Goal: Communication & Community: Answer question/provide support

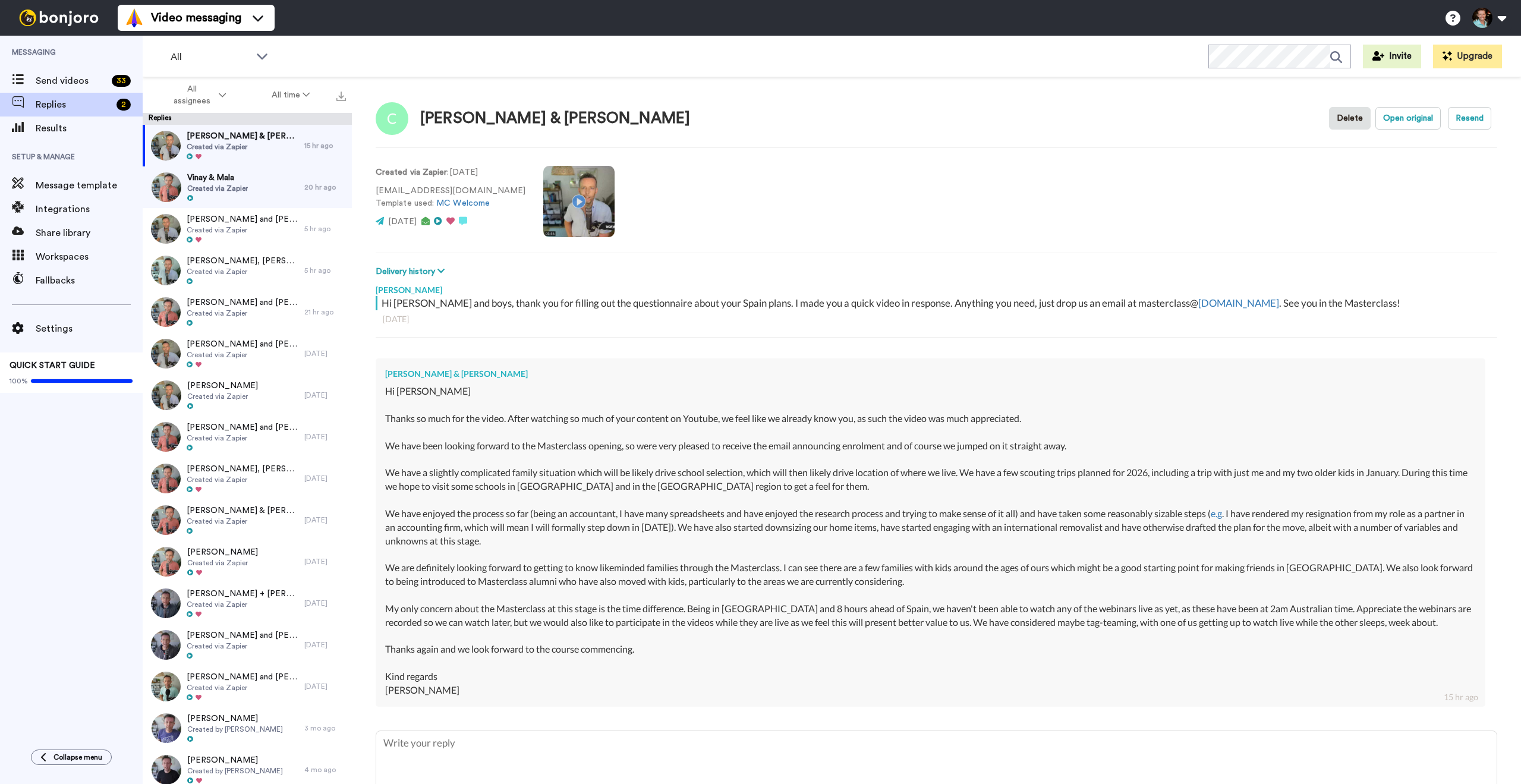
type textarea "x"
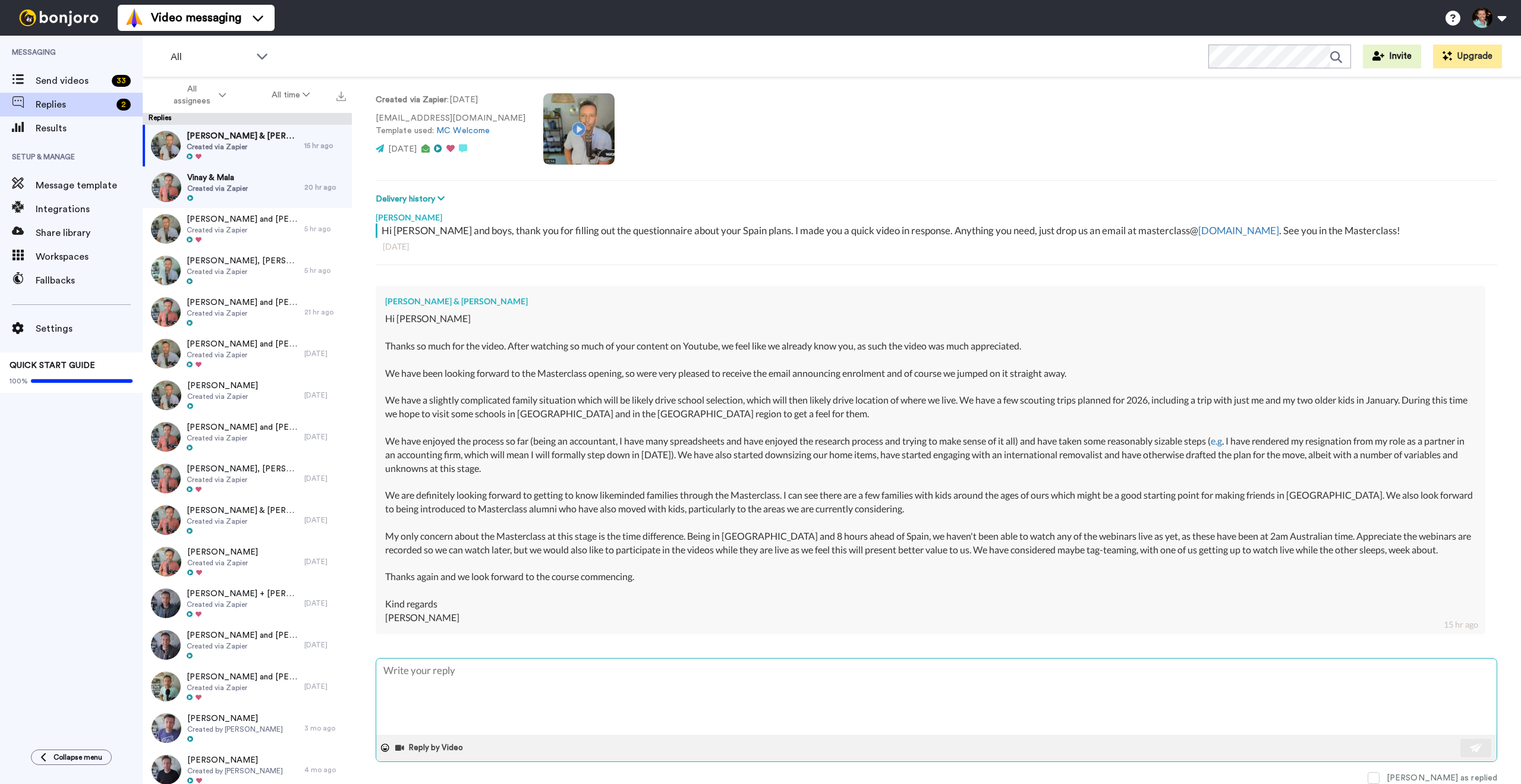
click at [543, 694] on textarea at bounding box center [936, 696] width 1121 height 76
type textarea "T"
type textarea "x"
type textarea "Tha"
type textarea "x"
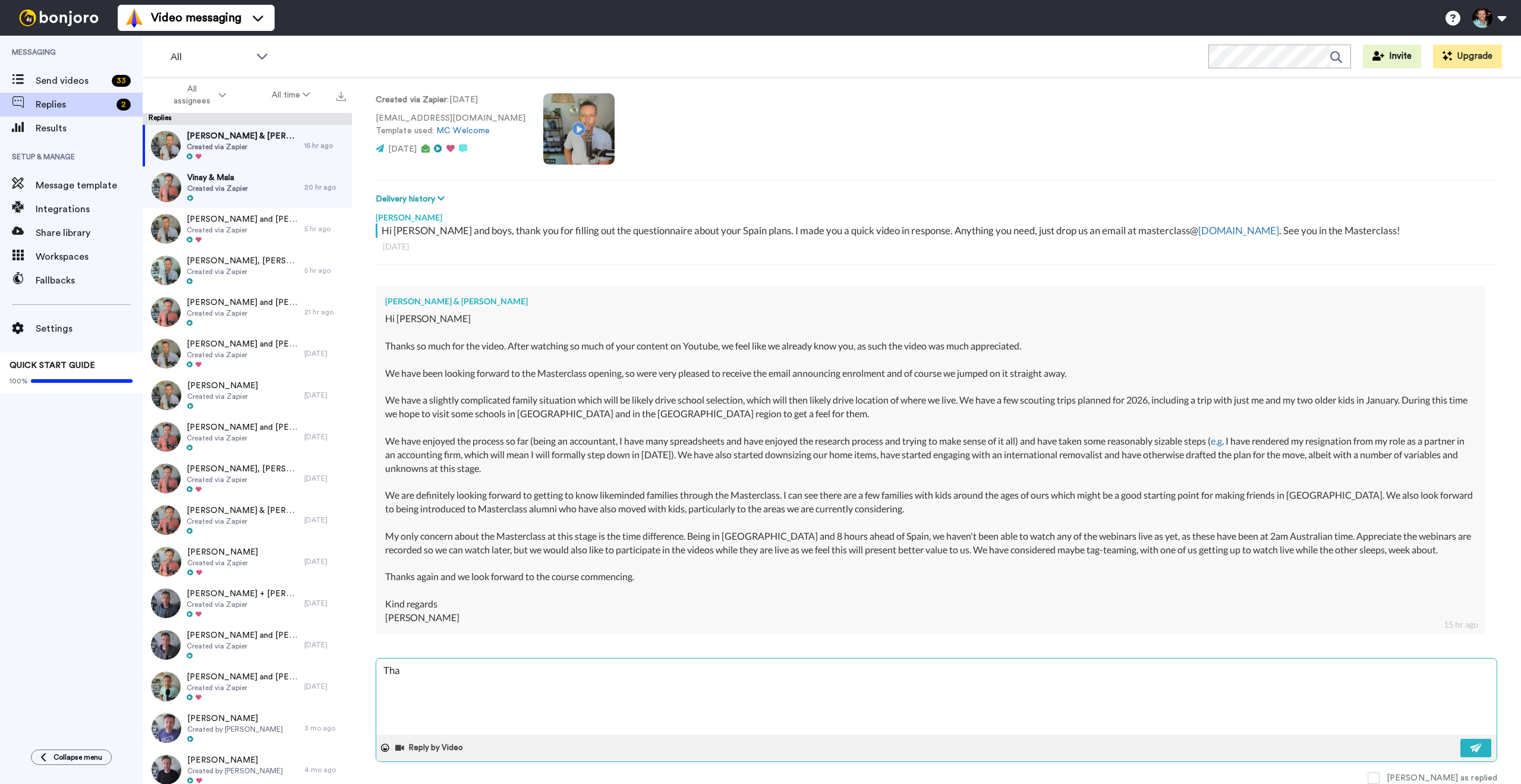
type textarea "Than"
type textarea "x"
type textarea "Thank"
type textarea "x"
type textarea "Thank"
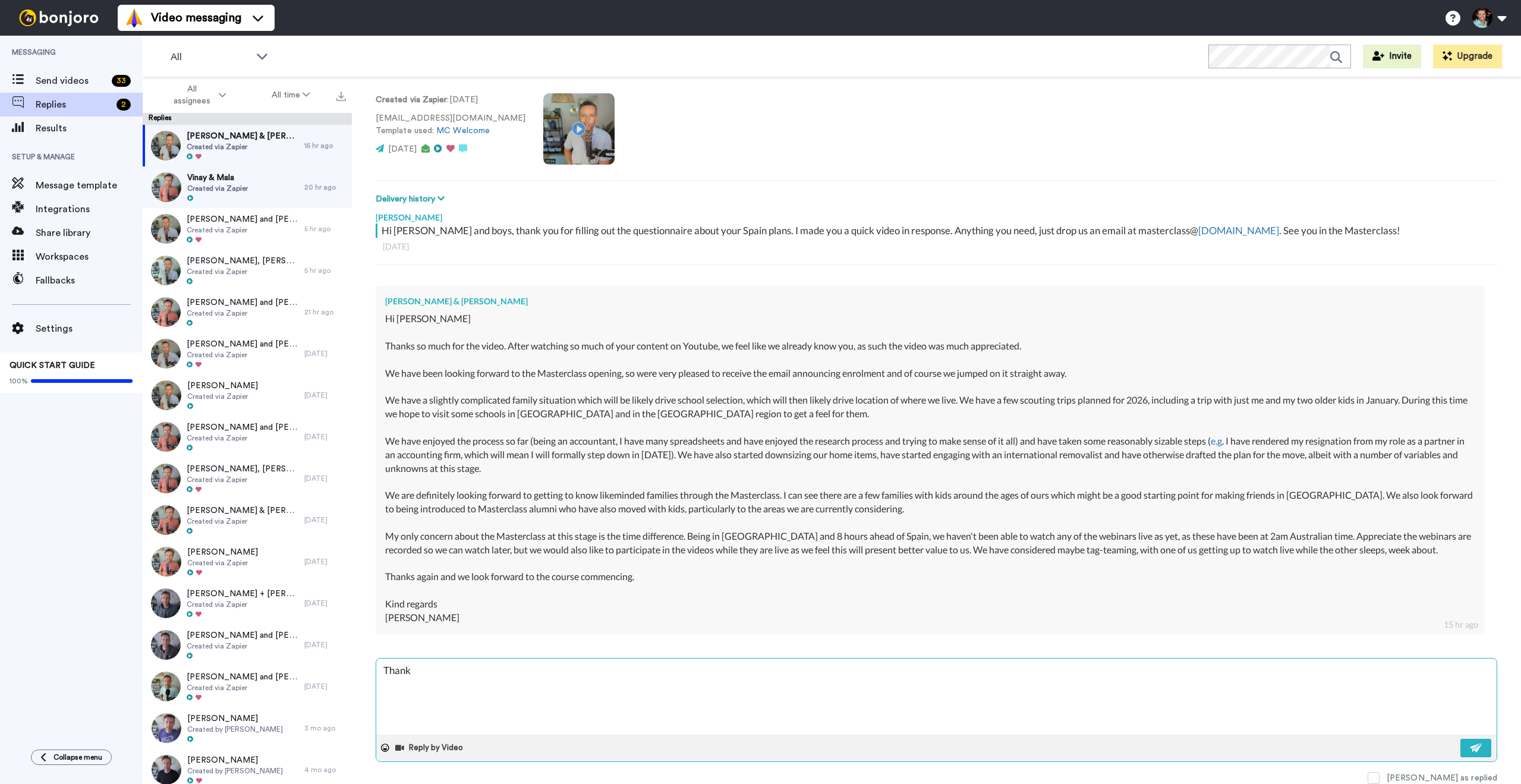
type textarea "x"
type textarea "Thank y"
type textarea "x"
type textarea "Thank yo"
type textarea "x"
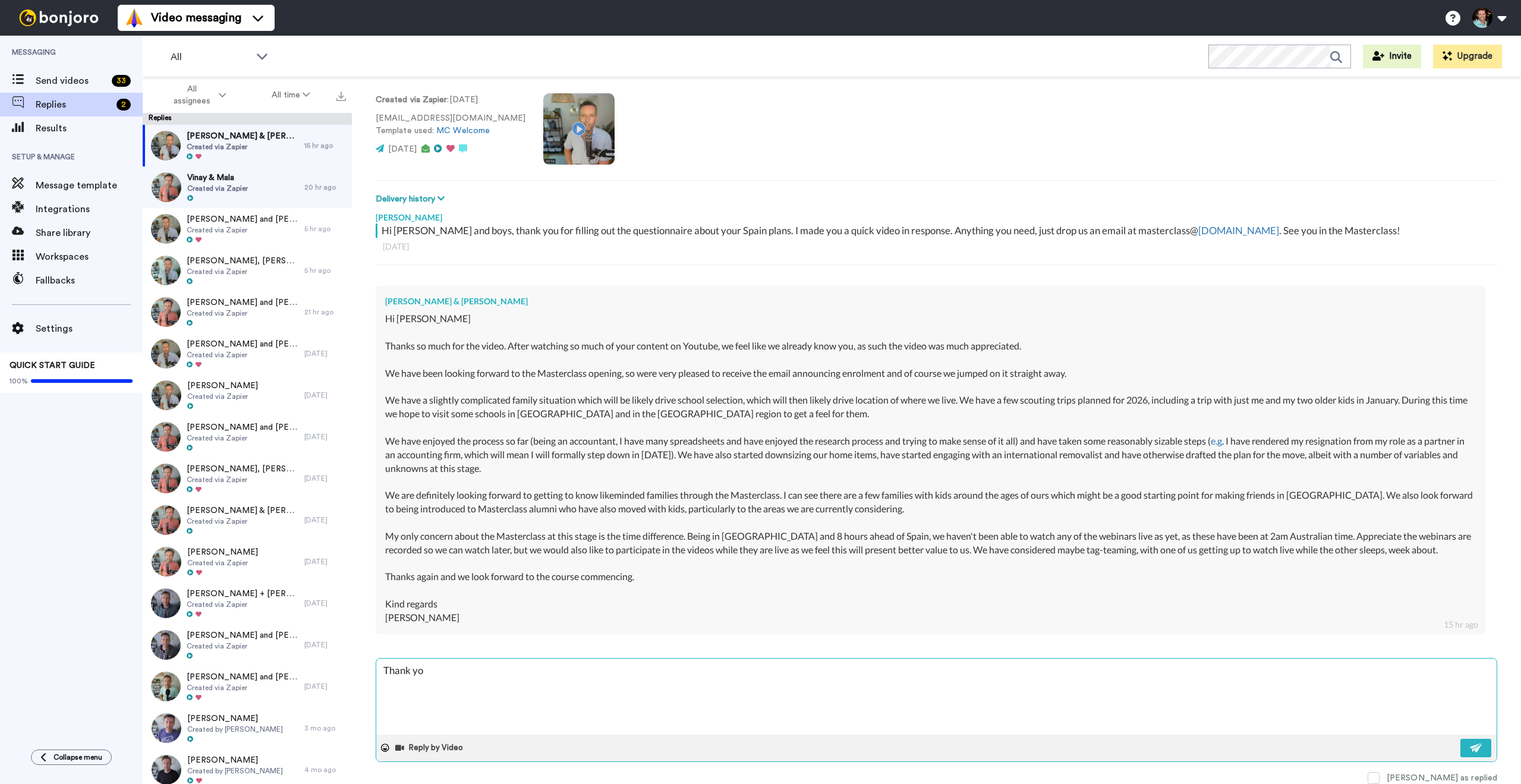
type textarea "Thank you"
type textarea "x"
type textarea "Thank you"
type textarea "x"
type textarea "Thank you f"
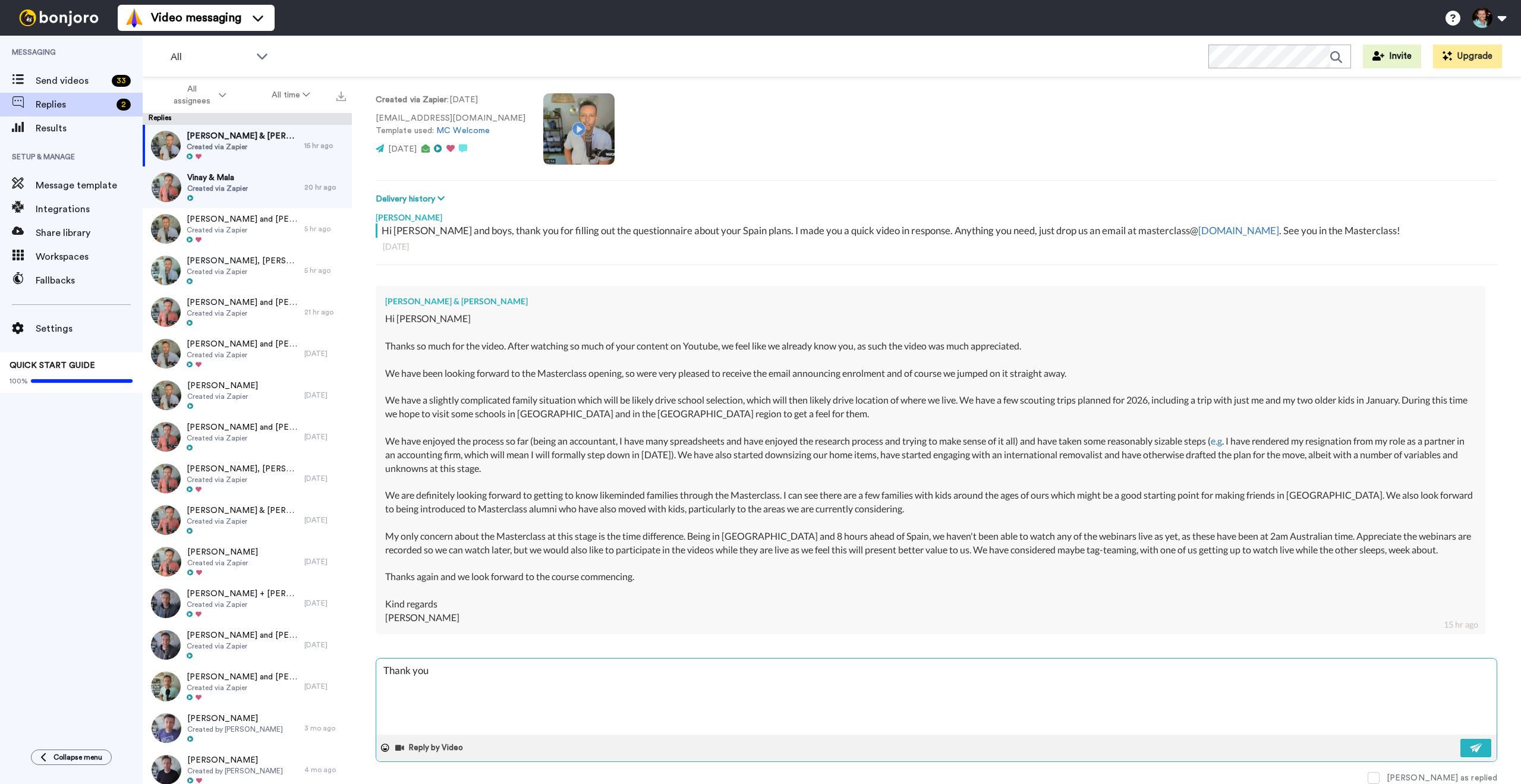
type textarea "x"
type textarea "Thank you fo"
type textarea "x"
type textarea "Thank you for"
type textarea "x"
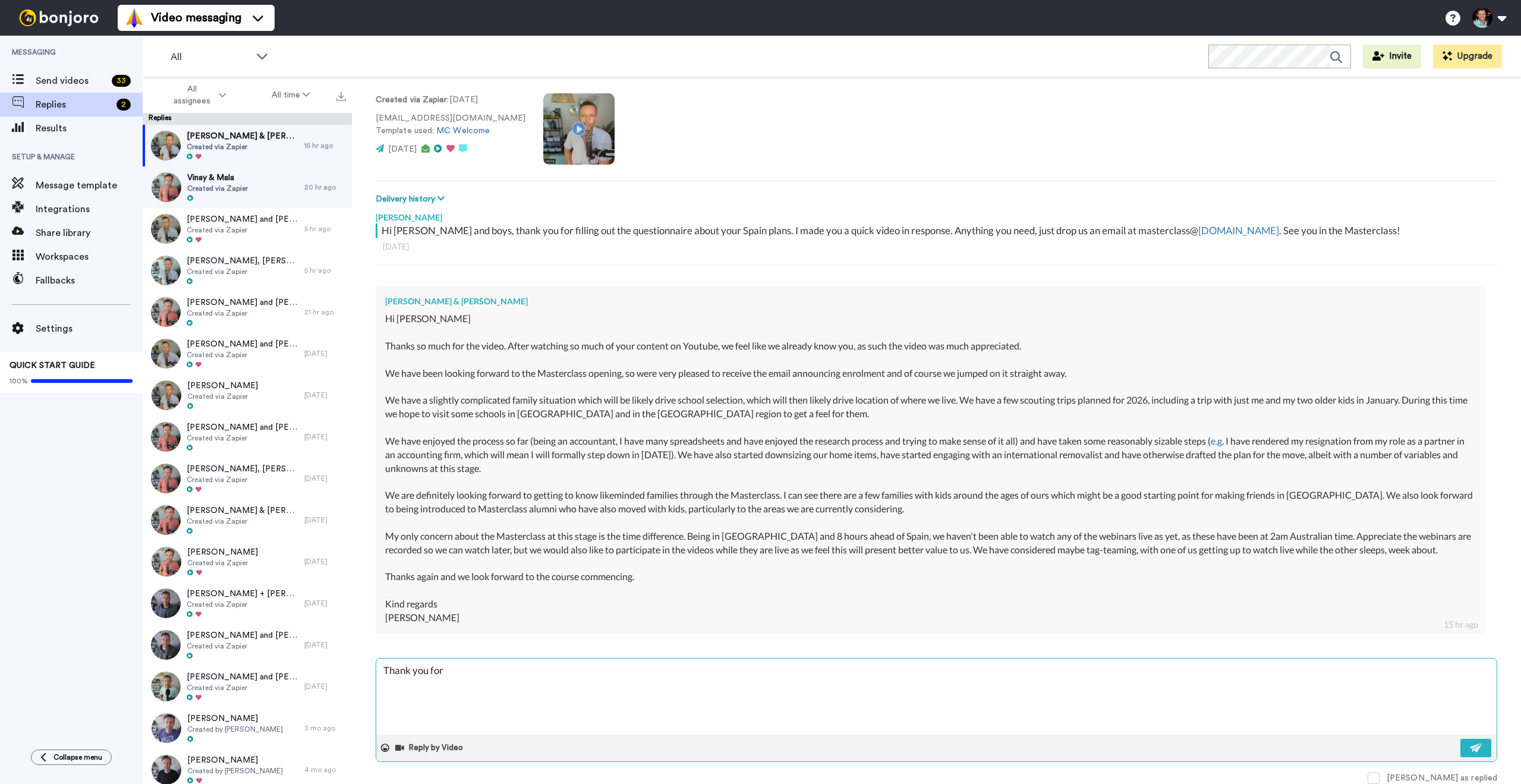
type textarea "Thank you for"
type textarea "x"
type textarea "Thank you for y"
type textarea "x"
type textarea "Thank you for yo"
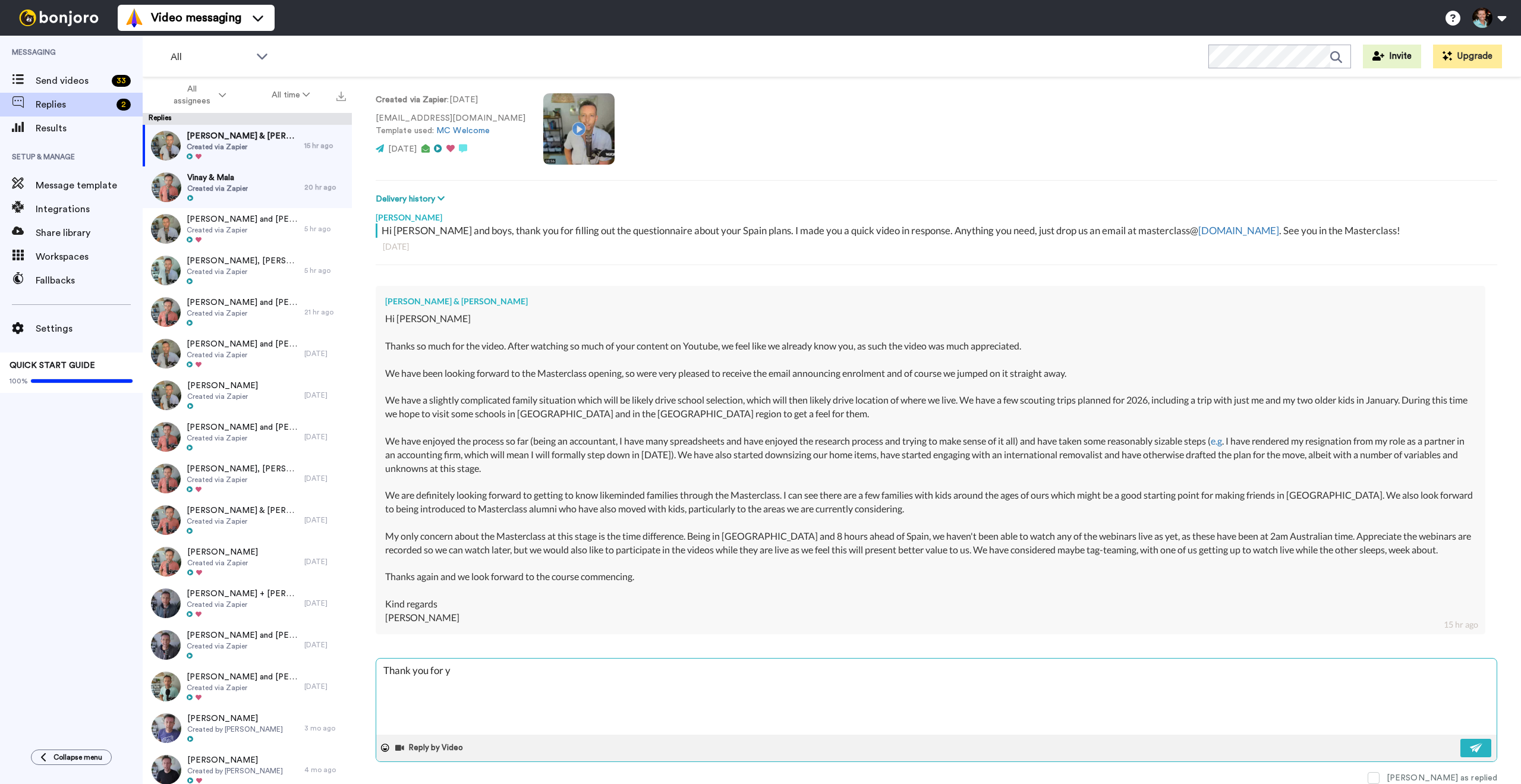
type textarea "x"
type textarea "Thank you for you"
type textarea "x"
type textarea "Thank you for your"
type textarea "x"
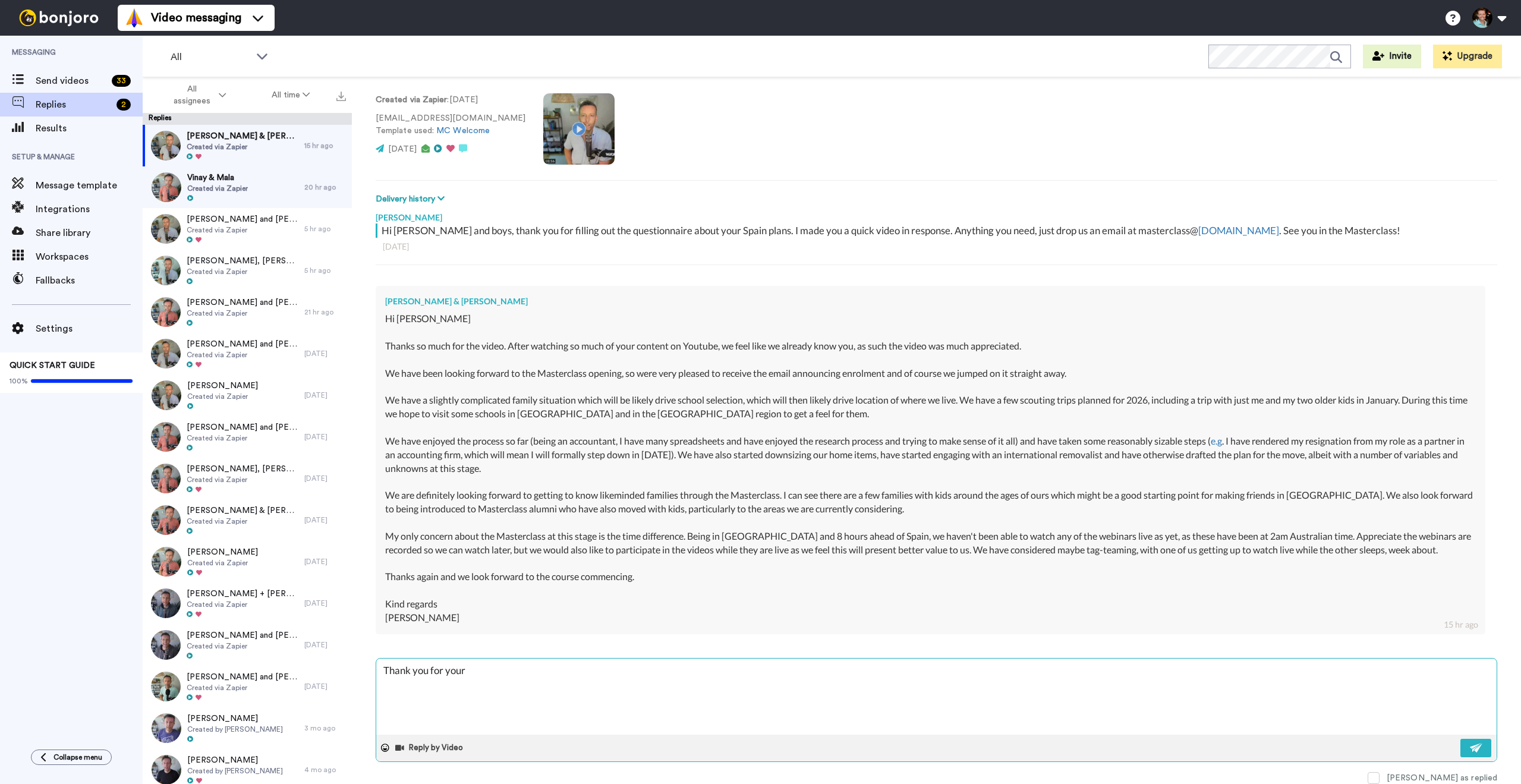
type textarea "Thank you for your"
type textarea "x"
type textarea "Thank you for your n"
type textarea "x"
type textarea "Thank you for your no"
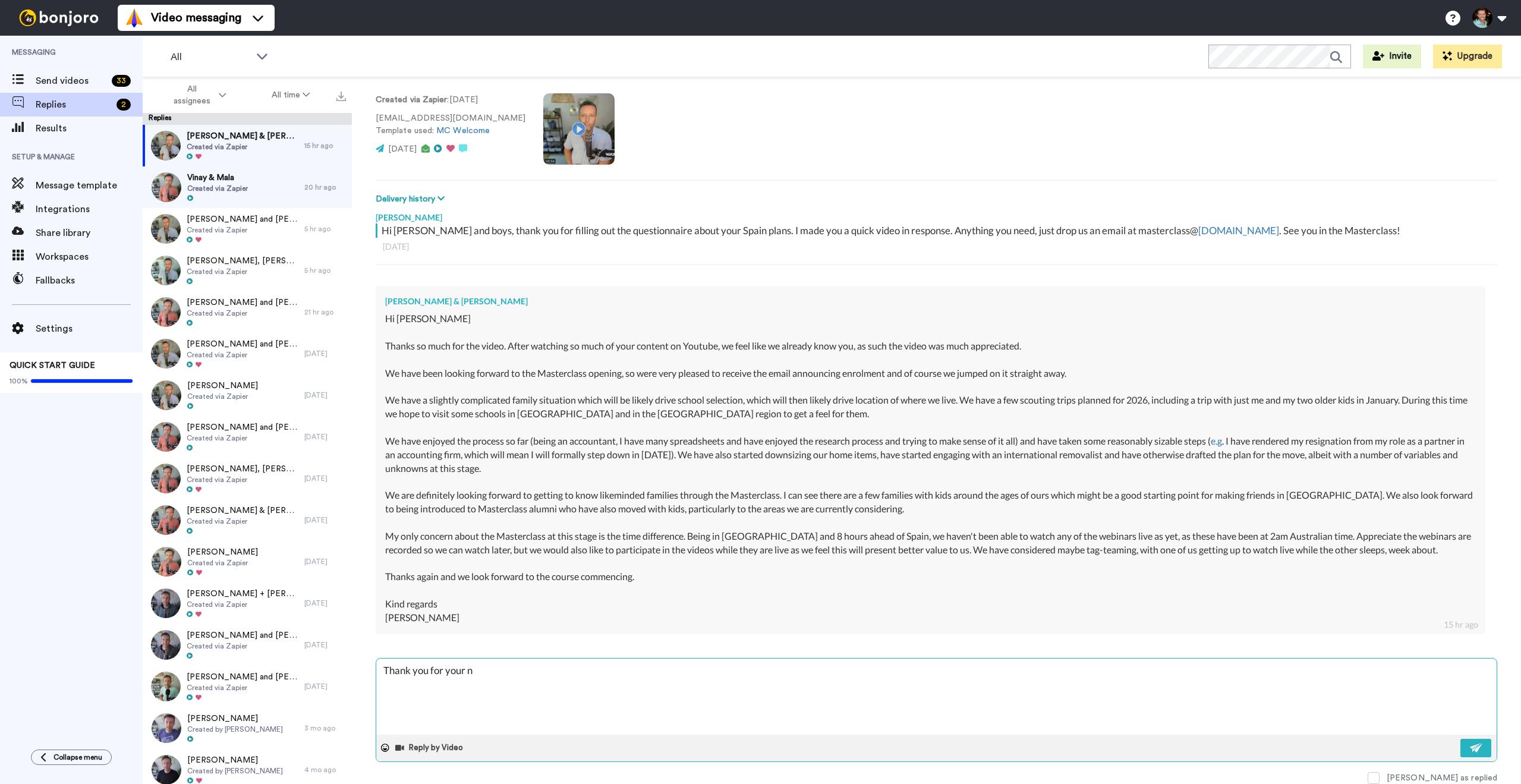
type textarea "x"
type textarea "Thank you for your not"
type textarea "x"
type textarea "Thank you for your note"
type textarea "x"
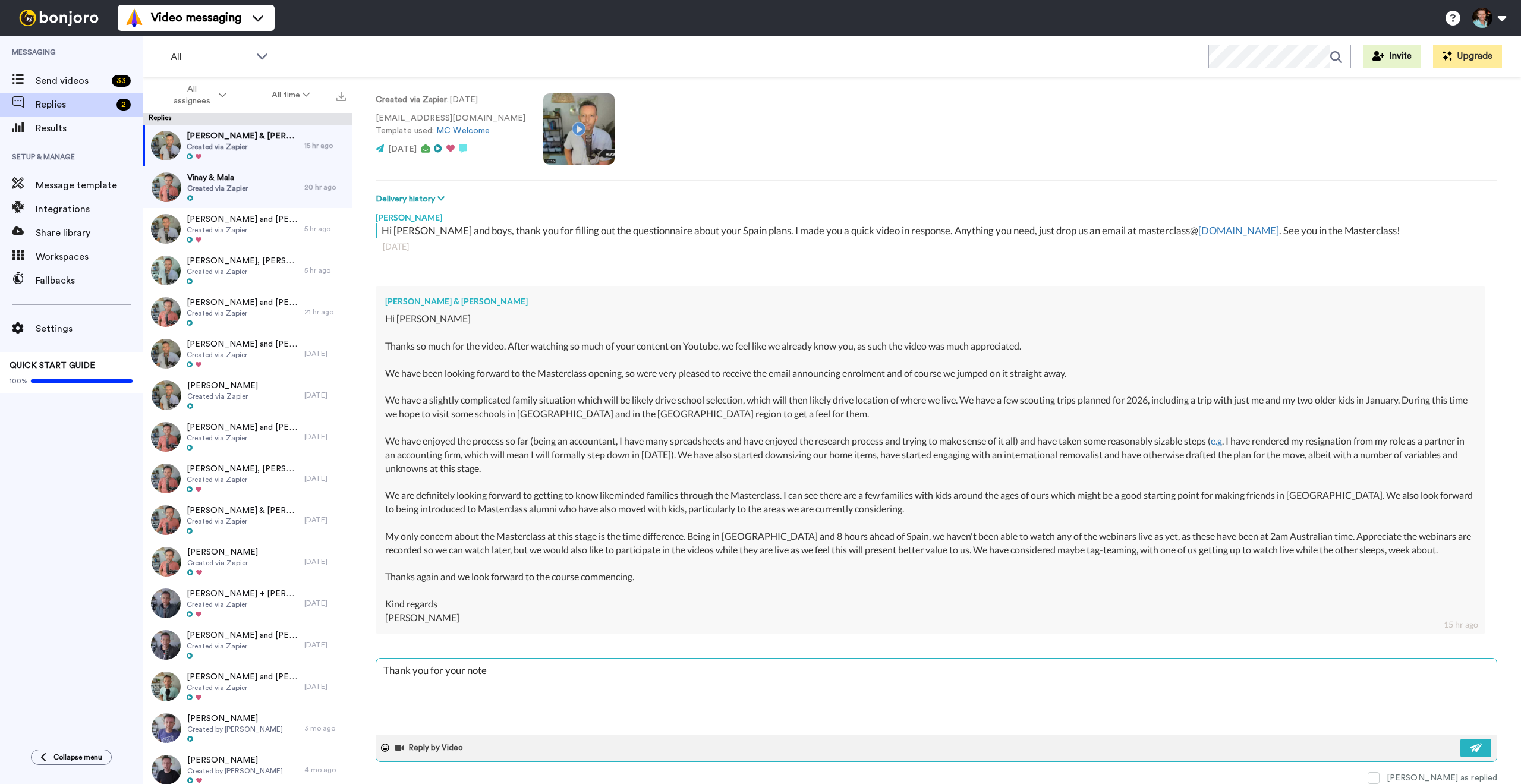
type textarea "Thank you for your note"
type textarea "x"
type textarea "Thank you for your note C"
type textarea "x"
type textarea "Thank you for your note Cr"
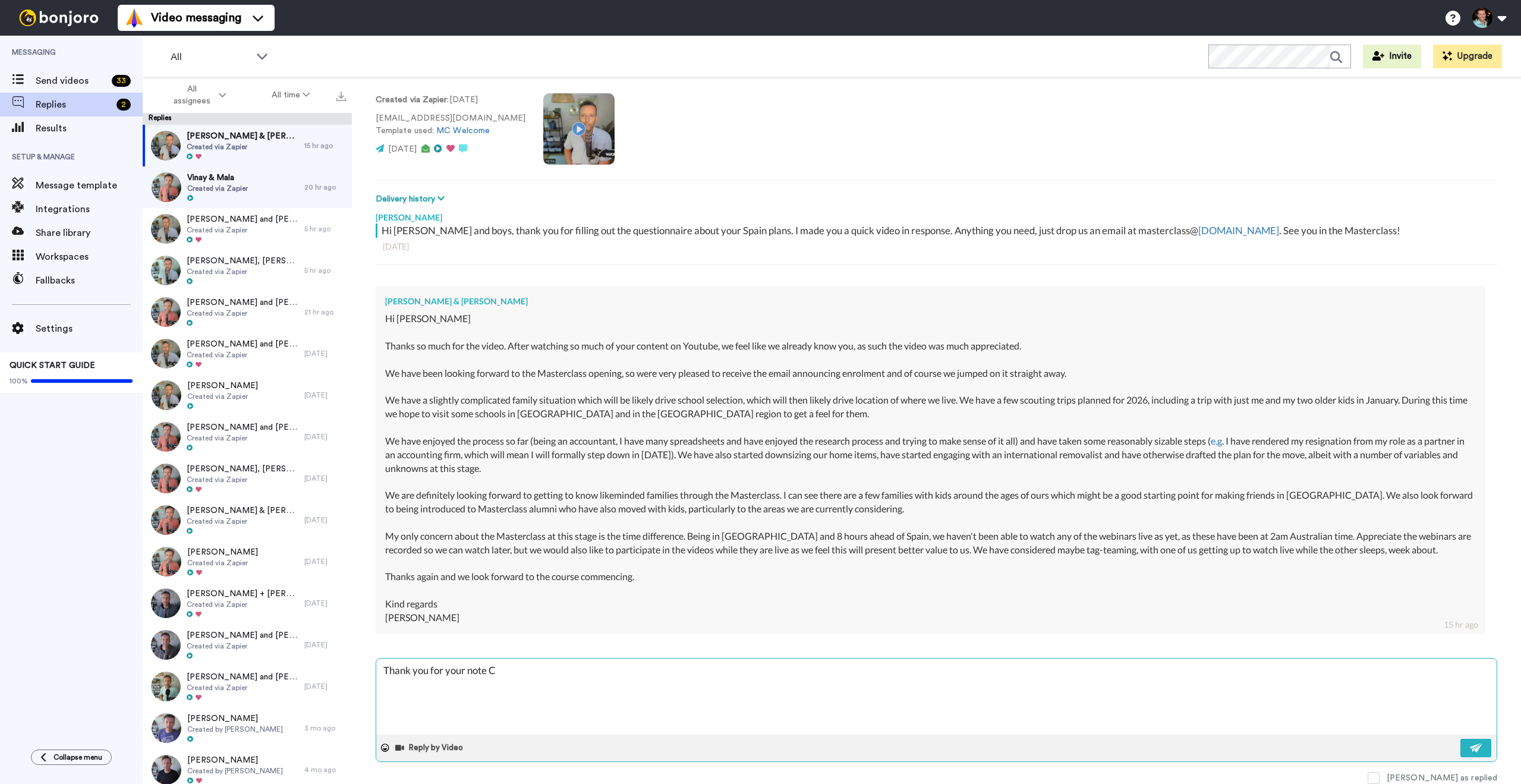
type textarea "x"
type textarea "Thank you for your note Cra"
type textarea "x"
type textarea "Thank you for your note Crai"
type textarea "x"
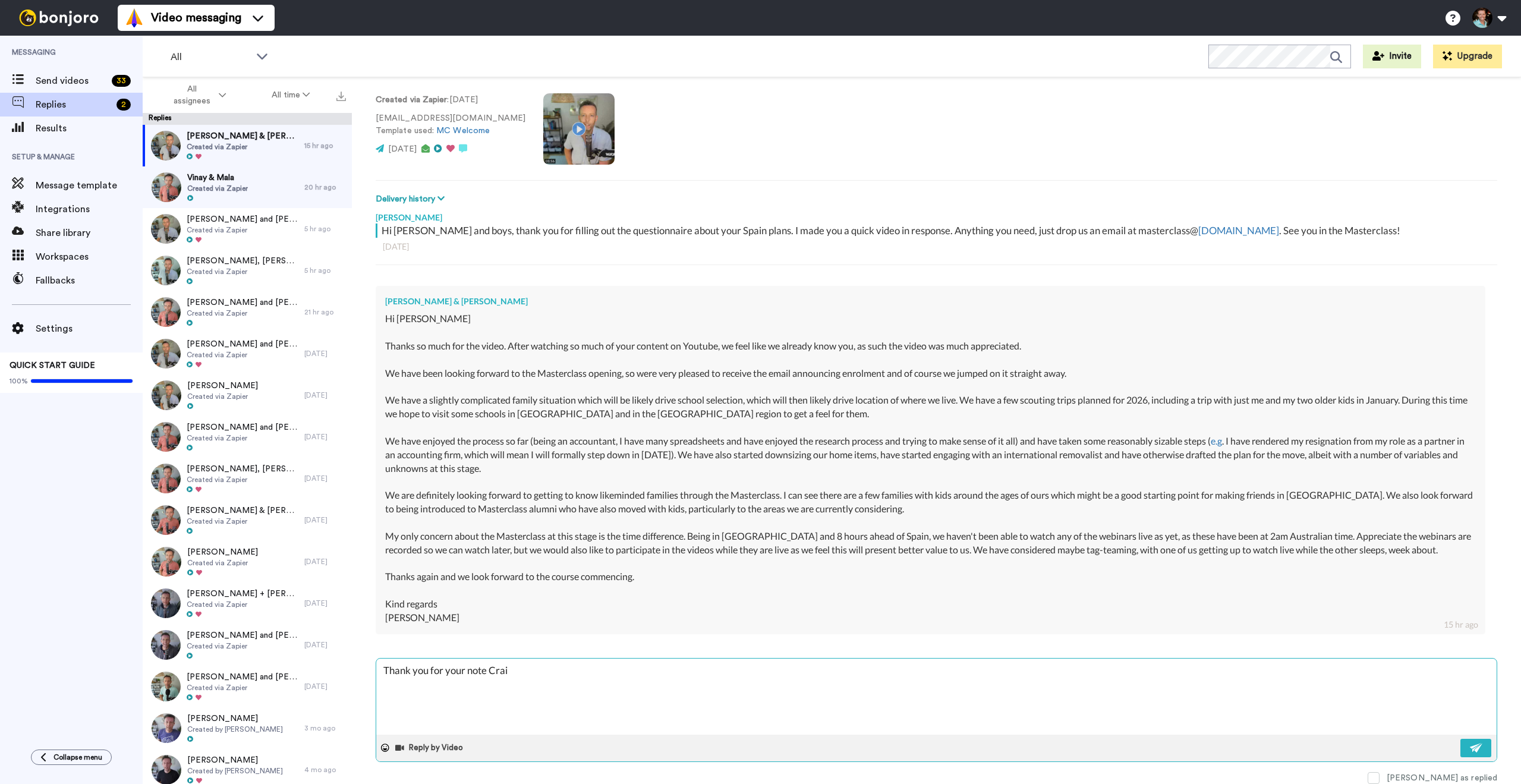
type textarea "Thank you for your note Craig"
type textarea "x"
type textarea "Thank you for your note Craig."
type textarea "x"
type textarea "Thank you for your note Craig."
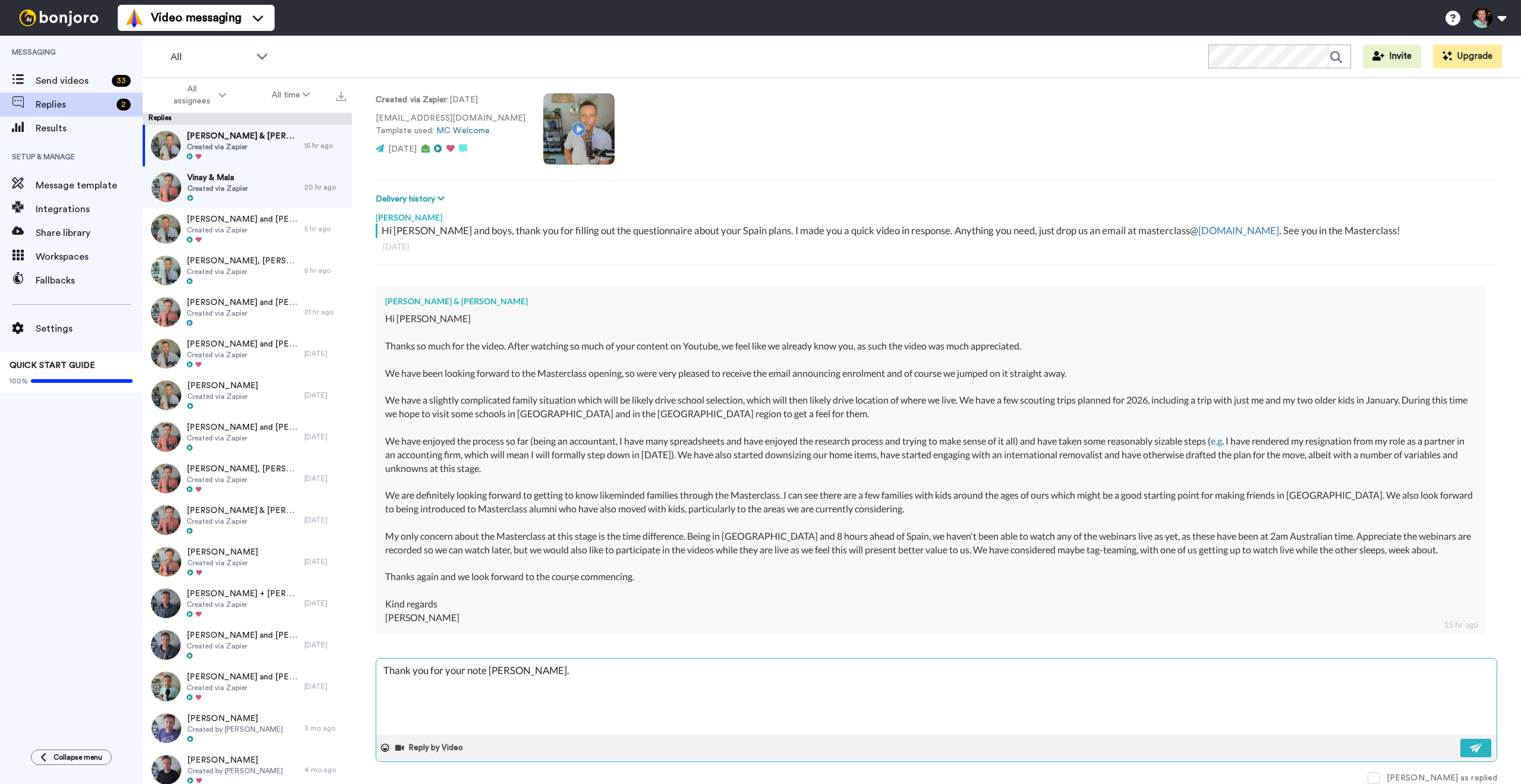
type textarea "x"
type textarea "Thank you for your note Craig. I"
type textarea "x"
type textarea "Thank you for your note Craig. It"
type textarea "x"
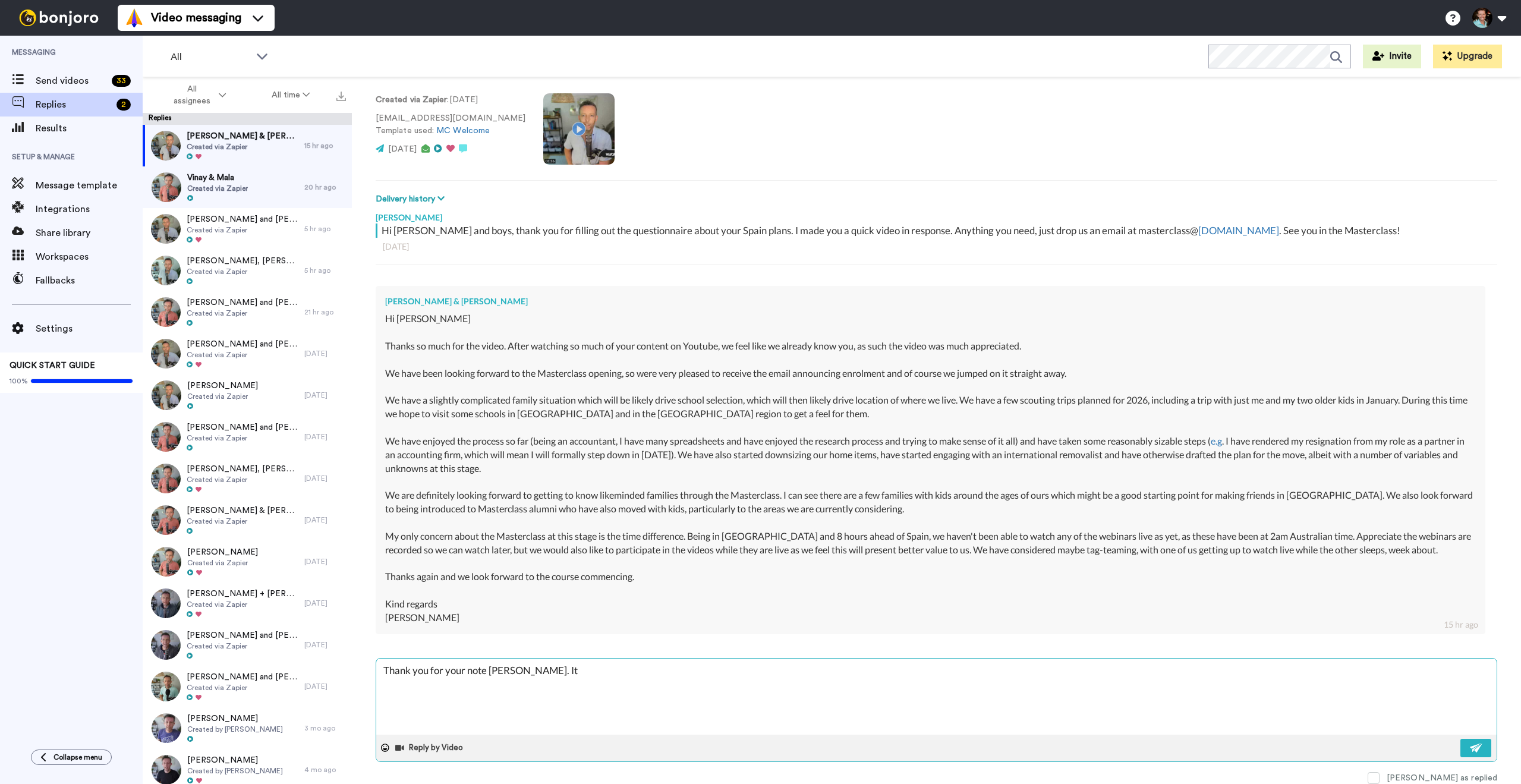
type textarea "Thank you for your note Craig. It'"
type textarea "x"
type textarea "Thank you for your note Craig. It's"
type textarea "x"
type textarea "Thank you for your note Craig. It's"
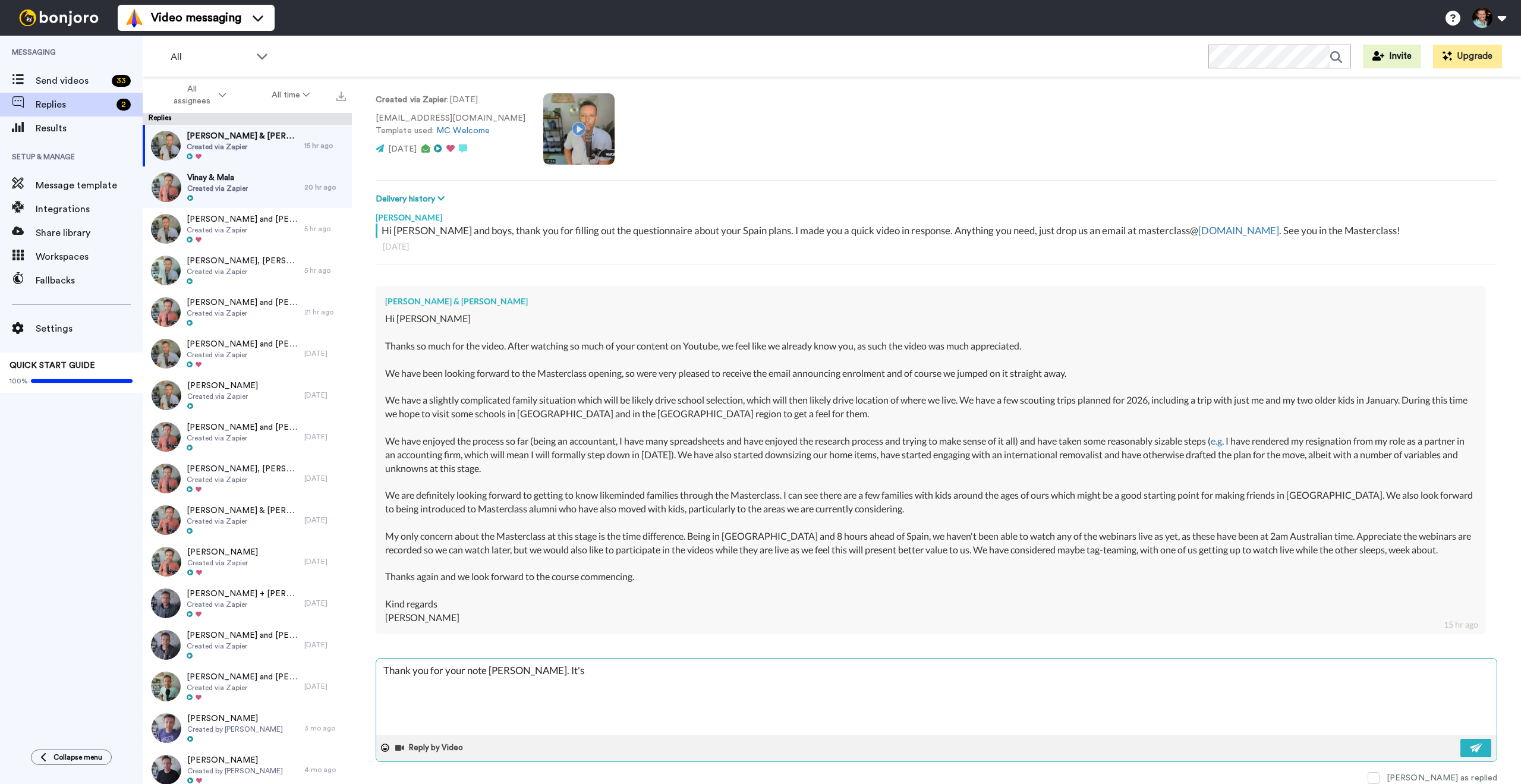
type textarea "x"
type textarea "Thank you for your note Craig. It's a"
type textarea "x"
type textarea "Thank you for your note Craig. It's al"
type textarea "x"
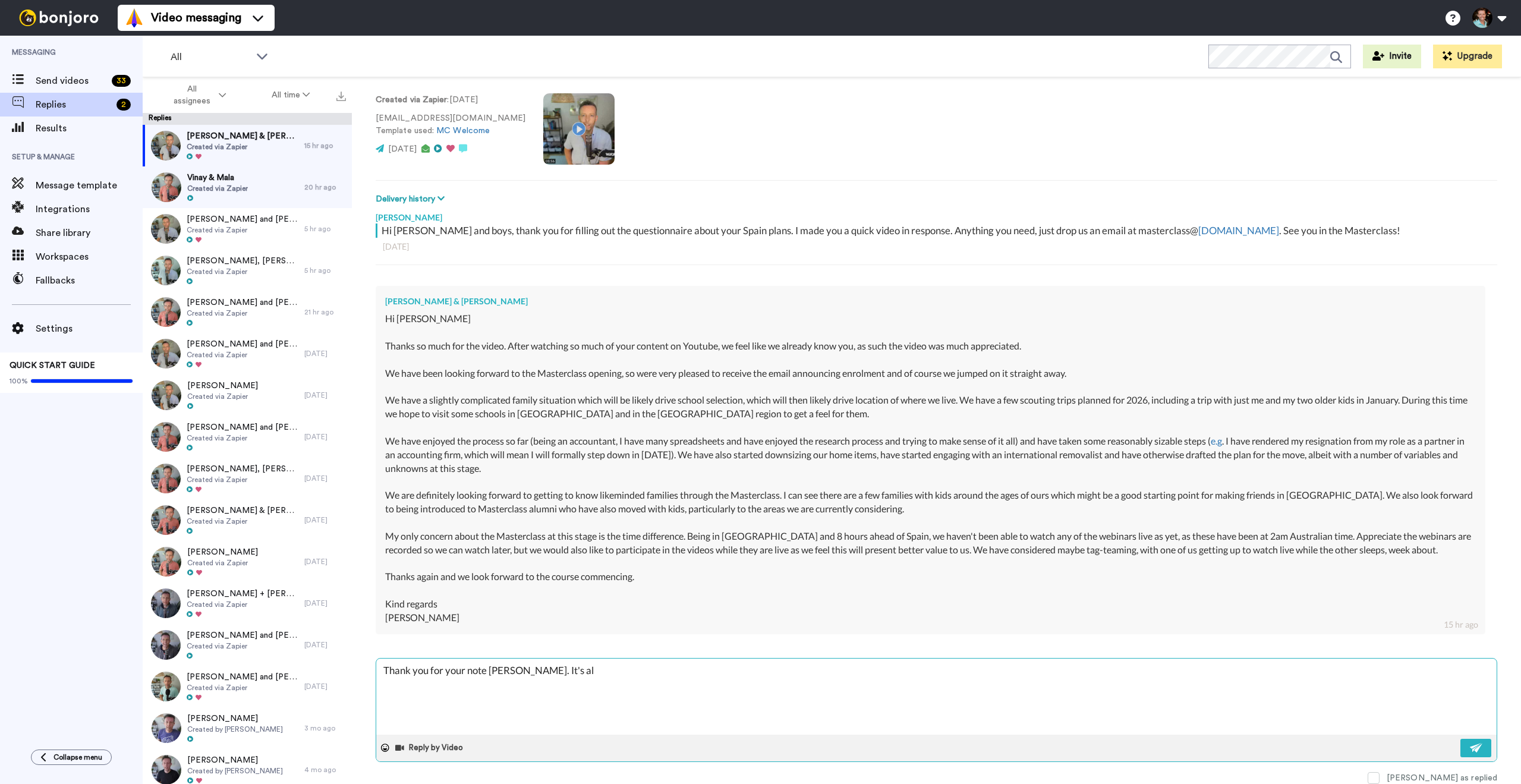
type textarea "Thank you for your note Craig. It's alw"
type textarea "x"
type textarea "Thank you for your note Craig. It's alwa"
type textarea "x"
type textarea "Thank you for your note Craig. It's alway"
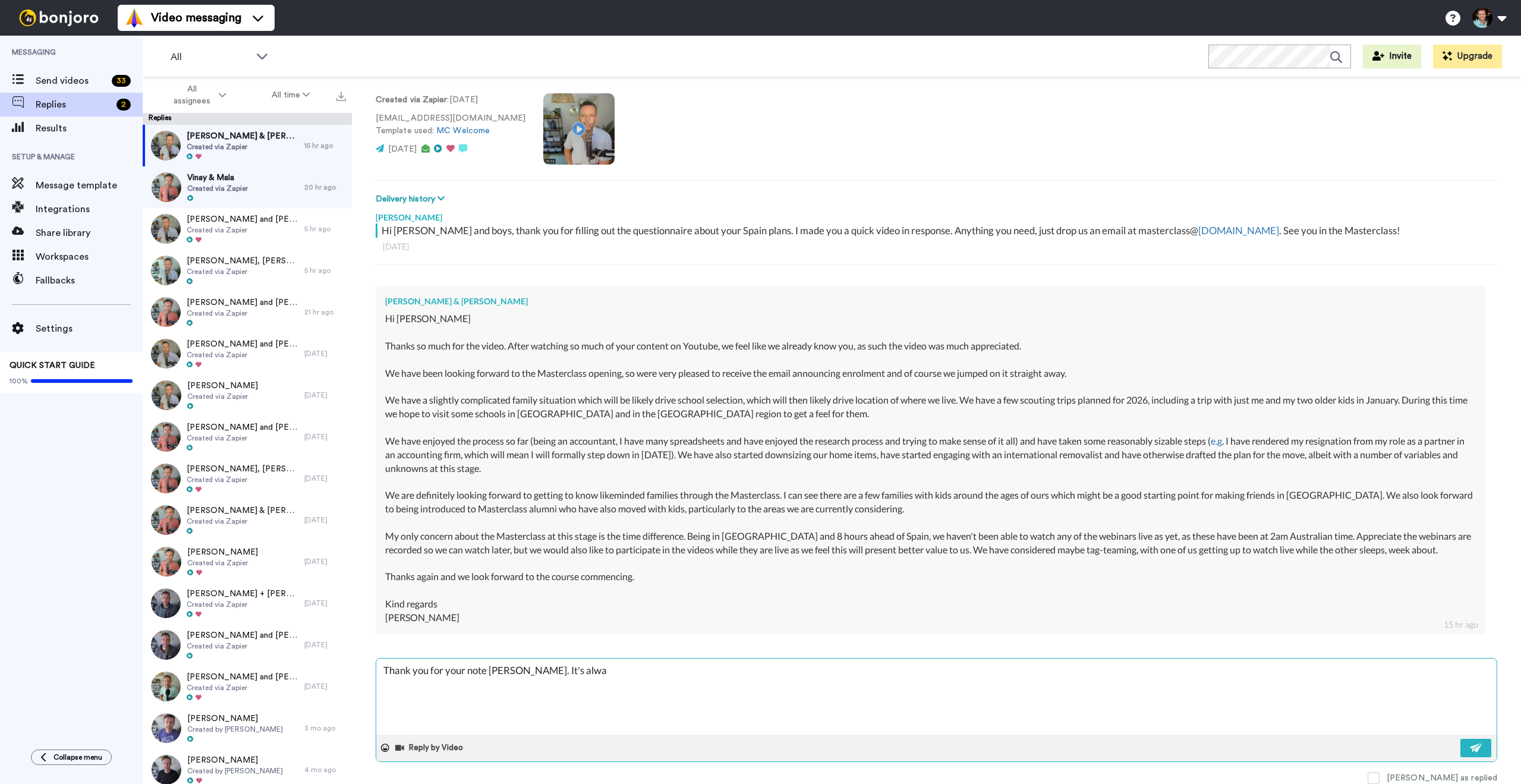
type textarea "x"
type textarea "Thank you for your note Craig. It's always"
type textarea "x"
type textarea "Thank you for your note Craig. It's always"
type textarea "x"
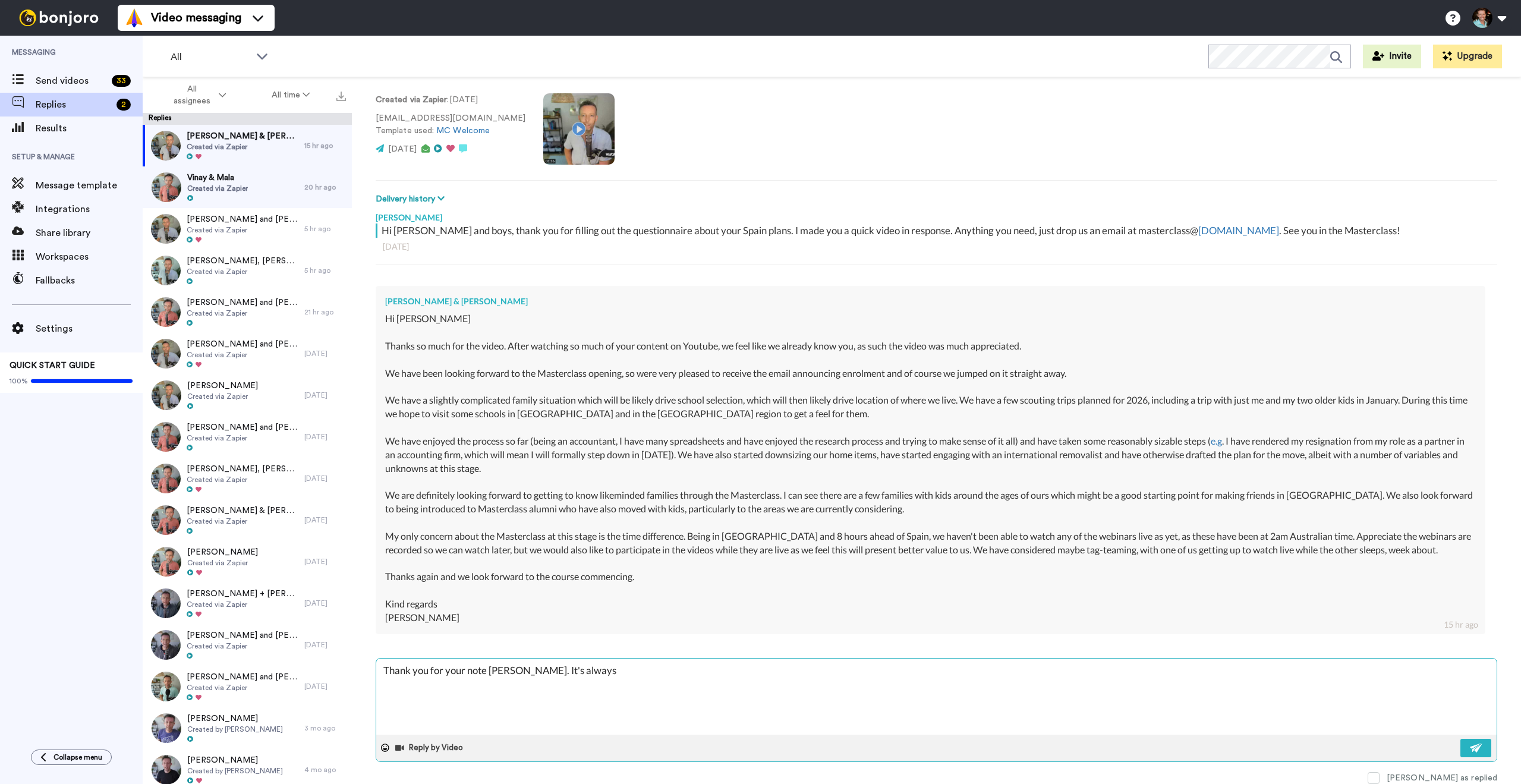
type textarea "Thank you for your note Craig. It's always g"
type textarea "x"
type textarea "Thank you for your note Craig. It's always gr"
type textarea "x"
type textarea "Thank you for your note Craig. It's always gre"
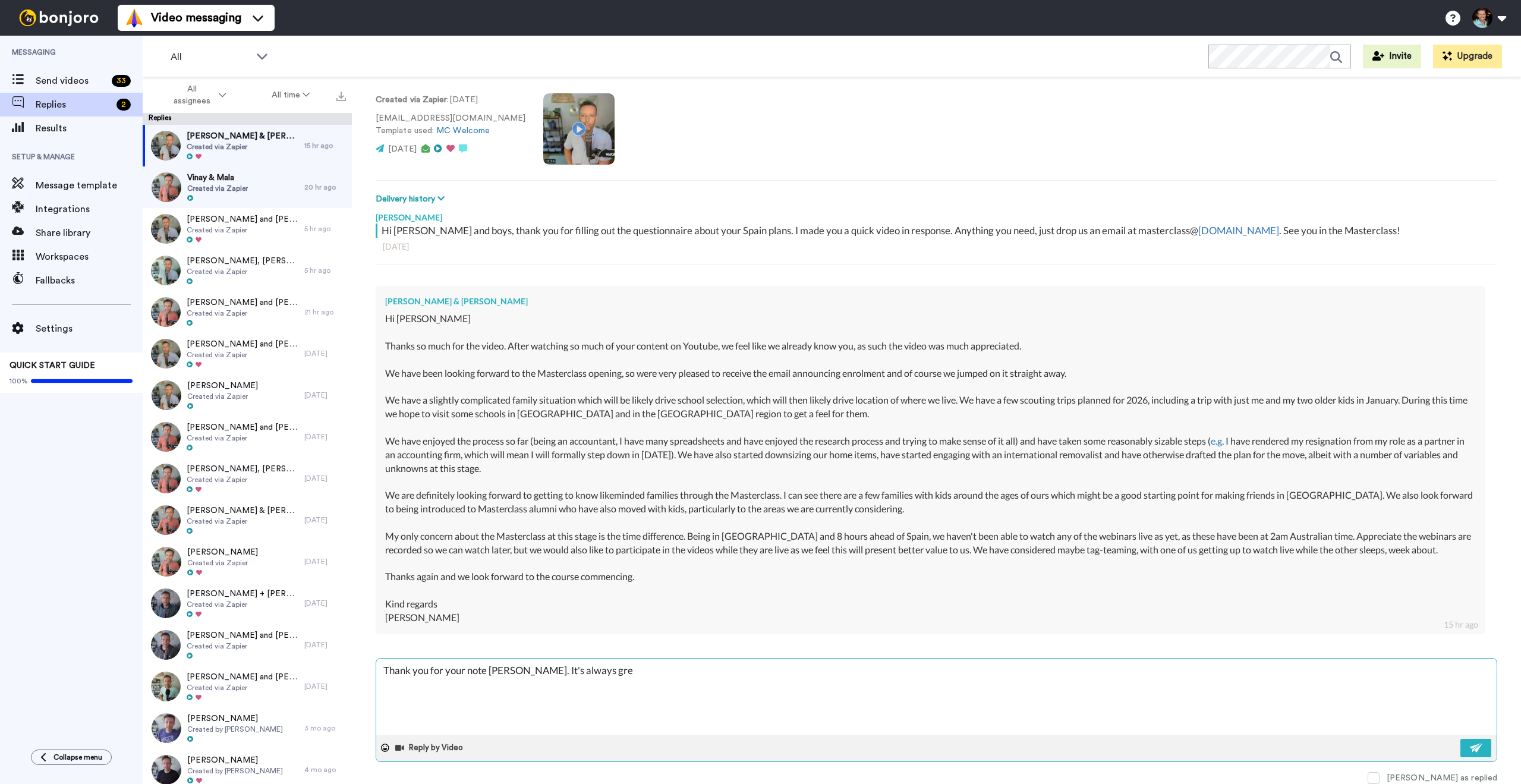
type textarea "x"
type textarea "Thank you for your note Craig. It's always grea"
type textarea "x"
type textarea "Thank you for your note Craig. It's always great"
type textarea "x"
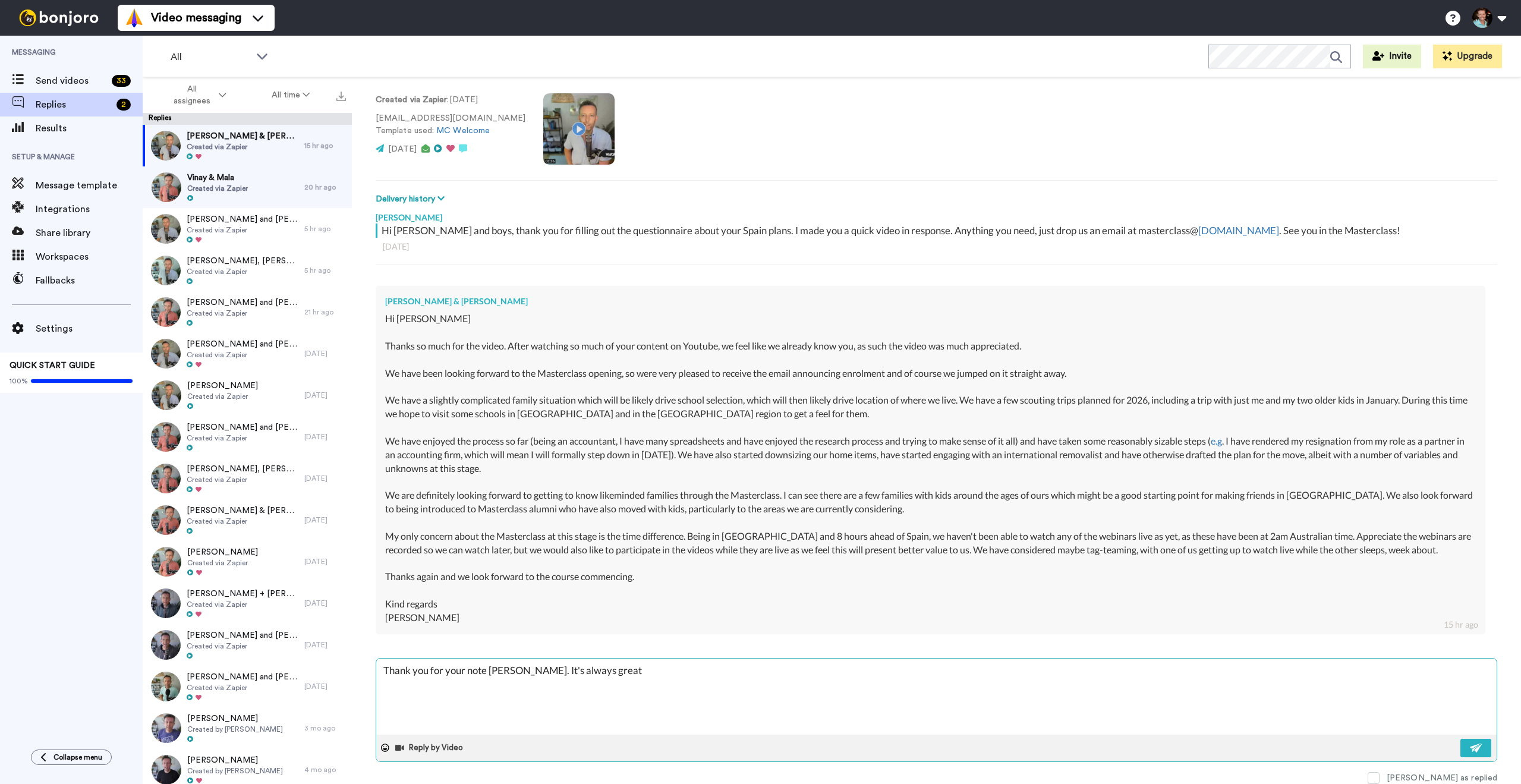
type textarea "Thank you for your note Craig. It's always great"
type textarea "x"
type textarea "Thank you for your note Craig. It's always great t"
type textarea "x"
type textarea "Thank you for your note Craig. It's always great to"
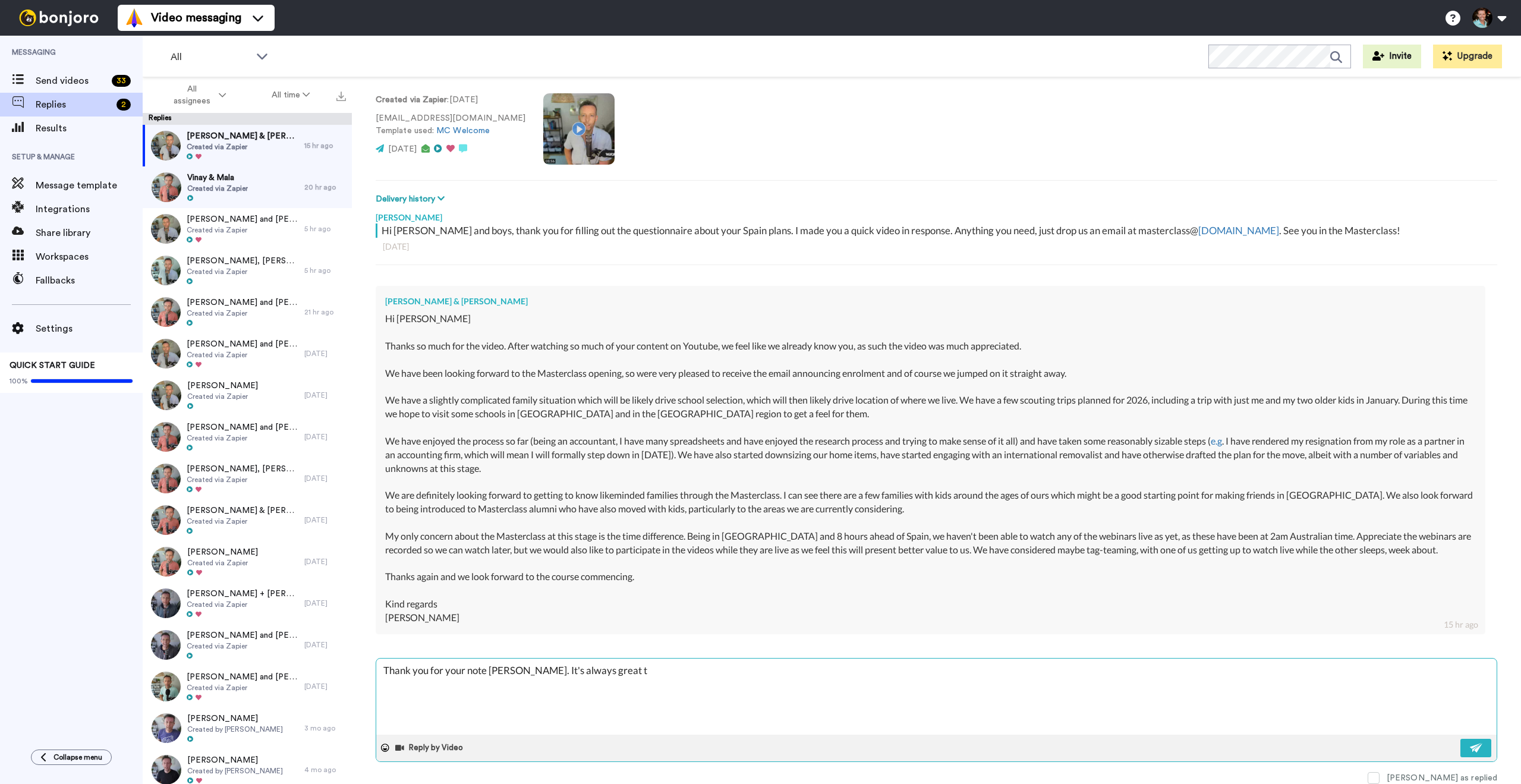
type textarea "x"
type textarea "Thank you for your note Craig. It's always great to"
type textarea "x"
type textarea "Thank you for your note Craig. It's always great to h"
type textarea "x"
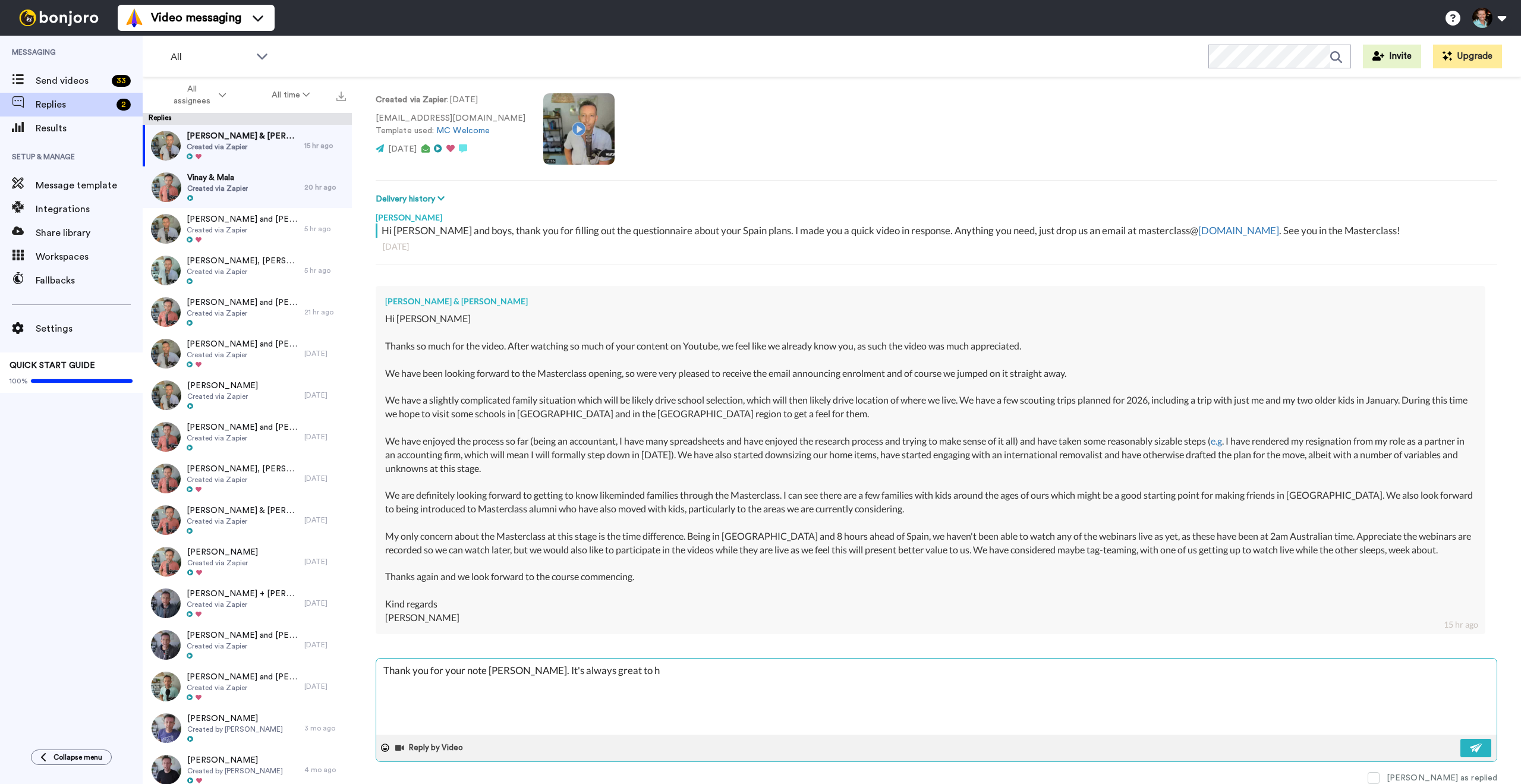
type textarea "Thank you for your note Craig. It's always great to ha"
type textarea "x"
type textarea "Thank you for your note Craig. It's always great to hav"
type textarea "x"
type textarea "Thank you for your note Craig. It's always great to have"
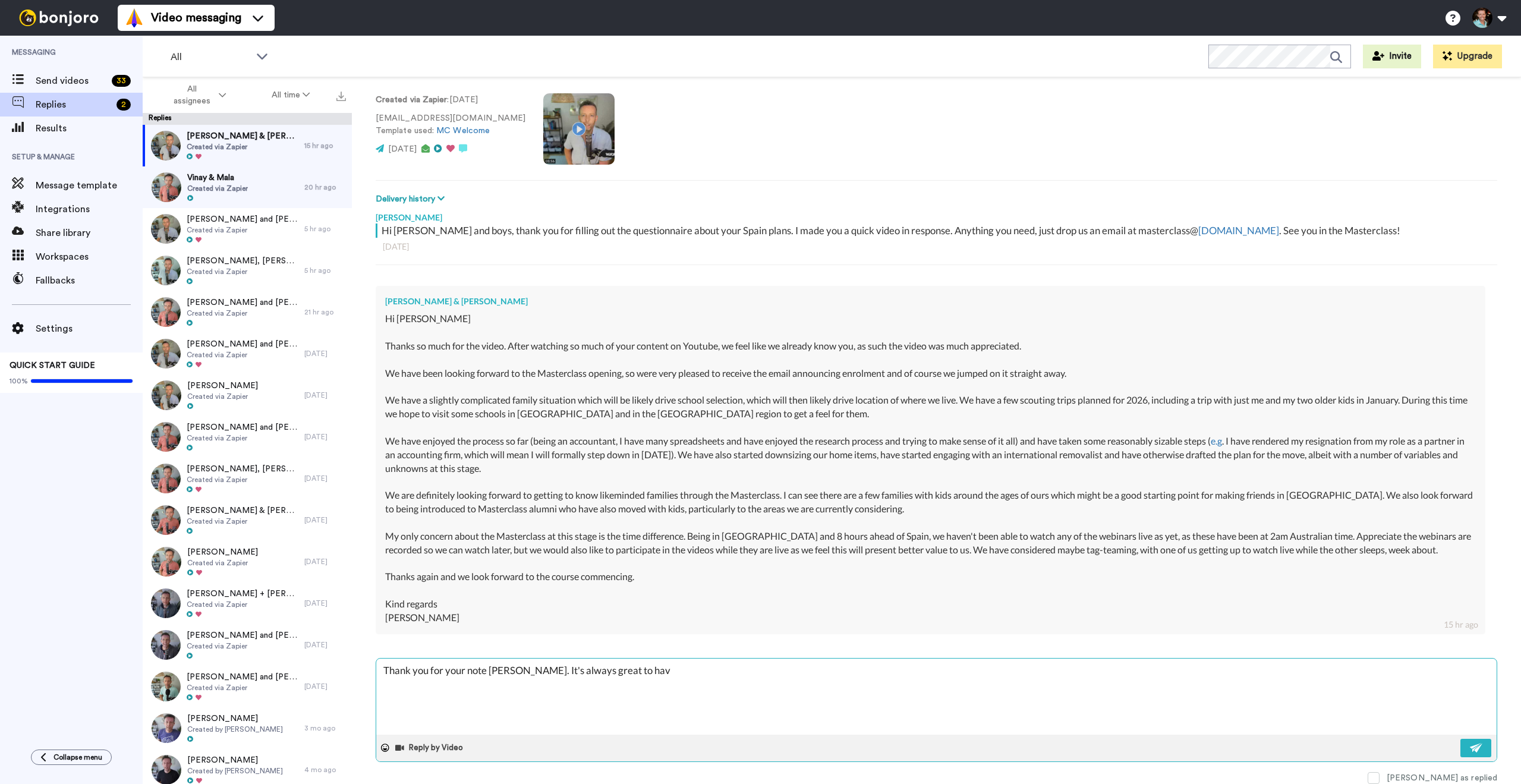
type textarea "x"
type textarea "Thank you for your note Craig. It's always great to have"
type textarea "x"
type textarea "Thank you for your note Craig. It's always great to have a"
type textarea "x"
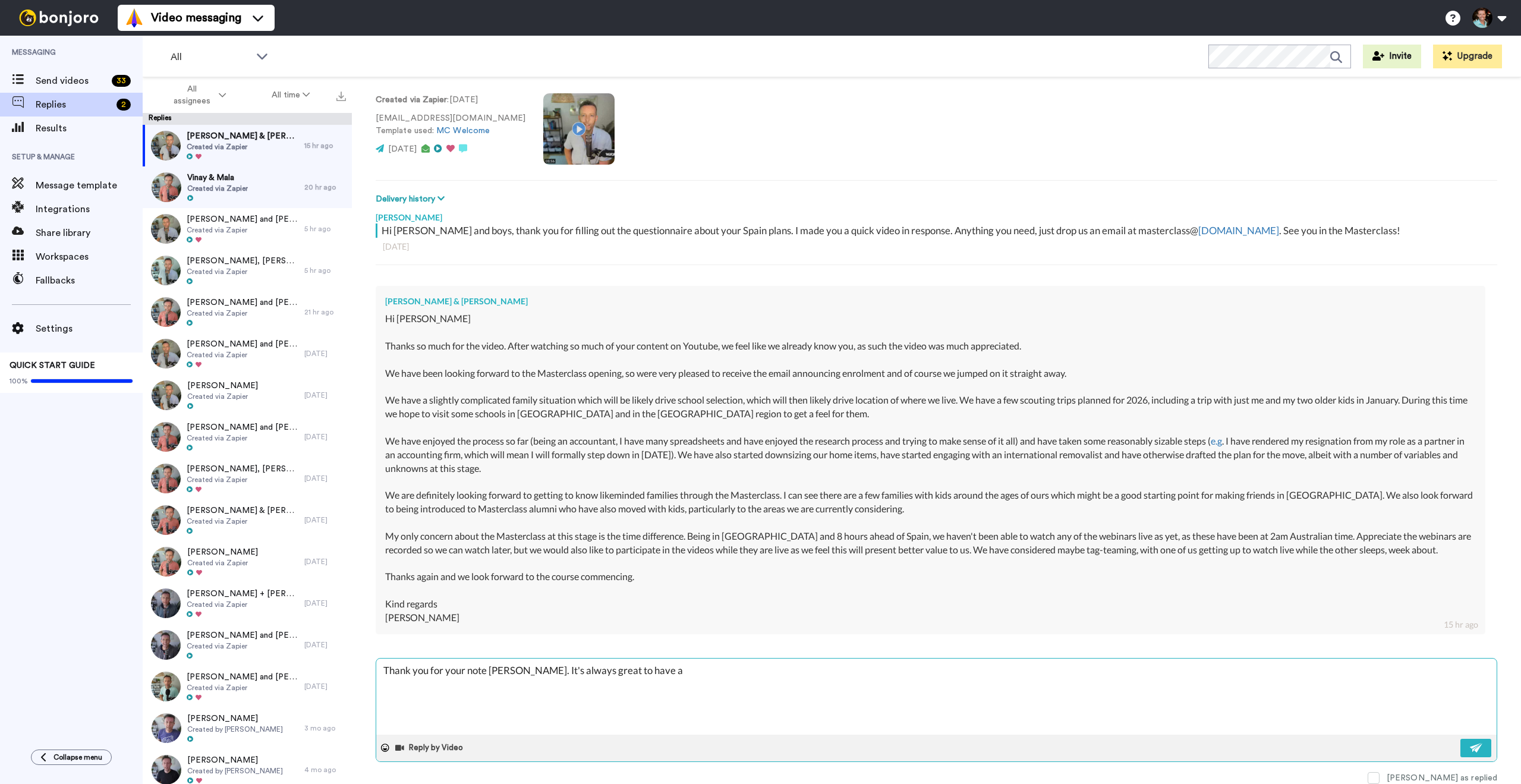
type textarea "Thank you for your note Craig. It's always great to have a"
type textarea "x"
type textarea "Thank you for your note Craig. It's always great to have a b"
type textarea "x"
type textarea "Thank you for your note Craig. It's always great to have a bi"
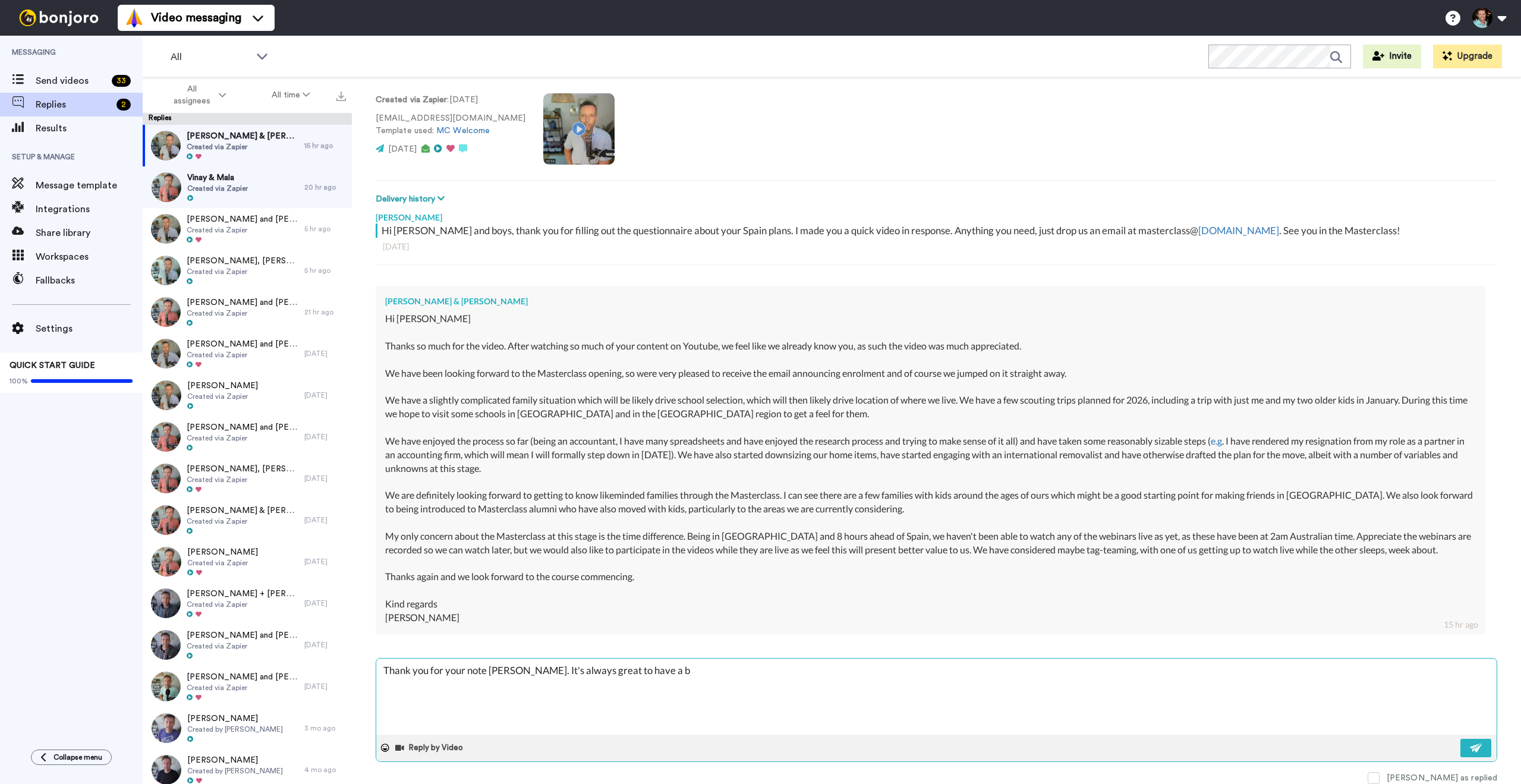
type textarea "x"
type textarea "Thank you for your note Craig. It's always great to have a bit"
type textarea "x"
type textarea "Thank you for your note Craig. It's always great to have a bit m"
type textarea "x"
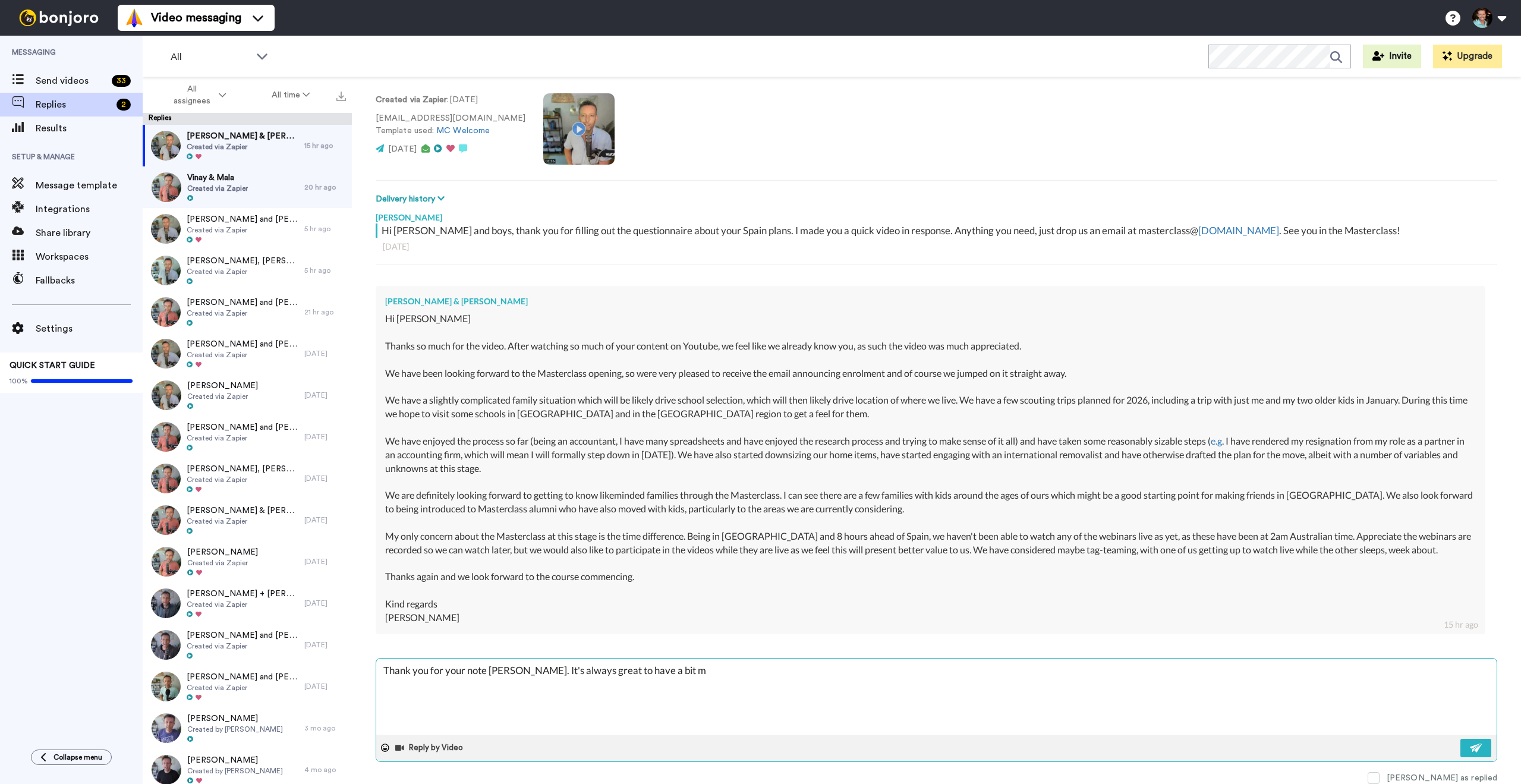
type textarea "Thank you for your note Craig. It's always great to have a bit mo"
type textarea "x"
type textarea "Thank you for your note Craig. It's always great to have a bit mor"
type textarea "x"
type textarea "Thank you for your note Craig. It's always great to have a bit more"
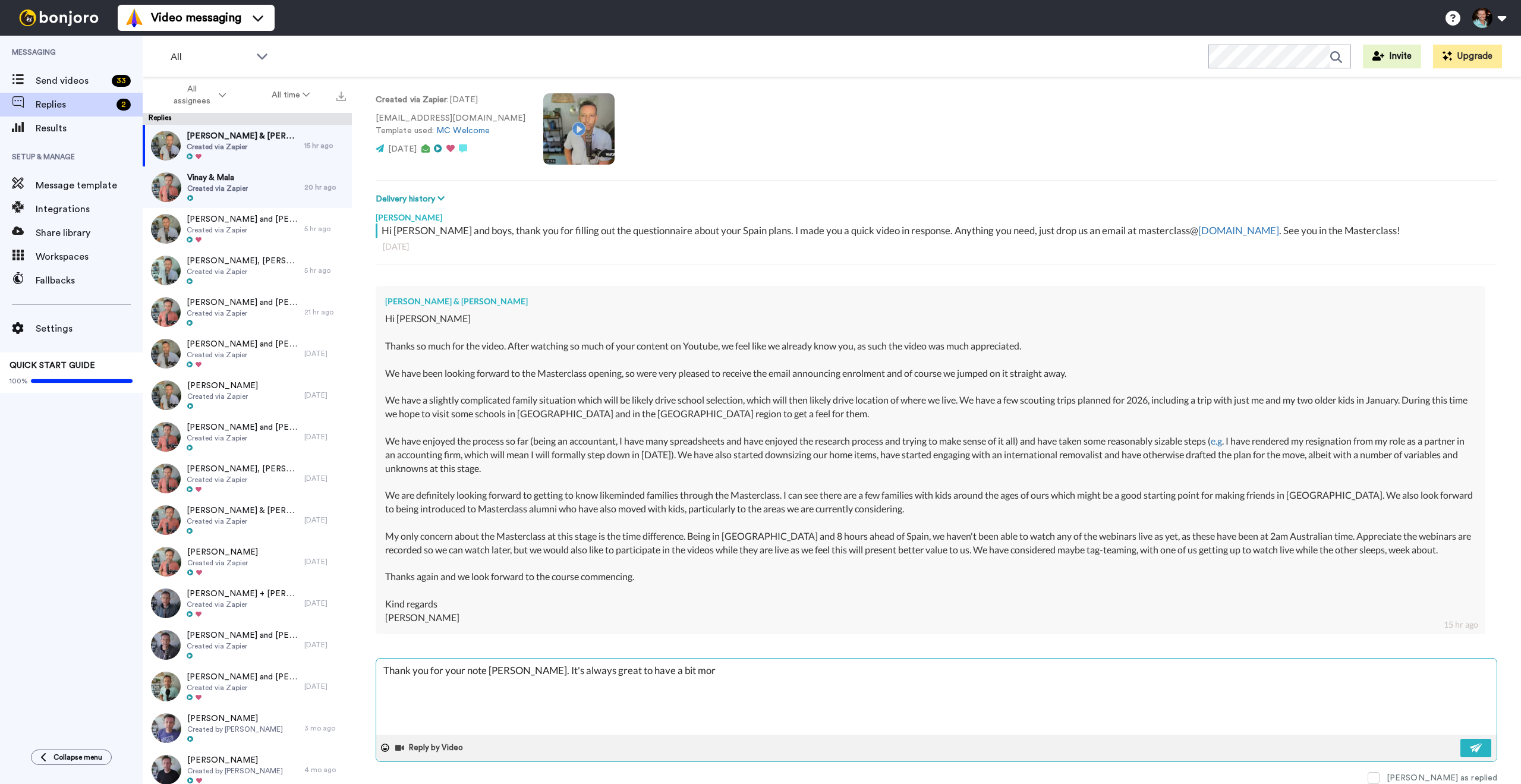
type textarea "x"
type textarea "Thank you for your note Craig. It's always great to have a bit more"
type textarea "x"
type textarea "Thank you for your note Craig. It's always great to have a bit more c"
type textarea "x"
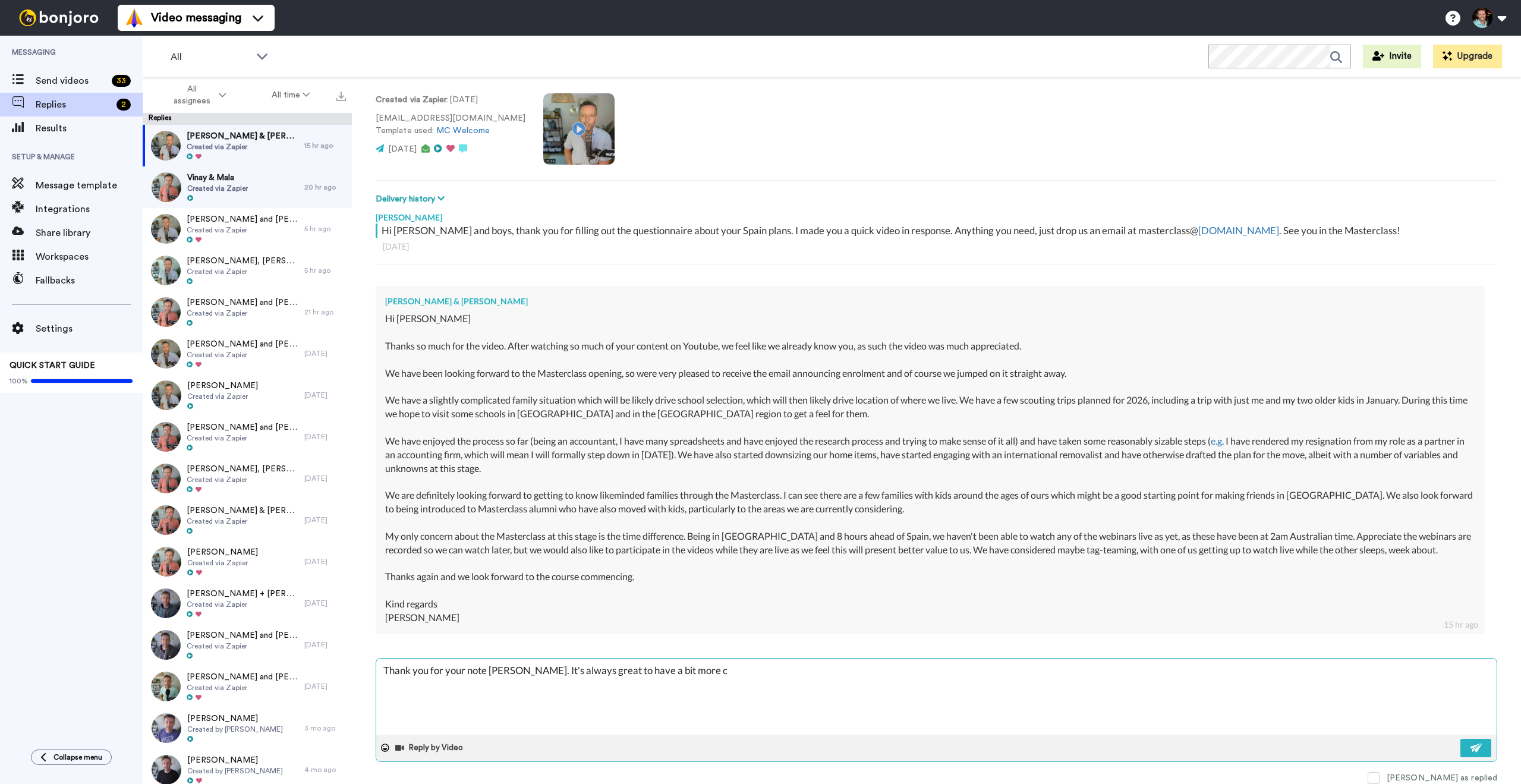
type textarea "Thank you for your note Craig. It's always great to have a bit more co"
type textarea "x"
type textarea "Thank you for your note Craig. It's always great to have a bit more con"
type textarea "x"
type textarea "Thank you for your note Craig. It's always great to have a bit more cont"
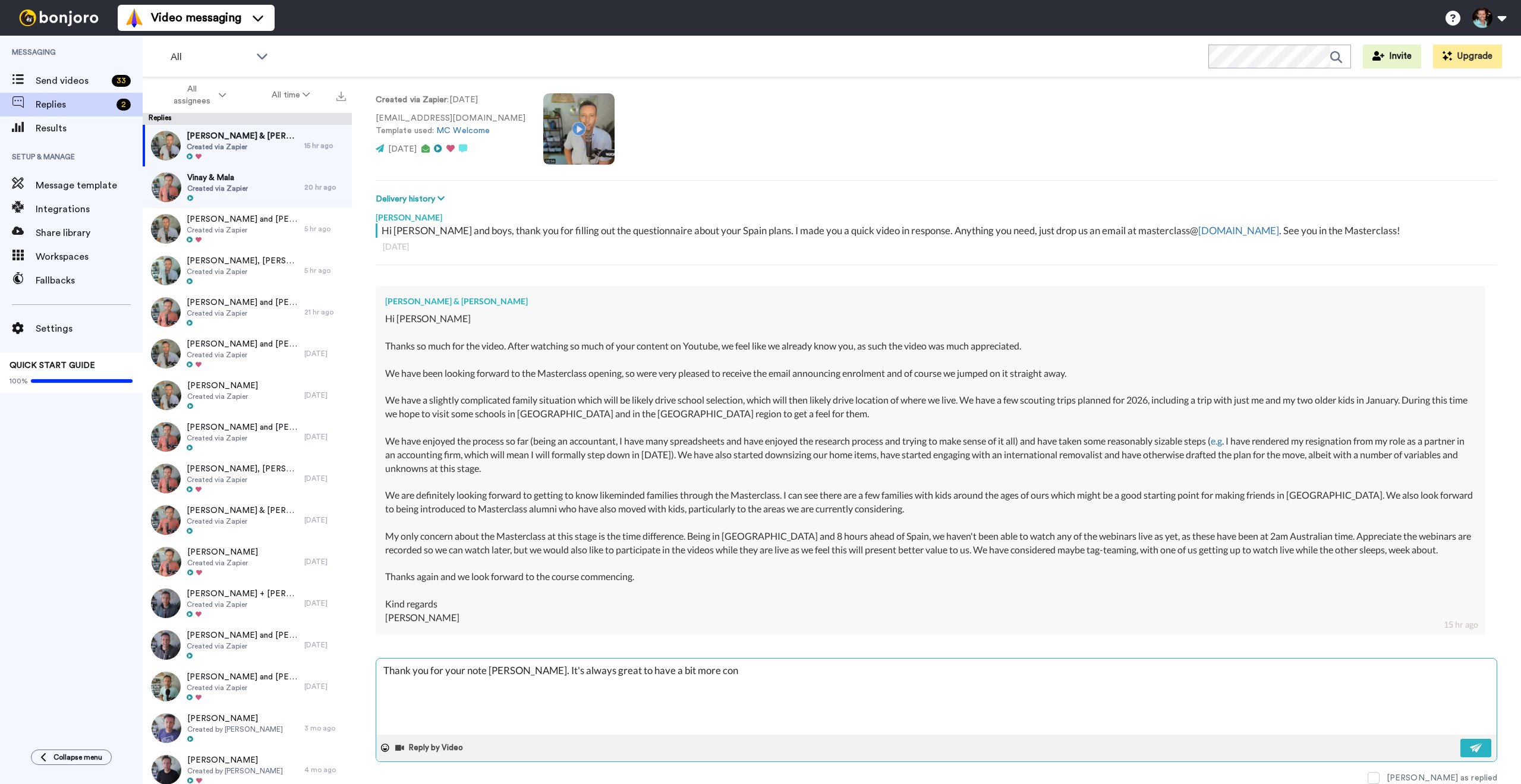
type textarea "x"
type textarea "Thank you for your note Craig. It's always great to have a bit more conte"
type textarea "x"
type textarea "Thank you for your note Craig. It's always great to have a bit more contex"
type textarea "x"
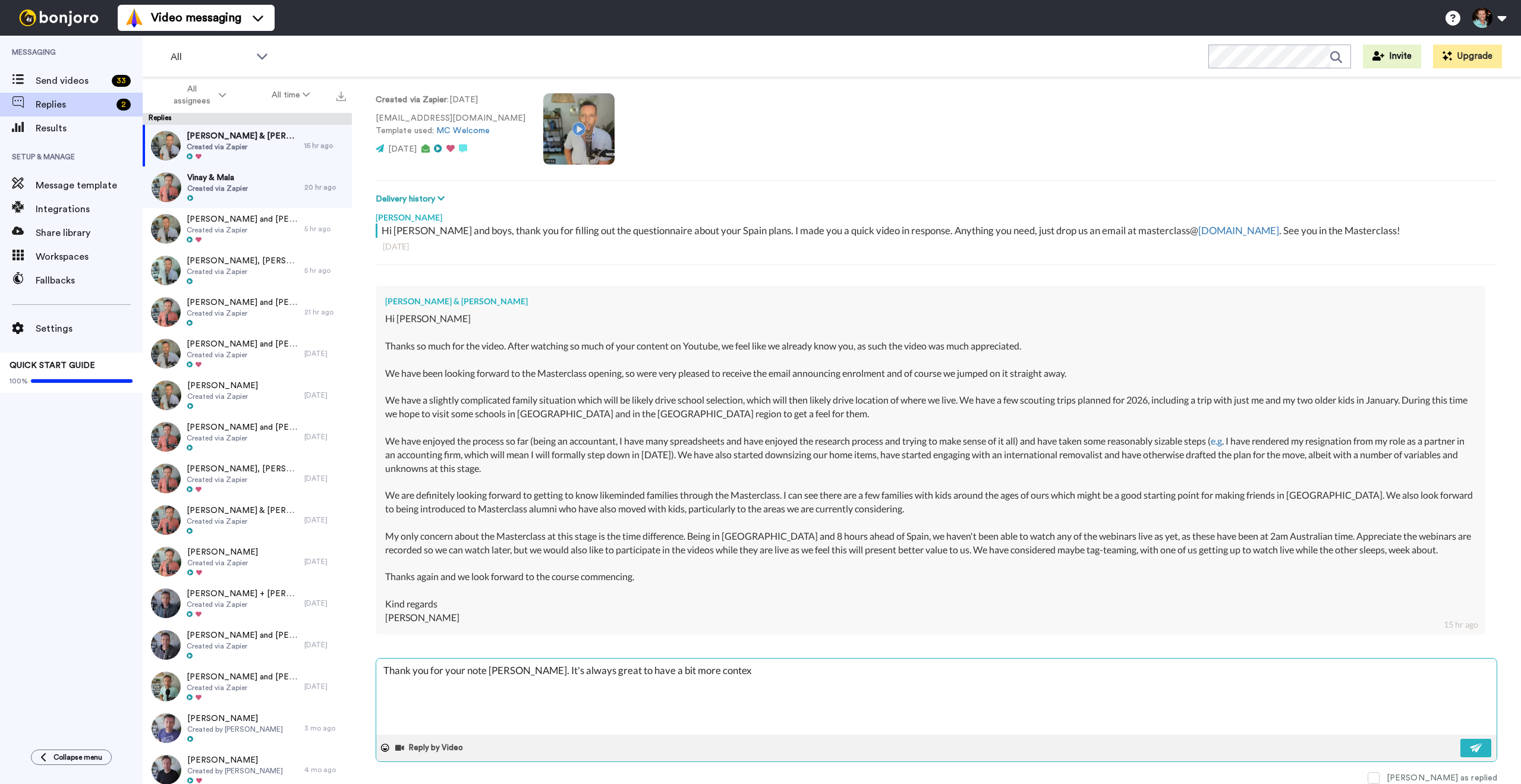
type textarea "Thank you for your note Craig. It's always great to have a bit more context"
type textarea "x"
type textarea "Thank you for your note Craig. It's always great to have a bit more context"
type textarea "x"
type textarea "Thank you for your note Craig. It's always great to have a bit more context a"
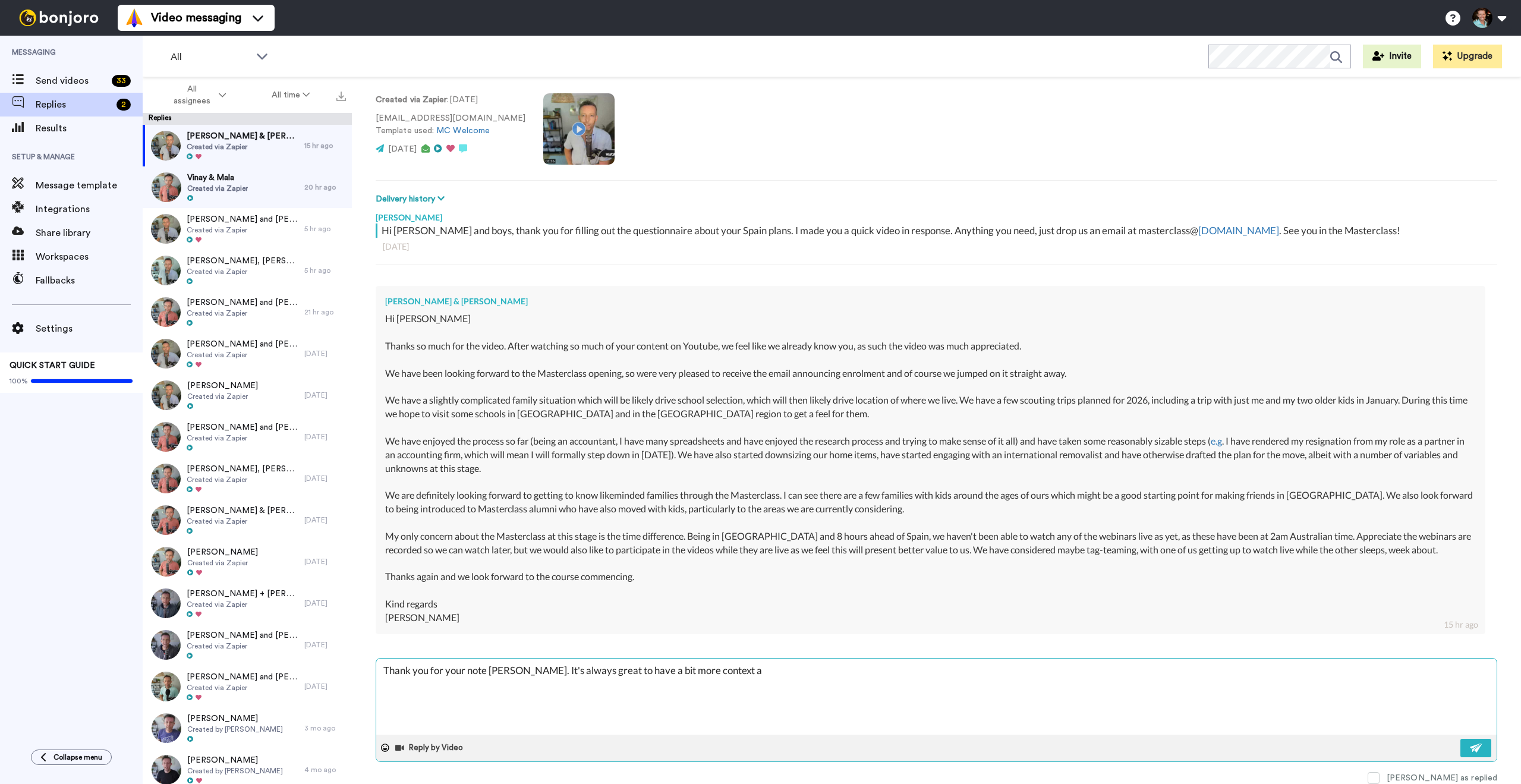
type textarea "x"
type textarea "Thank you for your note Craig. It's always great to have a bit more context ab"
type textarea "x"
type textarea "Thank you for your note Craig. It's always great to have a bit more context abou"
type textarea "x"
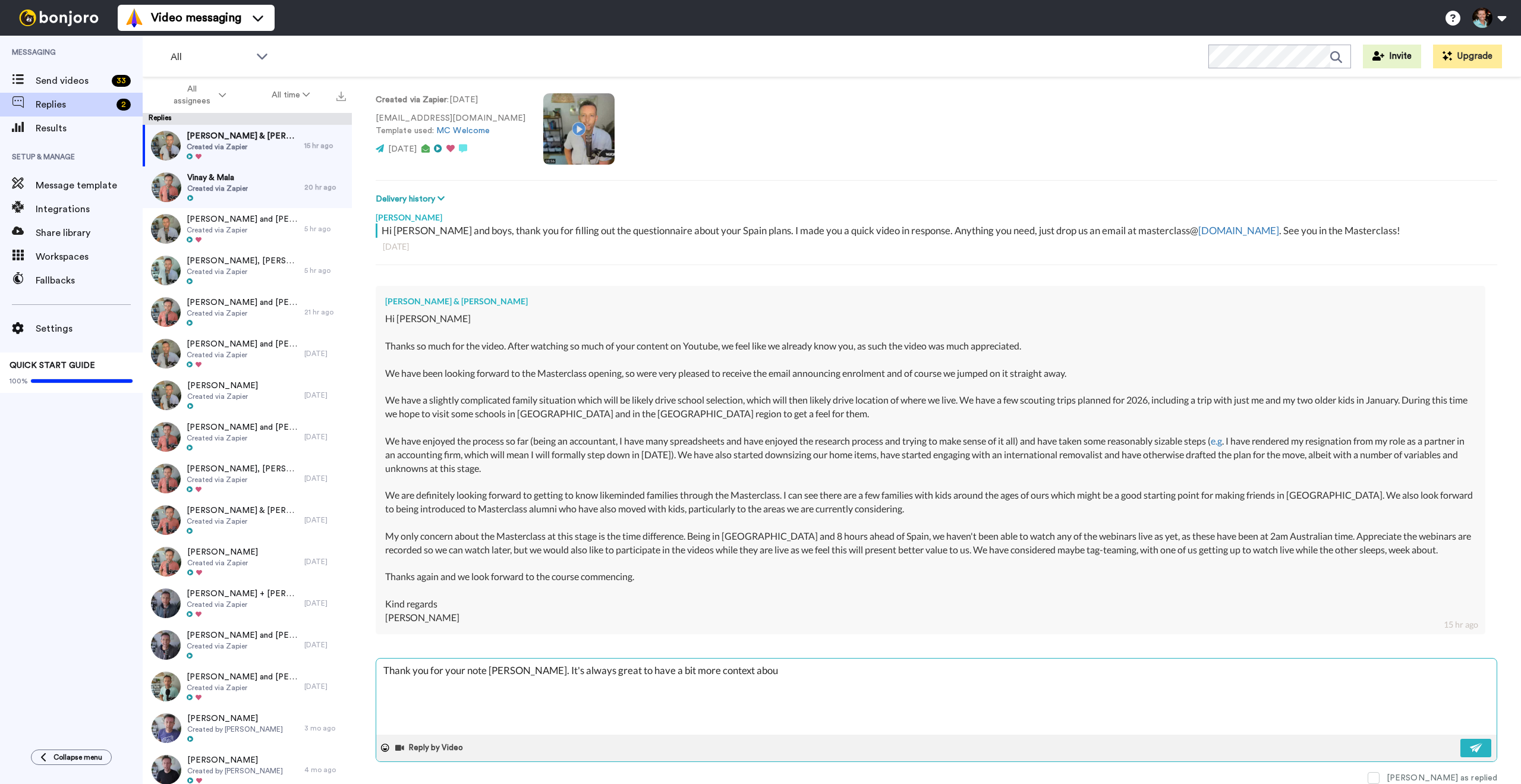
type textarea "Thank you for your note Craig. It's always great to have a bit more context abo…"
type textarea "x"
type textarea "Thank you for your note Craig. It's always great to have a bit more context abo…"
type textarea "x"
type textarea "Thank you for your note Craig. It's always great to have a bit more context abo…"
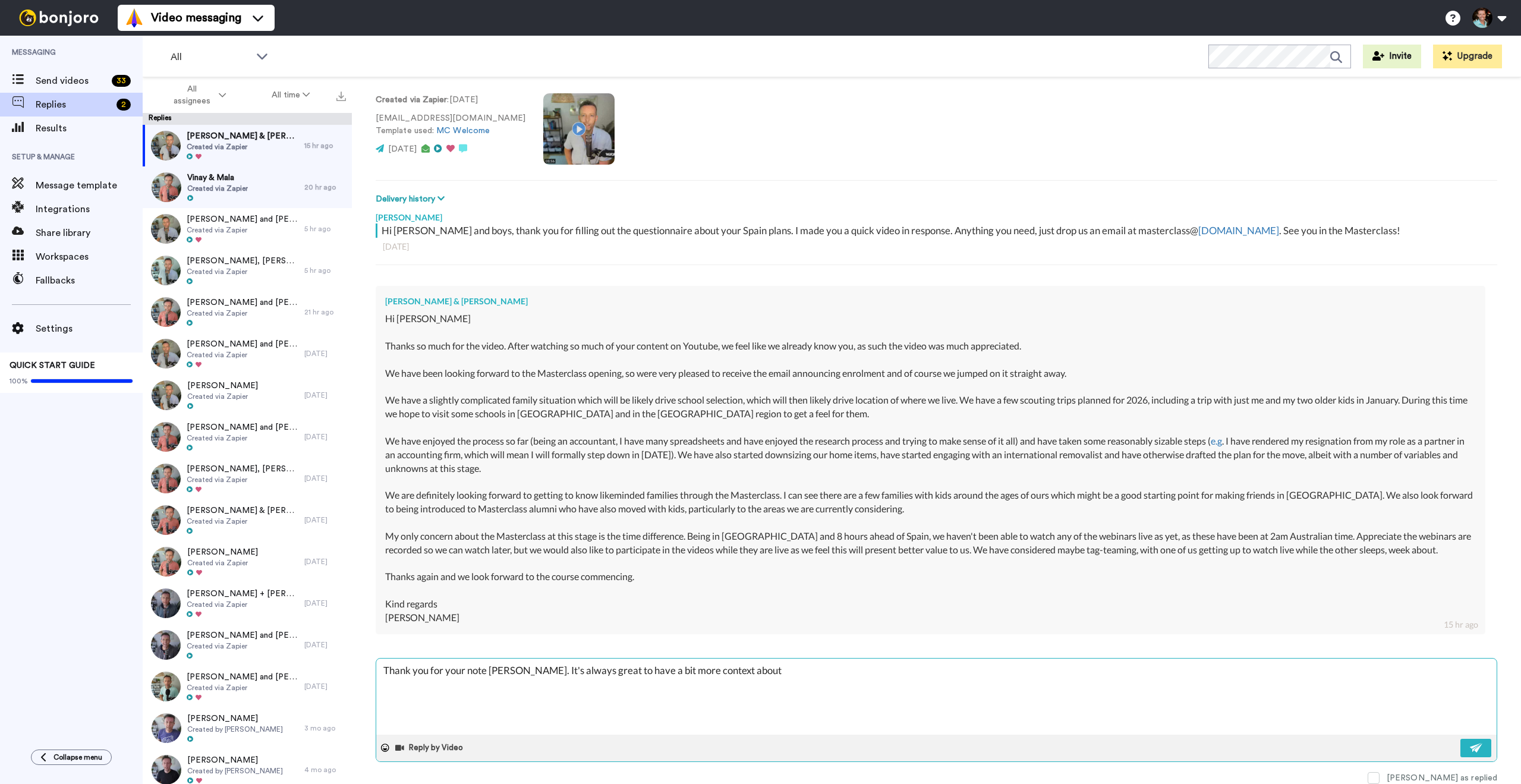
type textarea "x"
type textarea "Thank you for your note Craig. It's always great to have a bit more context abo…"
type textarea "x"
type textarea "Thank you for your note Craig. It's always great to have a bit more context abo…"
type textarea "x"
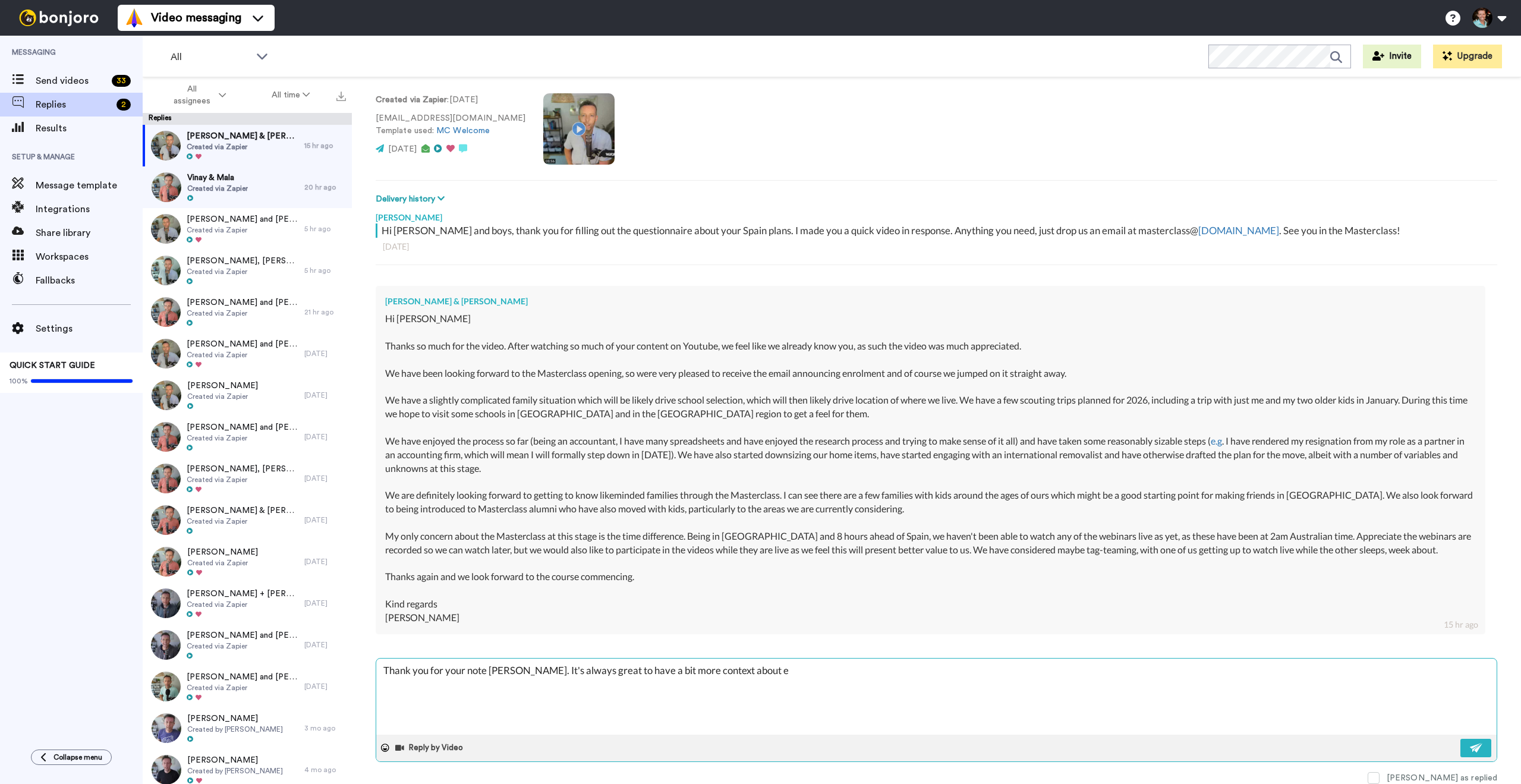
type textarea "Thank you for your note Craig. It's always great to have a bit more context abo…"
type textarea "x"
type textarea "Thank you for your note Craig. It's always great to have a bit more context abo…"
type textarea "x"
type textarea "Thank you for your note Craig. It's always great to have a bit more context abo…"
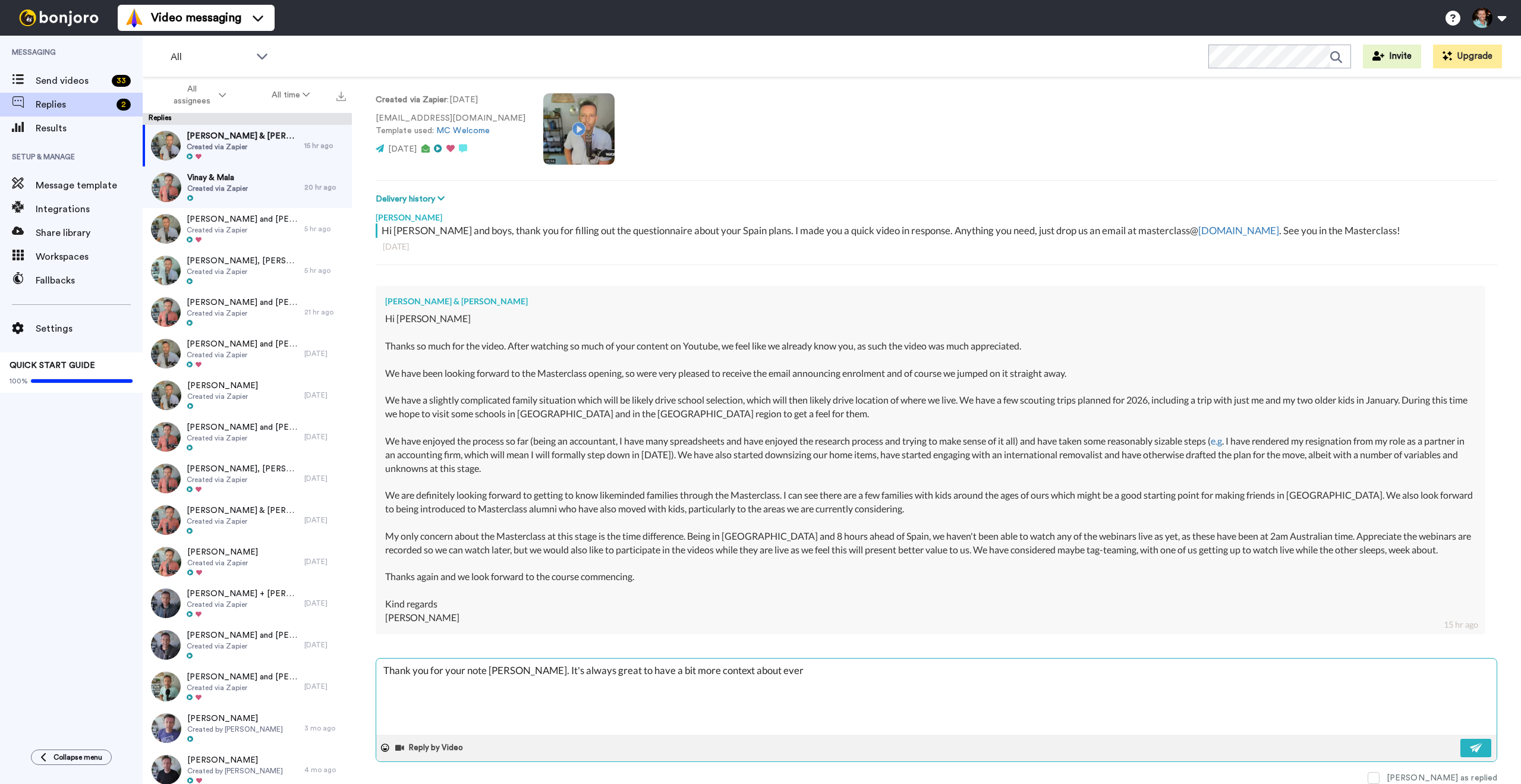
type textarea "x"
type textarea "Thank you for your note Craig. It's always great to have a bit more context abo…"
type textarea "x"
type textarea "Thank you for your note Craig. It's always great to have a bit more context abo…"
type textarea "x"
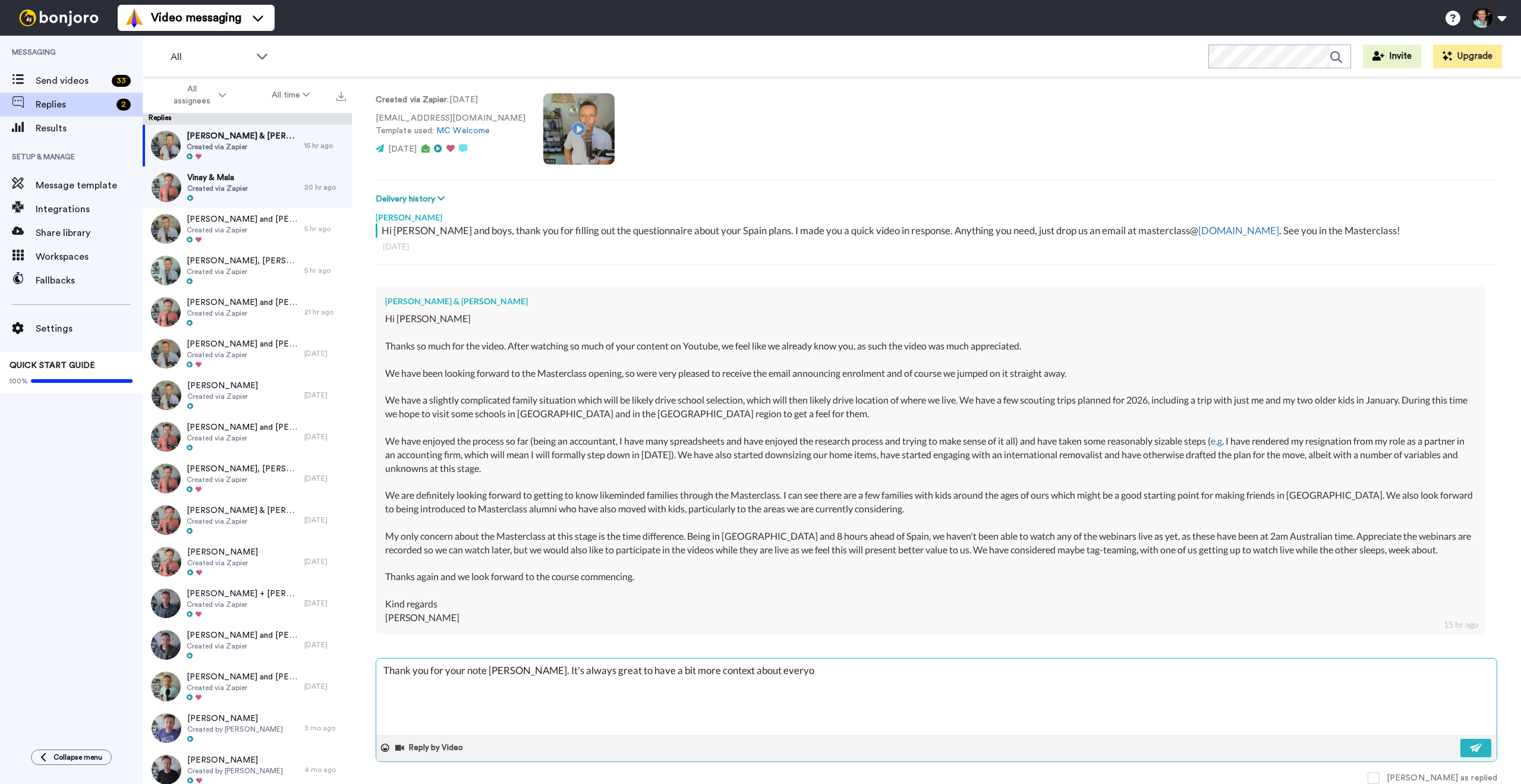
type textarea "Thank you for your note Craig. It's always great to have a bit more context abo…"
type textarea "x"
type textarea "Thank you for your note Craig. It's always great to have a bit more context abo…"
type textarea "x"
type textarea "Thank you for your note Craig. It's always great to have a bit more context abo…"
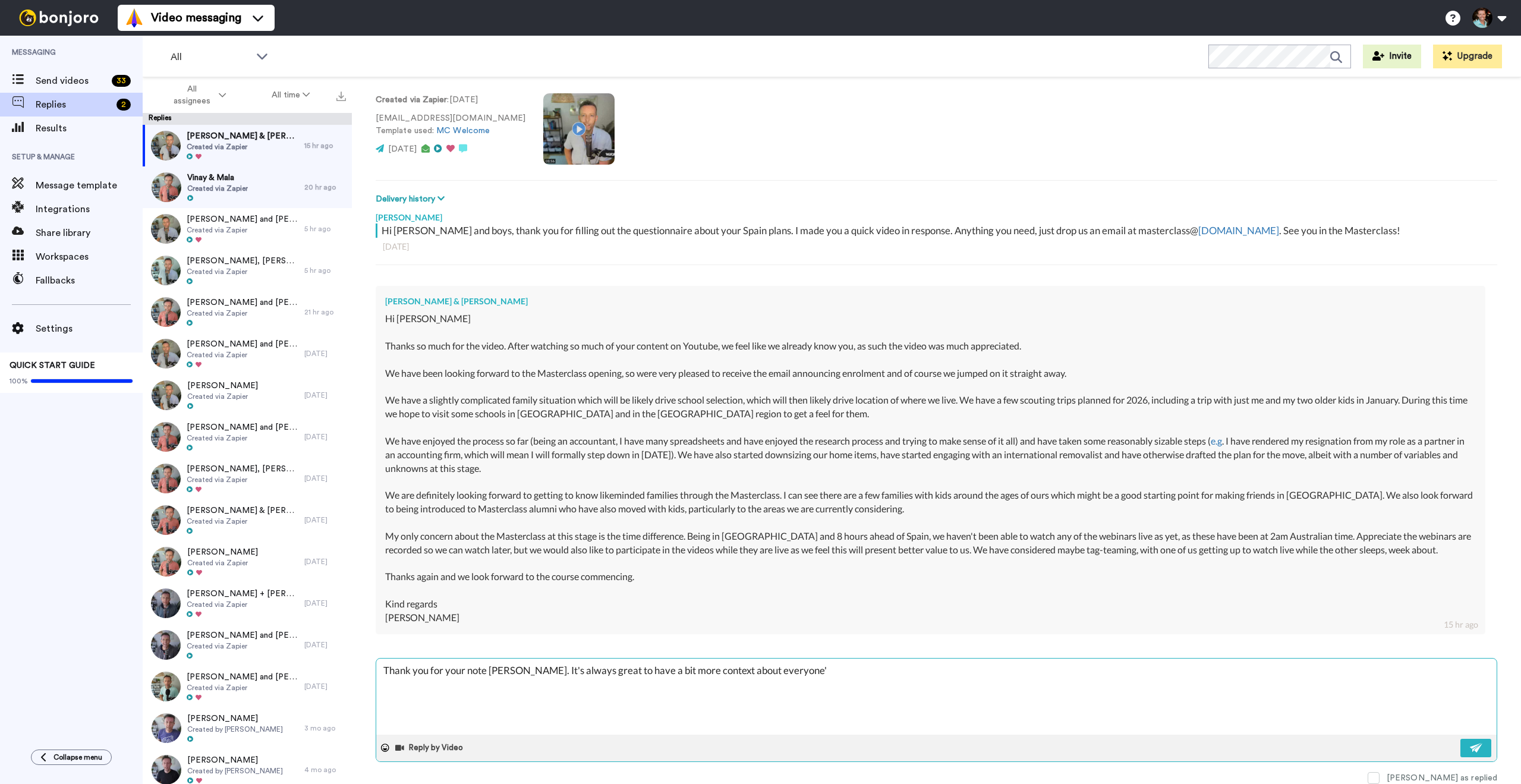
type textarea "x"
type textarea "Thank you for your note Craig. It's always great to have a bit more context abo…"
type textarea "x"
type textarea "Thank you for your note Craig. It's always great to have a bit more context abo…"
type textarea "x"
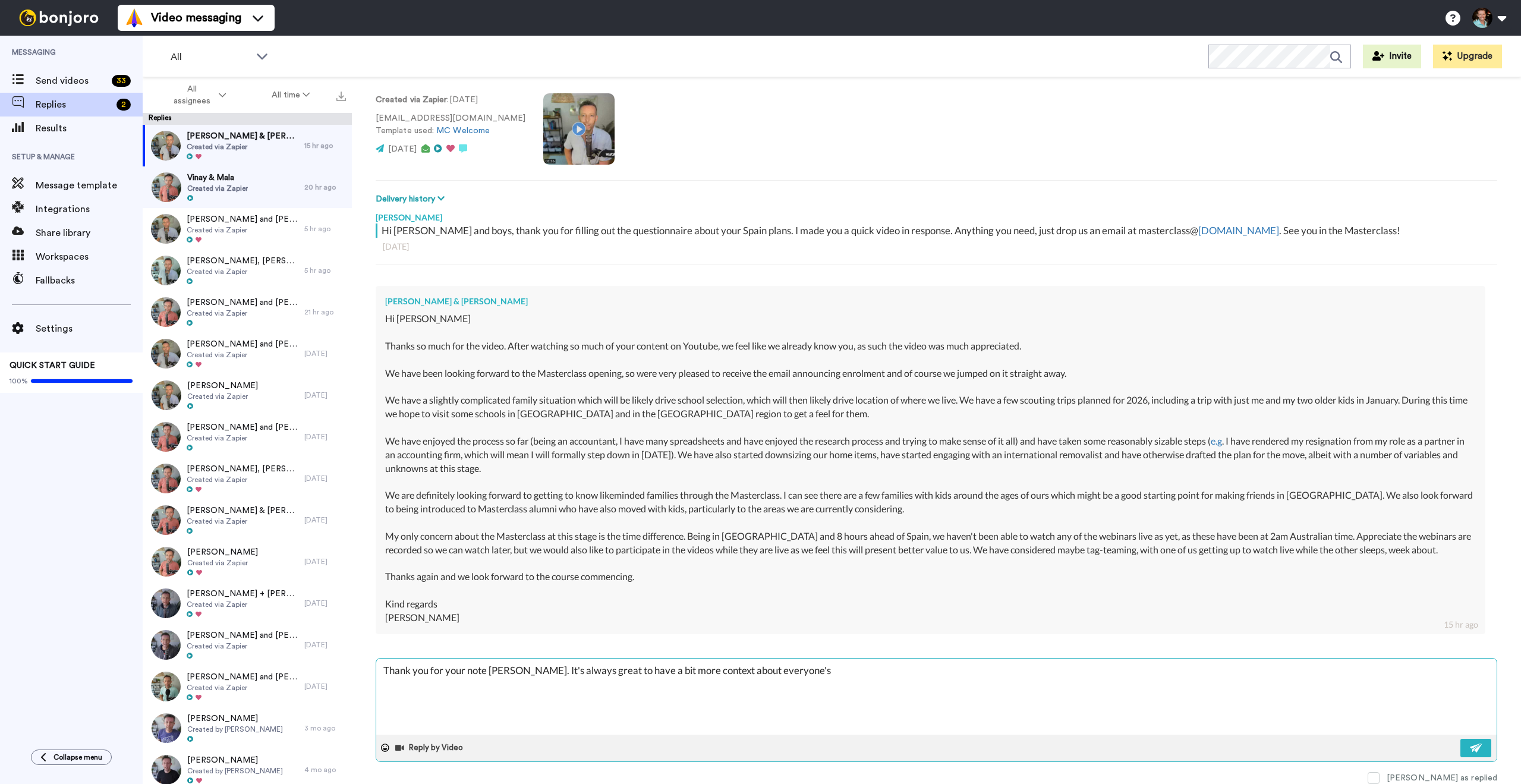
type textarea "Thank you for your note Craig. It's always great to have a bit more context abo…"
type textarea "x"
type textarea "Thank you for your note Craig. It's always great to have a bit more context abo…"
type textarea "x"
type textarea "Thank you for your note Craig. It's always great to have a bit more context abo…"
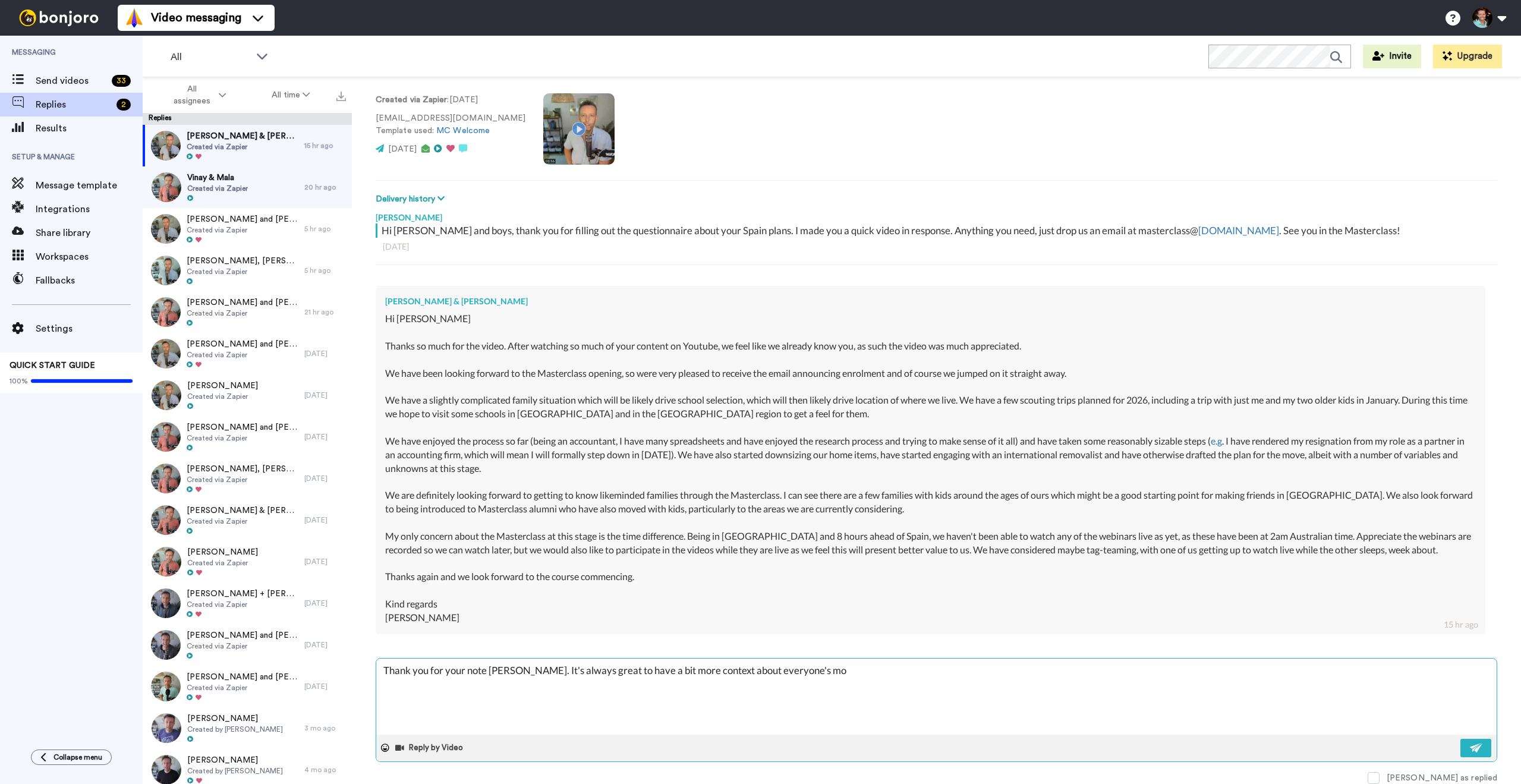
type textarea "x"
type textarea "Thank you for your note Craig. It's always great to have a bit more context abo…"
type textarea "x"
type textarea "Thank you for your note Craig. It's always great to have a bit more context abo…"
type textarea "x"
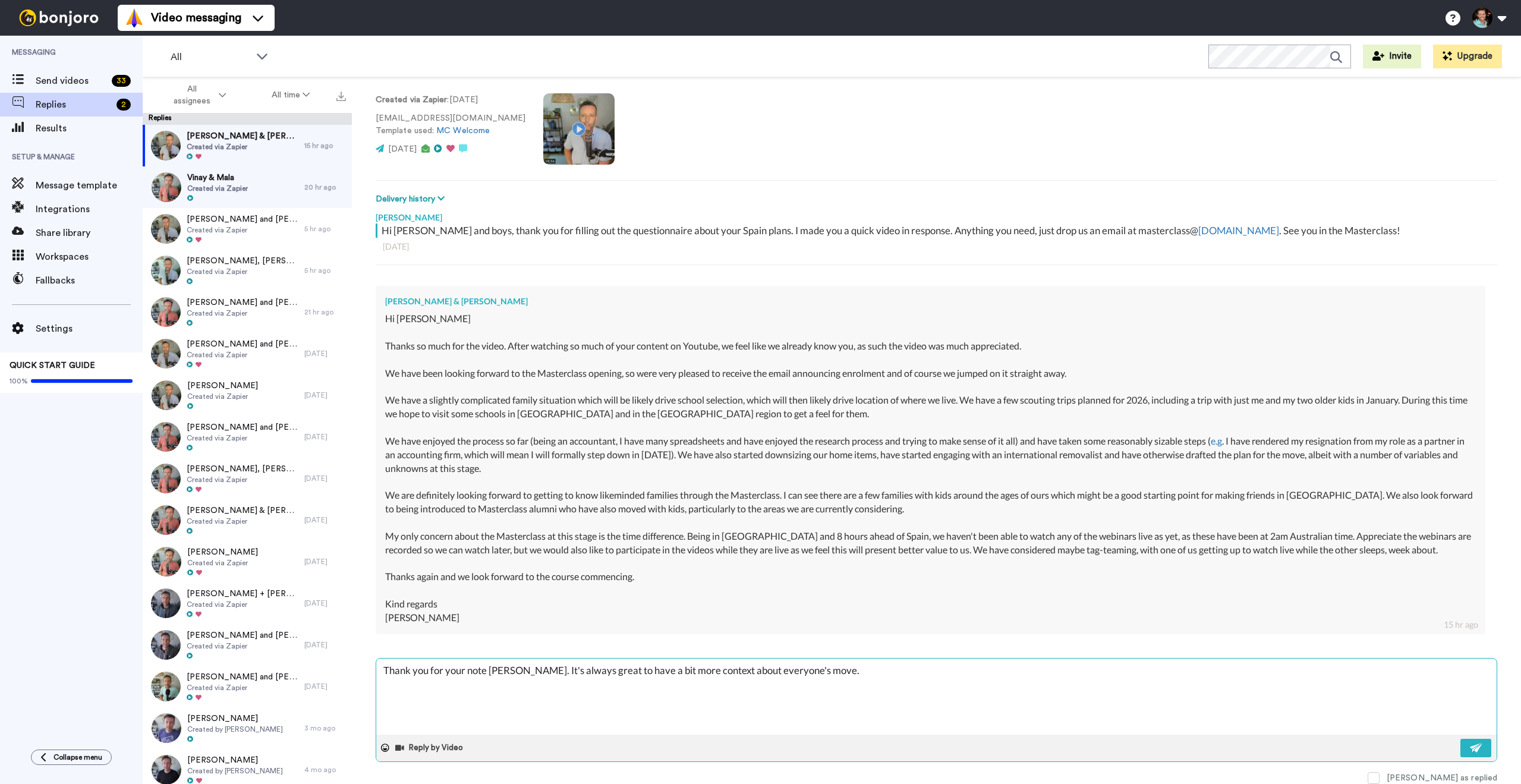
type textarea "Thank you for your note Craig. It's always great to have a bit more context abo…"
type textarea "x"
type textarea "Thank you for your note Craig. It's always great to have a bit more context abo…"
type textarea "x"
type textarea "Thank you for your note Craig. It's always great to have a bit more context abo…"
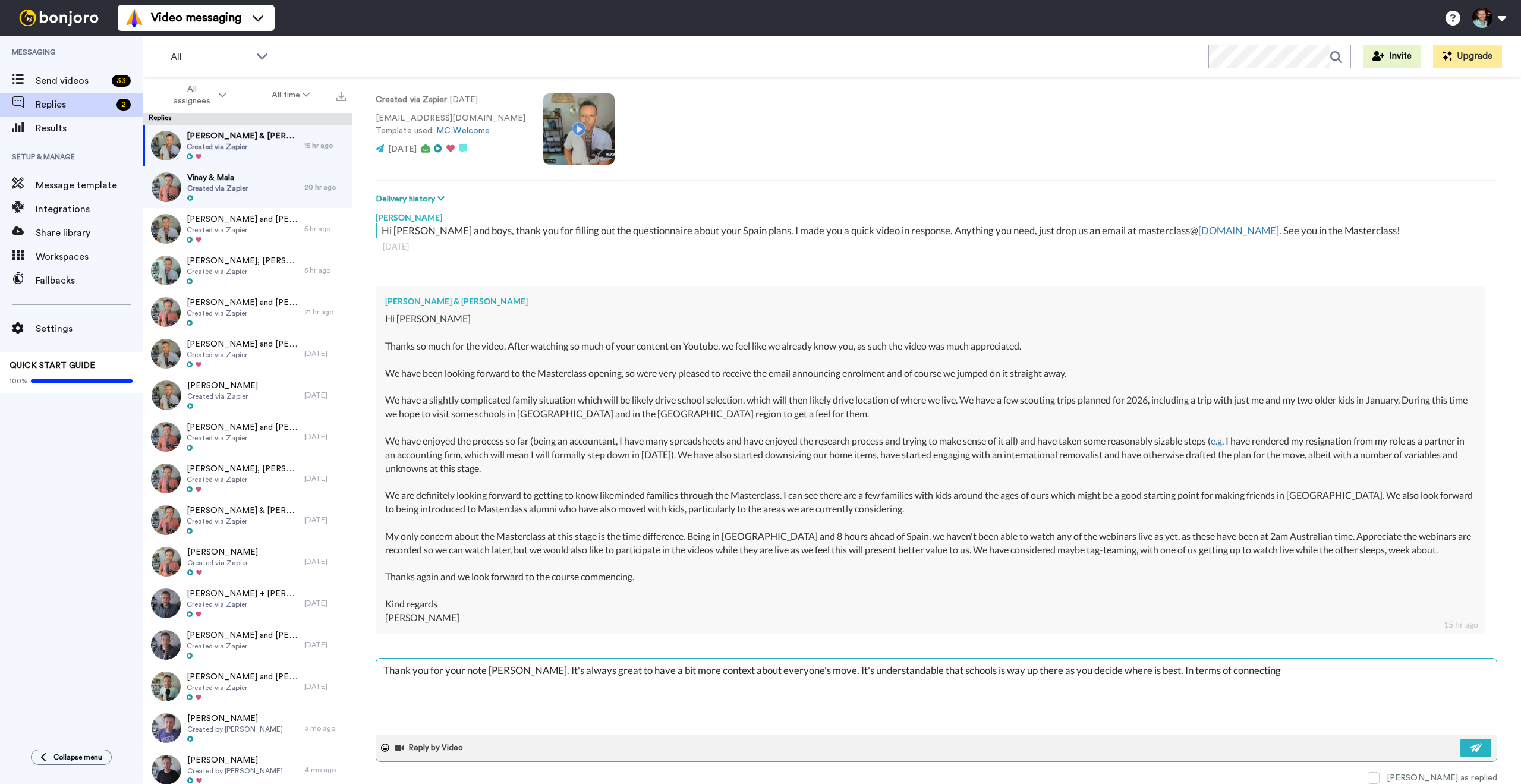
drag, startPoint x: 1138, startPoint y: 669, endPoint x: 1256, endPoint y: 671, distance: 118.0
click at [1256, 671] on textarea "Thank you for your note Craig. It's always great to have a bit more context abo…" at bounding box center [936, 696] width 1121 height 76
click at [1139, 668] on textarea "Thank you for your note Craig. It's always great to have a bit more context abo…" at bounding box center [936, 696] width 1121 height 76
click at [1186, 671] on textarea "Thank you for your note Craig. It's always great to have a bit more context abo…" at bounding box center [936, 696] width 1121 height 76
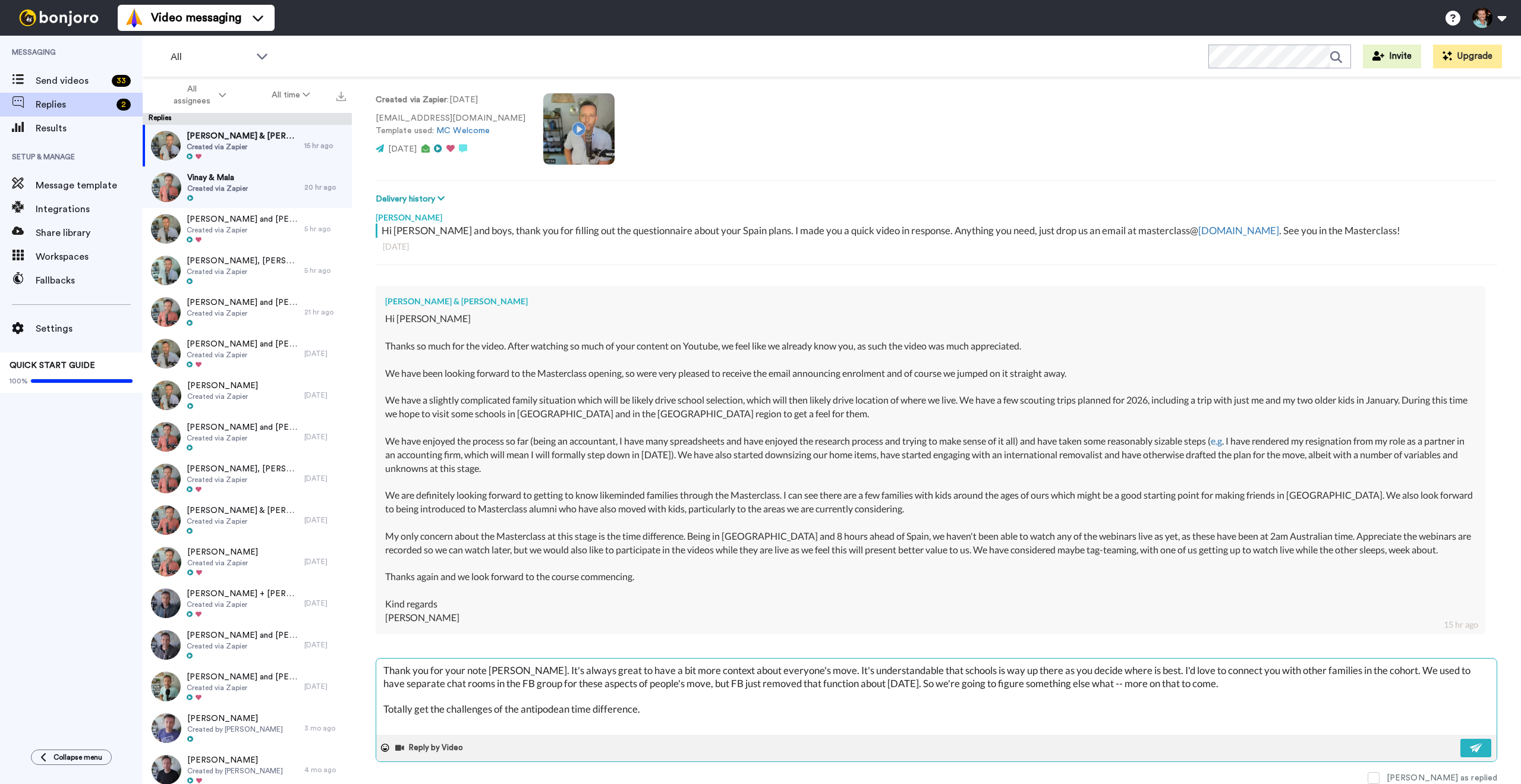
click at [657, 714] on textarea "Thank you for your note Craig. It's always great to have a bit more context abo…" at bounding box center [936, 696] width 1121 height 76
paste textarea "rhythm"
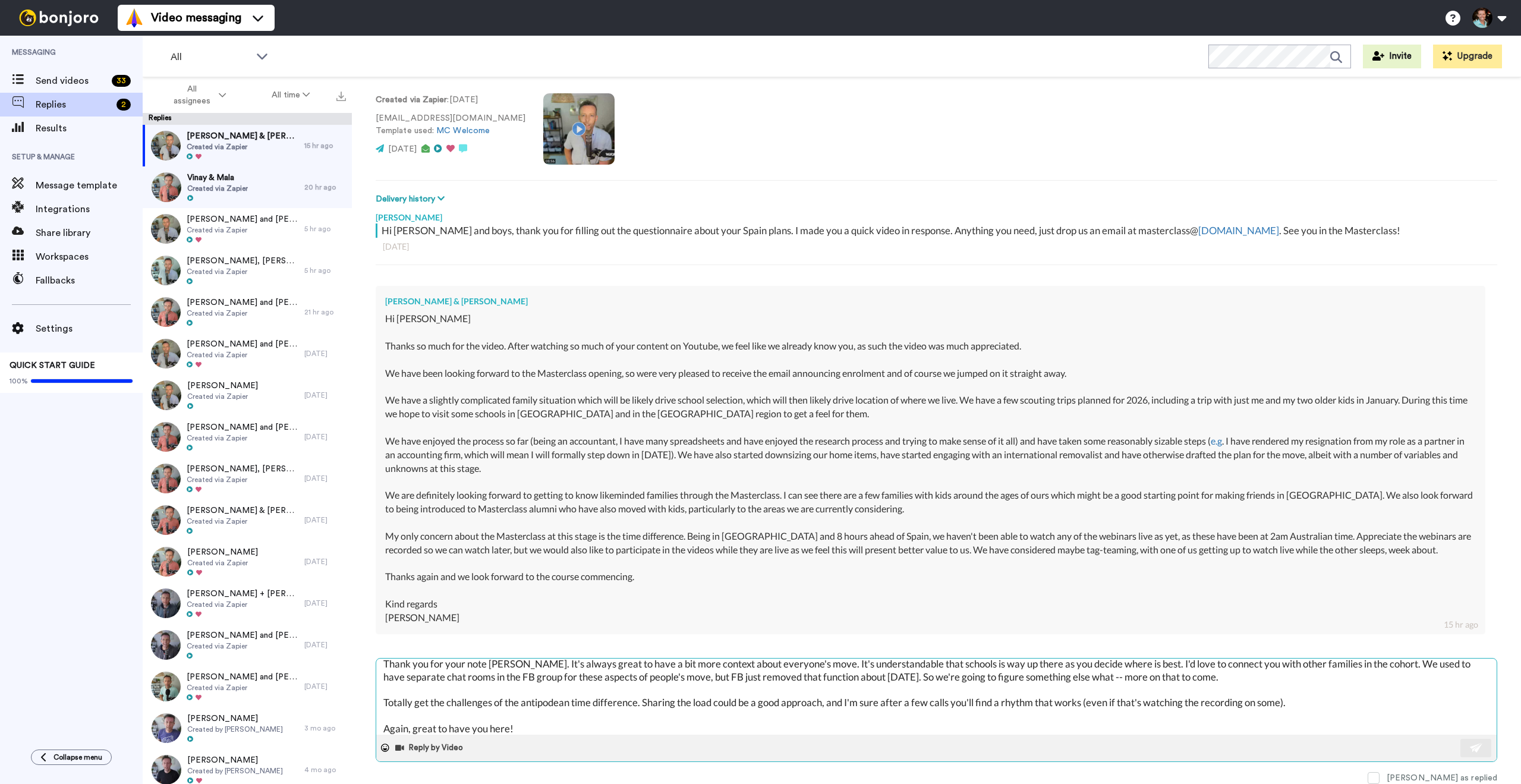
scroll to position [0, 0]
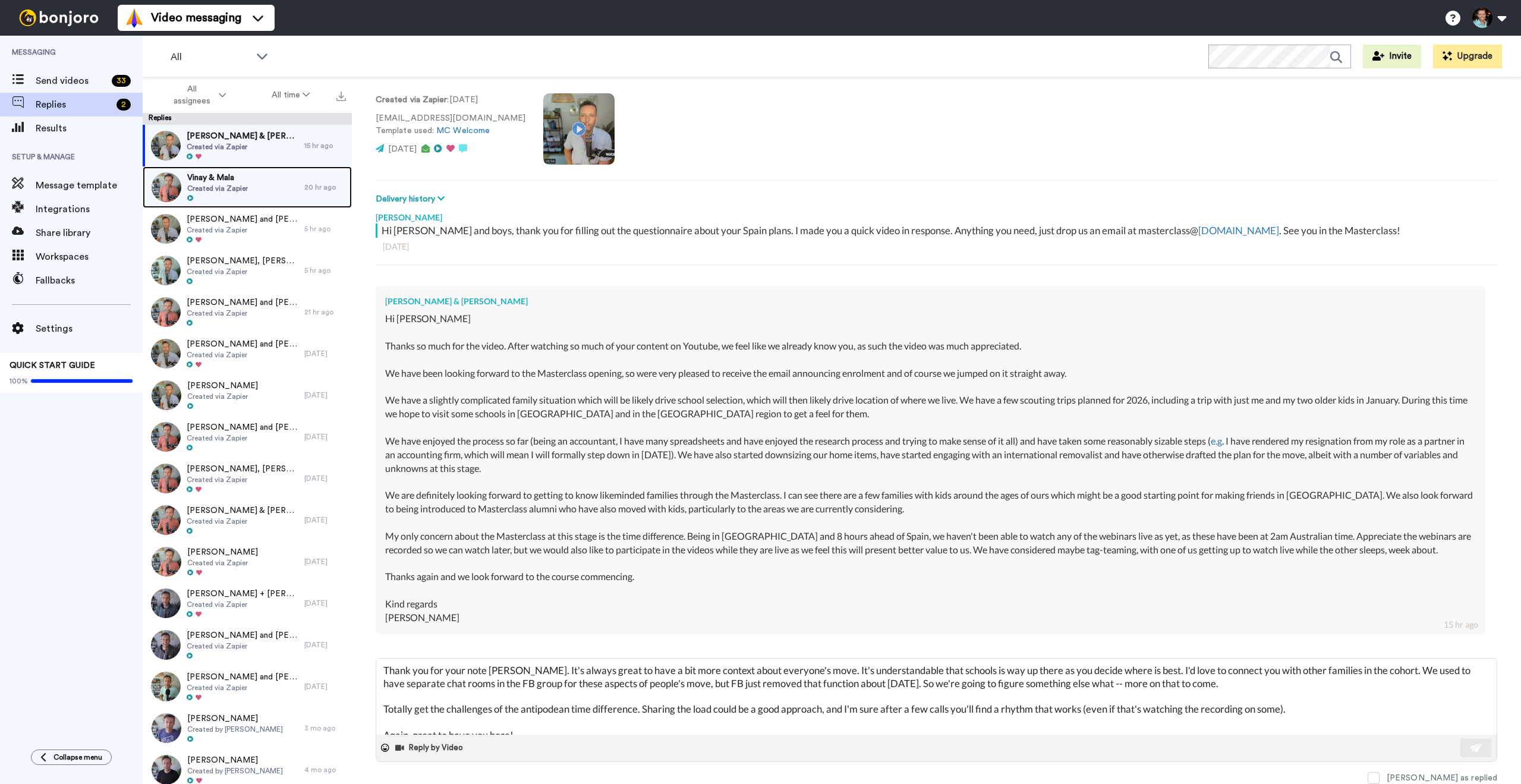
click at [243, 182] on span "Vinay & Mala" at bounding box center [217, 178] width 61 height 12
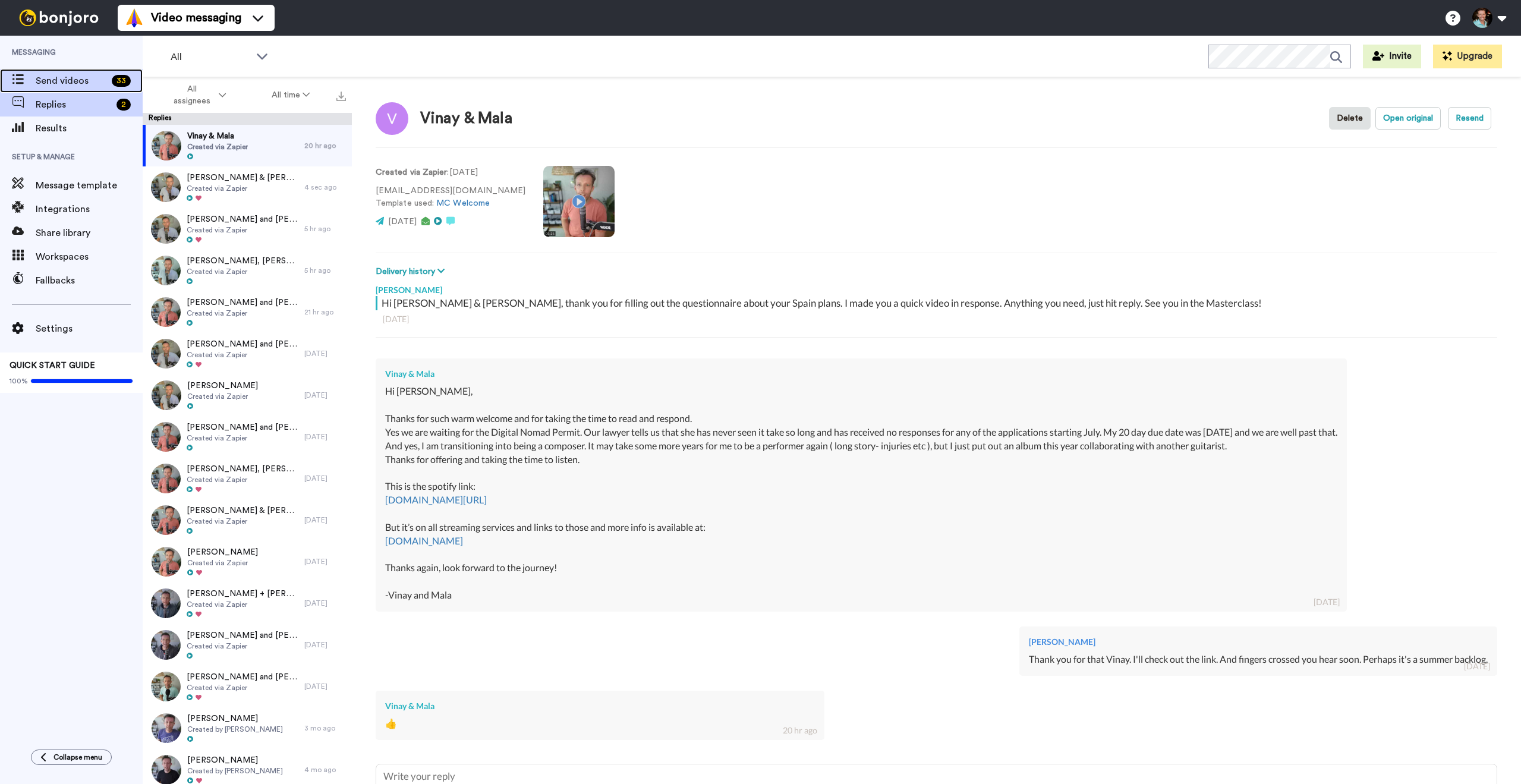
click at [64, 82] on span "Send videos" at bounding box center [71, 80] width 71 height 14
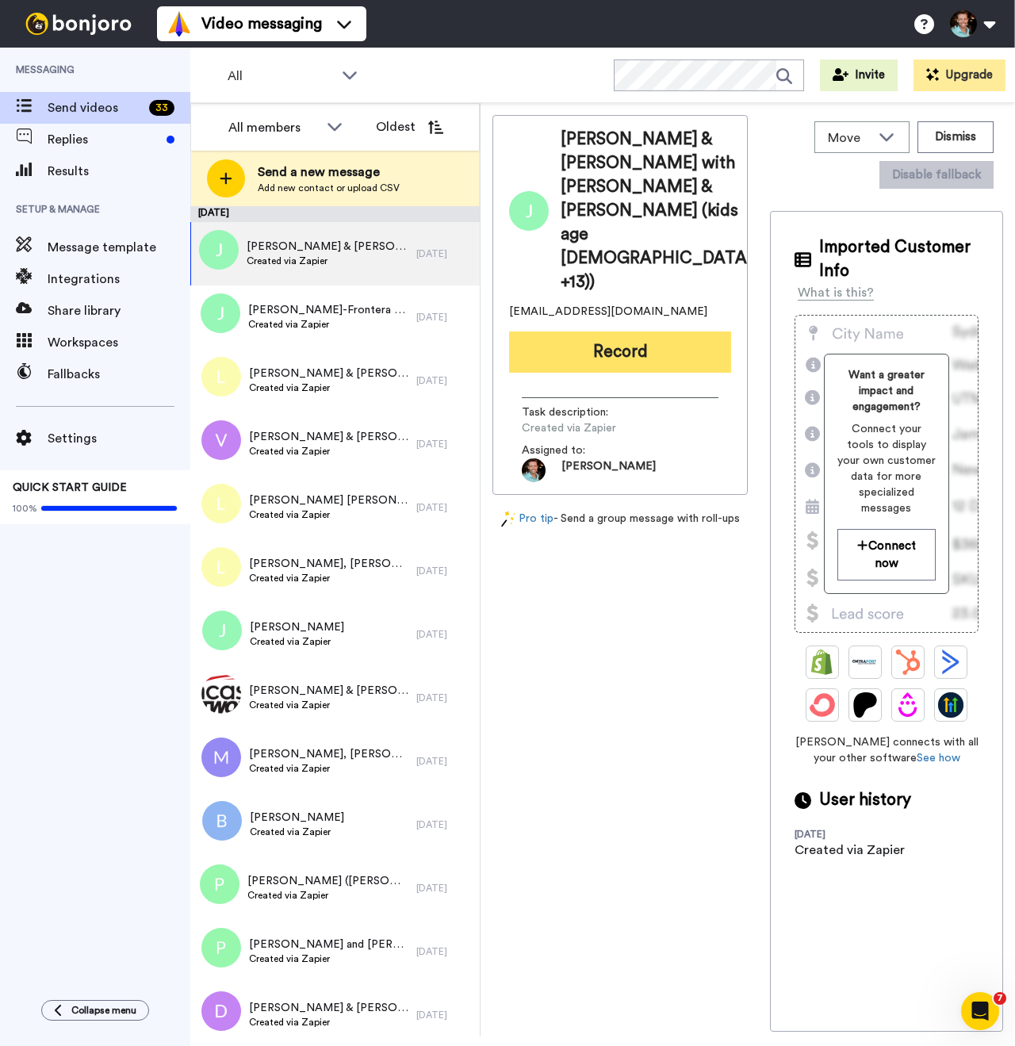
click at [581, 331] on button "Record" at bounding box center [620, 351] width 222 height 41
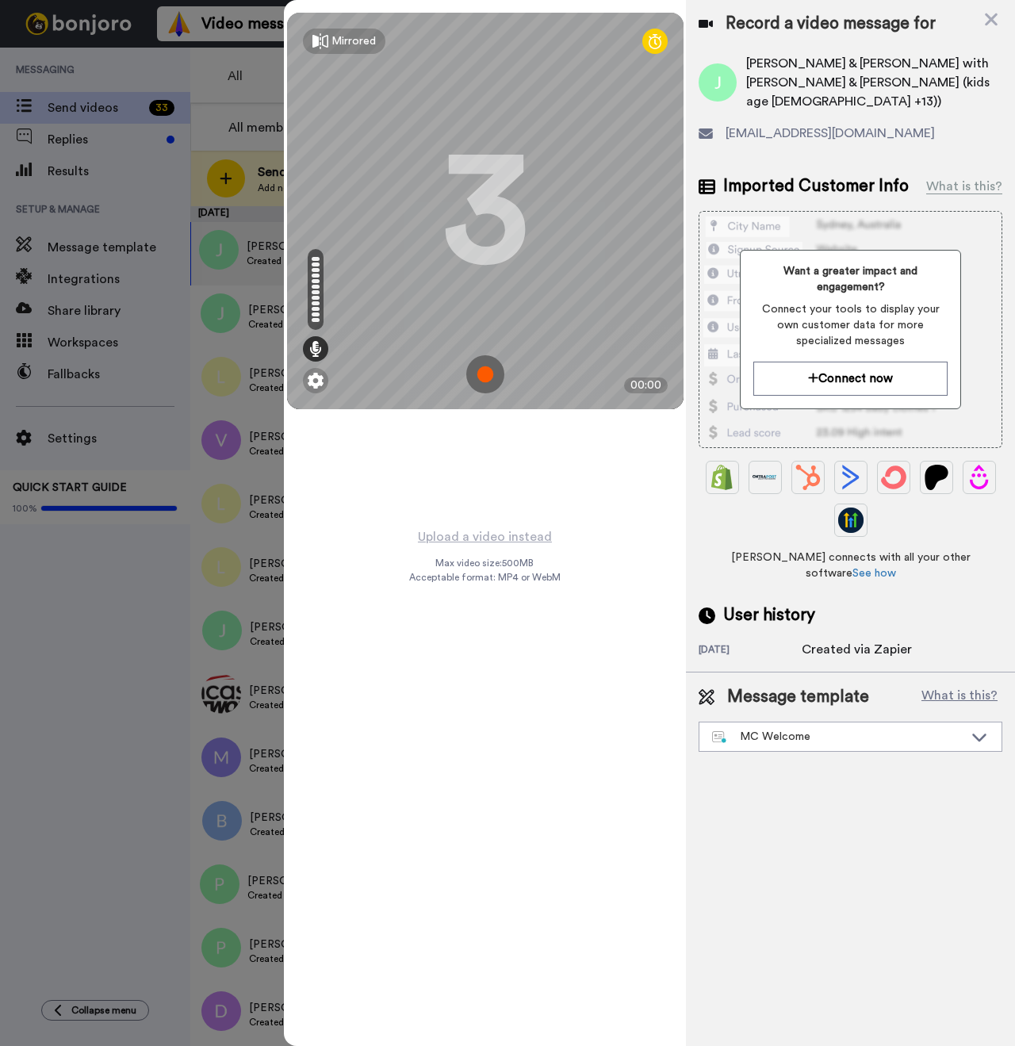
click at [488, 379] on img at bounding box center [485, 374] width 38 height 38
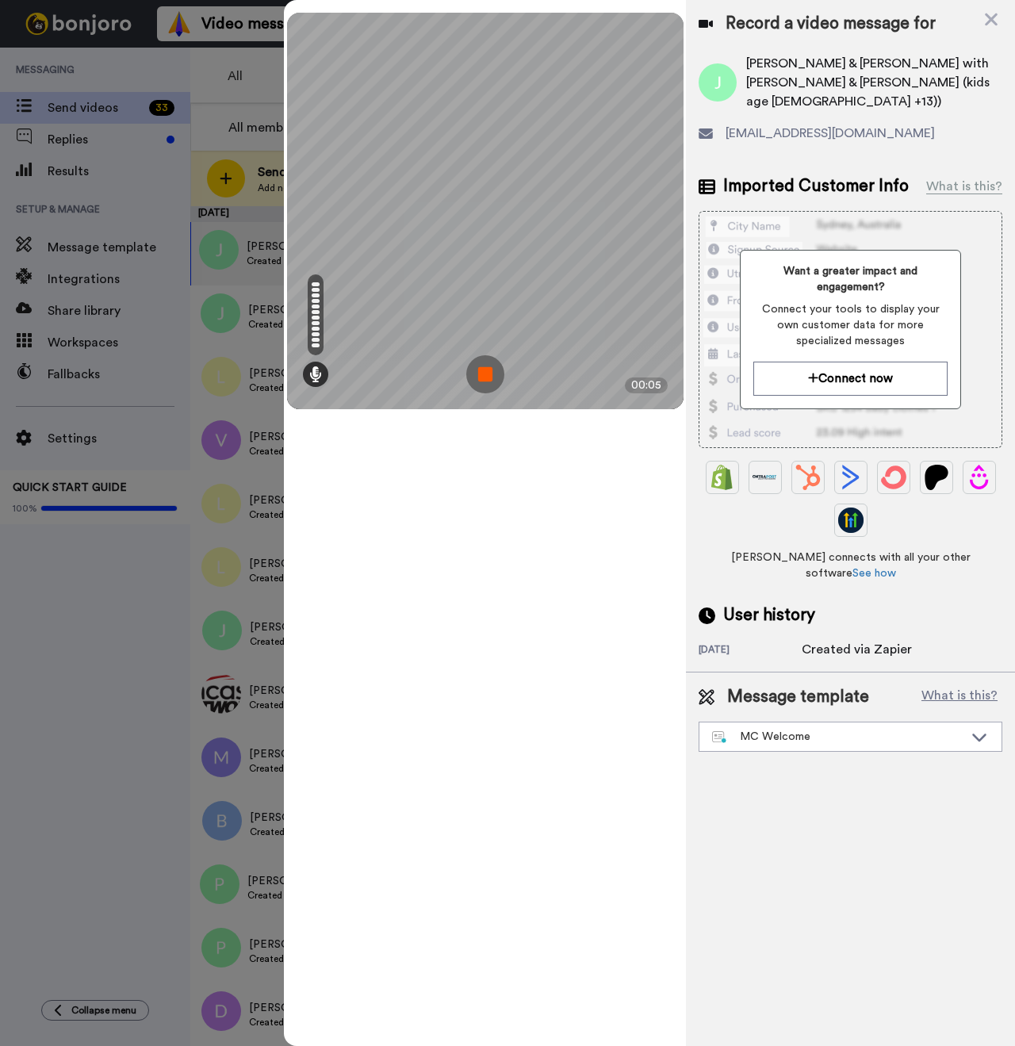
click at [492, 385] on img at bounding box center [485, 374] width 38 height 38
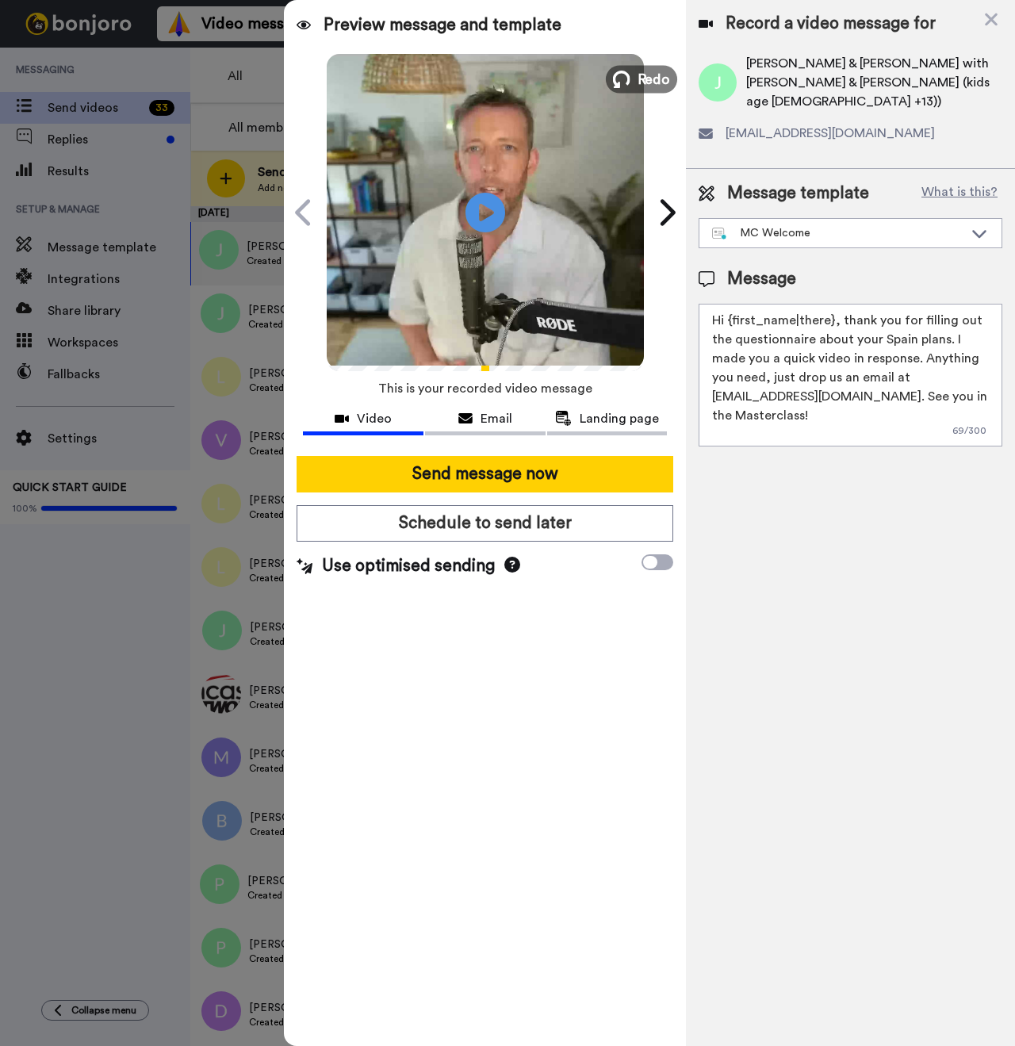
click at [631, 82] on button "Redo" at bounding box center [641, 79] width 71 height 28
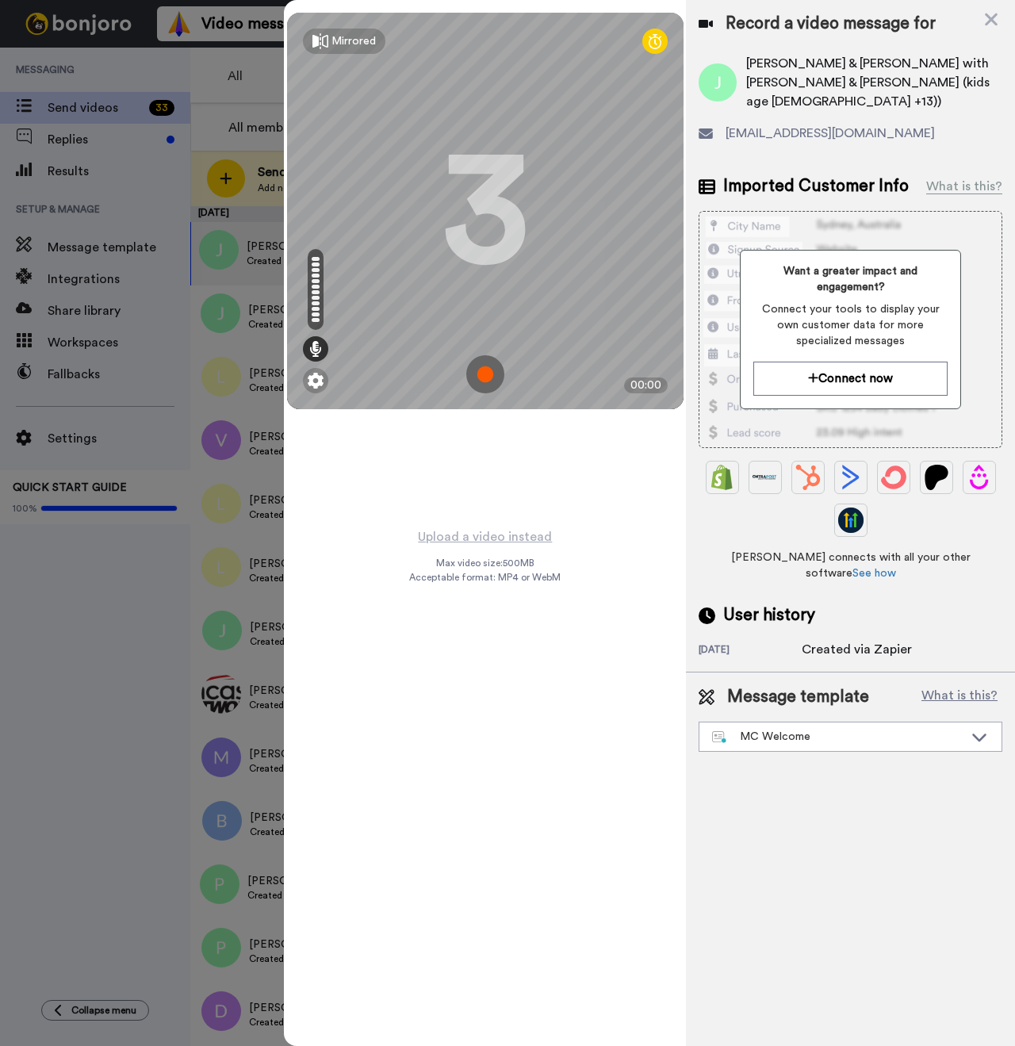
click at [481, 373] on img at bounding box center [485, 374] width 38 height 38
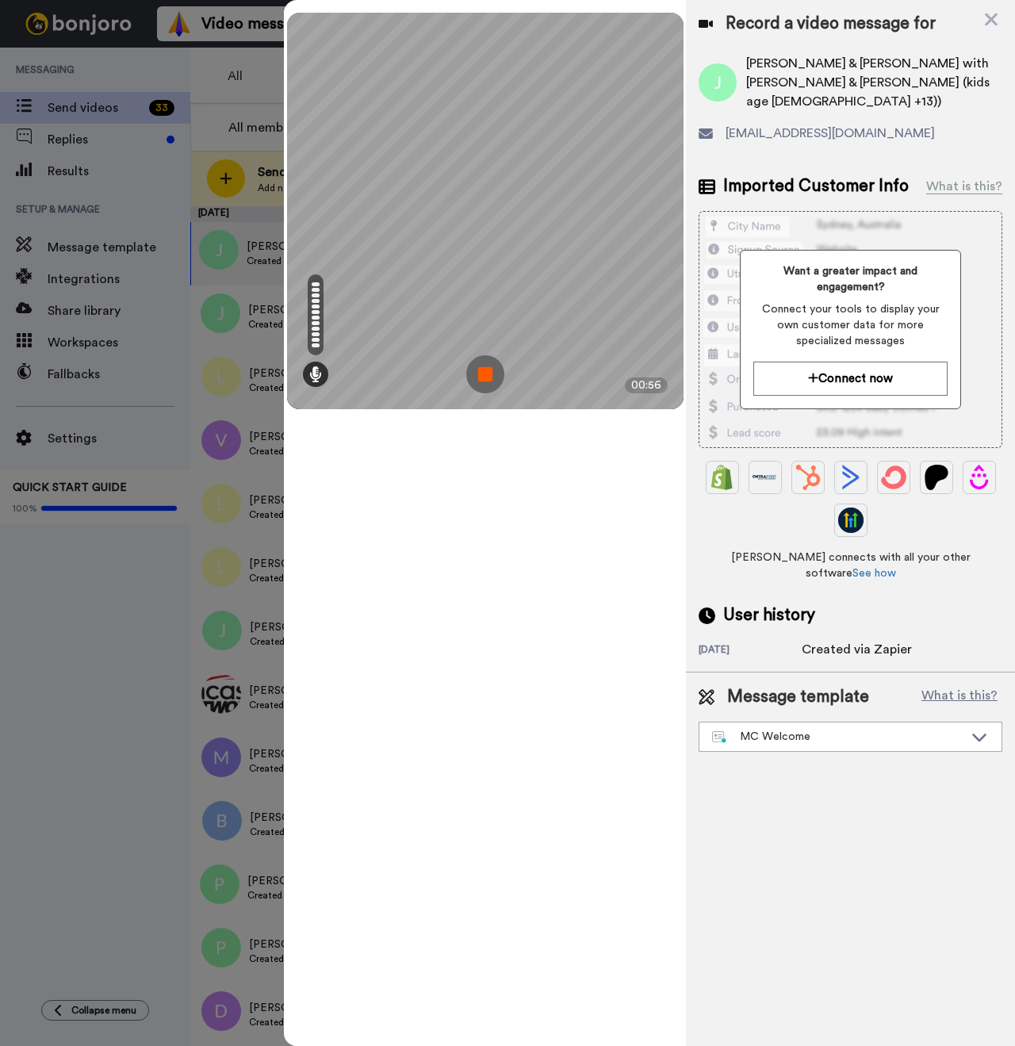
click at [481, 381] on img at bounding box center [485, 374] width 38 height 38
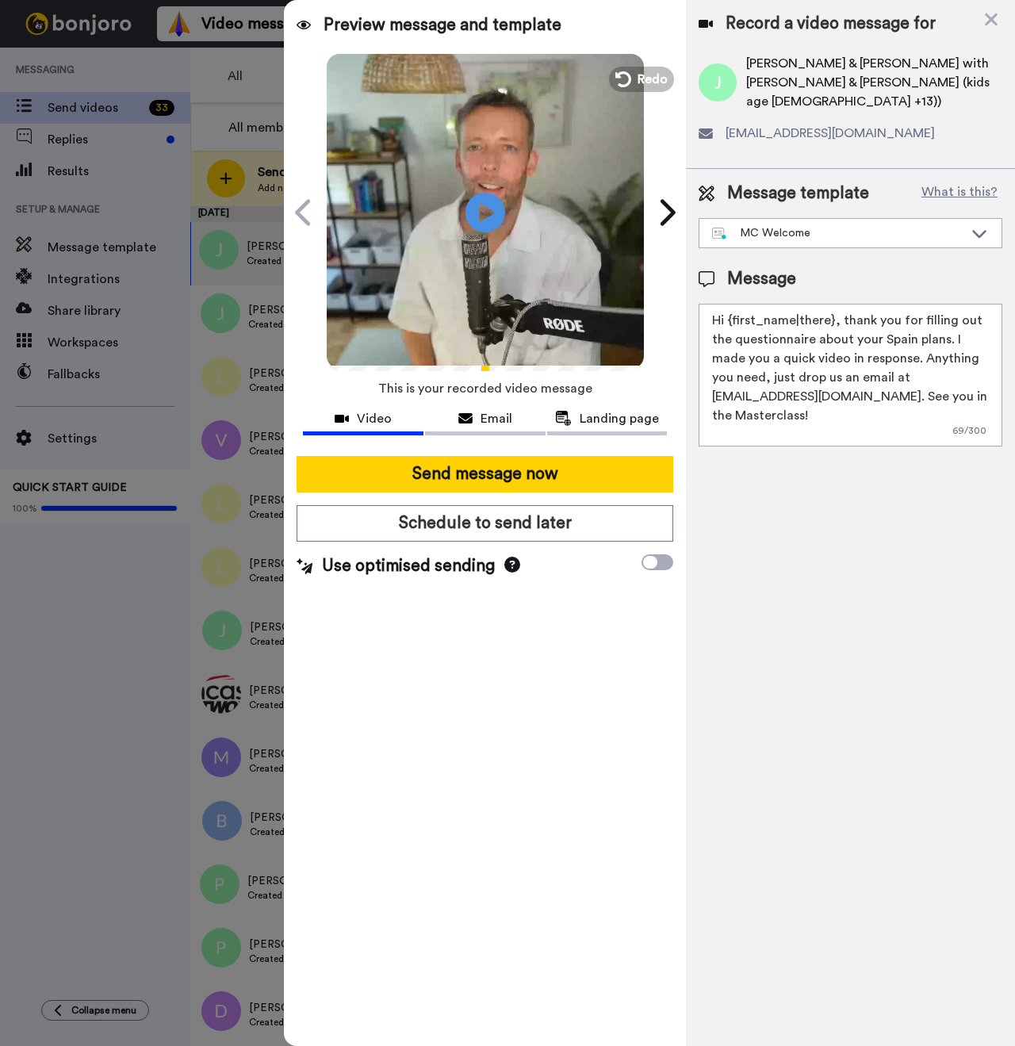
drag, startPoint x: 832, startPoint y: 300, endPoint x: 723, endPoint y: 300, distance: 108.6
click at [723, 304] on textarea "Hi {first_name|there}, thank you for filling out the questionnaire about your S…" at bounding box center [851, 375] width 304 height 143
drag, startPoint x: 985, startPoint y: 65, endPoint x: 745, endPoint y: 62, distance: 239.5
click at [745, 62] on div "Josh & Lydia Wahlert with Lois & Malcolm Wahlert (kids age 12 +13))" at bounding box center [851, 82] width 304 height 57
copy span "Josh & Lydia Wahlert with Lois & Malcolm"
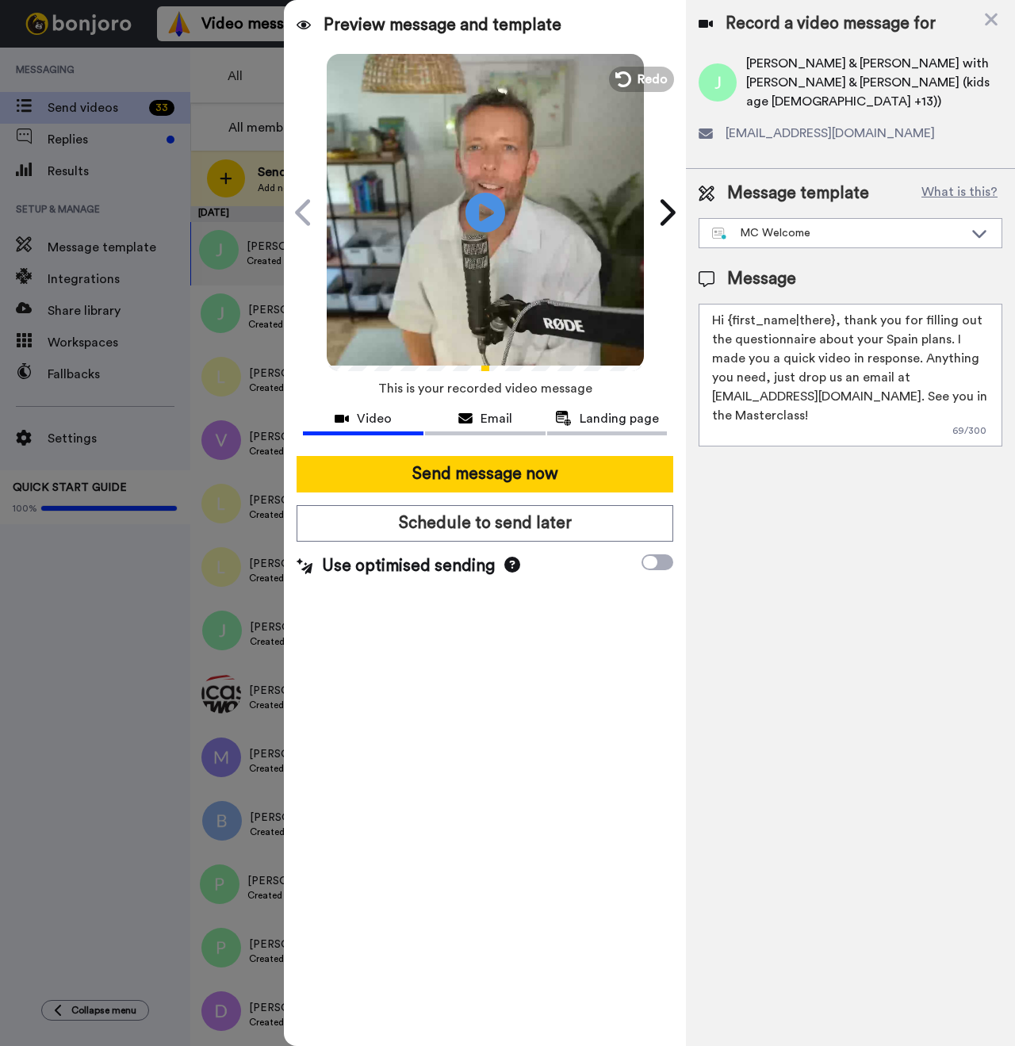
drag, startPoint x: 830, startPoint y: 303, endPoint x: 730, endPoint y: 303, distance: 100.7
click at [730, 304] on textarea "Hi {first_name|there}, thank you for filling out the questionnaire about your S…" at bounding box center [851, 375] width 304 height 143
paste textarea "Josh & Lydia Wahlert with Lois & Malcolm"
click at [768, 304] on textarea "Hi Josh & Lydia Wahlert with Lois & Malcolm, thank you for filling out the ques…" at bounding box center [851, 375] width 304 height 143
drag, startPoint x: 871, startPoint y: 302, endPoint x: 794, endPoint y: 303, distance: 76.9
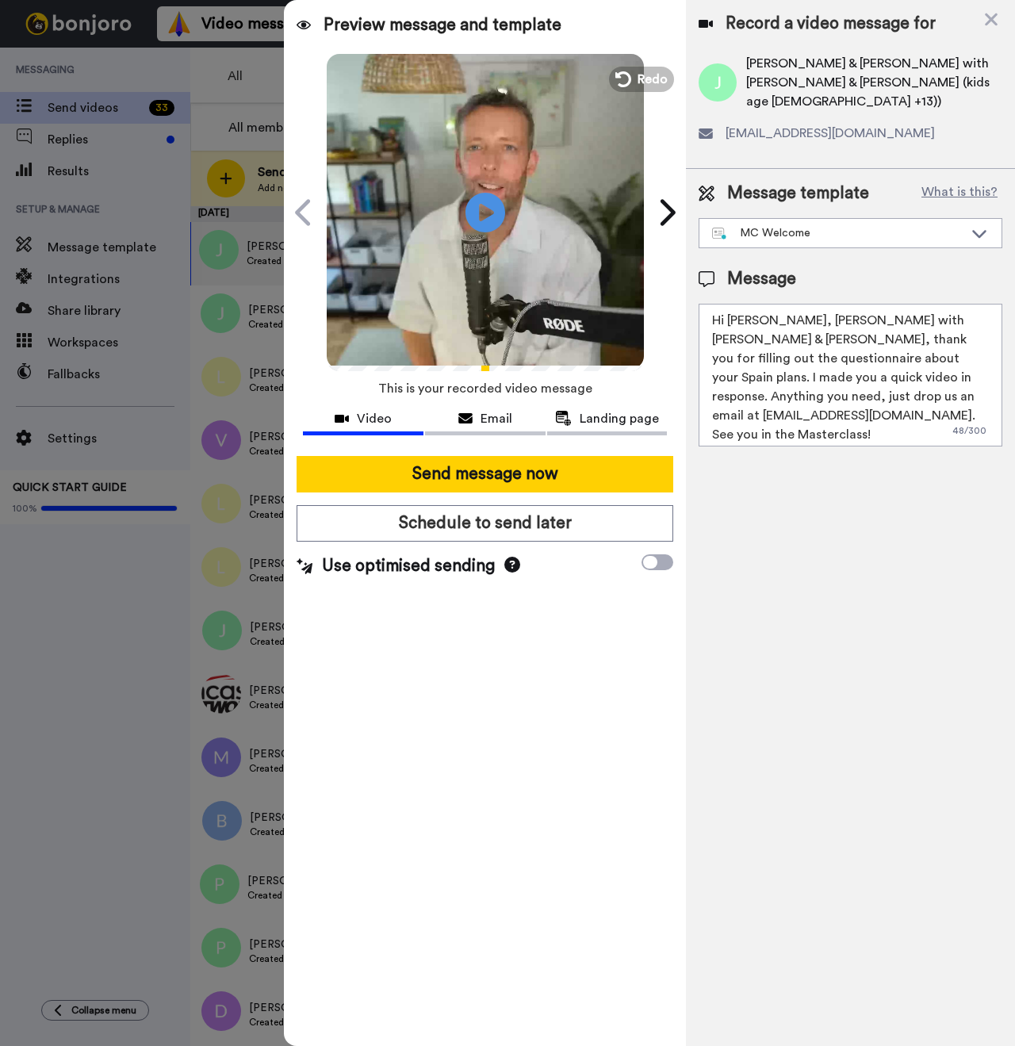
click at [794, 304] on textarea "Hi Josh, Lydia Wahlert with Lois & Malcolm, thank you for filling out the quest…" at bounding box center [851, 375] width 304 height 143
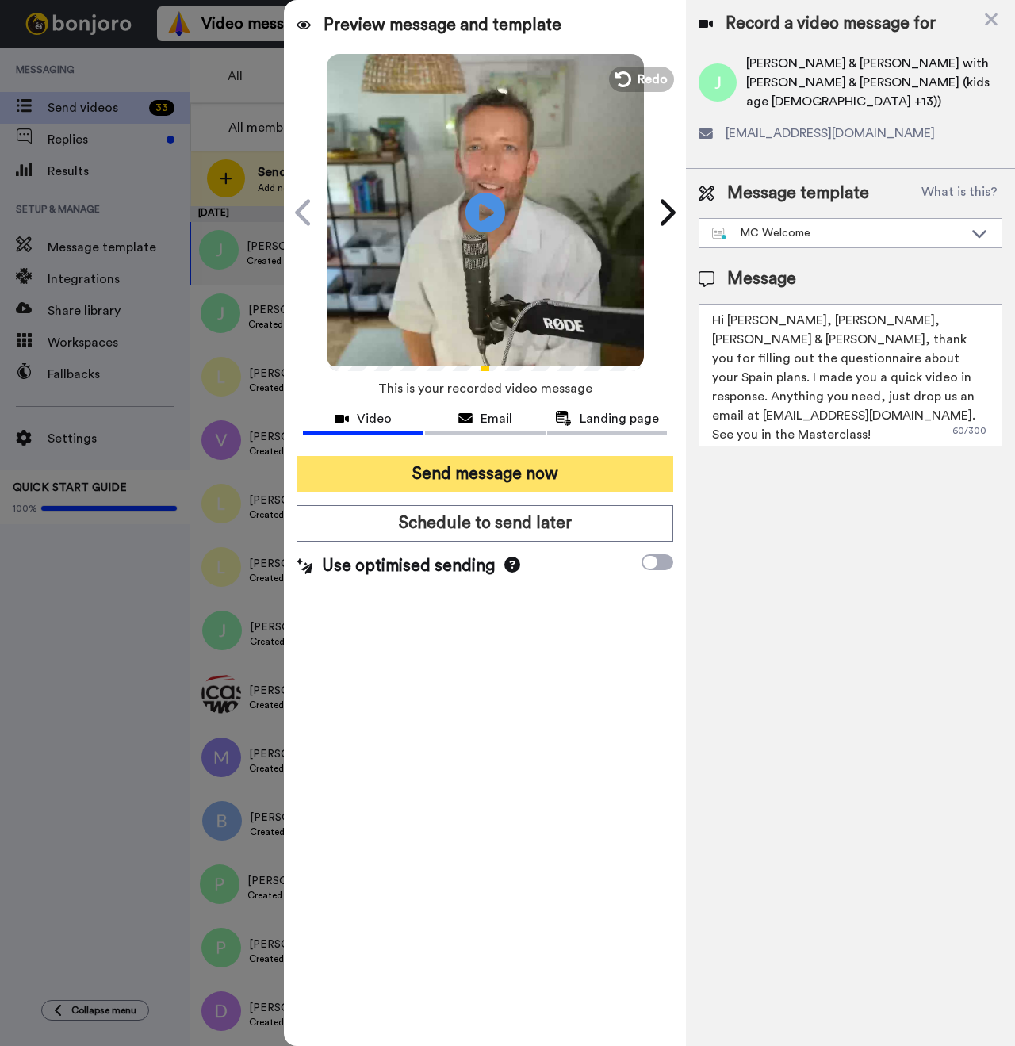
type textarea "Hi Josh, Lydia, Lois & Malcolm, thank you for filling out the questionnaire abo…"
click at [565, 470] on button "Send message now" at bounding box center [485, 474] width 377 height 36
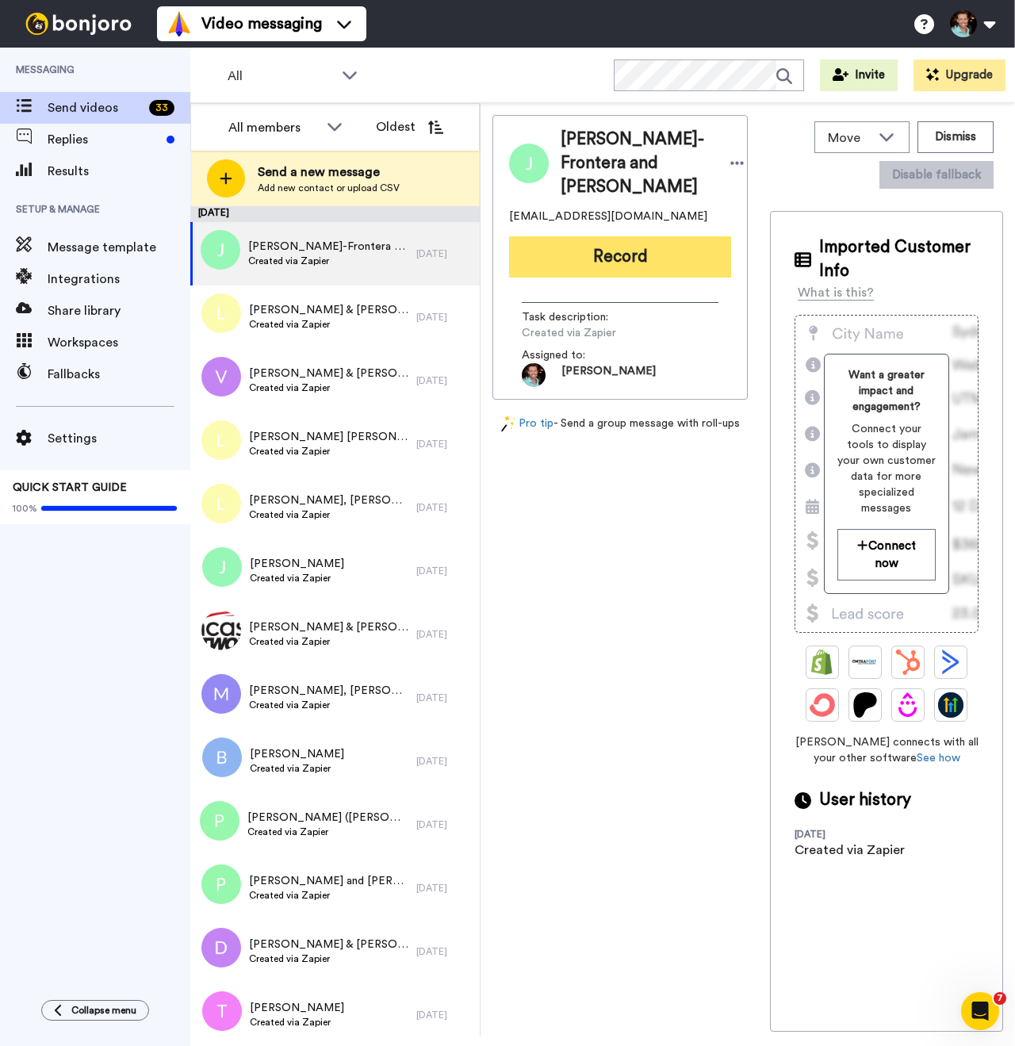
click at [609, 278] on button "Record" at bounding box center [620, 256] width 222 height 41
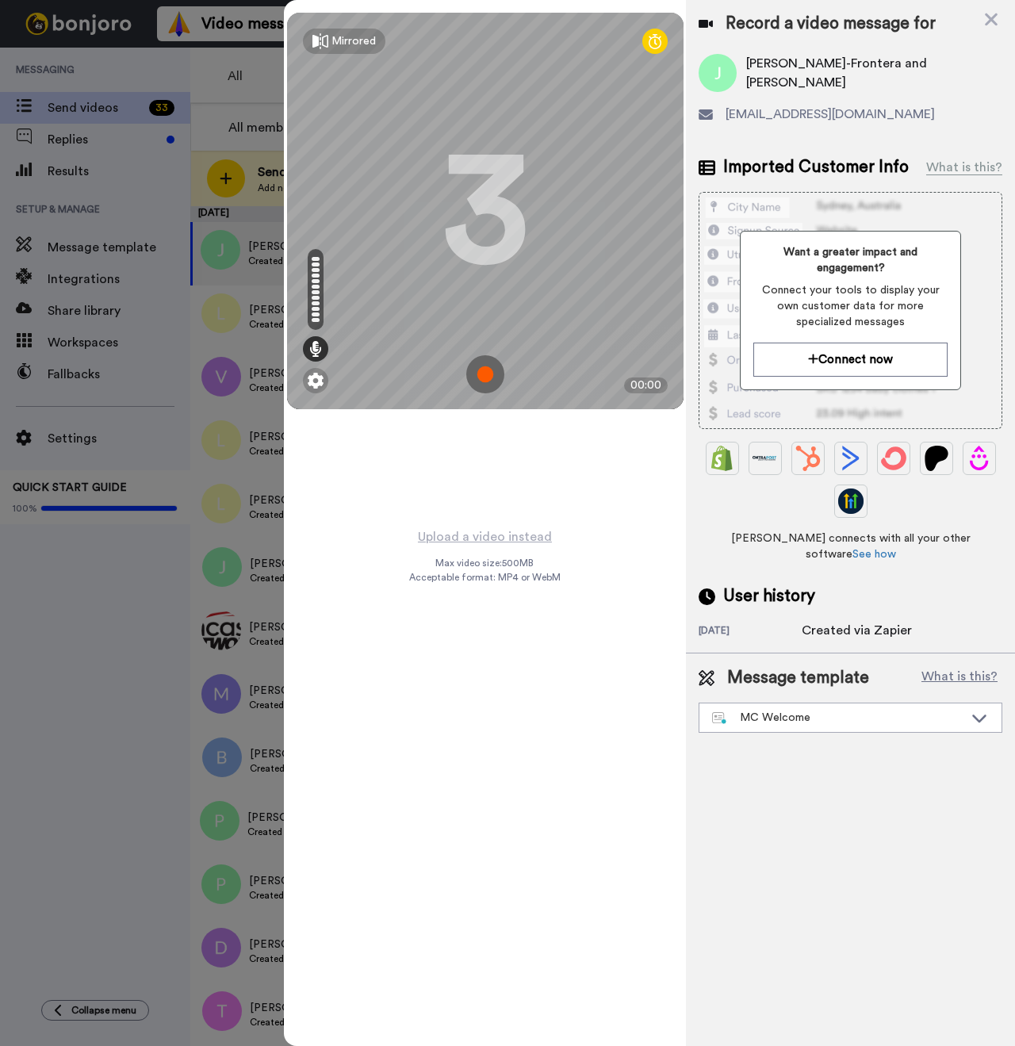
click at [498, 378] on img at bounding box center [485, 374] width 38 height 38
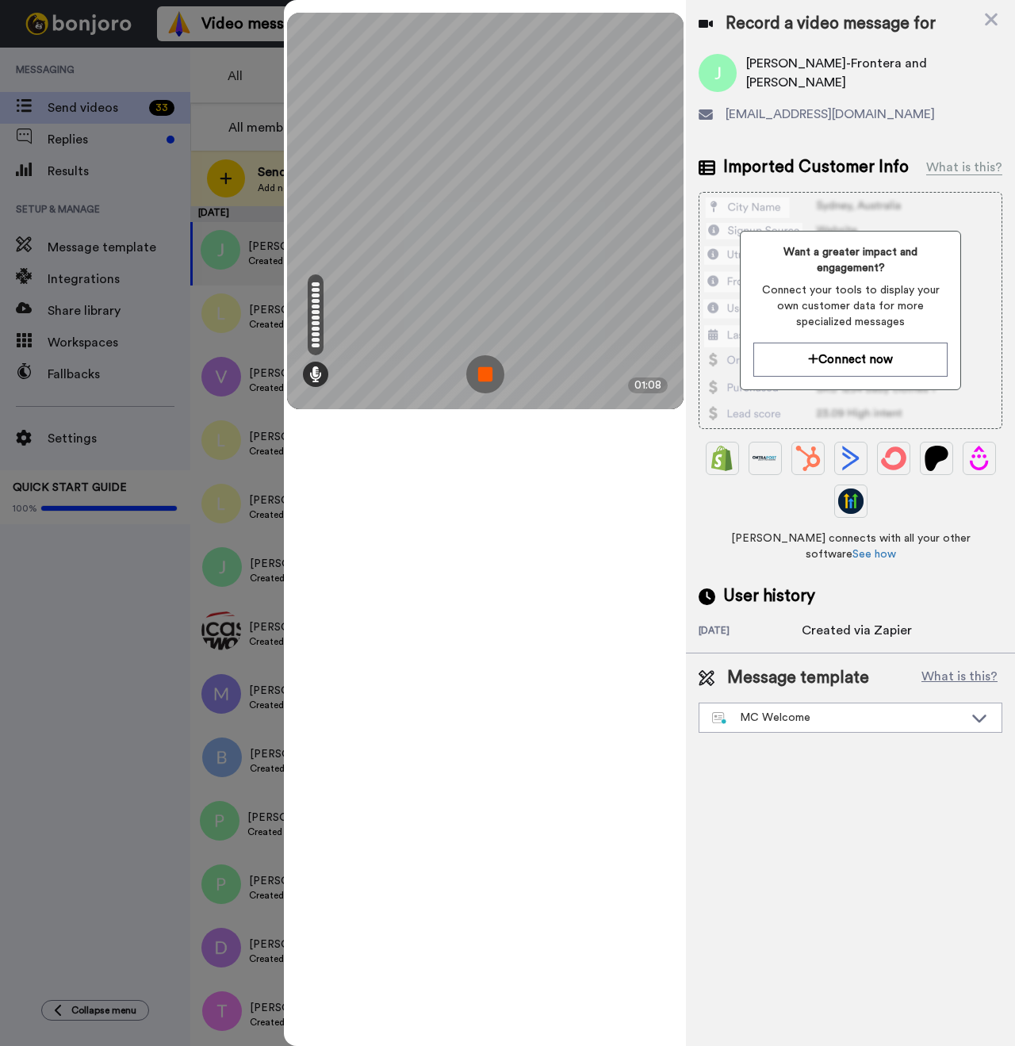
click at [498, 363] on img at bounding box center [485, 374] width 38 height 38
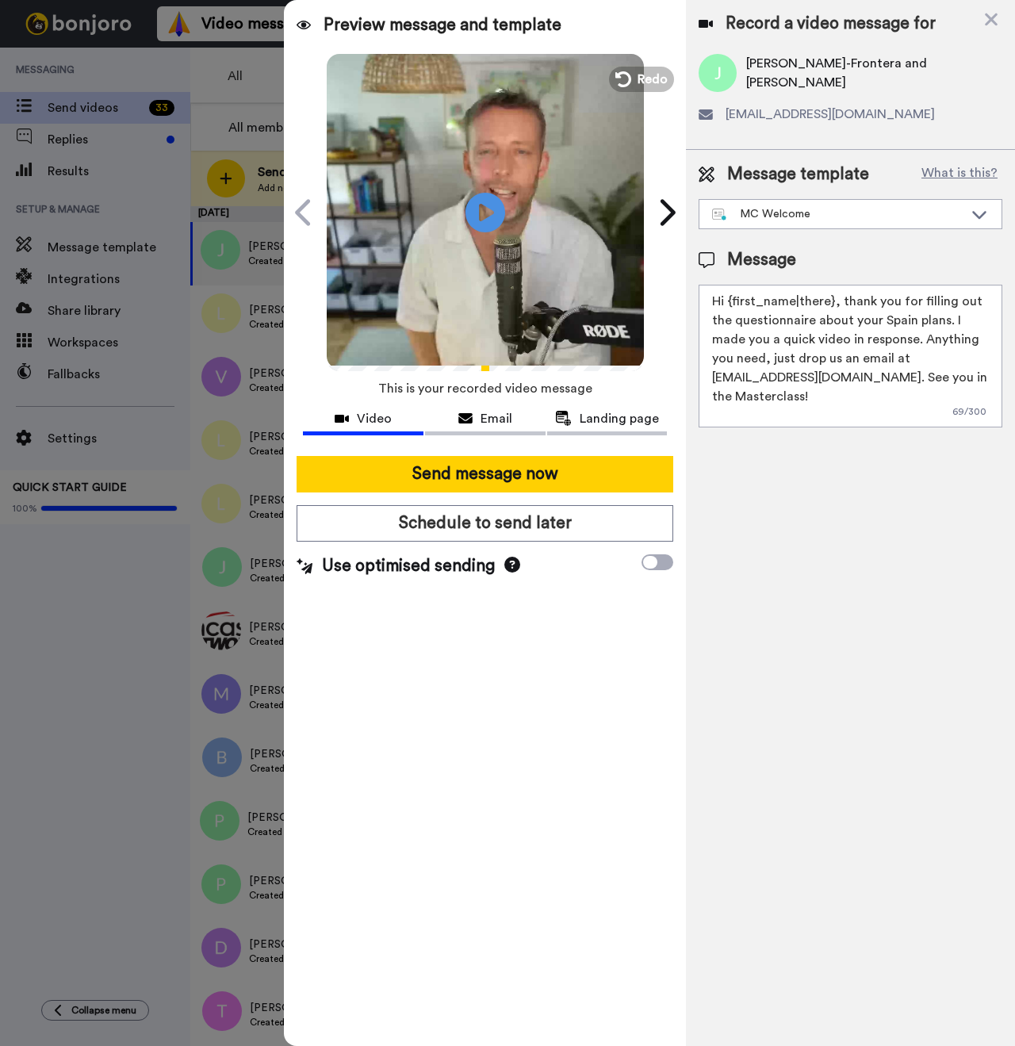
drag, startPoint x: 832, startPoint y: 301, endPoint x: 729, endPoint y: 305, distance: 103.2
click at [729, 305] on textarea "Hi {first_name|there}, thank you for filling out the questionnaire about your S…" at bounding box center [851, 356] width 304 height 143
paste textarea "José"
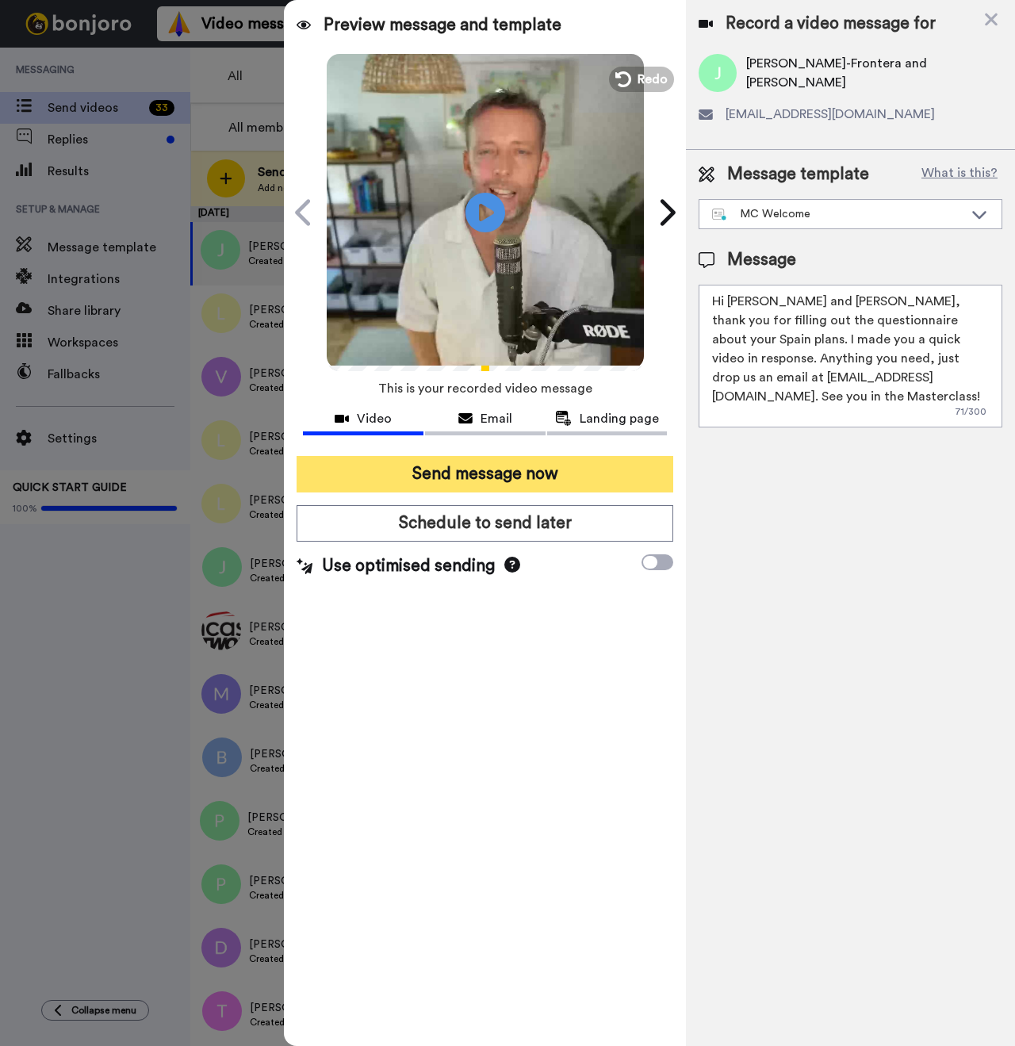
type textarea "Hi José and Cynthia, thank you for filling out the questionnaire about your Spa…"
click at [515, 480] on button "Send message now" at bounding box center [485, 474] width 377 height 36
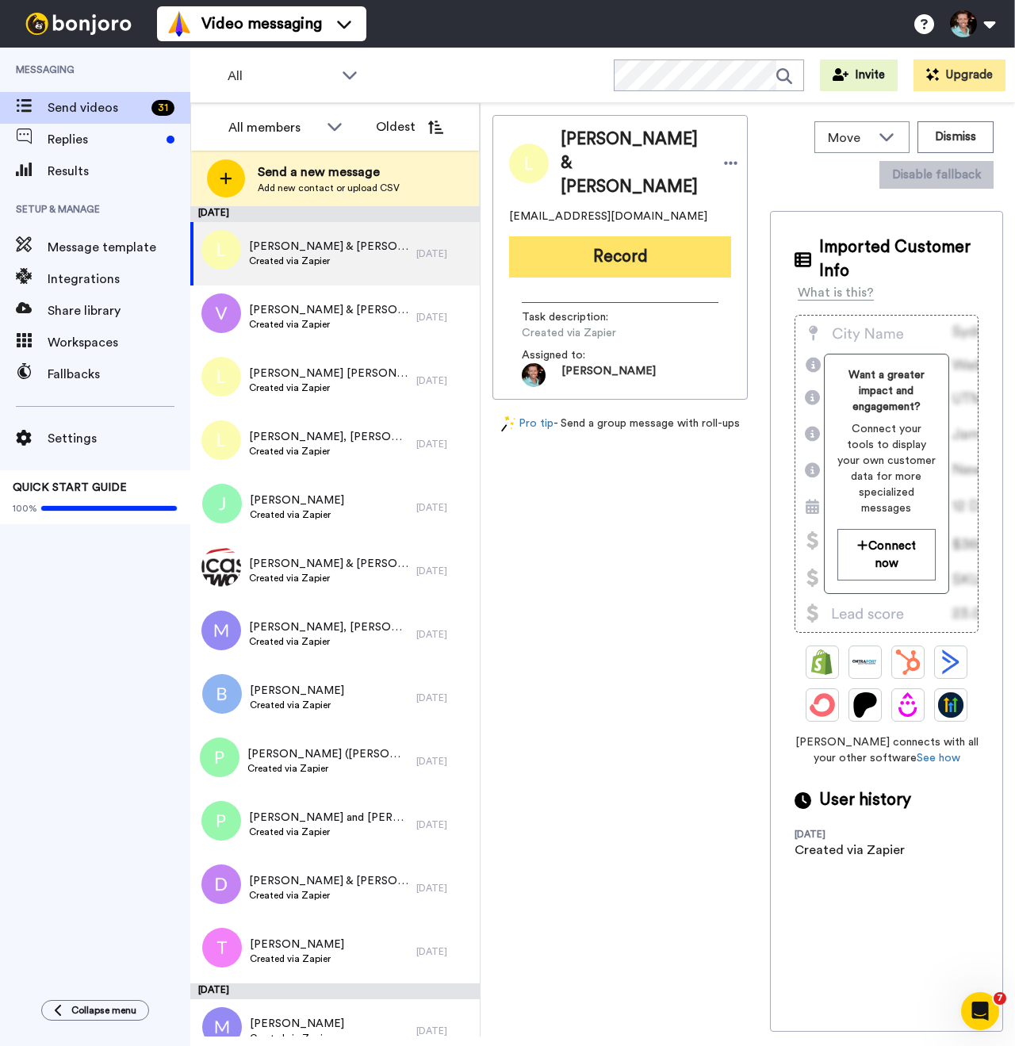
click at [611, 236] on button "Record" at bounding box center [620, 256] width 222 height 41
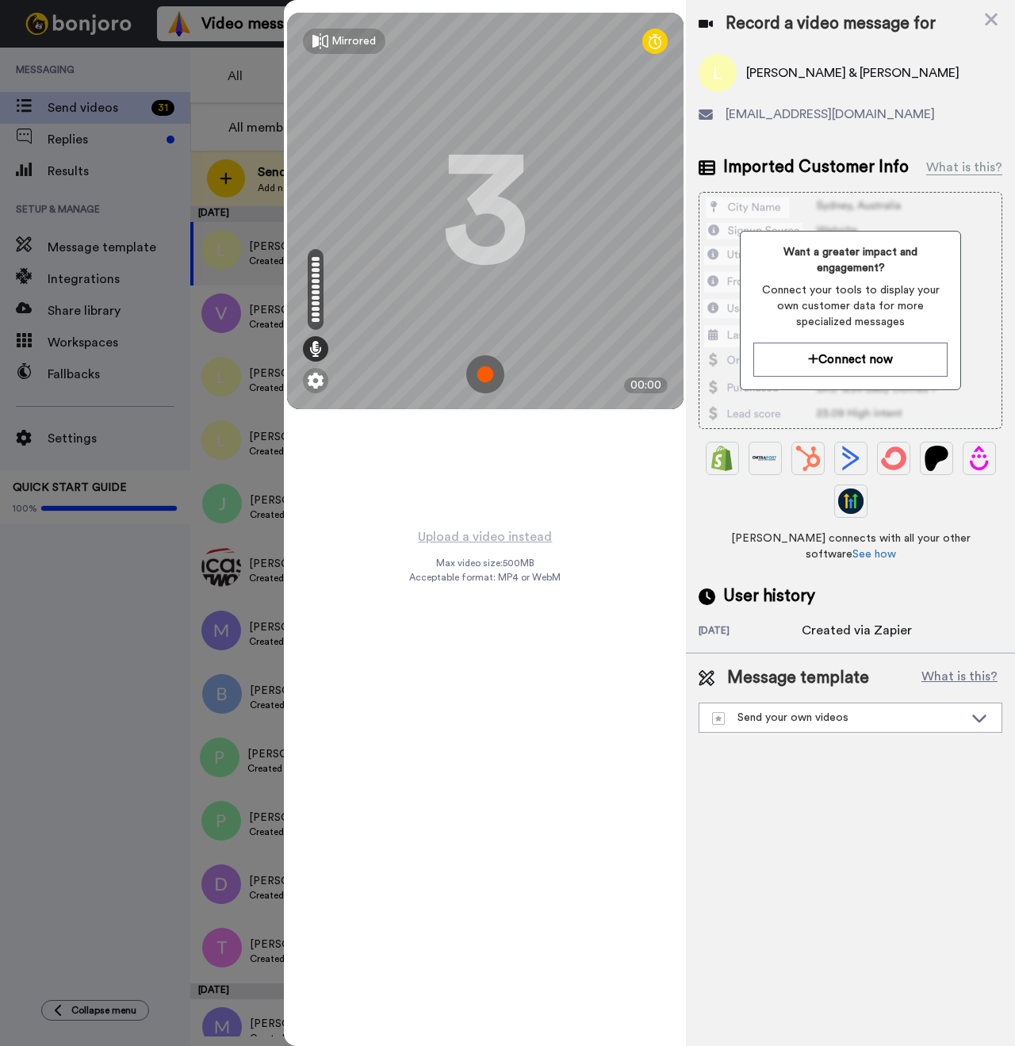
click at [484, 371] on img at bounding box center [485, 374] width 38 height 38
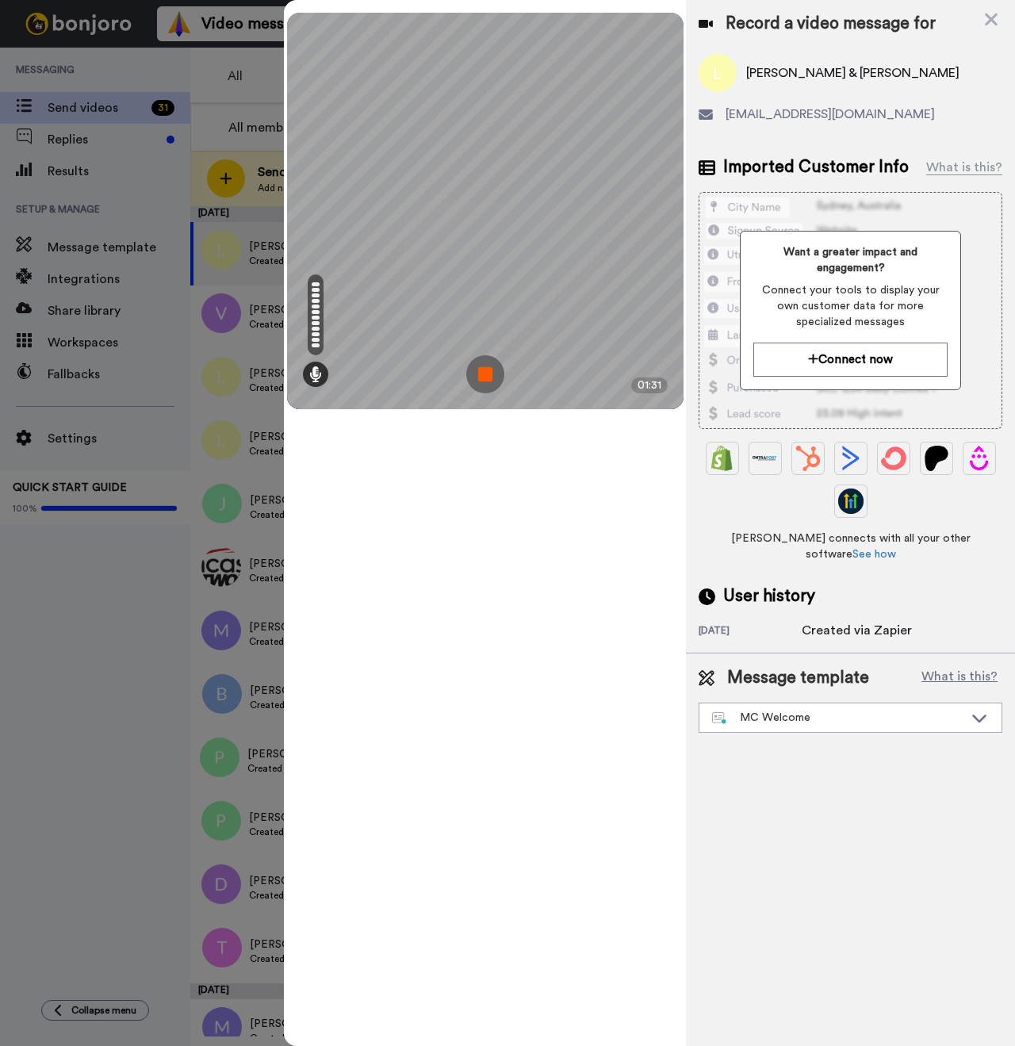
click at [484, 369] on img at bounding box center [485, 374] width 38 height 38
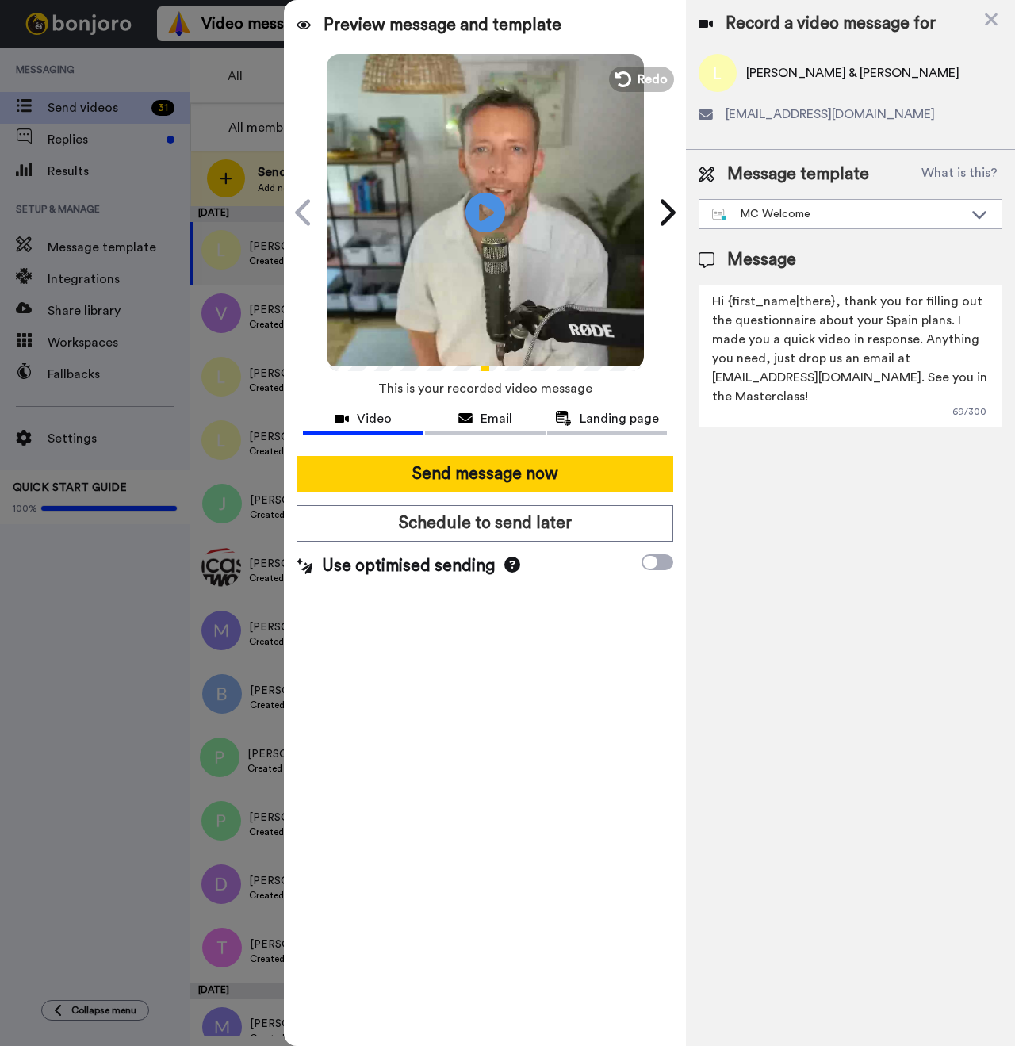
drag, startPoint x: 833, startPoint y: 302, endPoint x: 787, endPoint y: 295, distance: 46.5
click at [728, 300] on textarea "Hi {first_name|there}, thank you for filling out the questionnaire about your S…" at bounding box center [851, 356] width 304 height 143
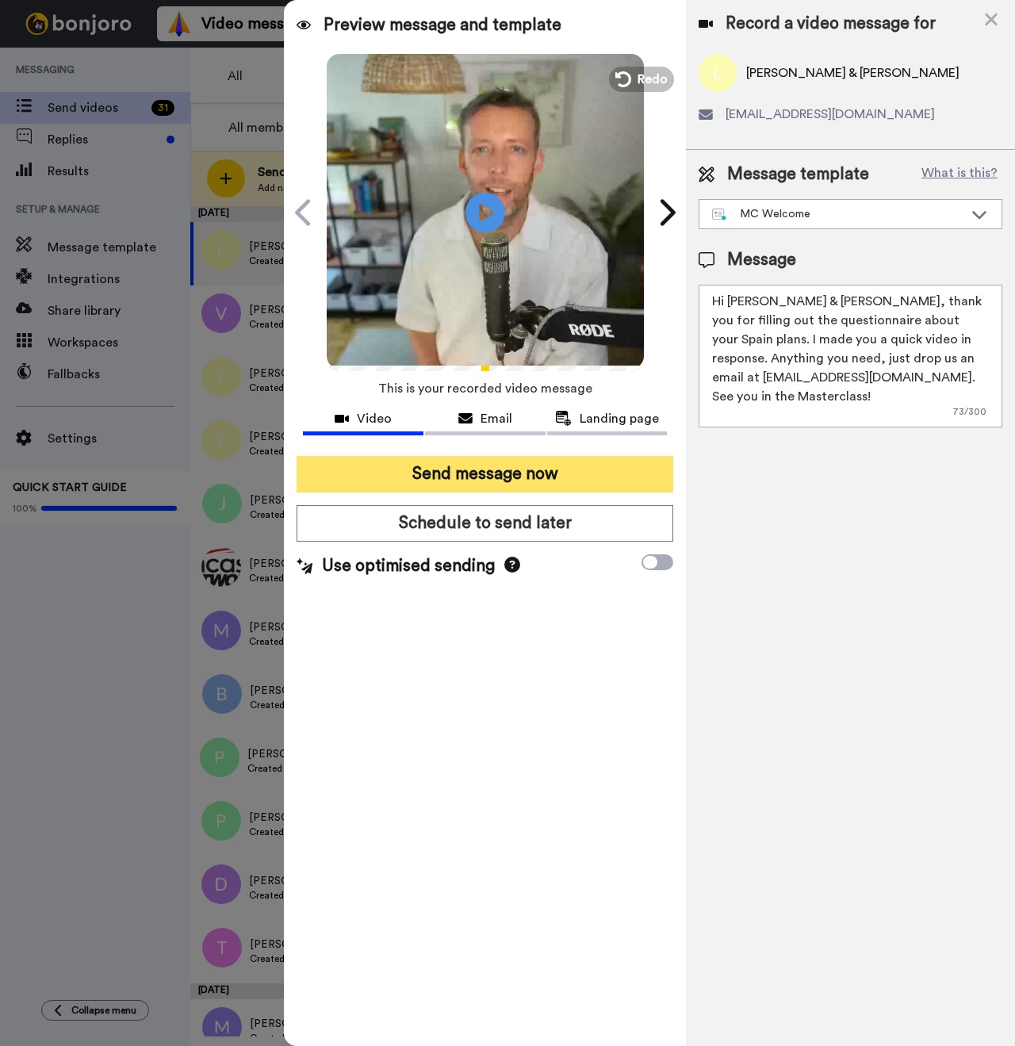
type textarea "Hi Lindsey & Stan, thank you for filling out the questionnaire about your Spain…"
click at [474, 476] on button "Send message now" at bounding box center [485, 474] width 377 height 36
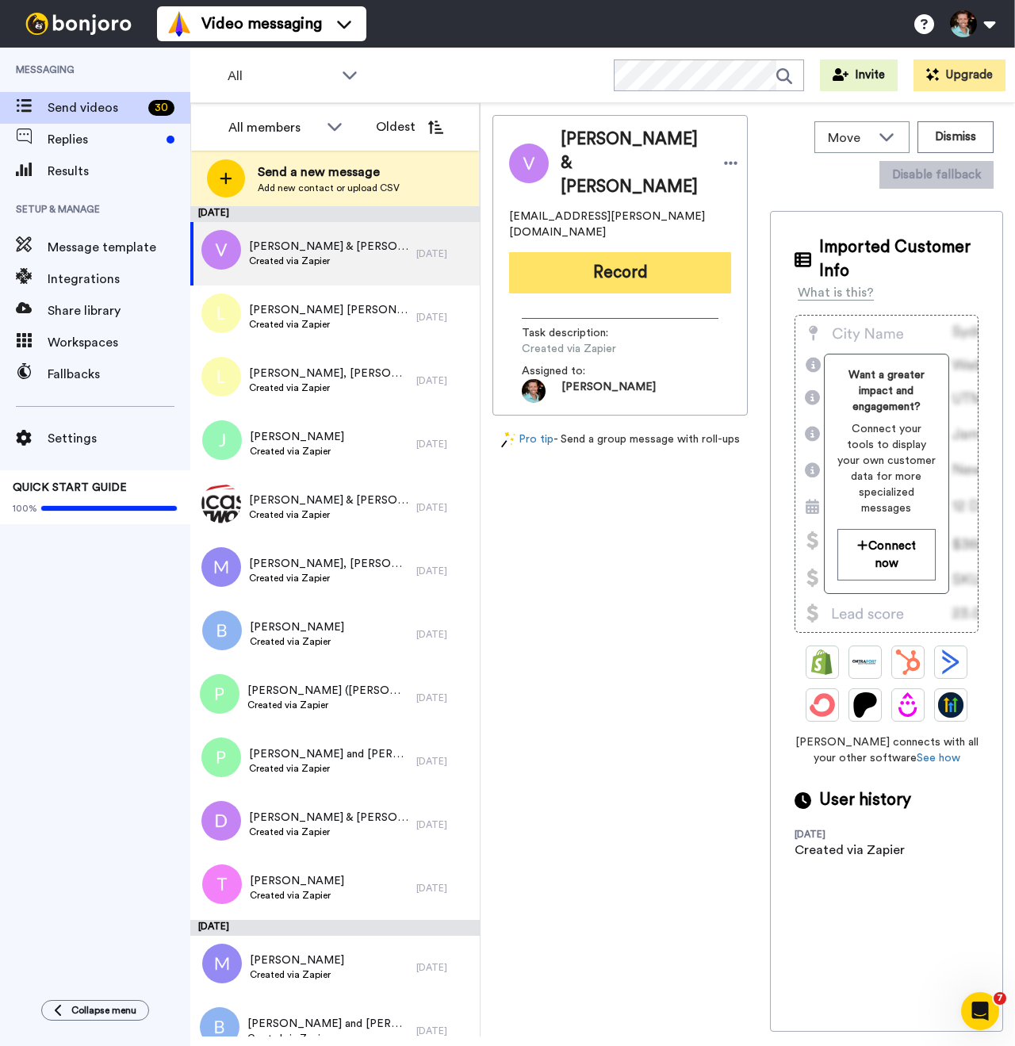
click at [615, 263] on button "Record" at bounding box center [620, 272] width 222 height 41
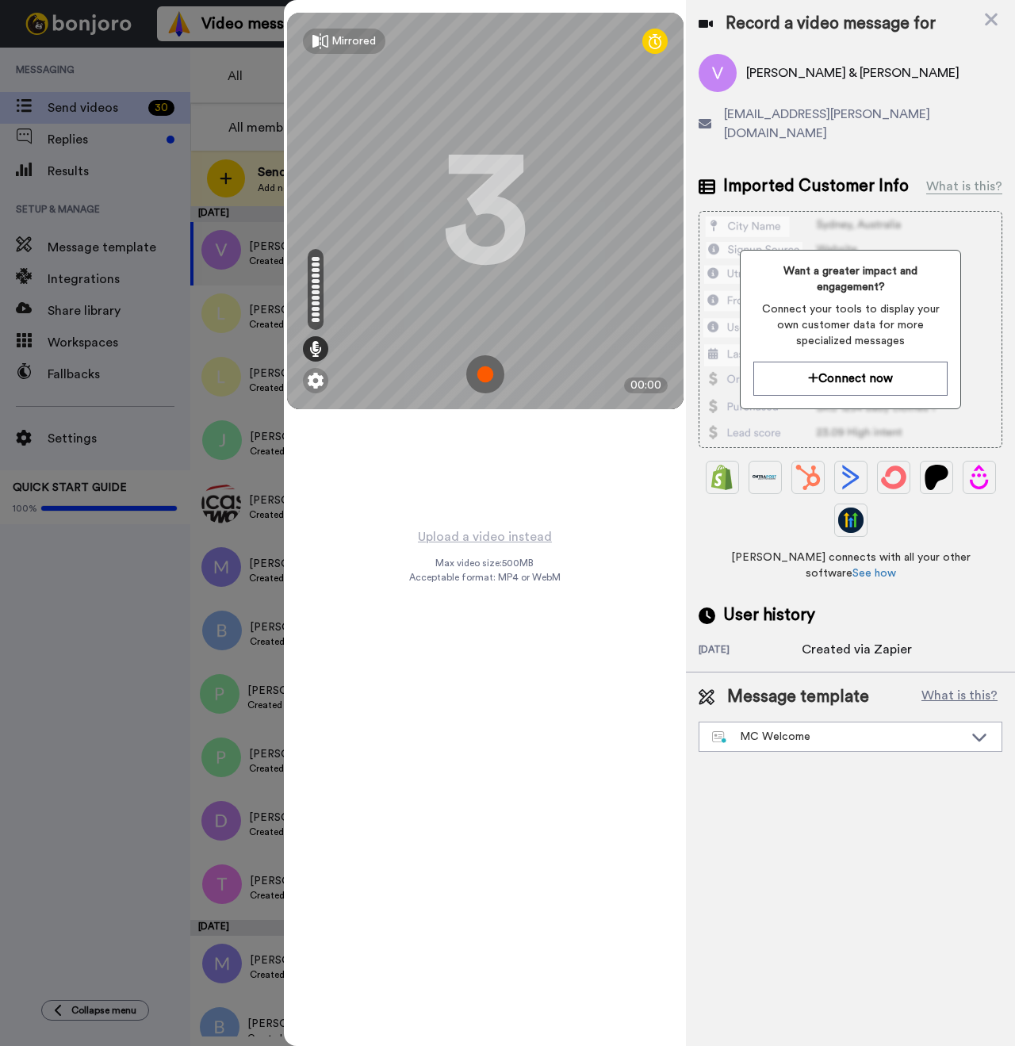
click at [489, 374] on img at bounding box center [485, 374] width 38 height 38
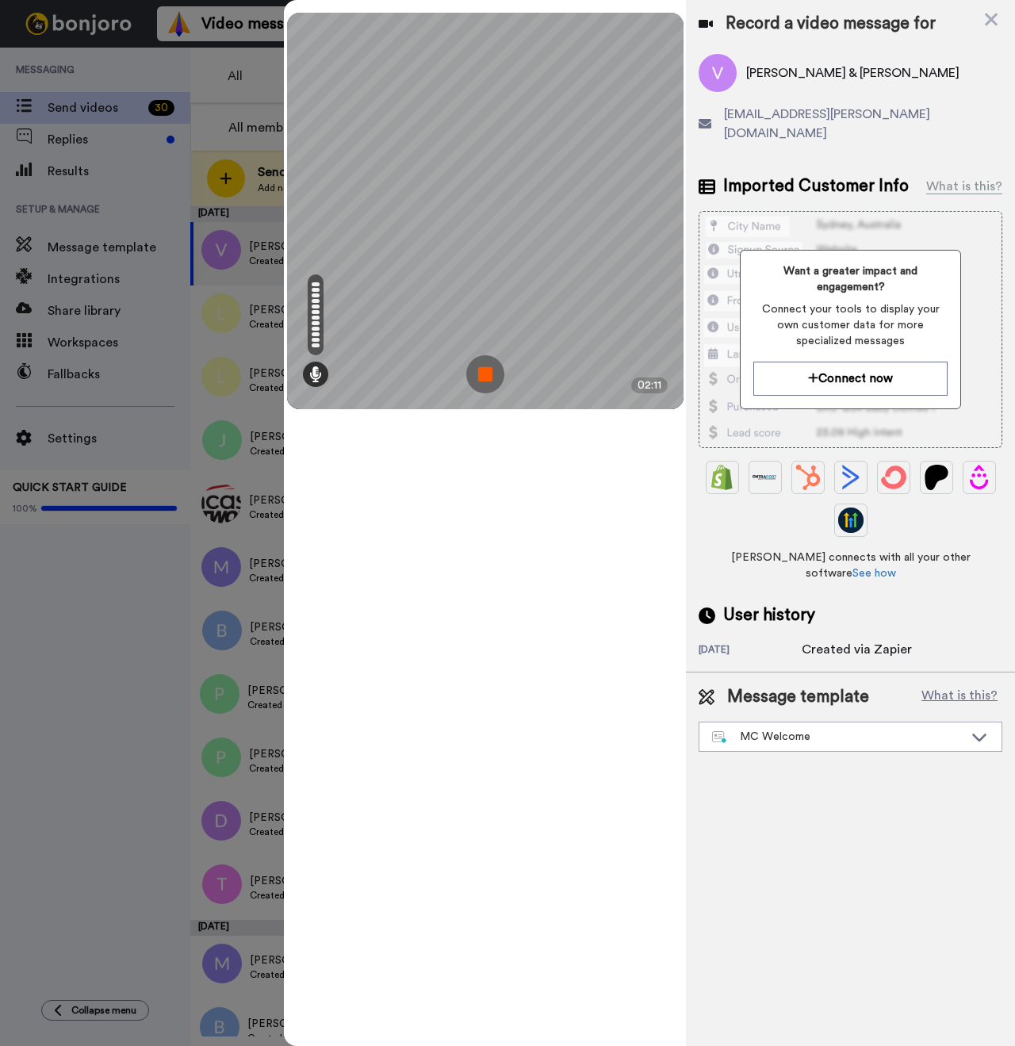
click at [490, 374] on img at bounding box center [485, 374] width 38 height 38
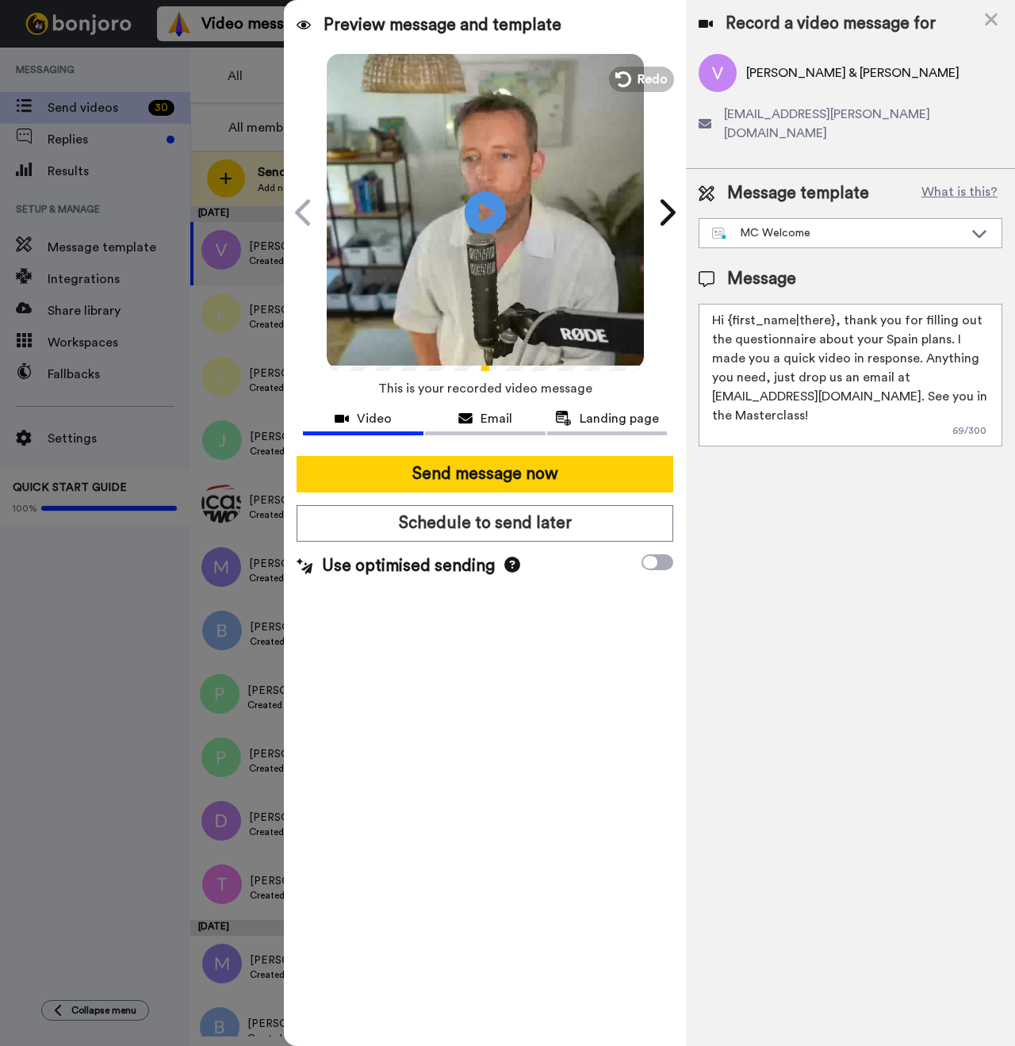
click at [479, 216] on icon "Play/Pause" at bounding box center [486, 211] width 42 height 75
drag, startPoint x: 829, startPoint y: 299, endPoint x: 732, endPoint y: 298, distance: 96.7
click at [732, 304] on textarea "Hi {first_name|there}, thank you for filling out the questionnaire about your S…" at bounding box center [851, 375] width 304 height 143
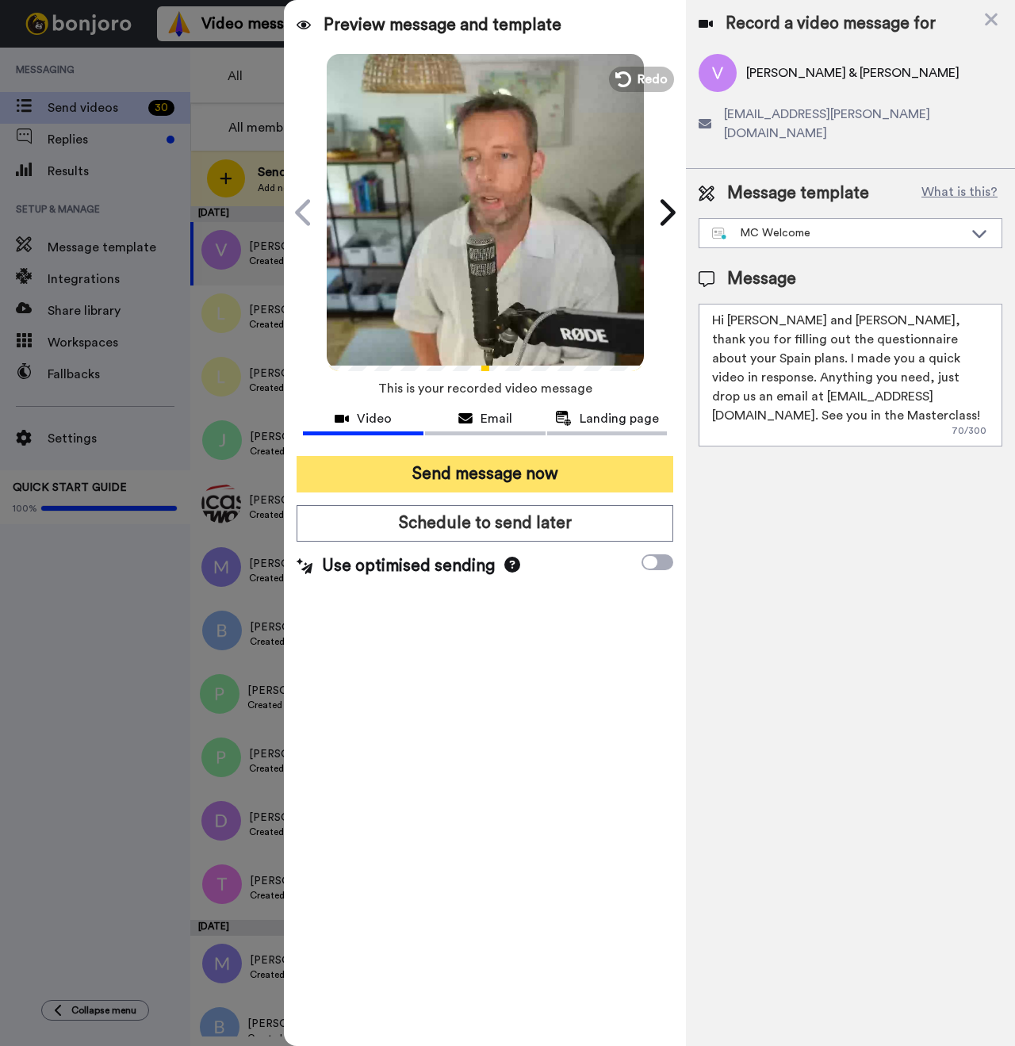
type textarea "Hi Victoria and Chad, thank you for filling out the questionnaire about your Sp…"
click at [519, 479] on button "Send message now" at bounding box center [485, 474] width 377 height 36
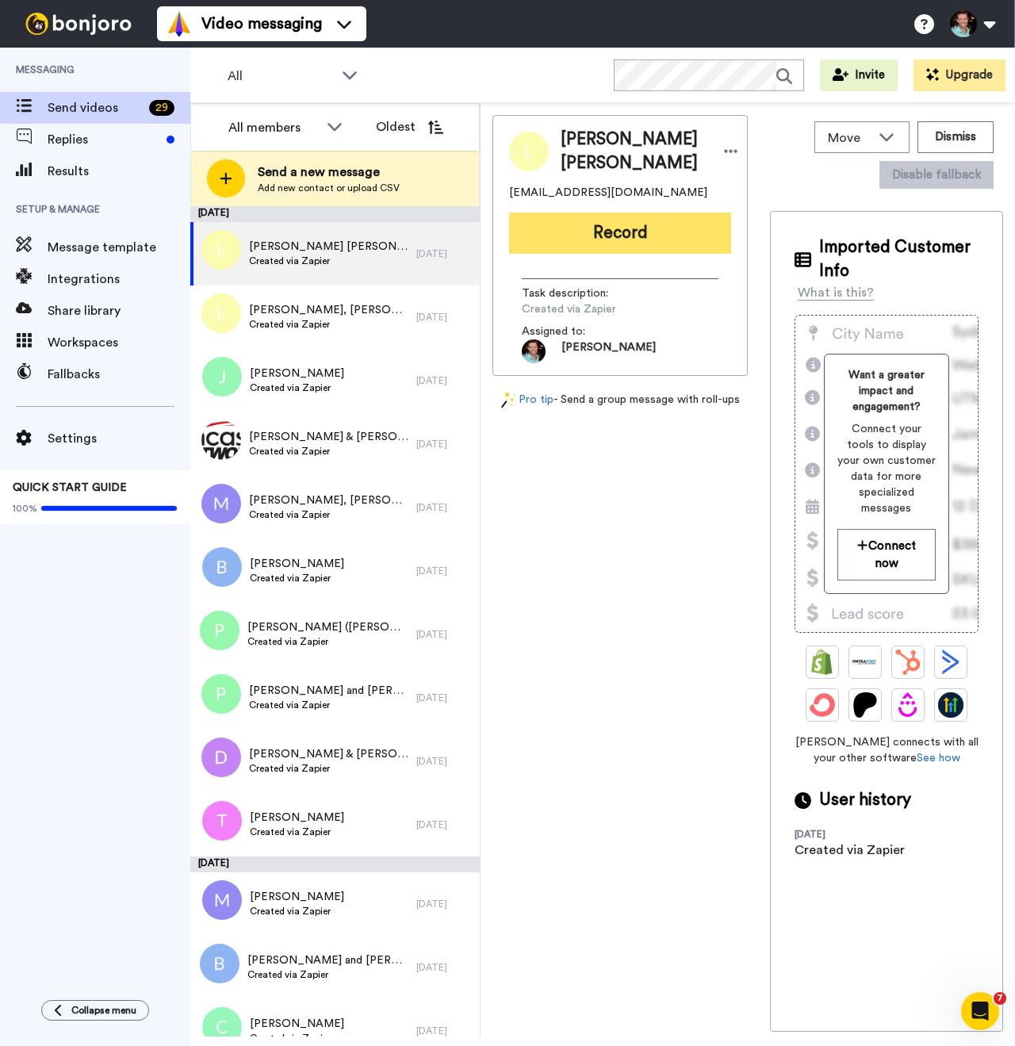
click at [577, 254] on button "Record" at bounding box center [620, 233] width 222 height 41
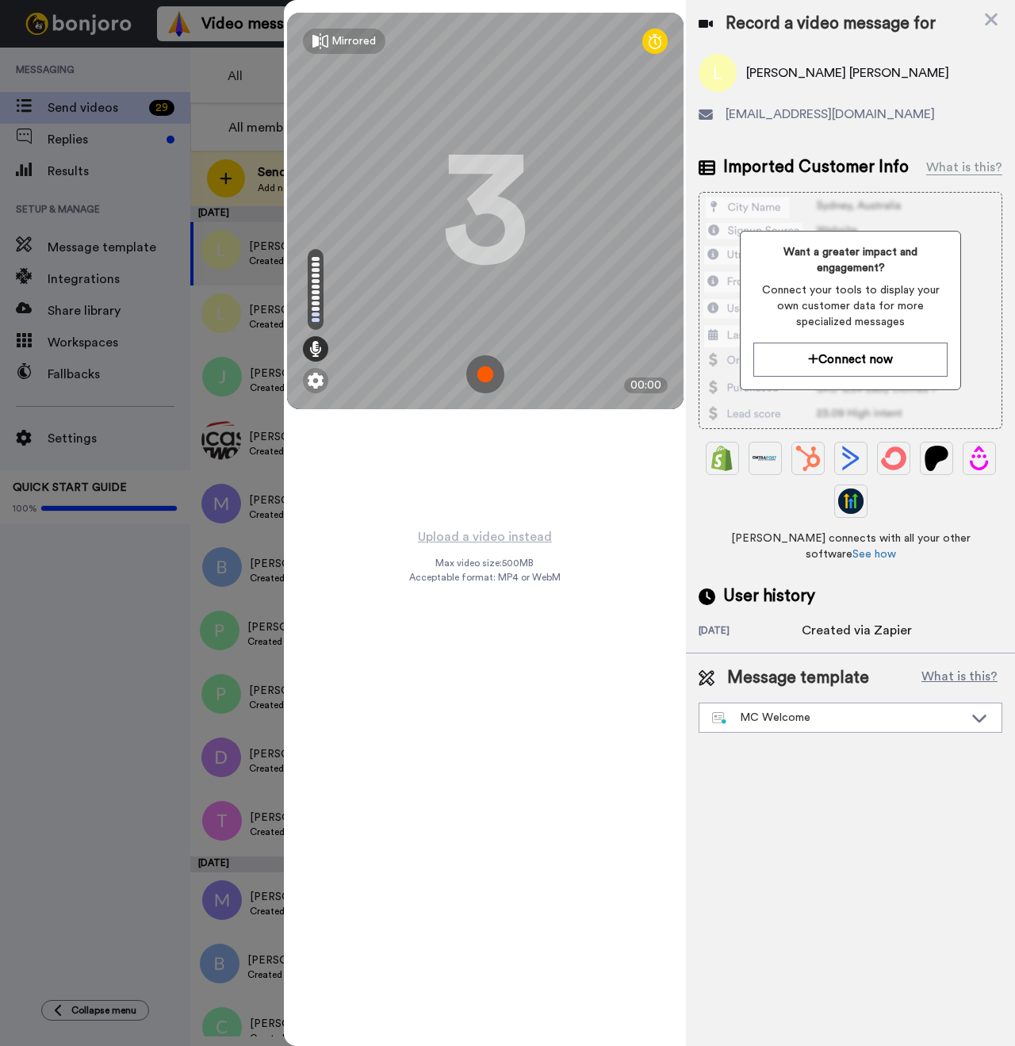
click at [488, 368] on img at bounding box center [485, 374] width 38 height 38
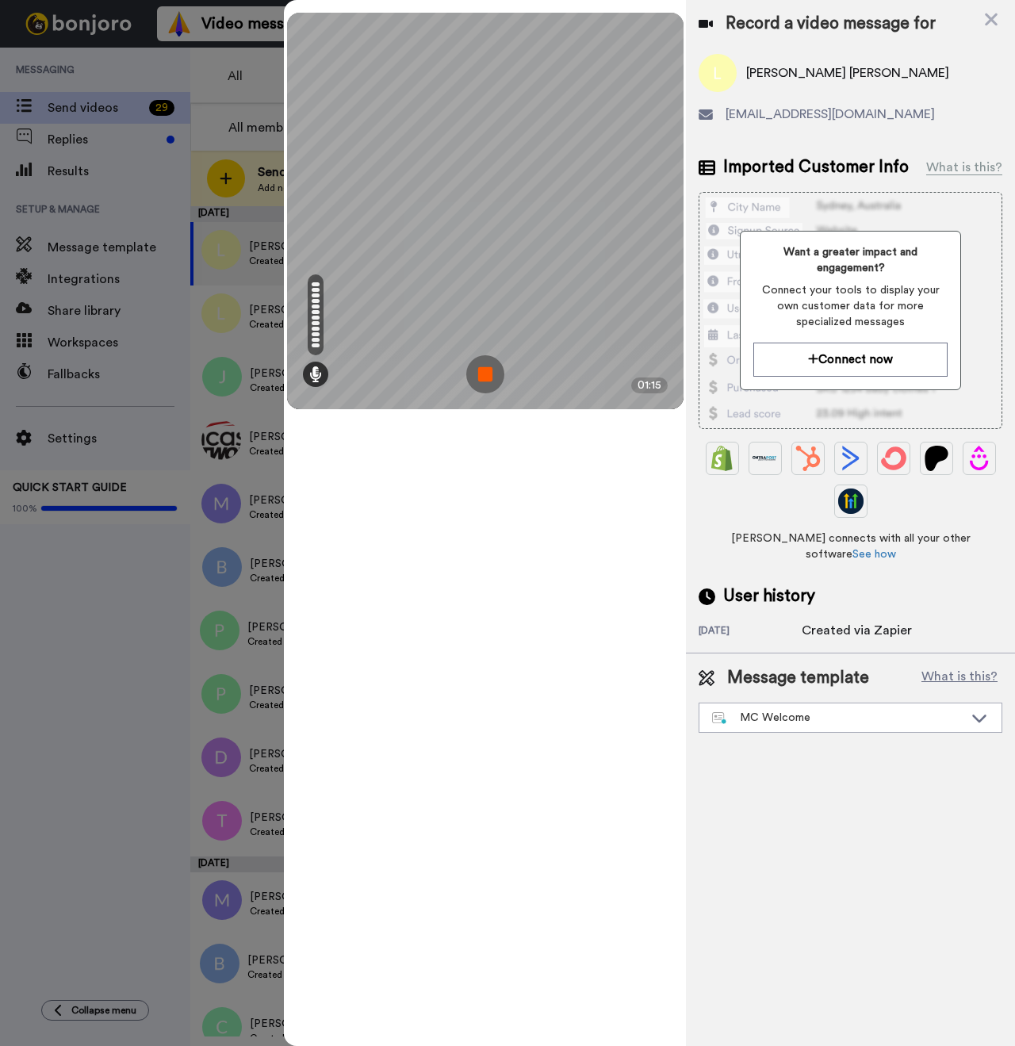
click at [489, 373] on img at bounding box center [485, 374] width 38 height 38
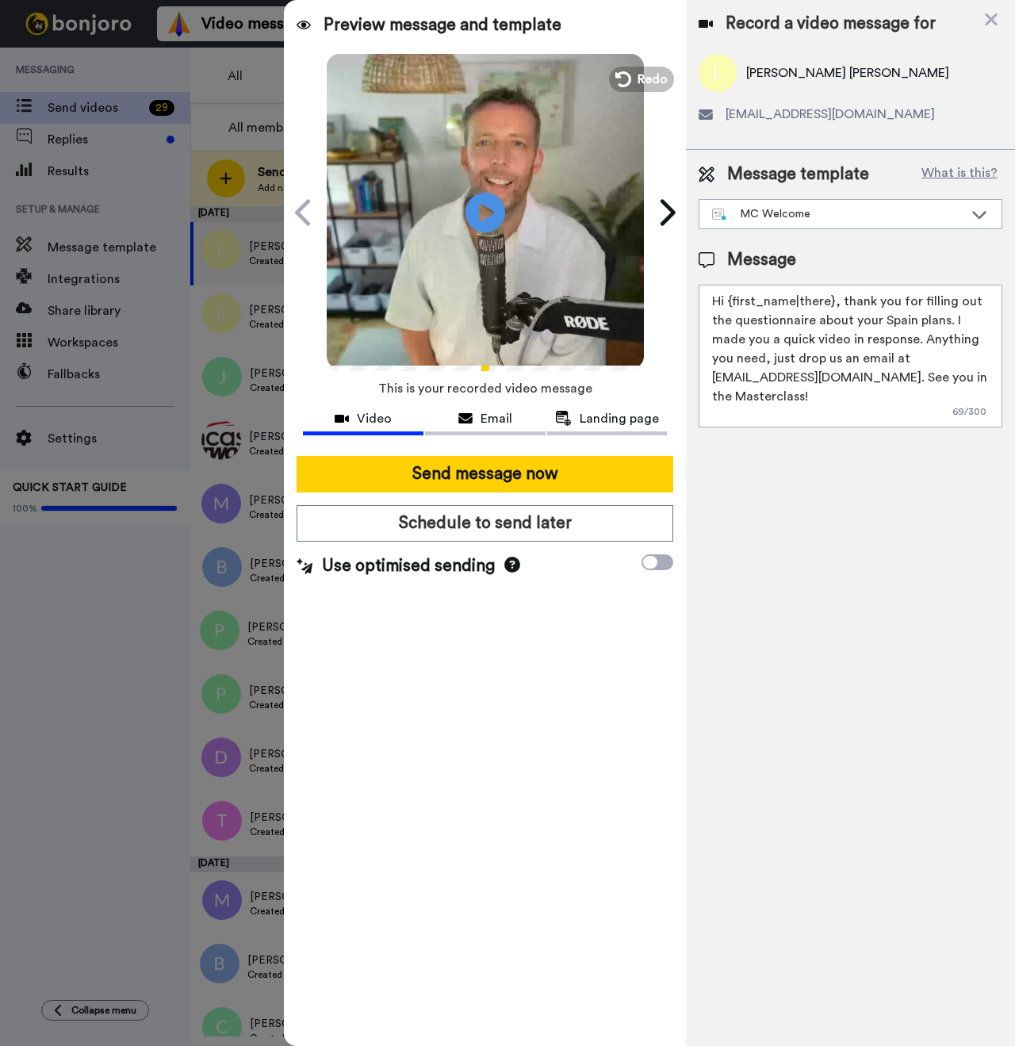
drag, startPoint x: 833, startPoint y: 300, endPoint x: 729, endPoint y: 304, distance: 104.0
click at [729, 304] on textarea "Hi {first_name|there}, thank you for filling out the questionnaire about your S…" at bounding box center [851, 356] width 304 height 143
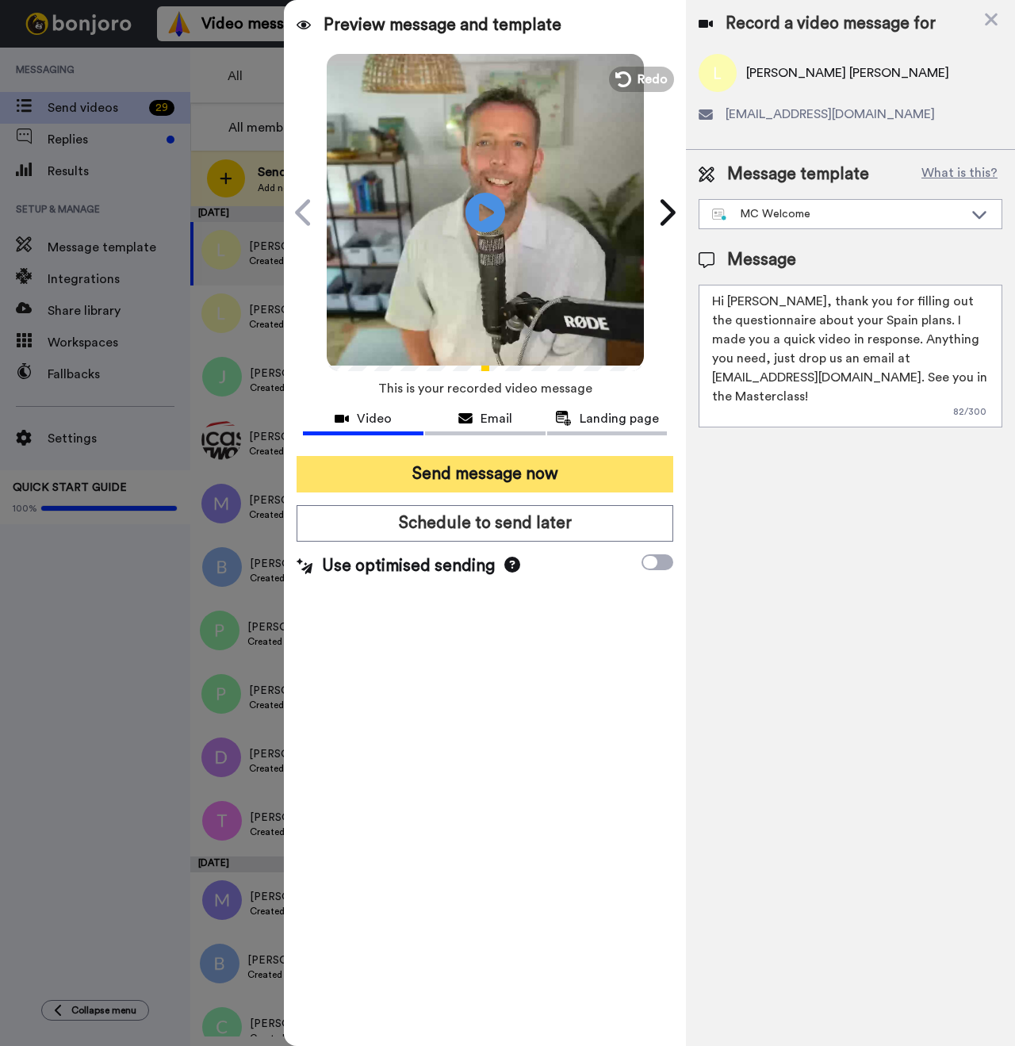
type textarea "Hi [PERSON_NAME], thank you for filling out the questionnaire about your Spain …"
click at [545, 477] on button "Send message now" at bounding box center [485, 474] width 377 height 36
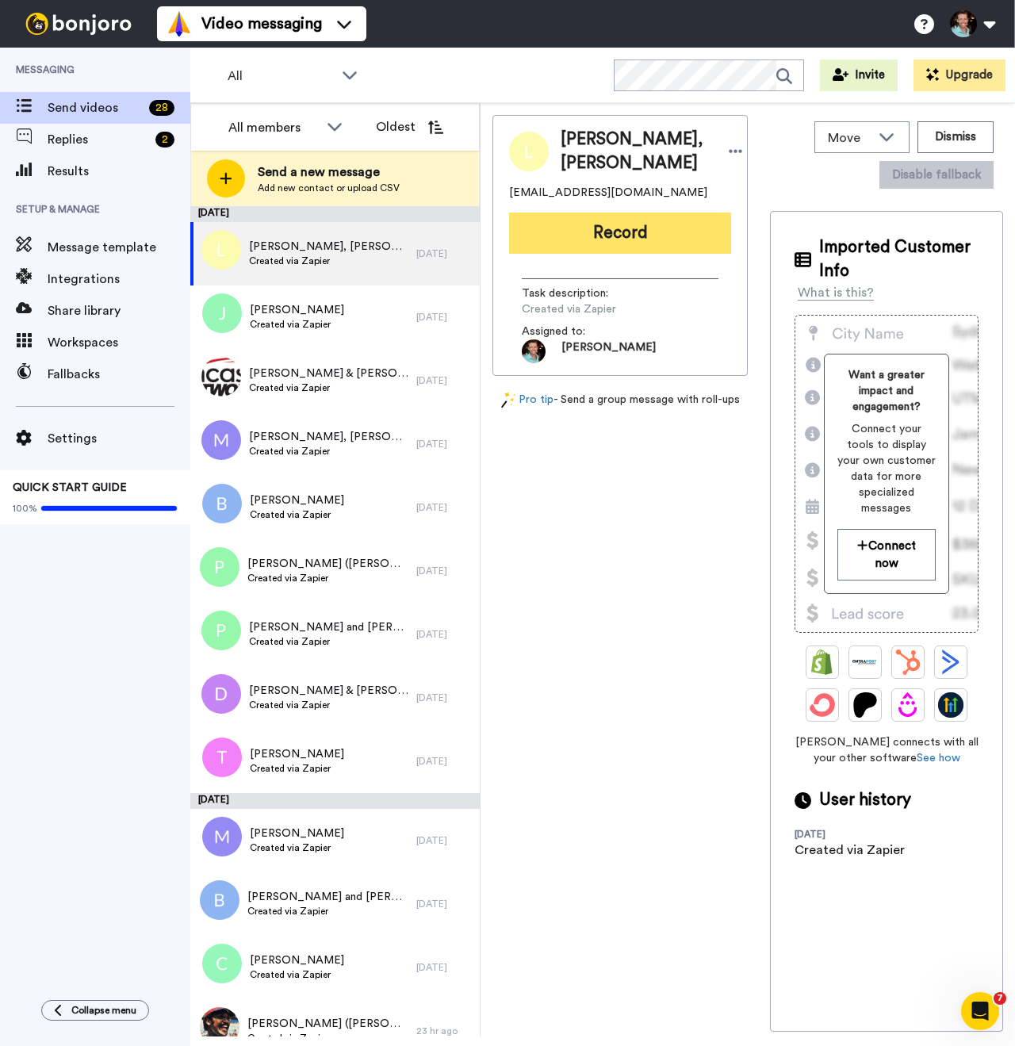
click at [634, 254] on button "Record" at bounding box center [620, 233] width 222 height 41
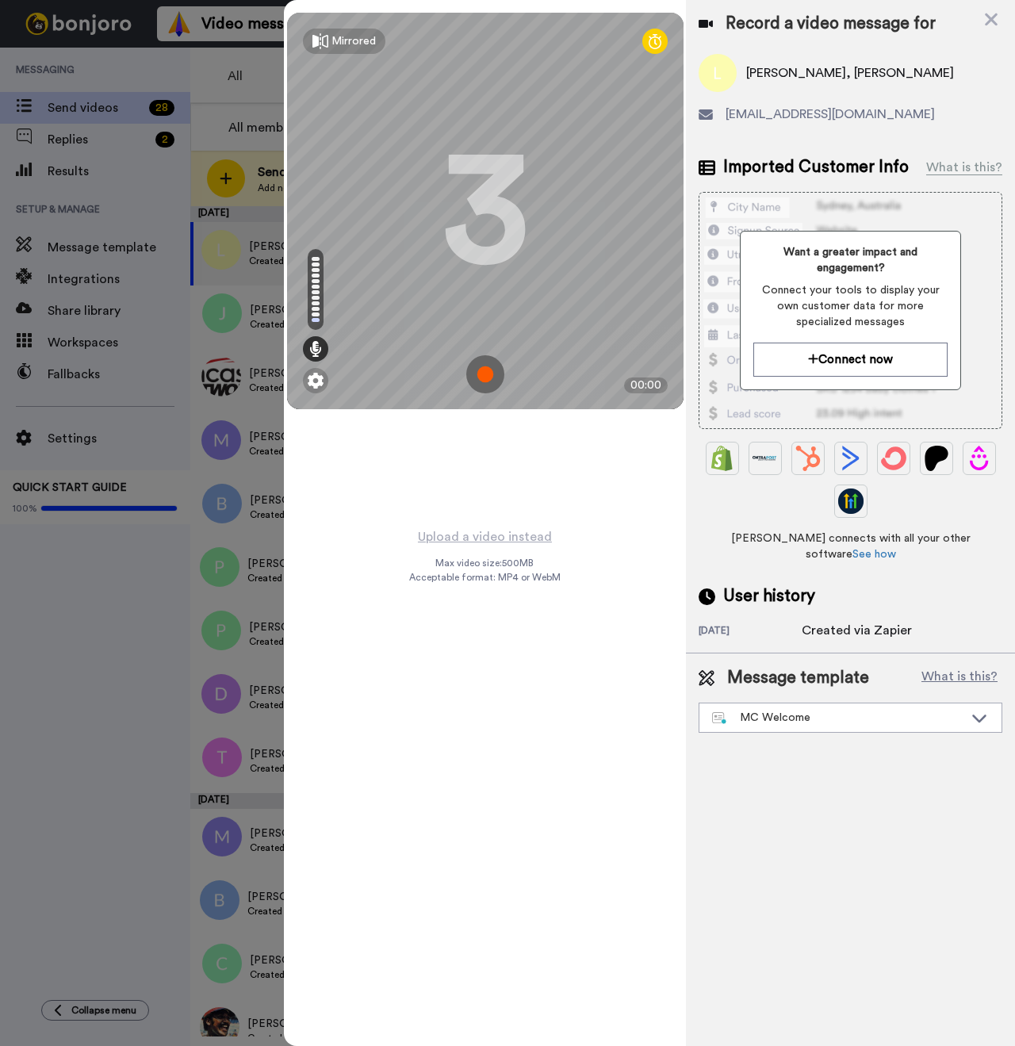
click at [482, 369] on img at bounding box center [485, 374] width 38 height 38
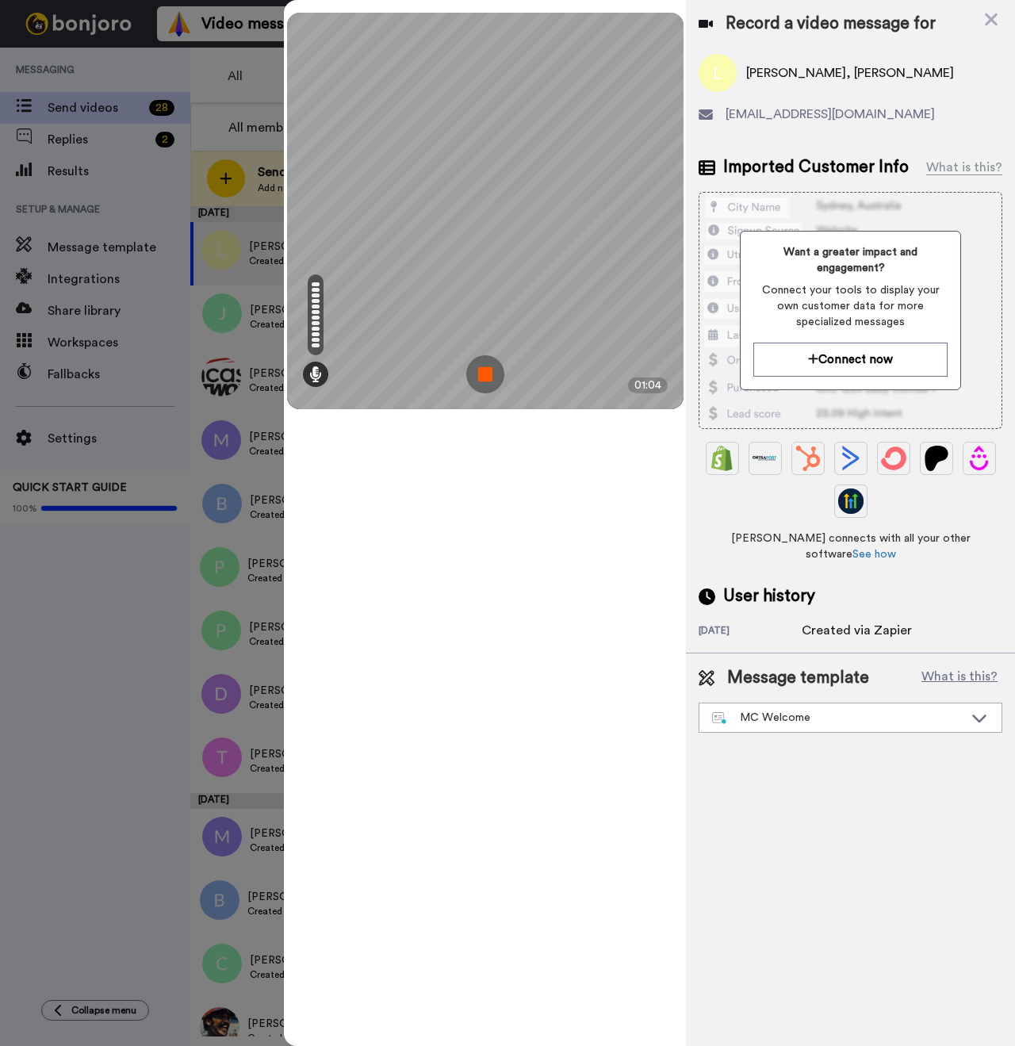
click at [478, 385] on img at bounding box center [485, 374] width 38 height 38
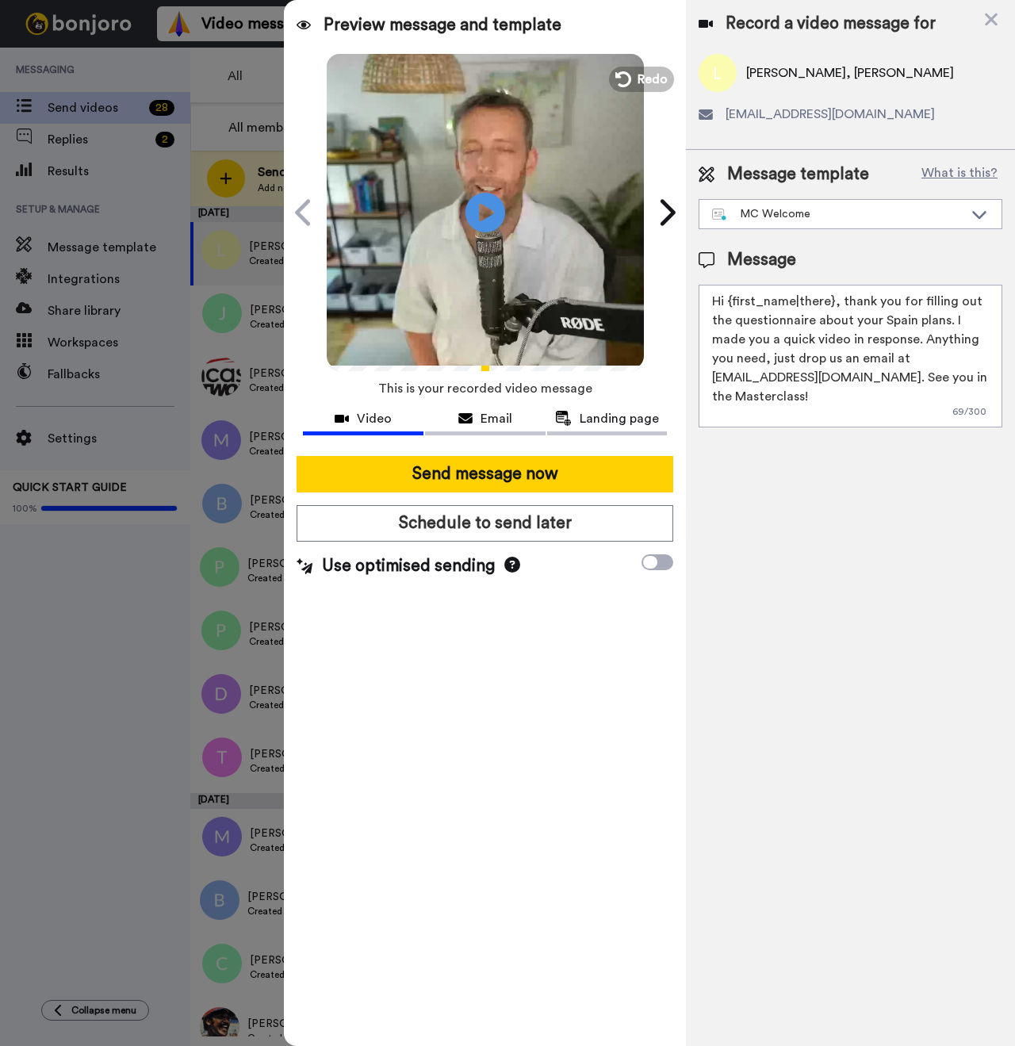
drag, startPoint x: 831, startPoint y: 301, endPoint x: 731, endPoint y: 303, distance: 99.9
click at [731, 303] on textarea "Hi {first_name|there}, thank you for filling out the questionnaire about your S…" at bounding box center [851, 356] width 304 height 143
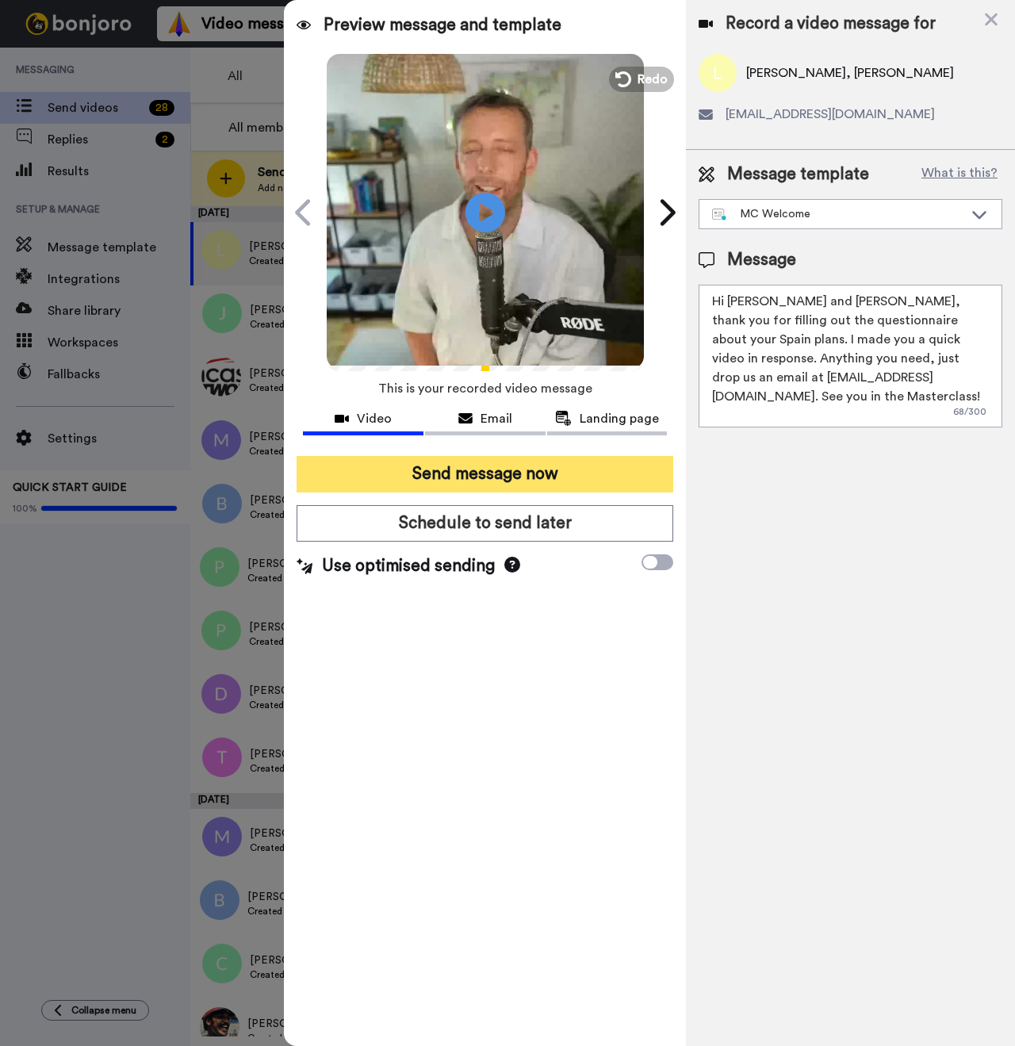
type textarea "Hi Luisa and Charmaine, thank you for filling out the questionnaire about your …"
click at [523, 469] on button "Send message now" at bounding box center [485, 474] width 377 height 36
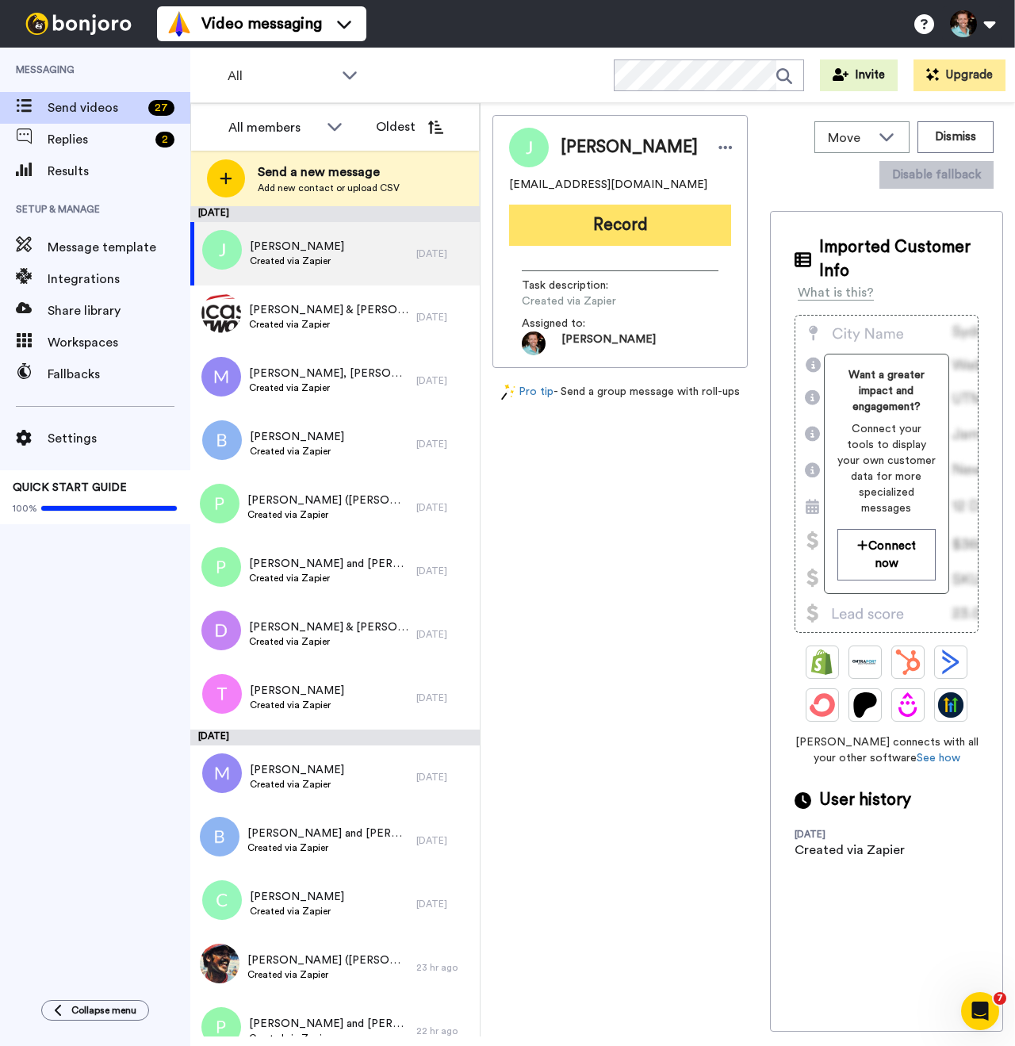
click at [612, 228] on button "Record" at bounding box center [620, 225] width 222 height 41
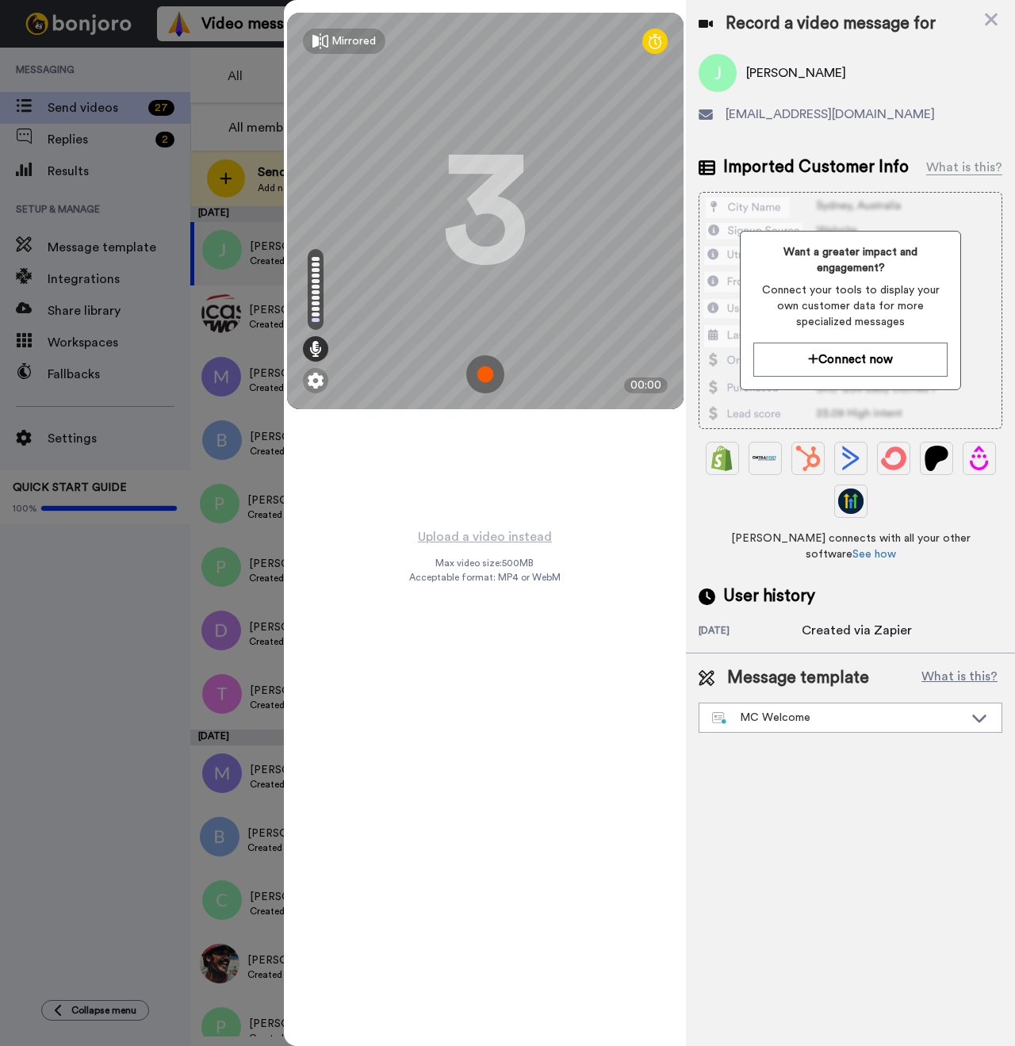
click at [484, 370] on img at bounding box center [485, 374] width 38 height 38
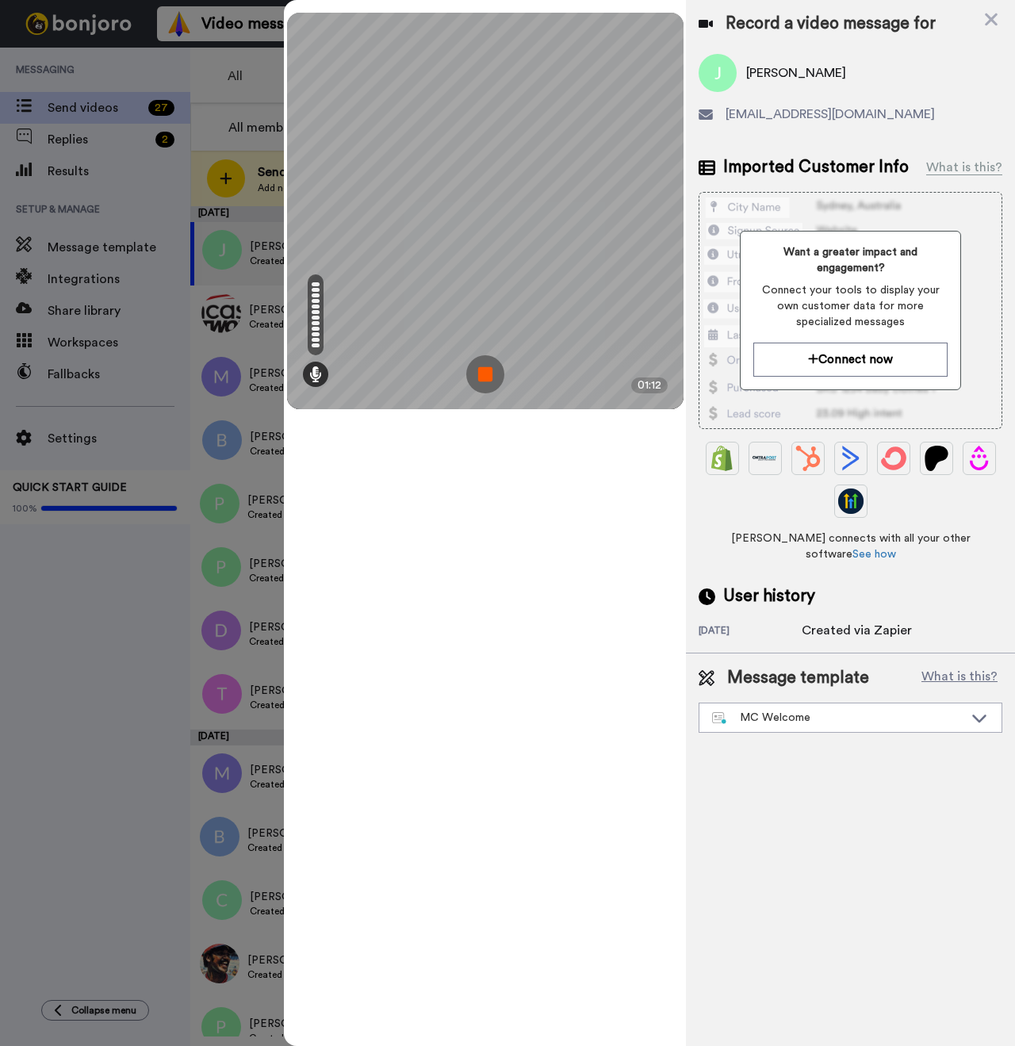
click at [487, 391] on img at bounding box center [485, 374] width 38 height 38
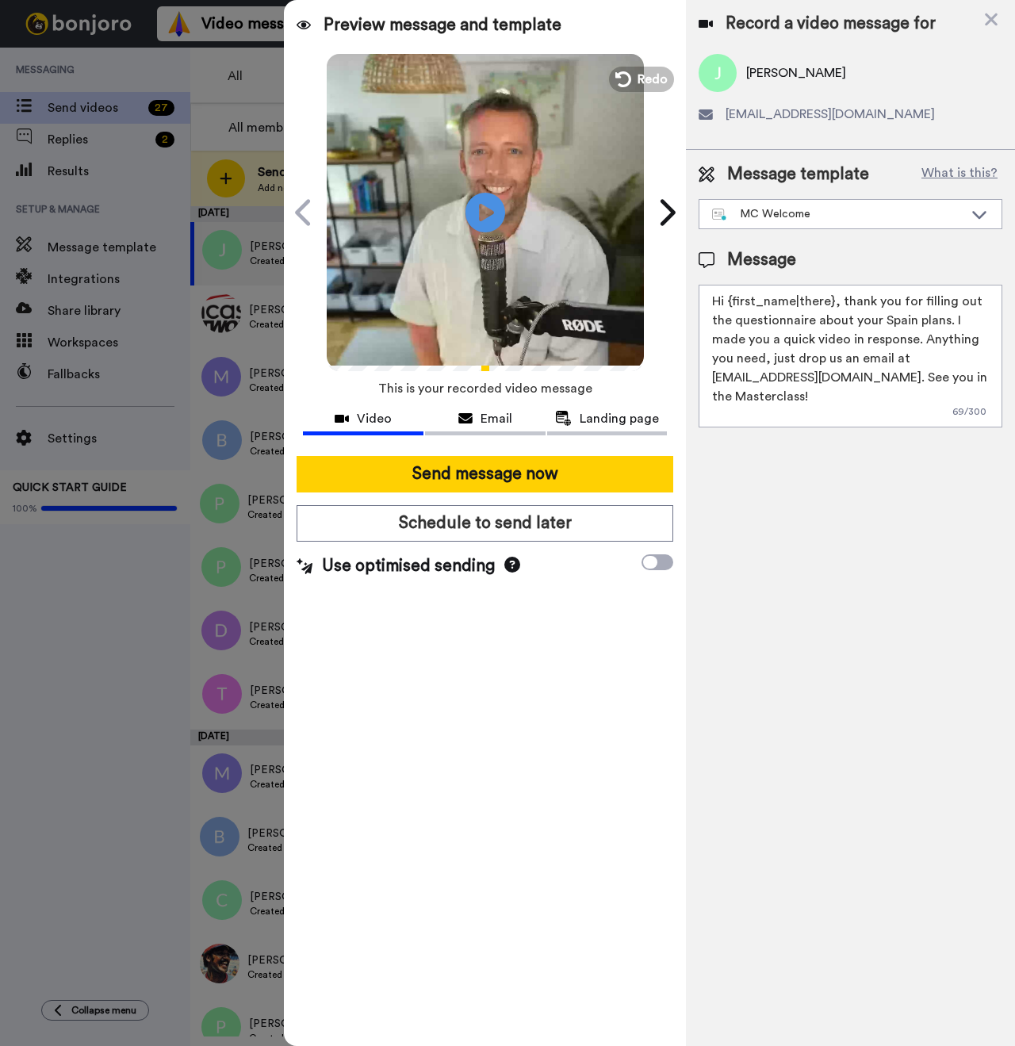
click at [772, 78] on span "Joseph Grow" at bounding box center [796, 72] width 100 height 19
copy span "Joseph"
drag, startPoint x: 830, startPoint y: 299, endPoint x: 730, endPoint y: 297, distance: 99.9
click at [730, 297] on textarea "Hi {first_name|there}, thank you for filling out the questionnaire about your S…" at bounding box center [851, 356] width 304 height 143
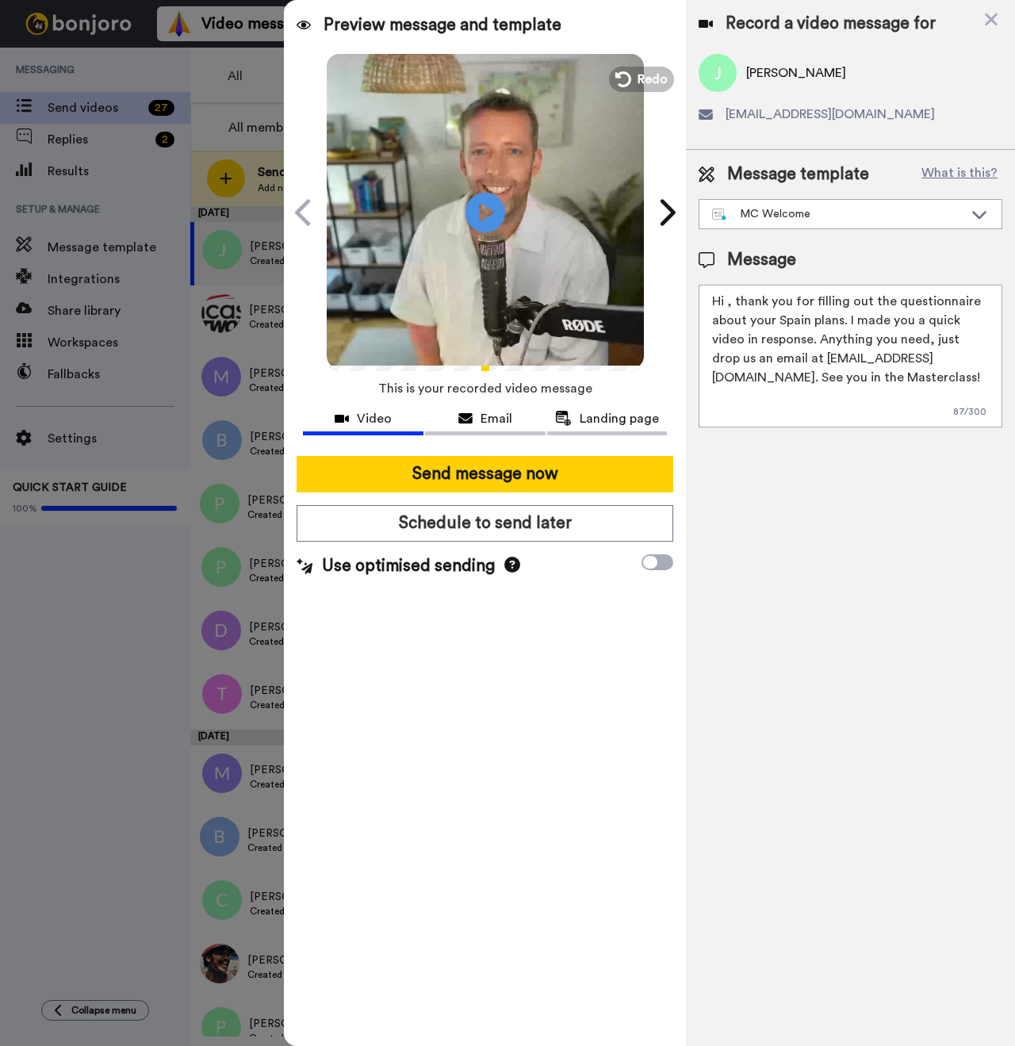
paste textarea "Joseph"
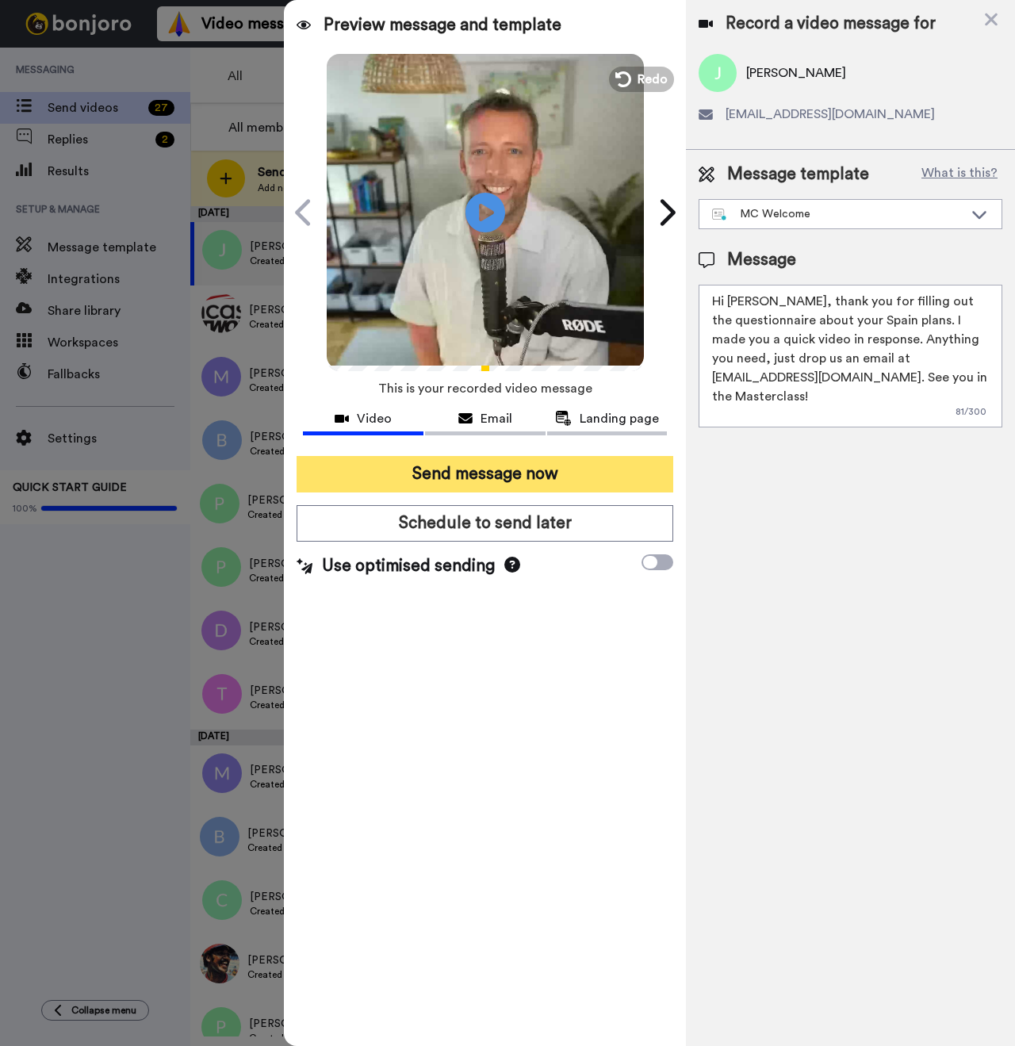
type textarea "Hi Joseph, thank you for filling out the questionnaire about your Spain plans. …"
click at [455, 481] on button "Send message now" at bounding box center [485, 474] width 377 height 36
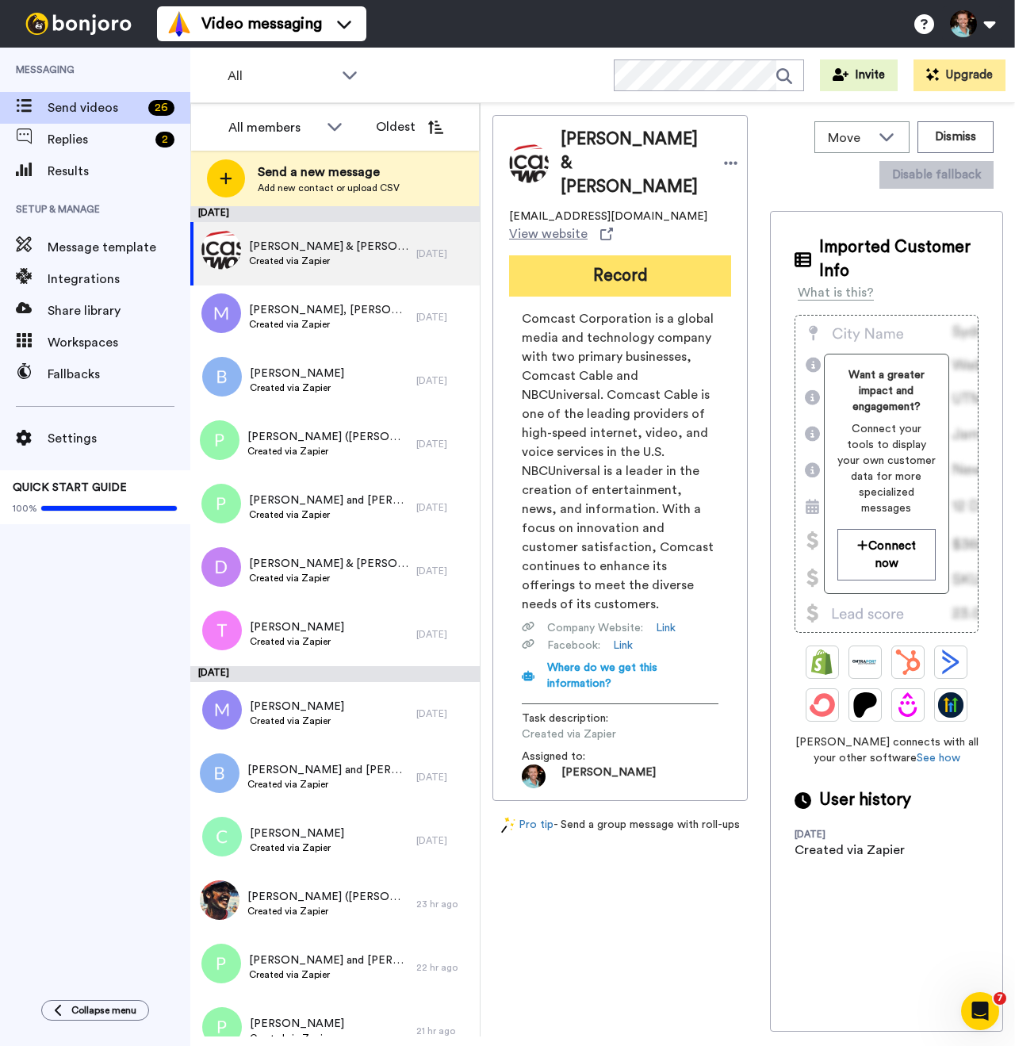
click at [611, 274] on button "Record" at bounding box center [620, 275] width 222 height 41
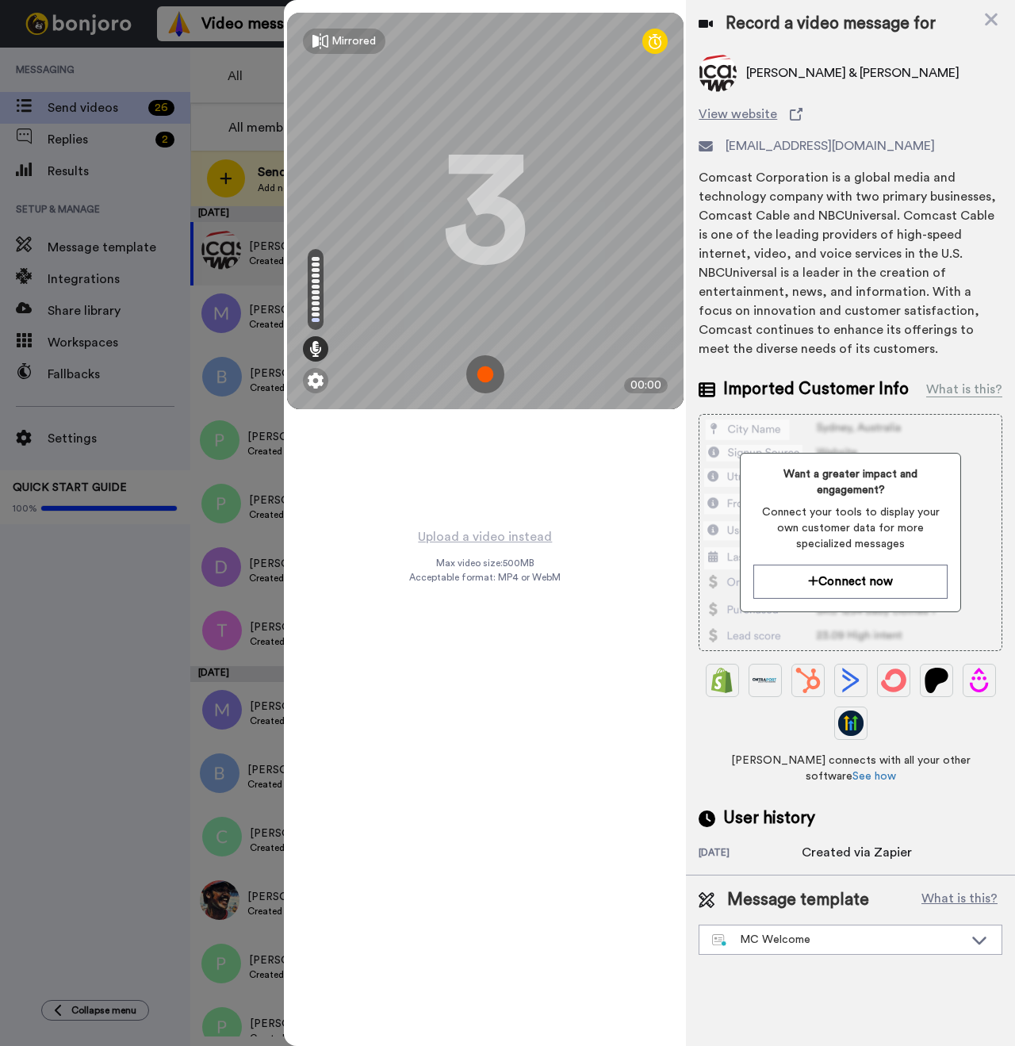
click at [484, 372] on img at bounding box center [485, 374] width 38 height 38
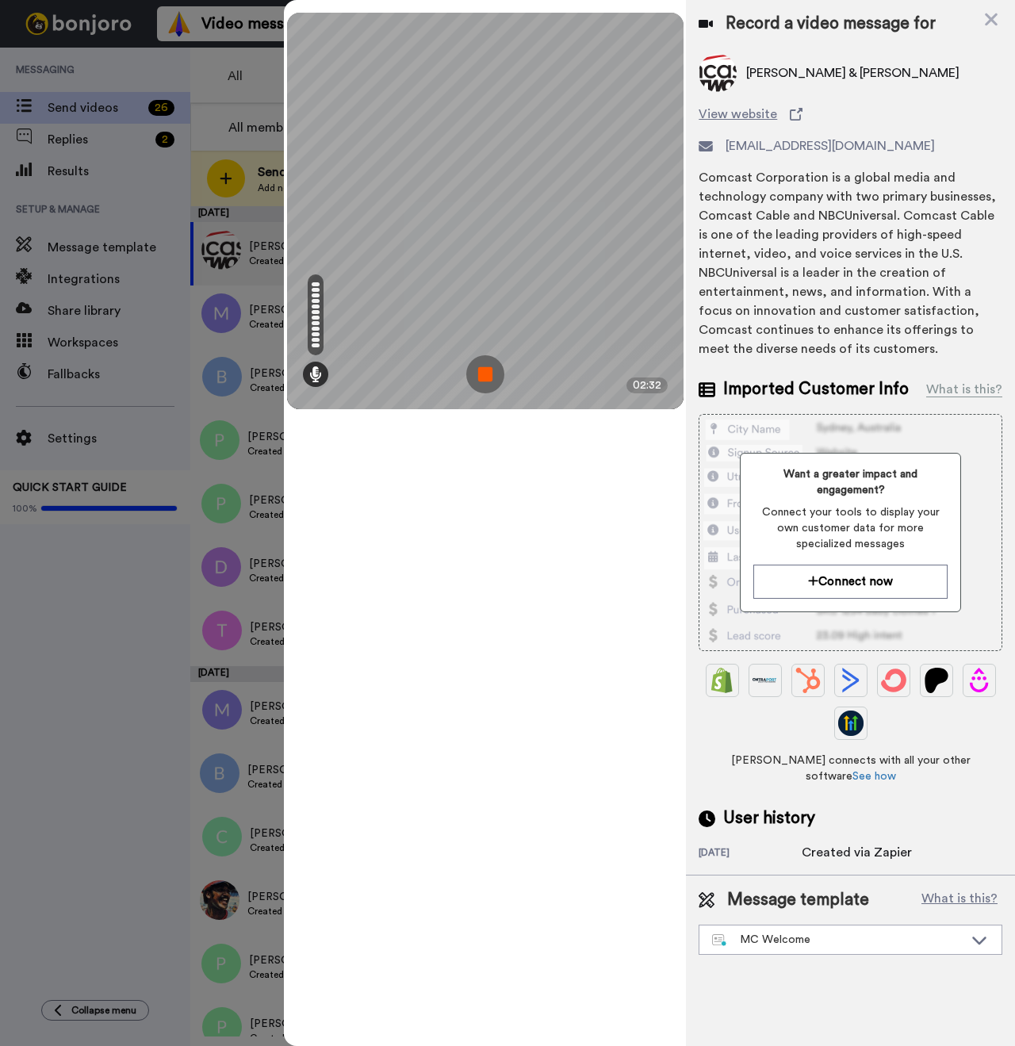
click at [477, 377] on img at bounding box center [485, 374] width 38 height 38
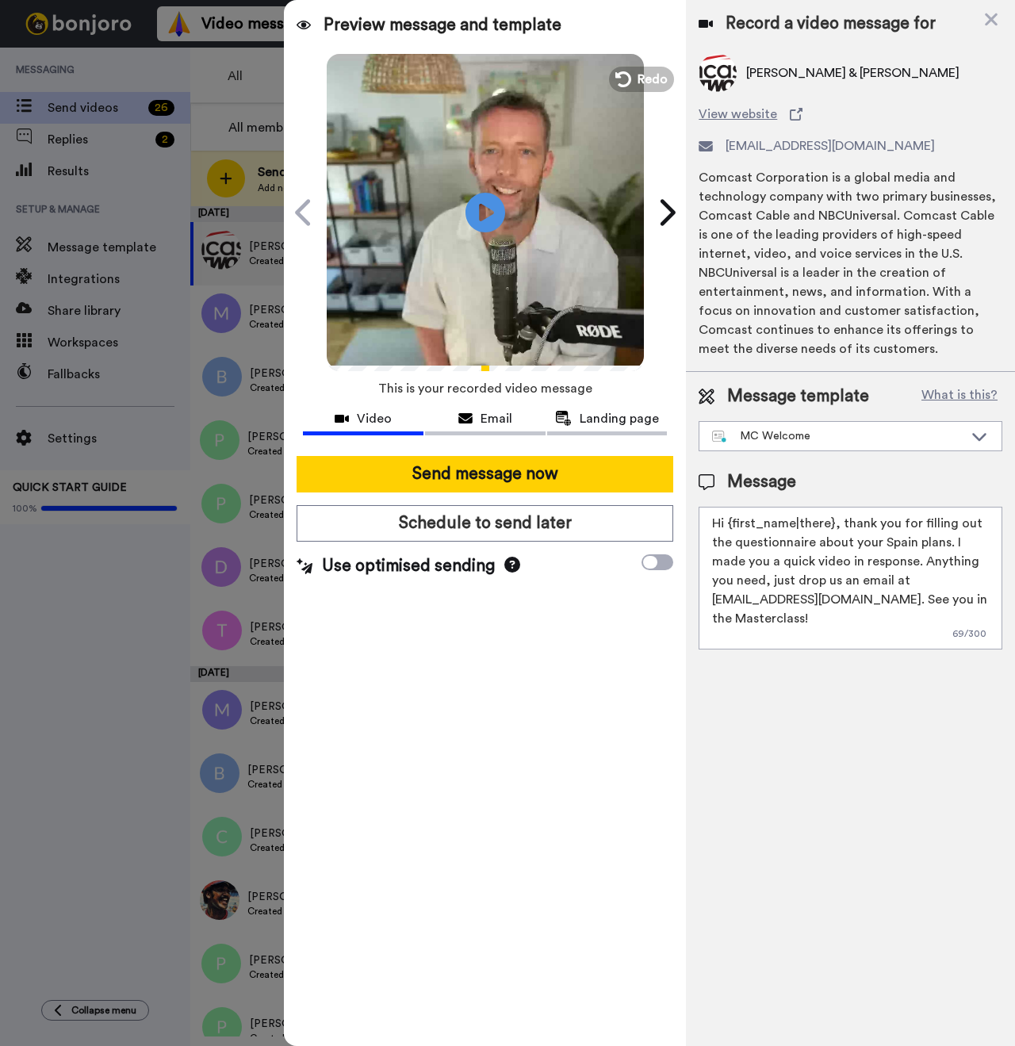
drag, startPoint x: 829, startPoint y: 520, endPoint x: 734, endPoint y: 524, distance: 95.2
click at [734, 524] on textarea "Hi {first_name|there}, thank you for filling out the questionnaire about your S…" at bounding box center [851, 578] width 304 height 143
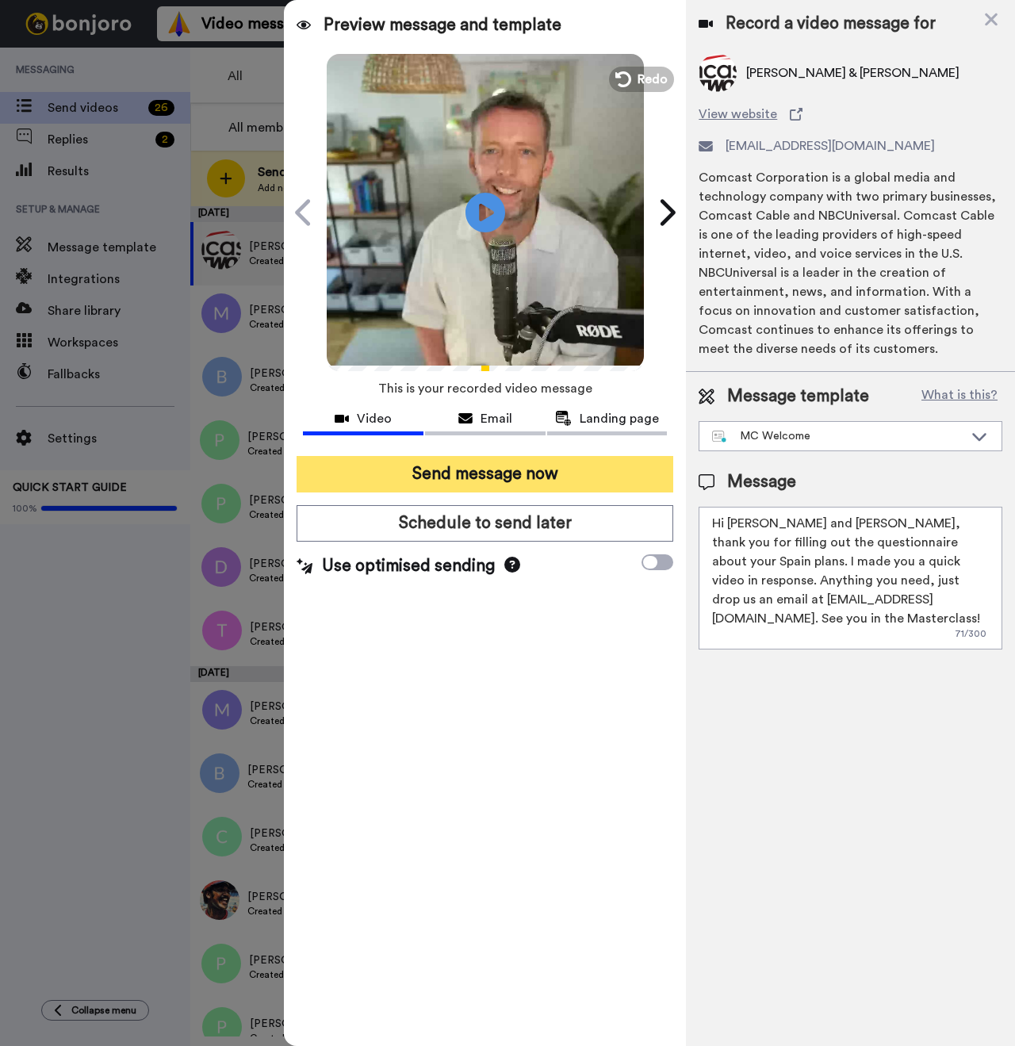
type textarea "Hi Louise and Peter, thank you for filling out the questionnaire about your Spa…"
click at [526, 469] on button "Send message now" at bounding box center [485, 474] width 377 height 36
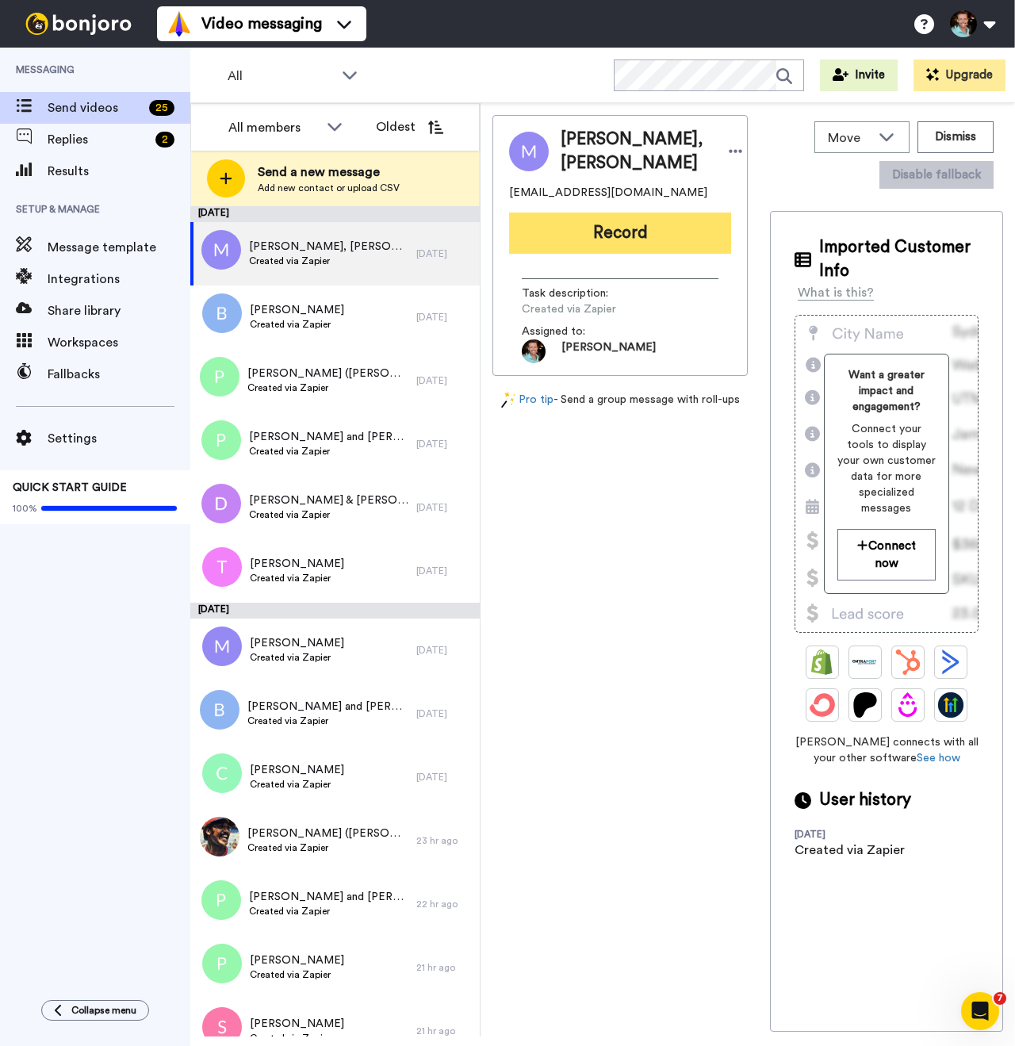
click at [604, 245] on button "Record" at bounding box center [620, 233] width 222 height 41
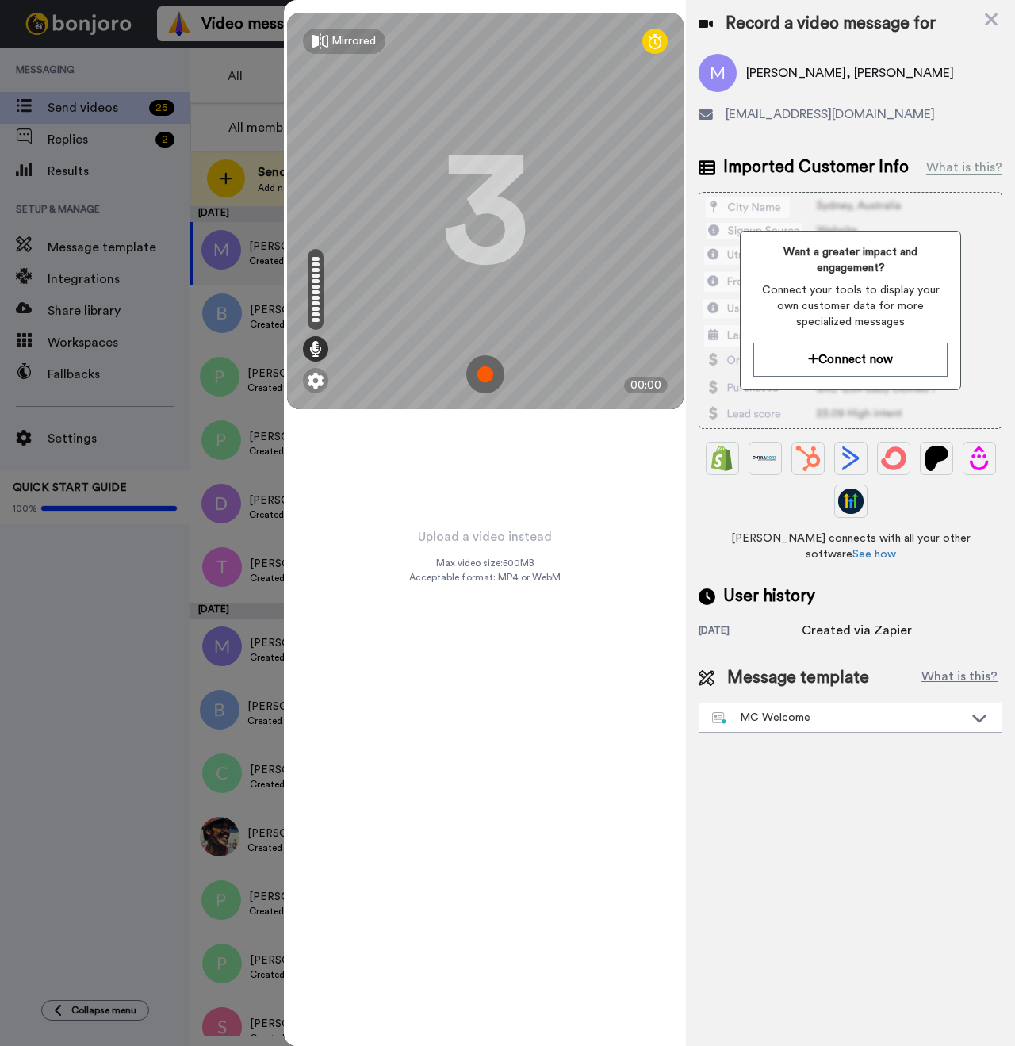
click at [472, 362] on img at bounding box center [485, 374] width 38 height 38
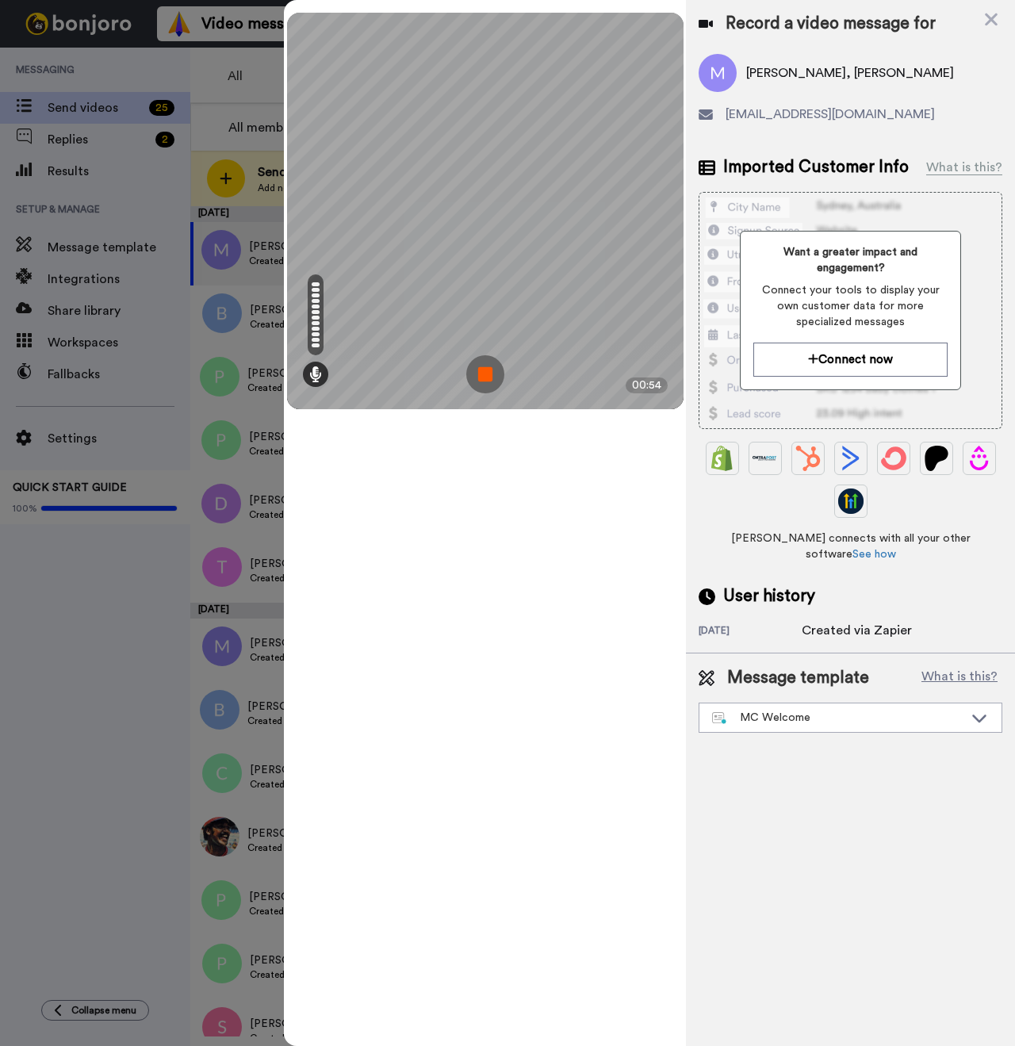
click at [475, 362] on img at bounding box center [485, 374] width 38 height 38
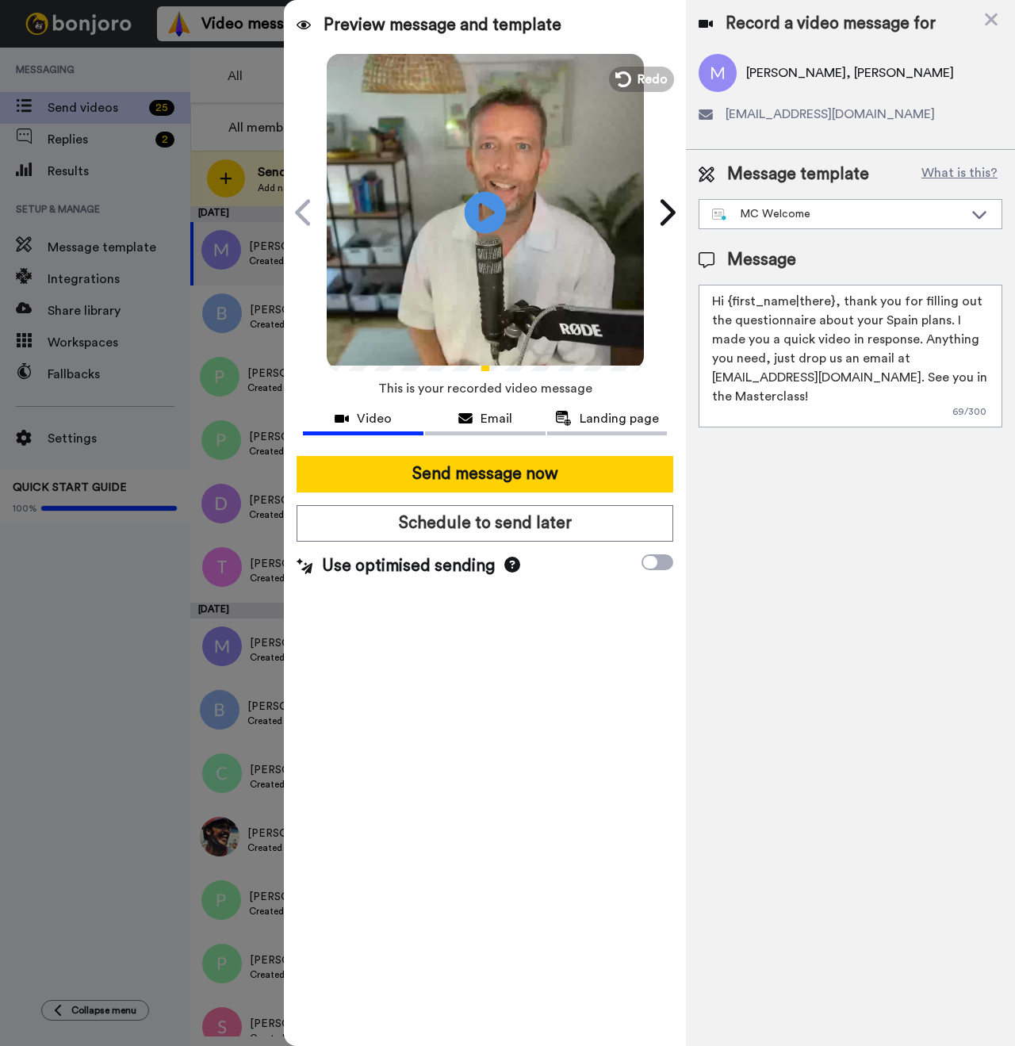
click at [480, 220] on icon "Play/Pause" at bounding box center [486, 211] width 42 height 75
drag, startPoint x: 830, startPoint y: 299, endPoint x: 729, endPoint y: 298, distance: 101.5
click at [729, 298] on textarea "Hi {first_name|there}, thank you for filling out the questionnaire about your S…" at bounding box center [851, 356] width 304 height 143
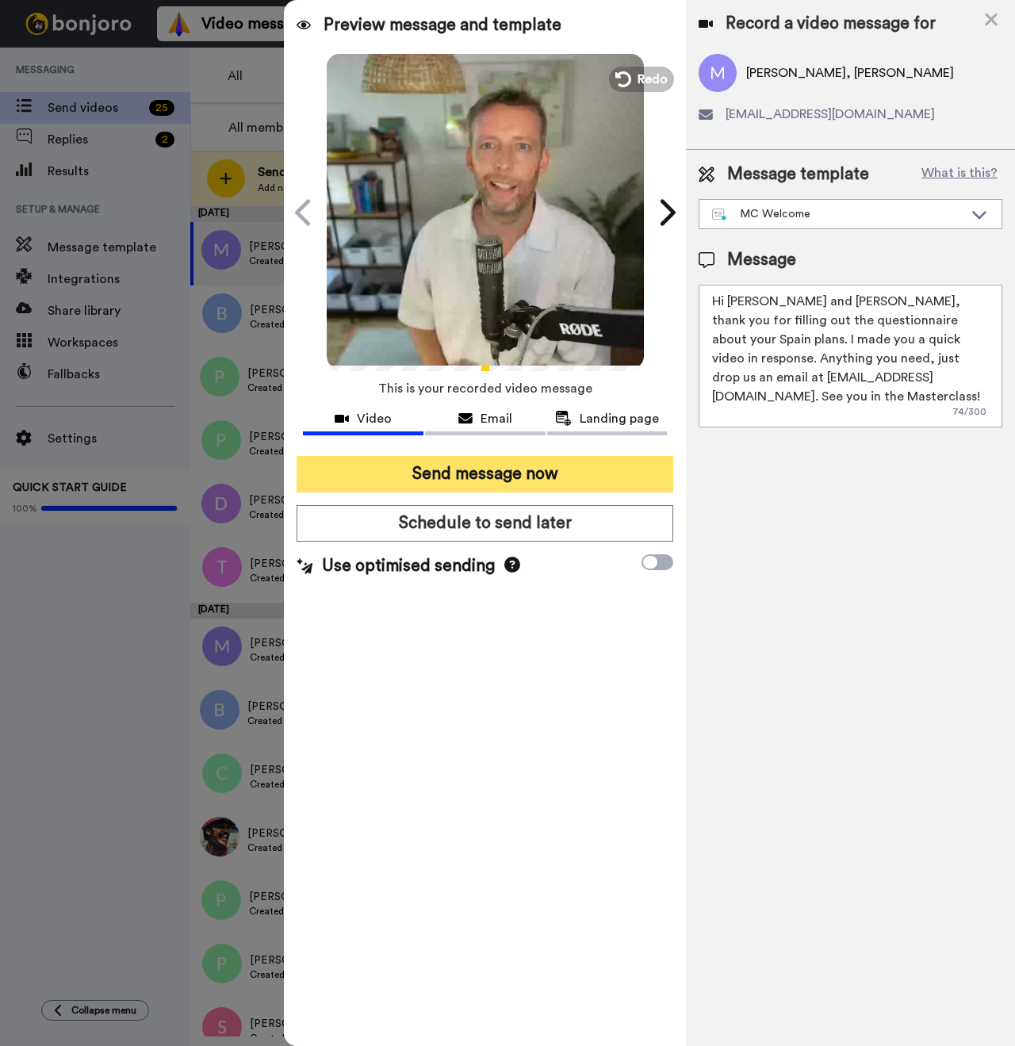
type textarea "Hi Meg and Jason, thank you for filling out the questionnaire about your Spain …"
click at [475, 462] on button "Send message now" at bounding box center [485, 474] width 377 height 36
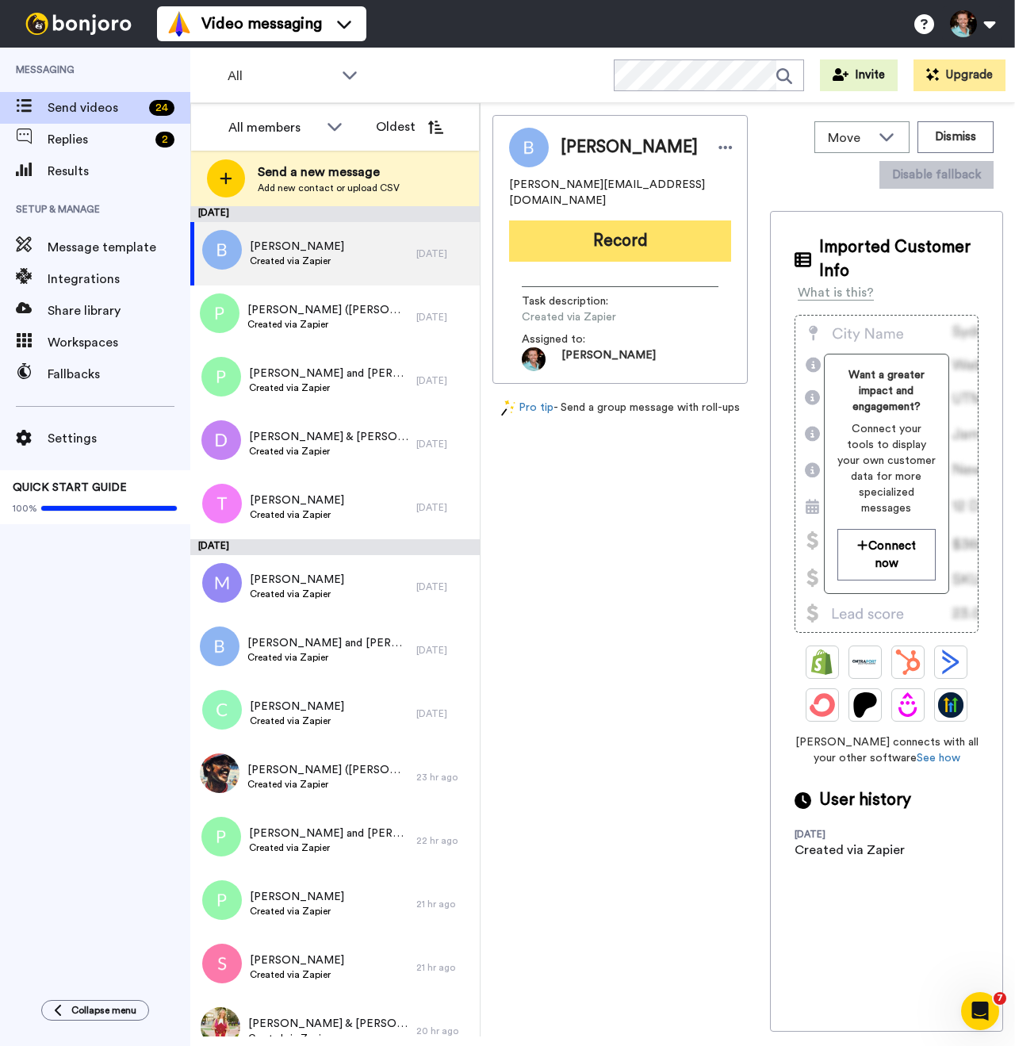
click at [603, 232] on button "Record" at bounding box center [620, 240] width 222 height 41
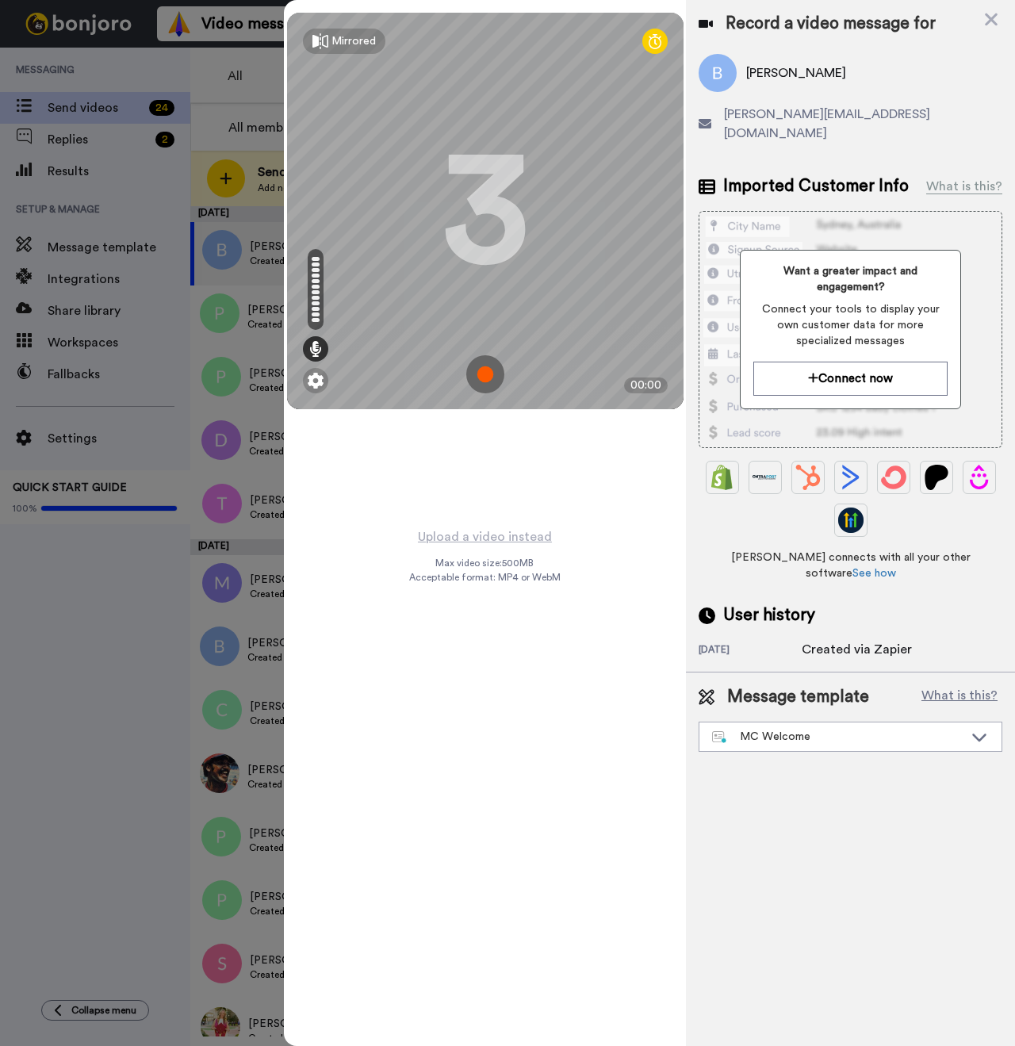
click at [493, 380] on img at bounding box center [485, 374] width 38 height 38
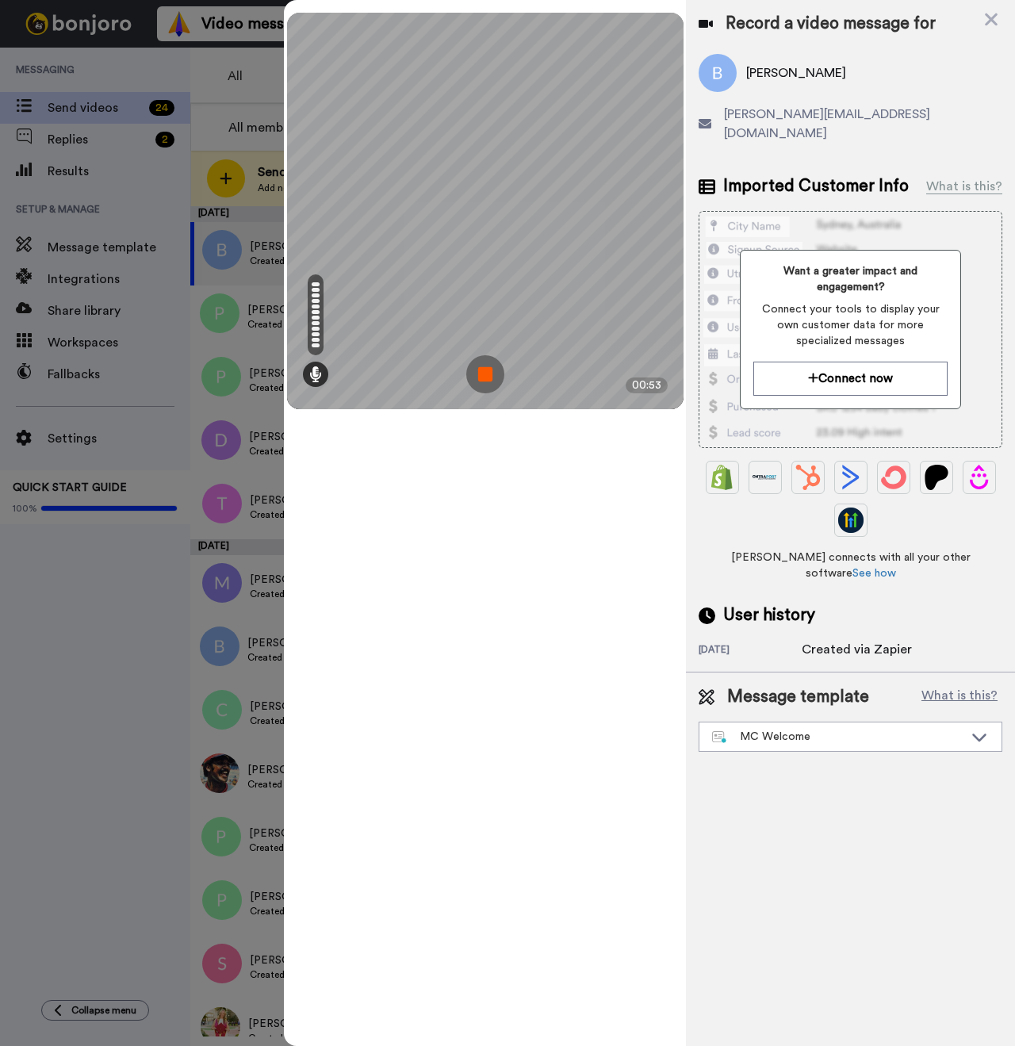
click at [485, 382] on img at bounding box center [485, 374] width 38 height 38
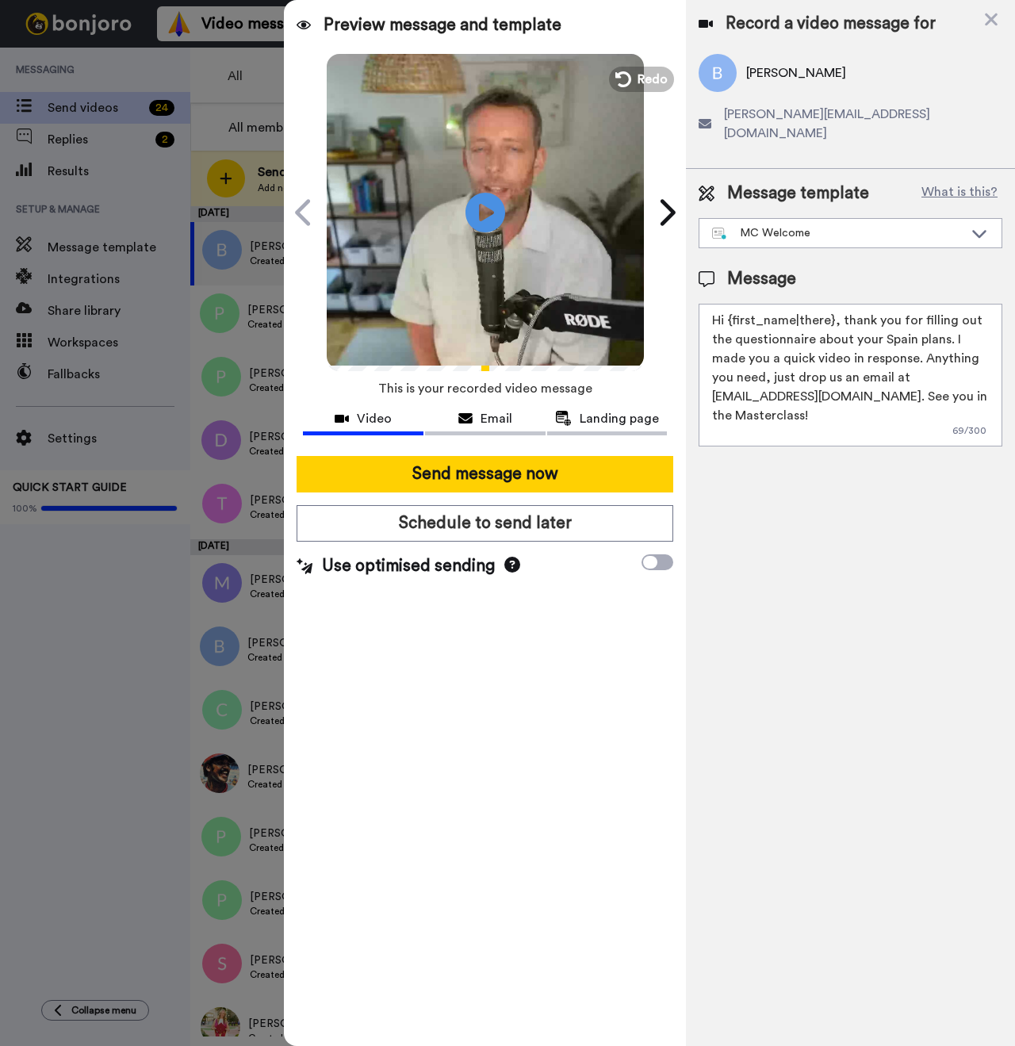
drag, startPoint x: 831, startPoint y: 304, endPoint x: 726, endPoint y: 304, distance: 105.5
click at [726, 304] on textarea "Hi {first_name|there}, thank you for filling out the questionnaire about your S…" at bounding box center [851, 375] width 304 height 143
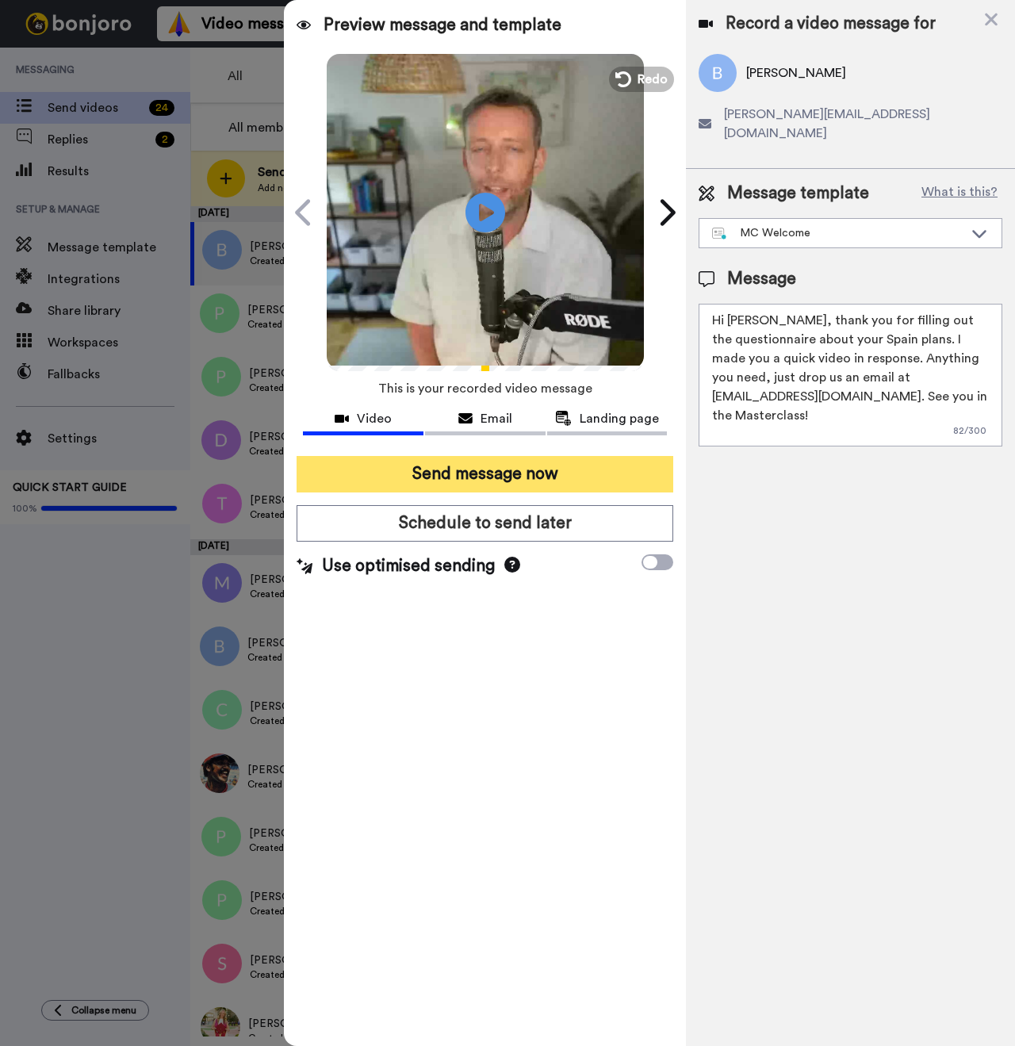
type textarea "Hi Bruce, thank you for filling out the questionnaire about your Spain plans. I…"
click at [579, 477] on button "Send message now" at bounding box center [485, 474] width 377 height 36
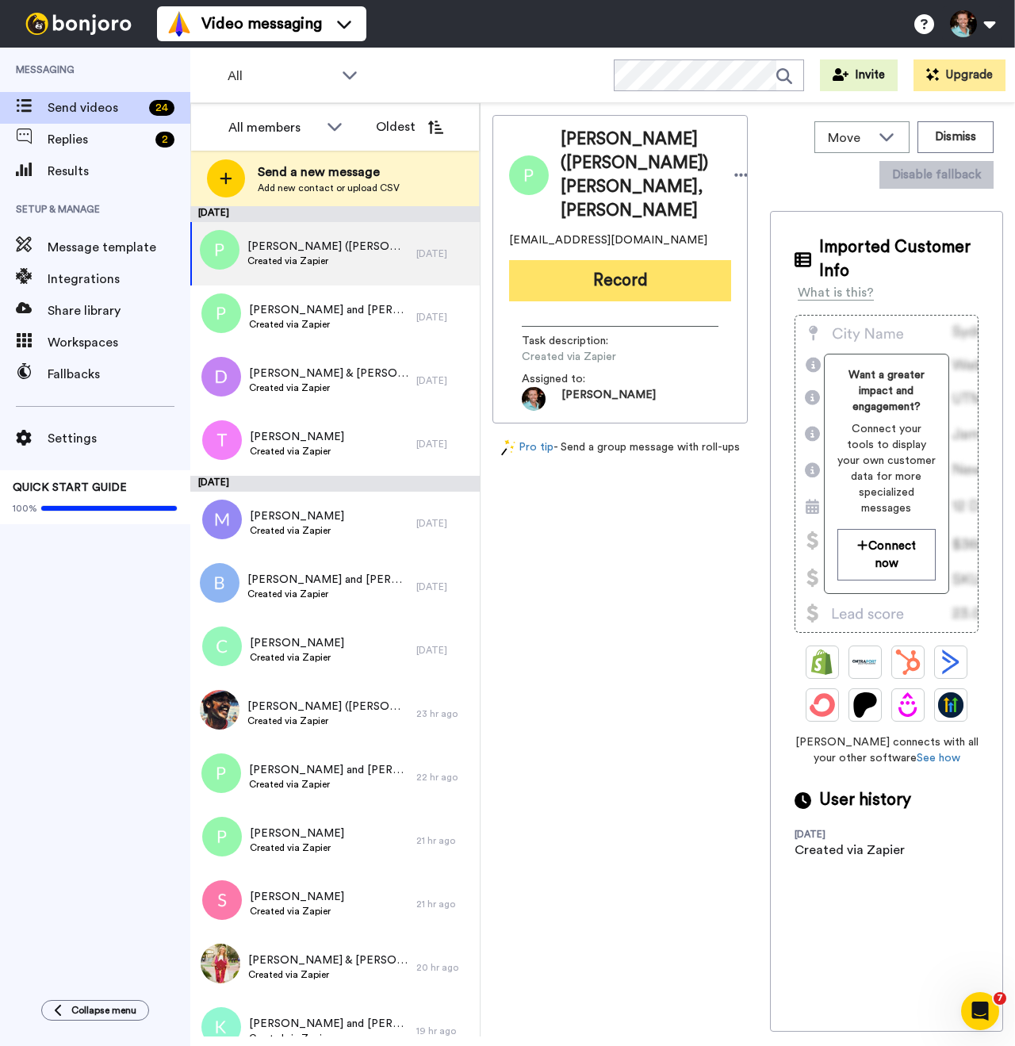
click at [573, 260] on button "Record" at bounding box center [620, 280] width 222 height 41
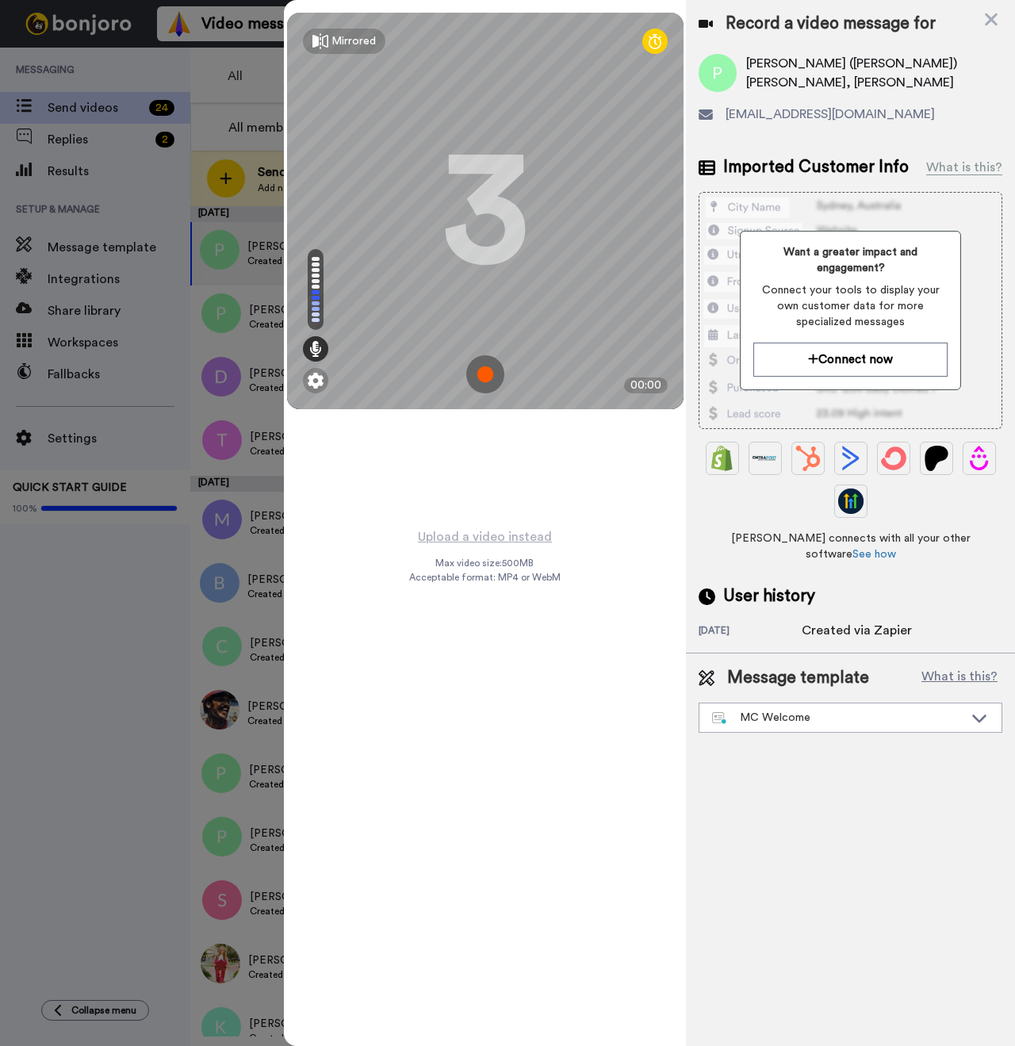
click at [493, 370] on img at bounding box center [485, 374] width 38 height 38
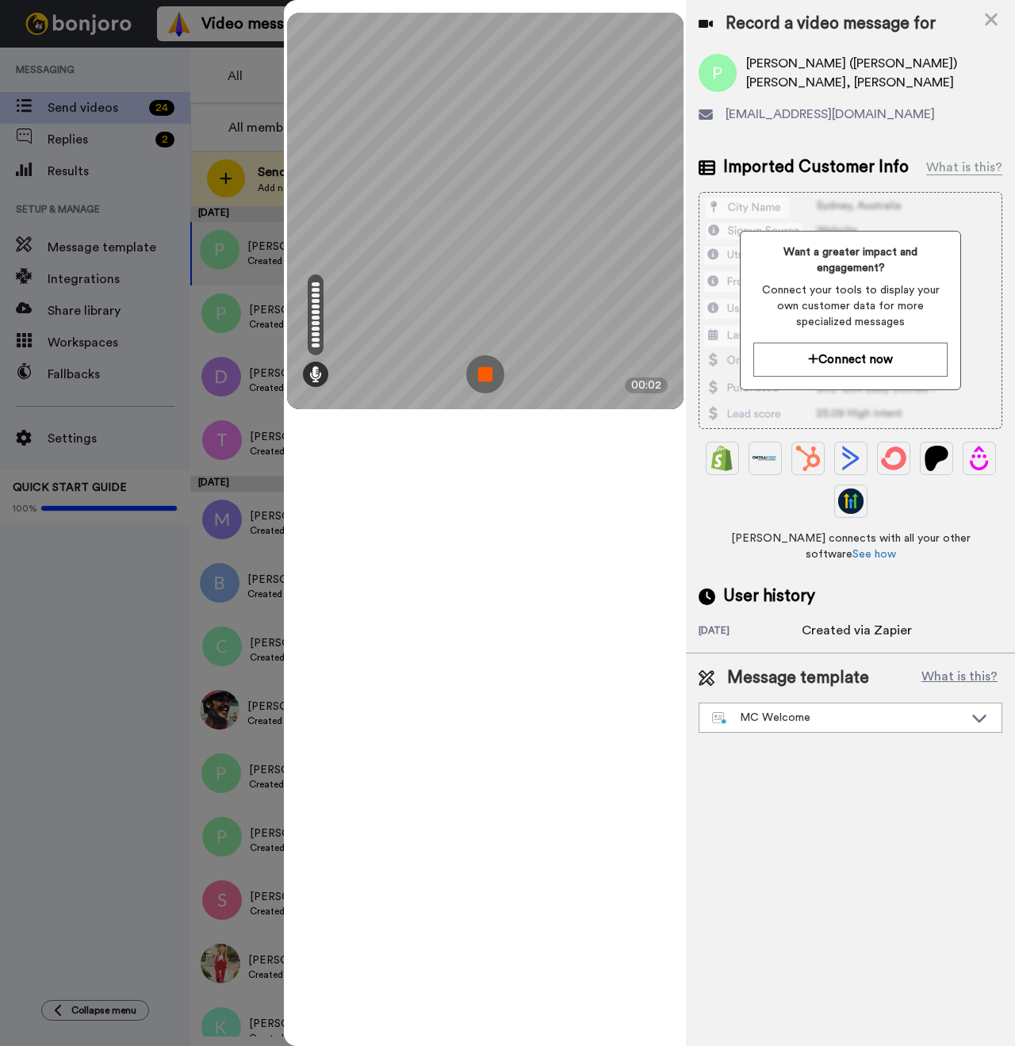
click at [497, 374] on img at bounding box center [485, 374] width 38 height 38
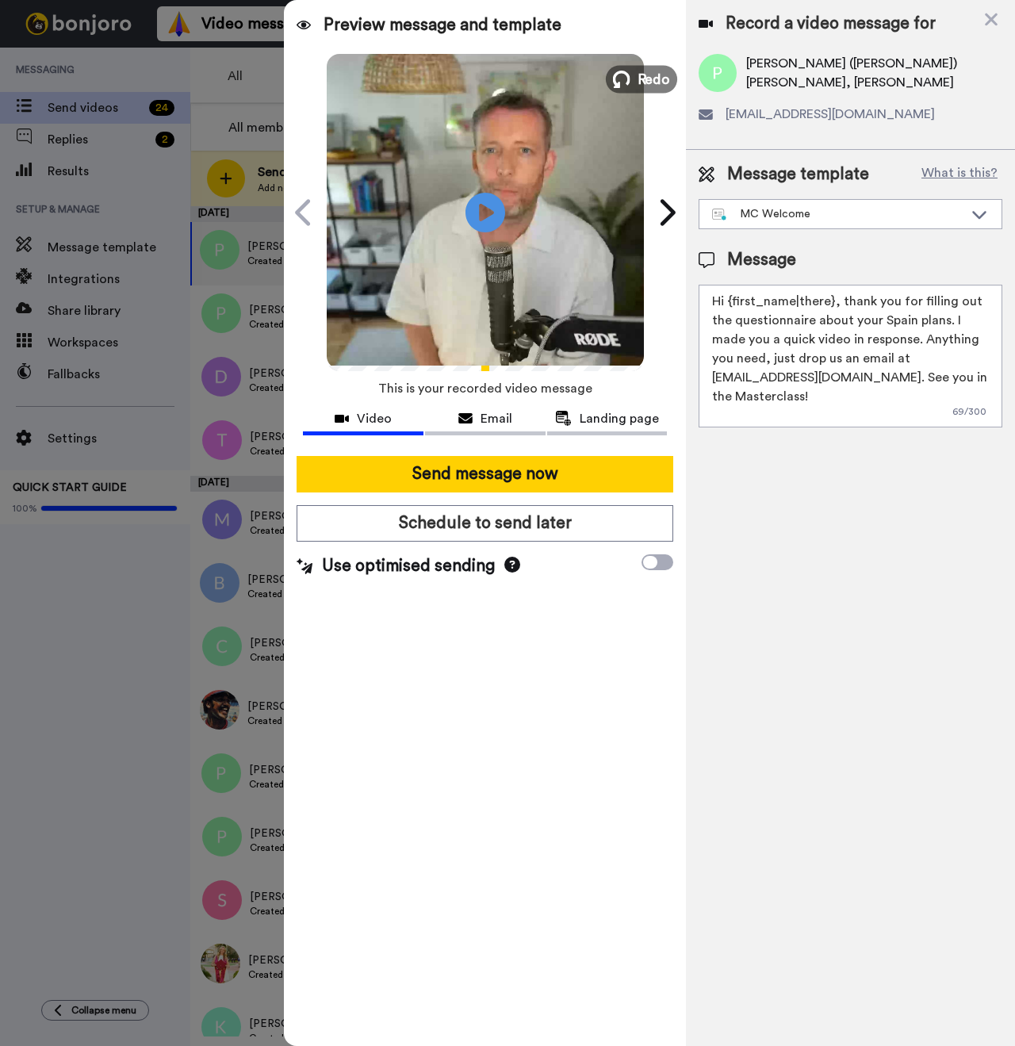
click at [650, 76] on span "Redo" at bounding box center [653, 78] width 33 height 21
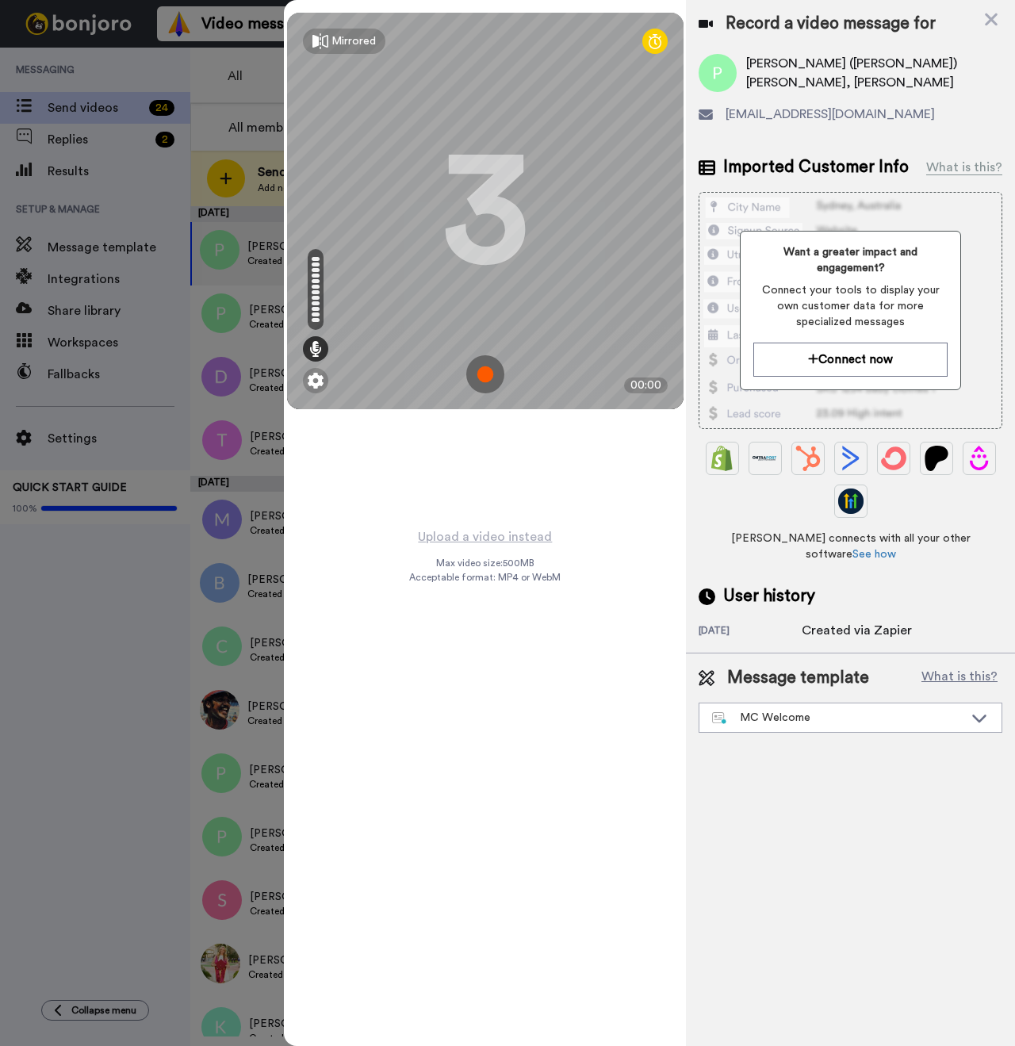
click at [476, 374] on img at bounding box center [485, 374] width 38 height 38
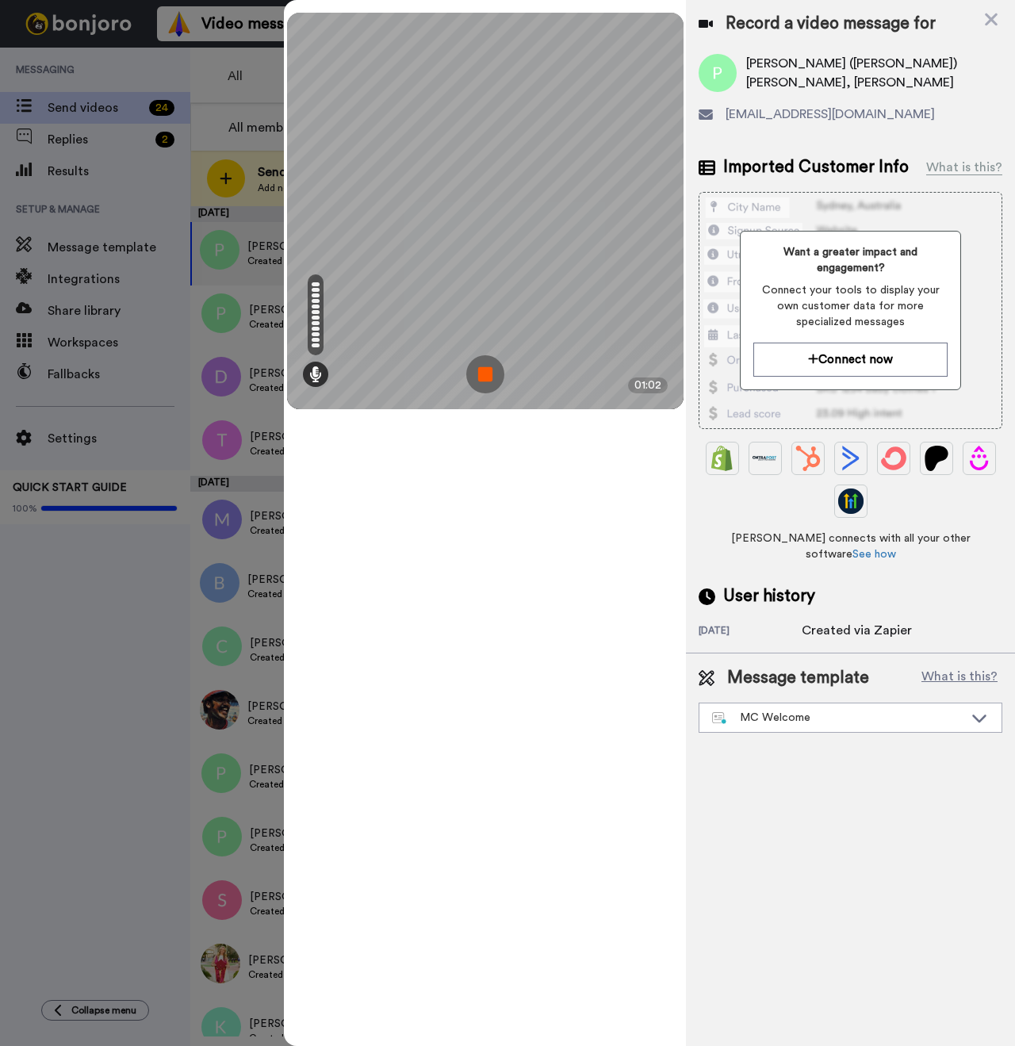
click at [494, 377] on img at bounding box center [485, 374] width 38 height 38
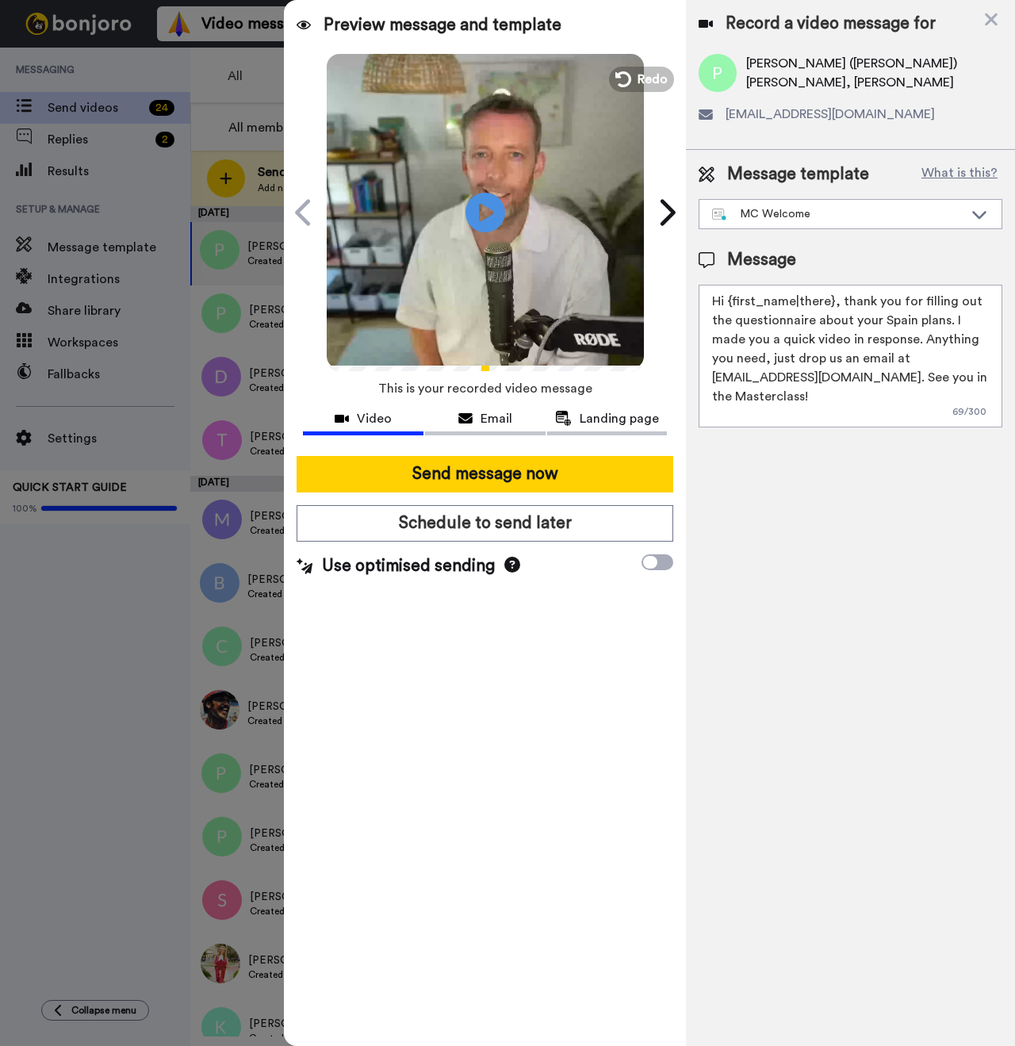
drag, startPoint x: 832, startPoint y: 303, endPoint x: 733, endPoint y: 304, distance: 98.3
click at [733, 304] on textarea "Hi {first_name|there}, thank you for filling out the questionnaire about your S…" at bounding box center [851, 356] width 304 height 143
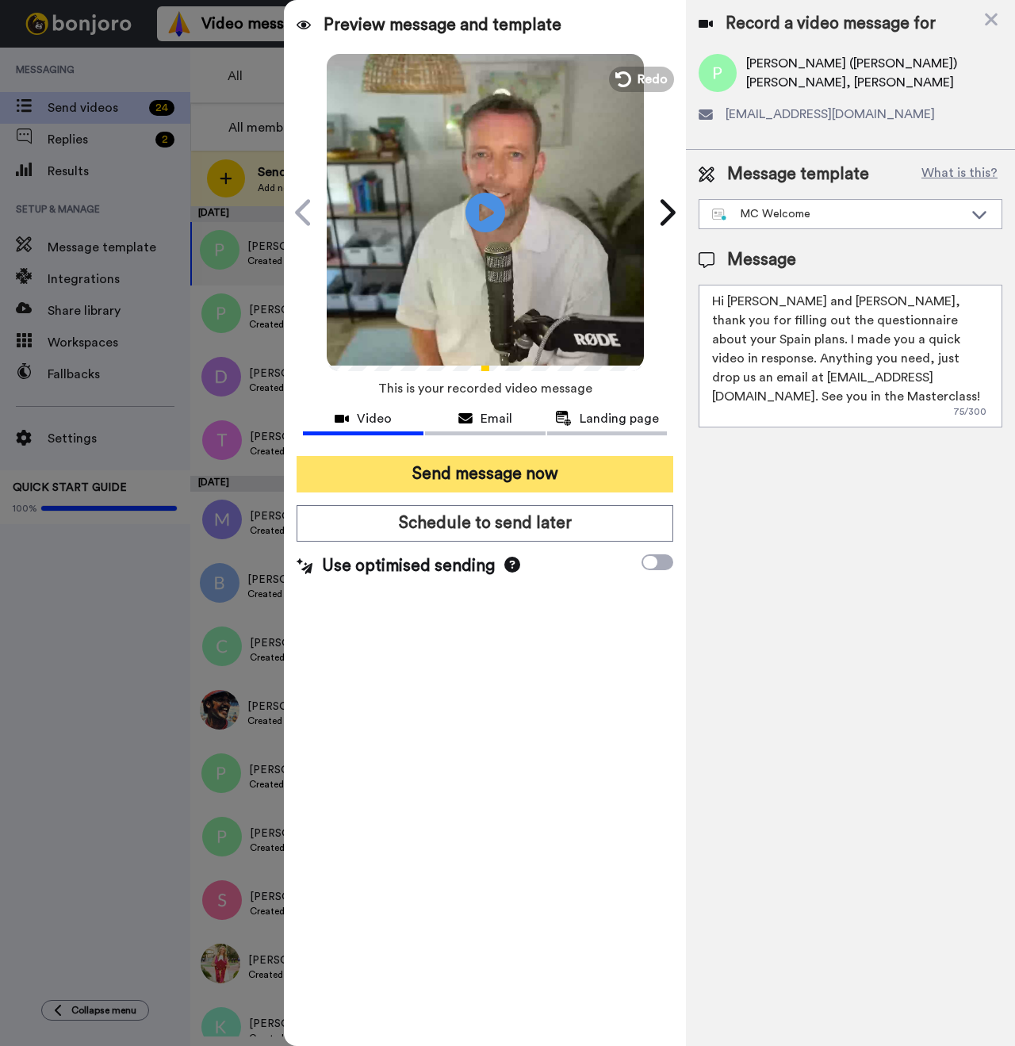
type textarea "Hi Pat and Emma, thank you for filling out the questionnaire about your Spain p…"
click at [570, 473] on button "Send message now" at bounding box center [485, 474] width 377 height 36
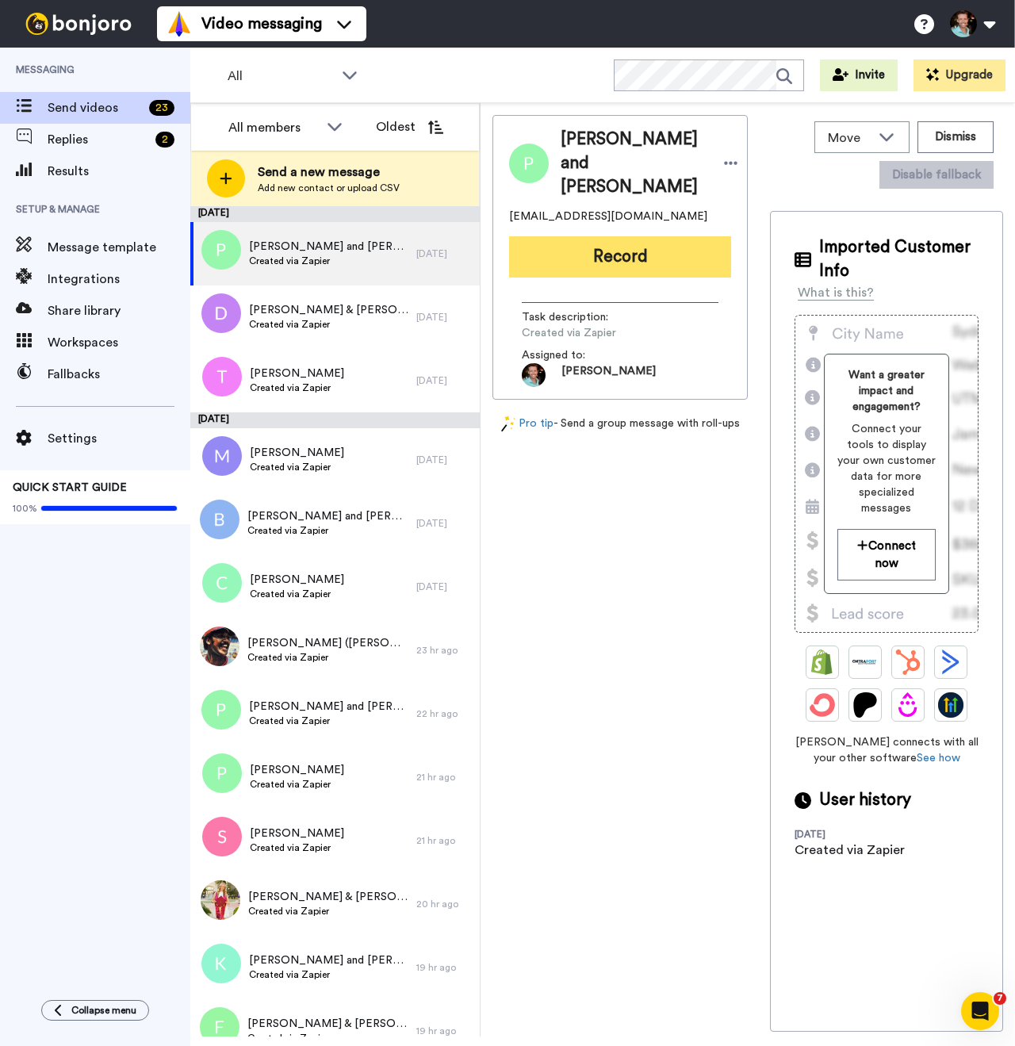
click at [604, 236] on button "Record" at bounding box center [620, 256] width 222 height 41
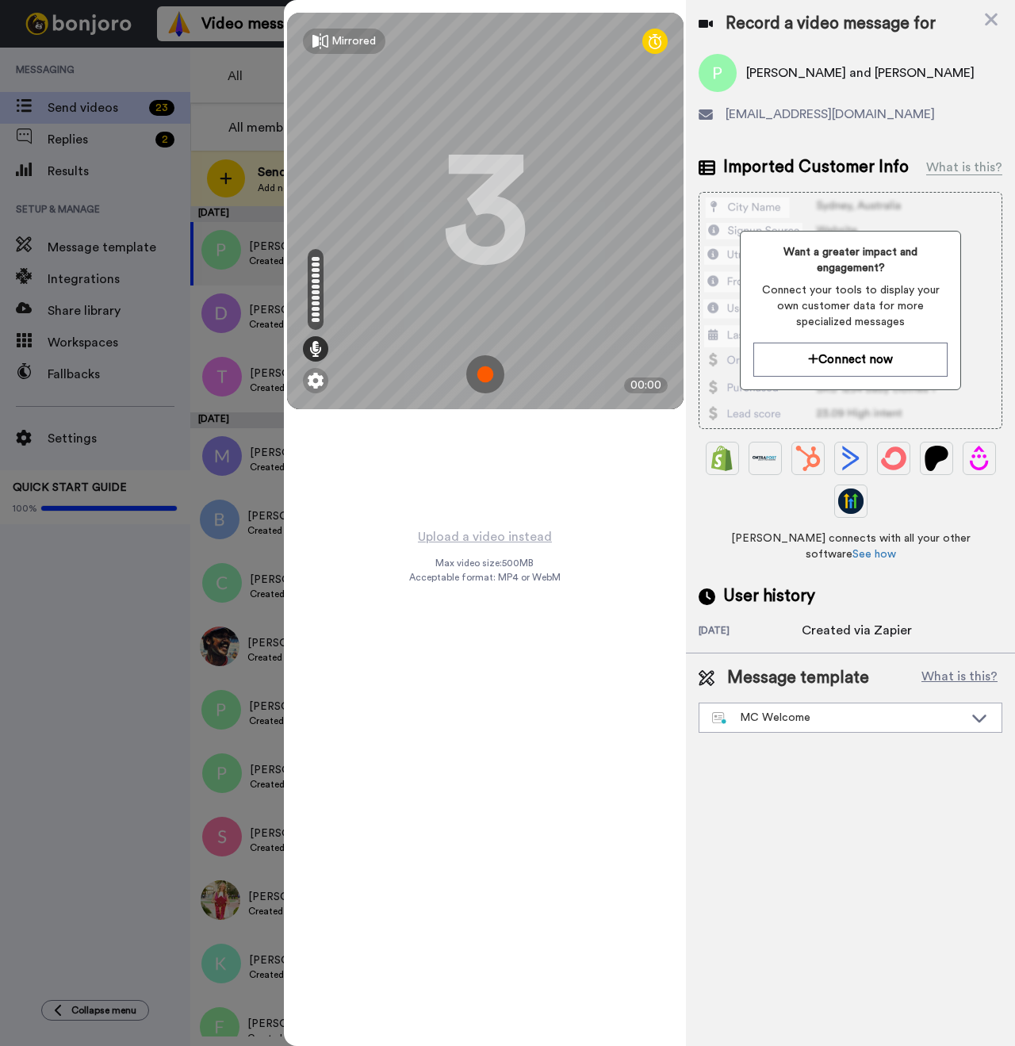
click at [483, 377] on img at bounding box center [485, 374] width 38 height 38
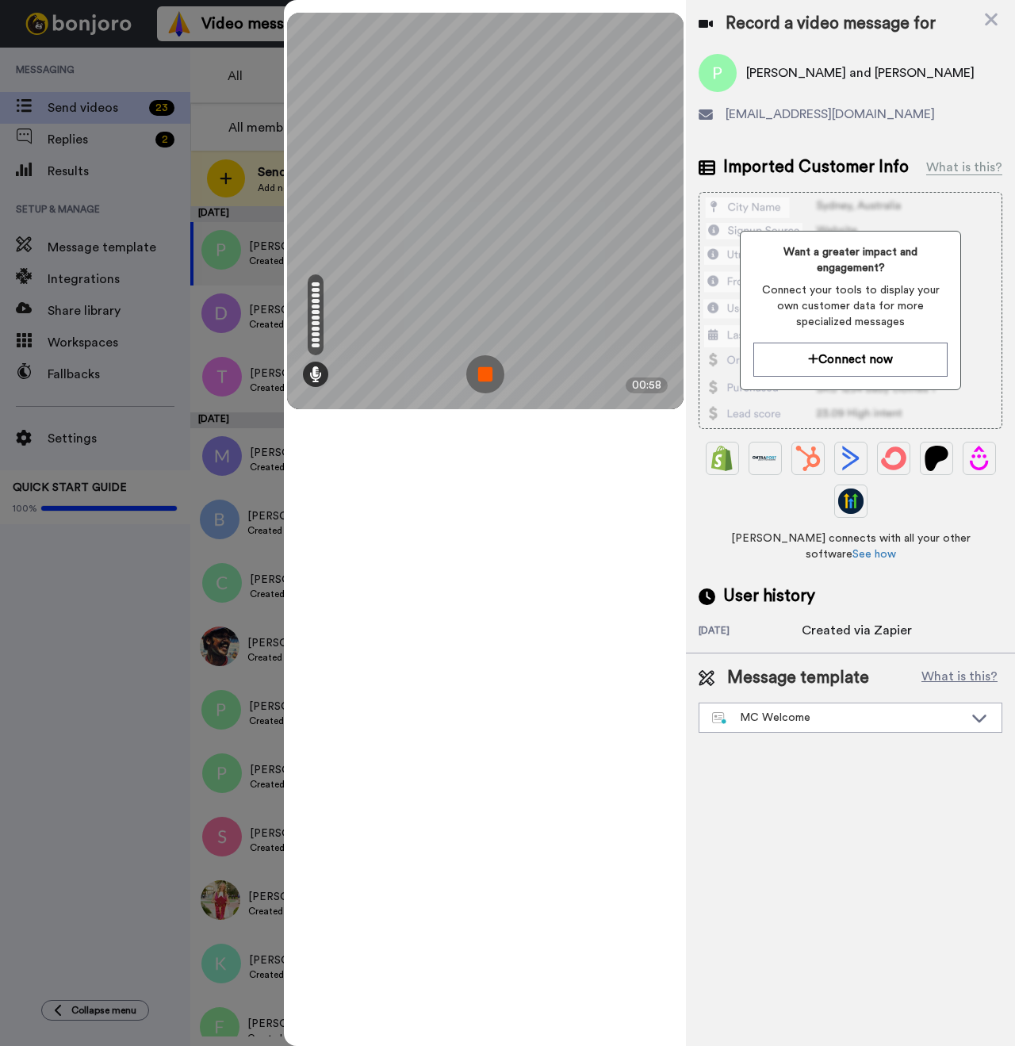
click at [471, 373] on img at bounding box center [485, 374] width 38 height 38
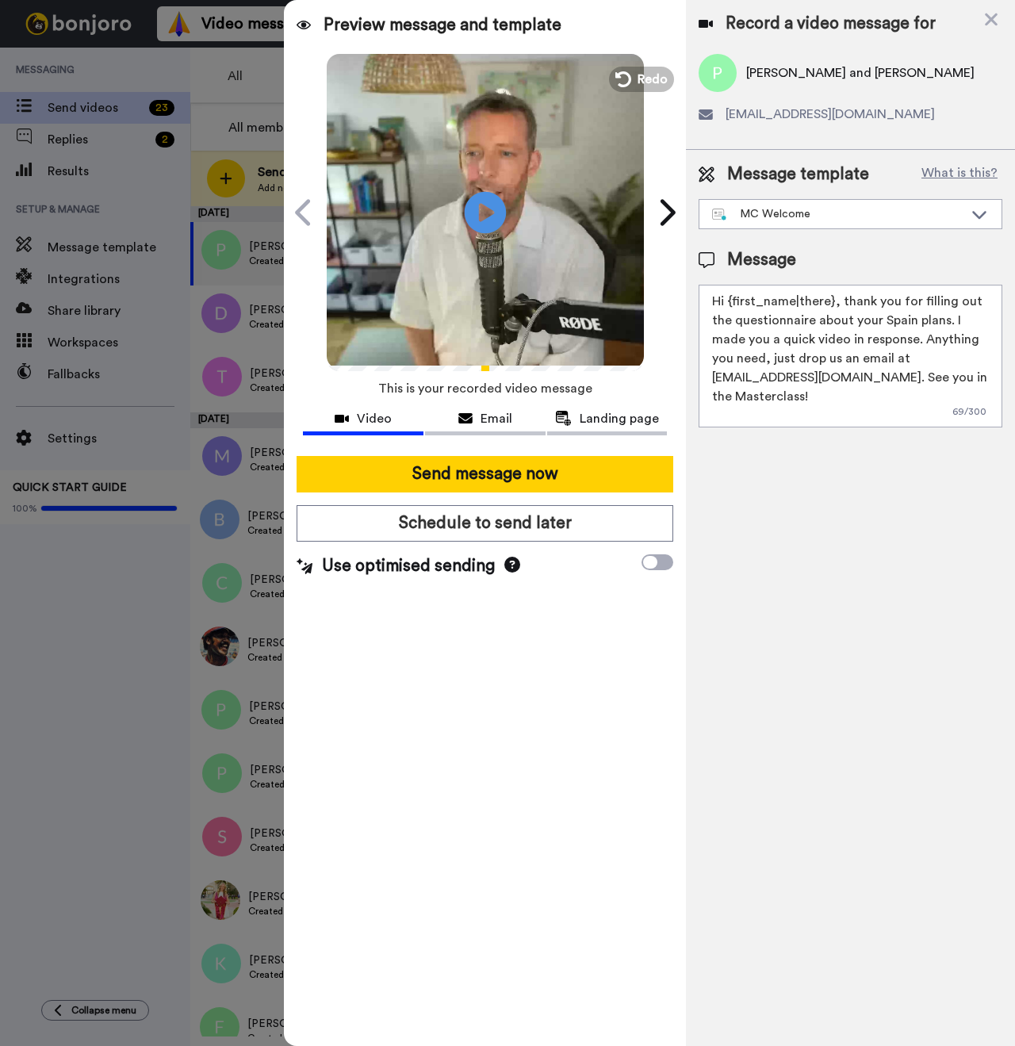
click at [492, 209] on icon at bounding box center [486, 212] width 42 height 42
drag, startPoint x: 832, startPoint y: 301, endPoint x: 727, endPoint y: 301, distance: 104.7
click at [727, 301] on textarea "Hi {first_name|there}, thank you for filling out the questionnaire about your S…" at bounding box center [851, 356] width 304 height 143
click at [855, 385] on textarea "Hi Patricia and Edin, thank you for filling out the questionnaire about your Sp…" at bounding box center [851, 356] width 304 height 143
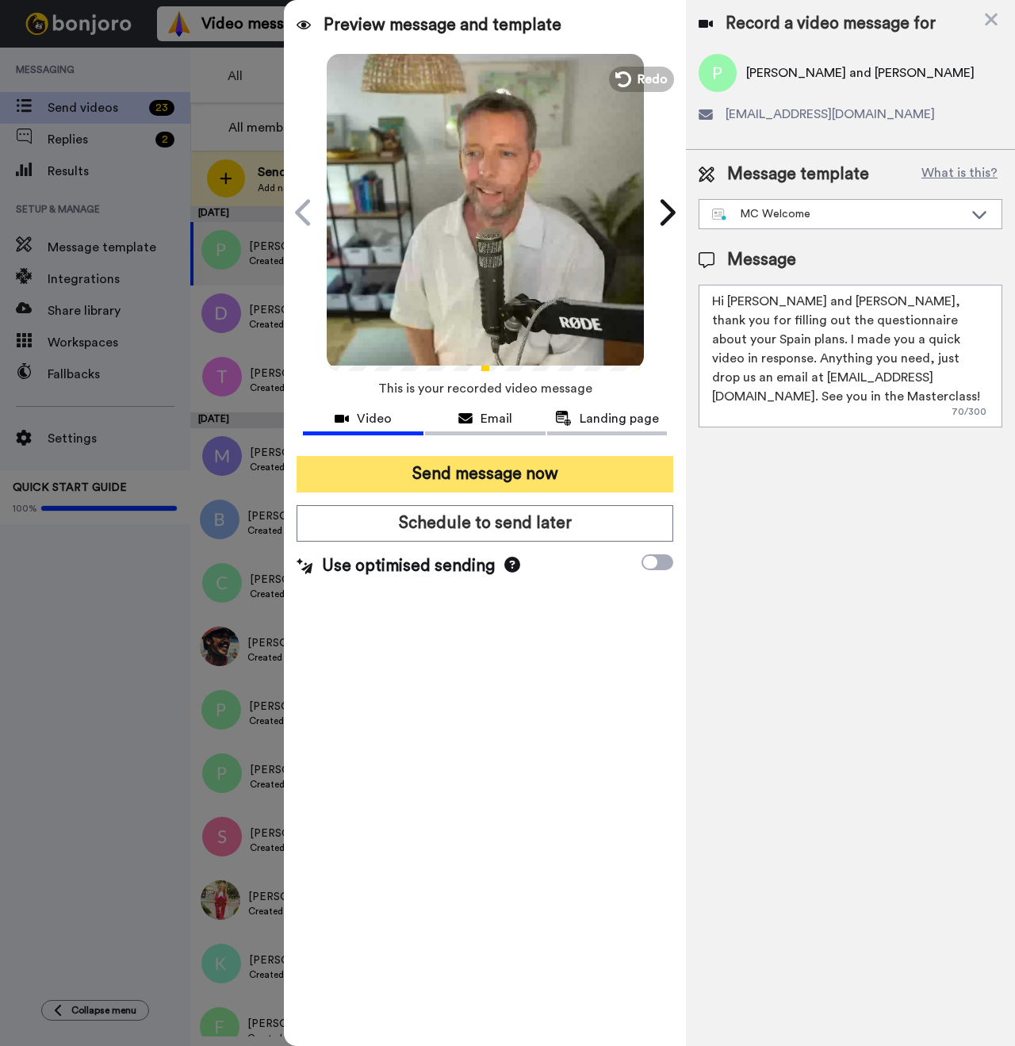
type textarea "Hi Patricia and Edin, thank you for filling out the questionnaire about your Sp…"
click at [560, 466] on button "Send message now" at bounding box center [485, 474] width 377 height 36
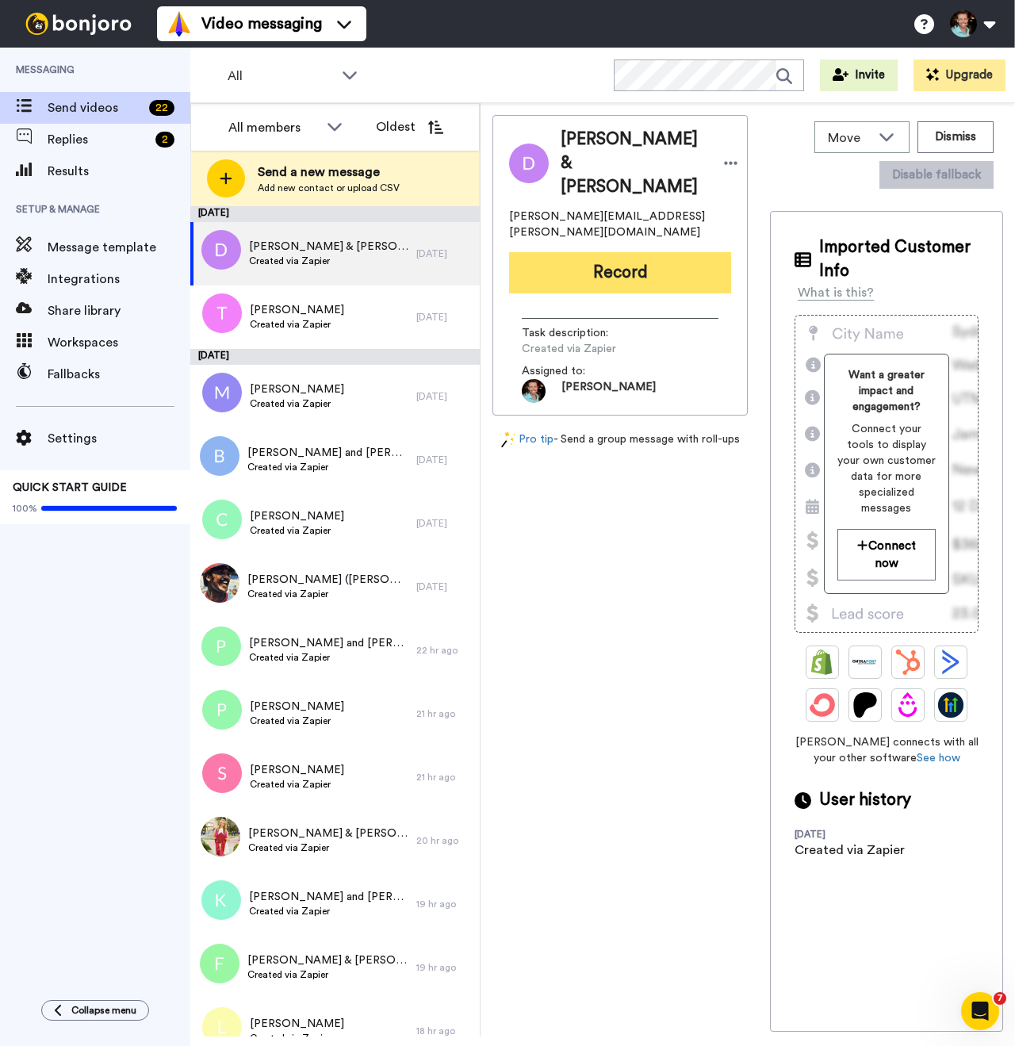
click at [625, 259] on button "Record" at bounding box center [620, 272] width 222 height 41
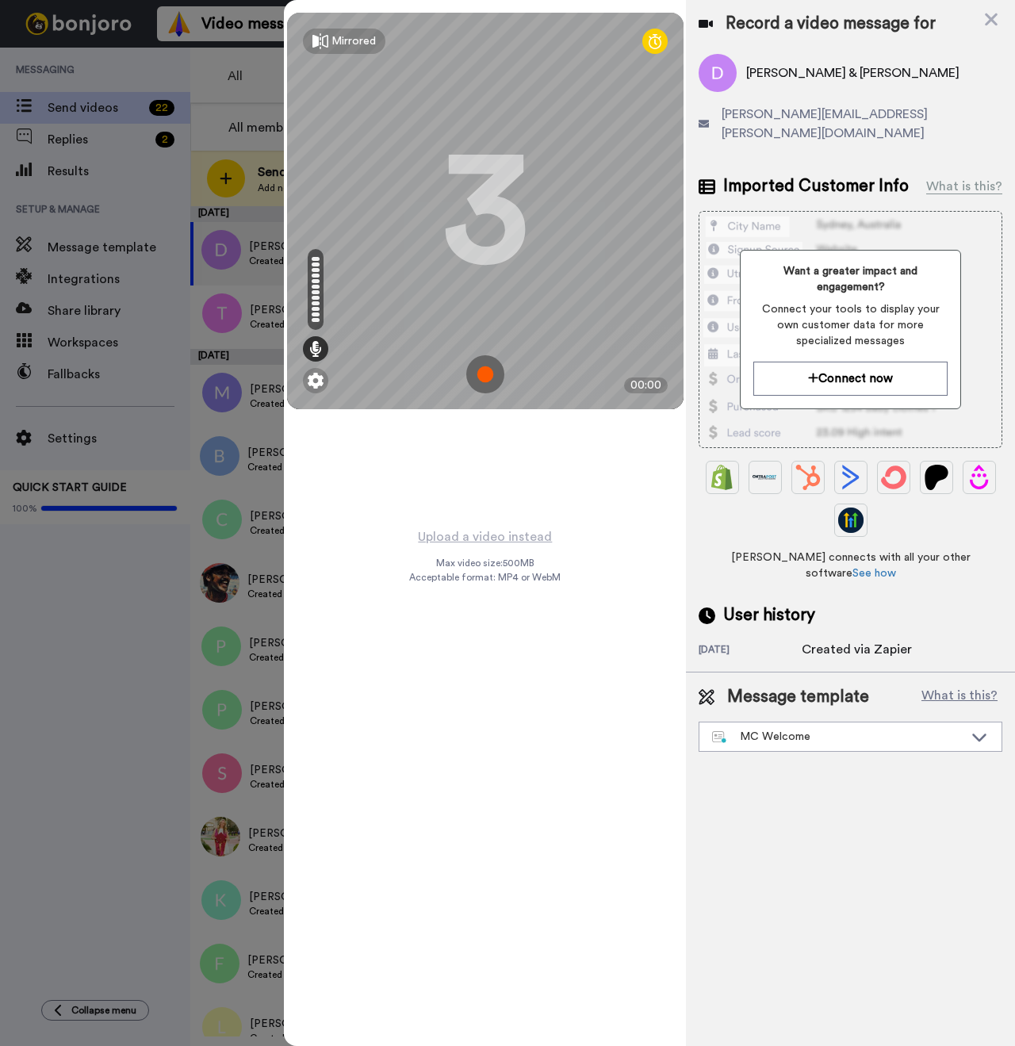
click at [648, 40] on div at bounding box center [654, 41] width 25 height 25
click at [342, 34] on div "Mirrored" at bounding box center [353, 41] width 44 height 16
click at [342, 34] on div "Mirror" at bounding box center [347, 41] width 32 height 16
click at [492, 370] on img at bounding box center [485, 374] width 38 height 38
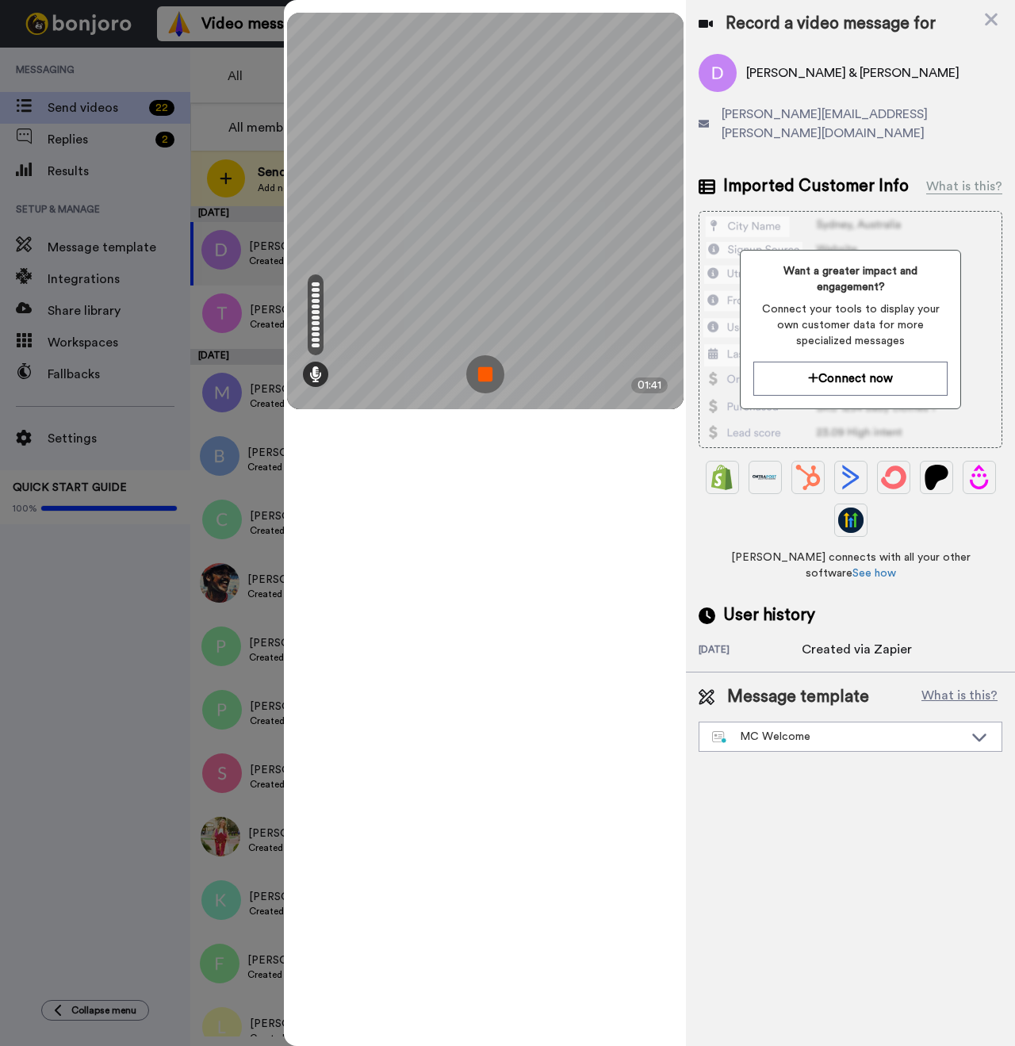
click at [483, 365] on img at bounding box center [485, 374] width 38 height 38
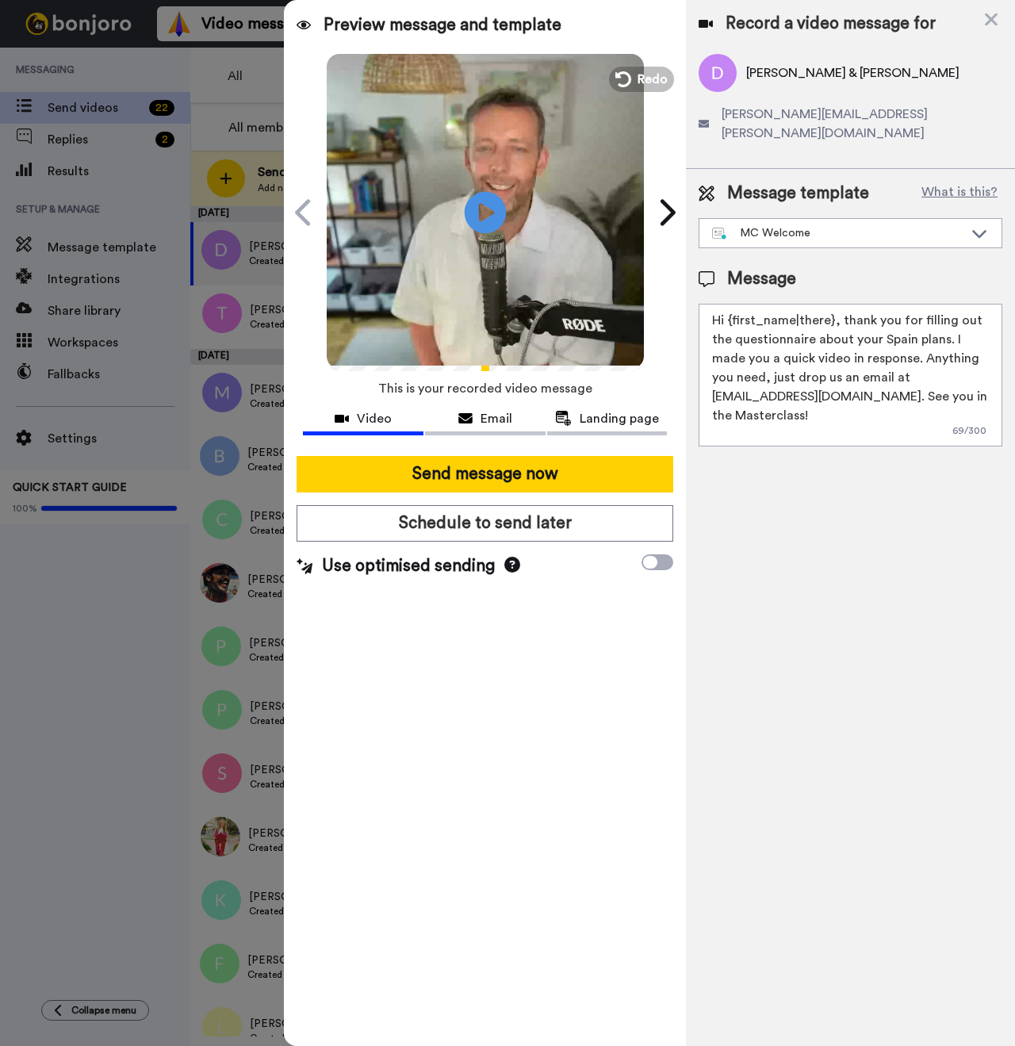
click at [477, 210] on icon at bounding box center [486, 212] width 42 height 42
drag, startPoint x: 832, startPoint y: 301, endPoint x: 734, endPoint y: 304, distance: 97.6
click at [734, 304] on textarea "Hi {first_name|there}, thank you for filling out the questionnaire about your S…" at bounding box center [851, 375] width 304 height 143
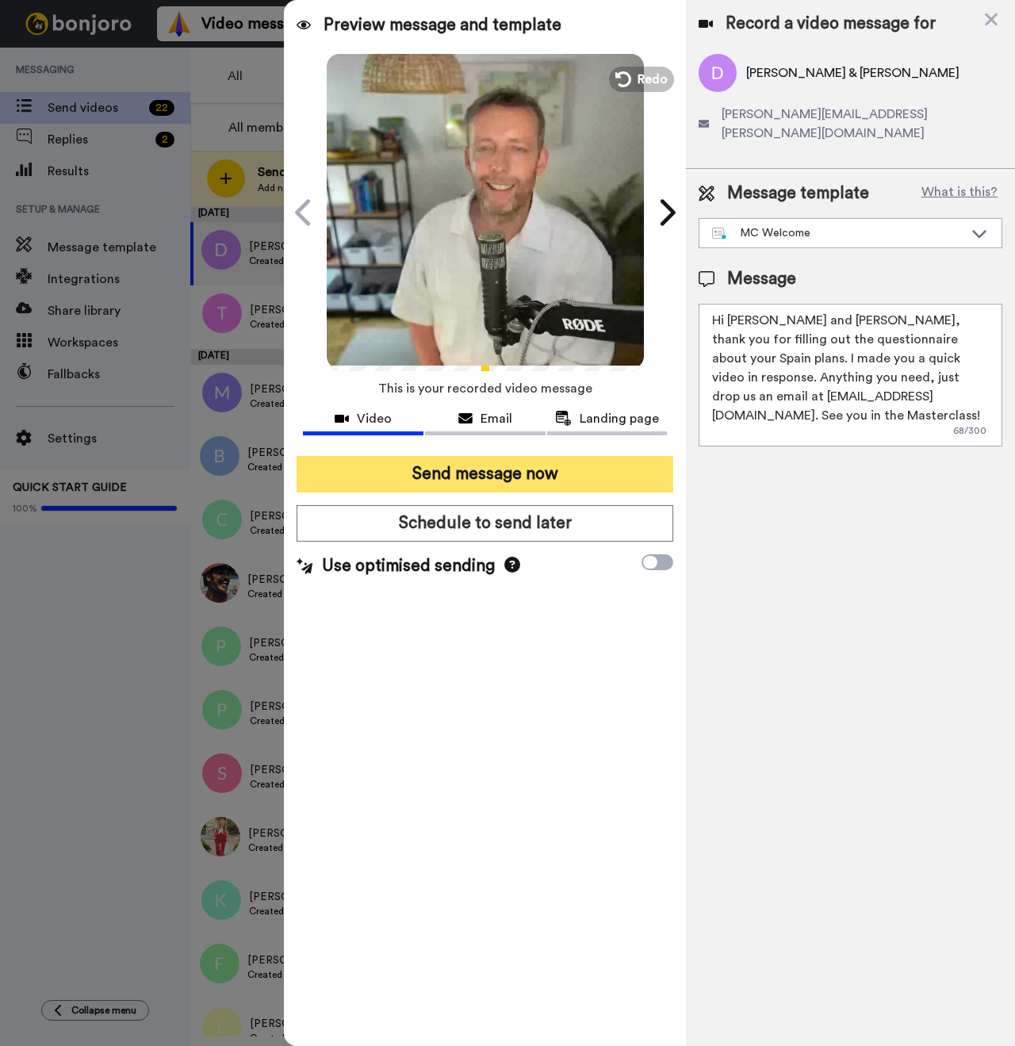
type textarea "Hi Donna and Charlotte, thank you for filling out the questionnaire about your …"
click at [546, 468] on button "Send message now" at bounding box center [485, 474] width 377 height 36
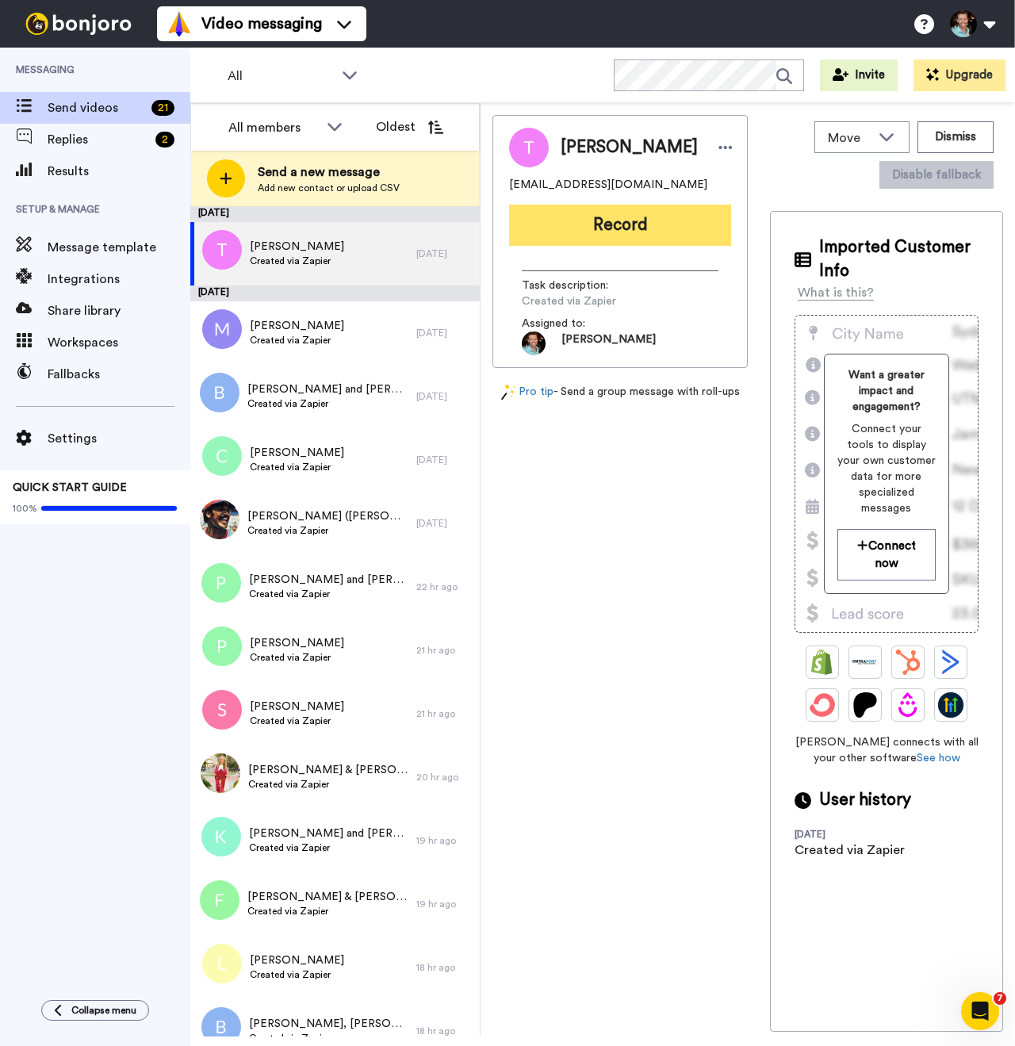
click at [562, 234] on button "Record" at bounding box center [620, 225] width 222 height 41
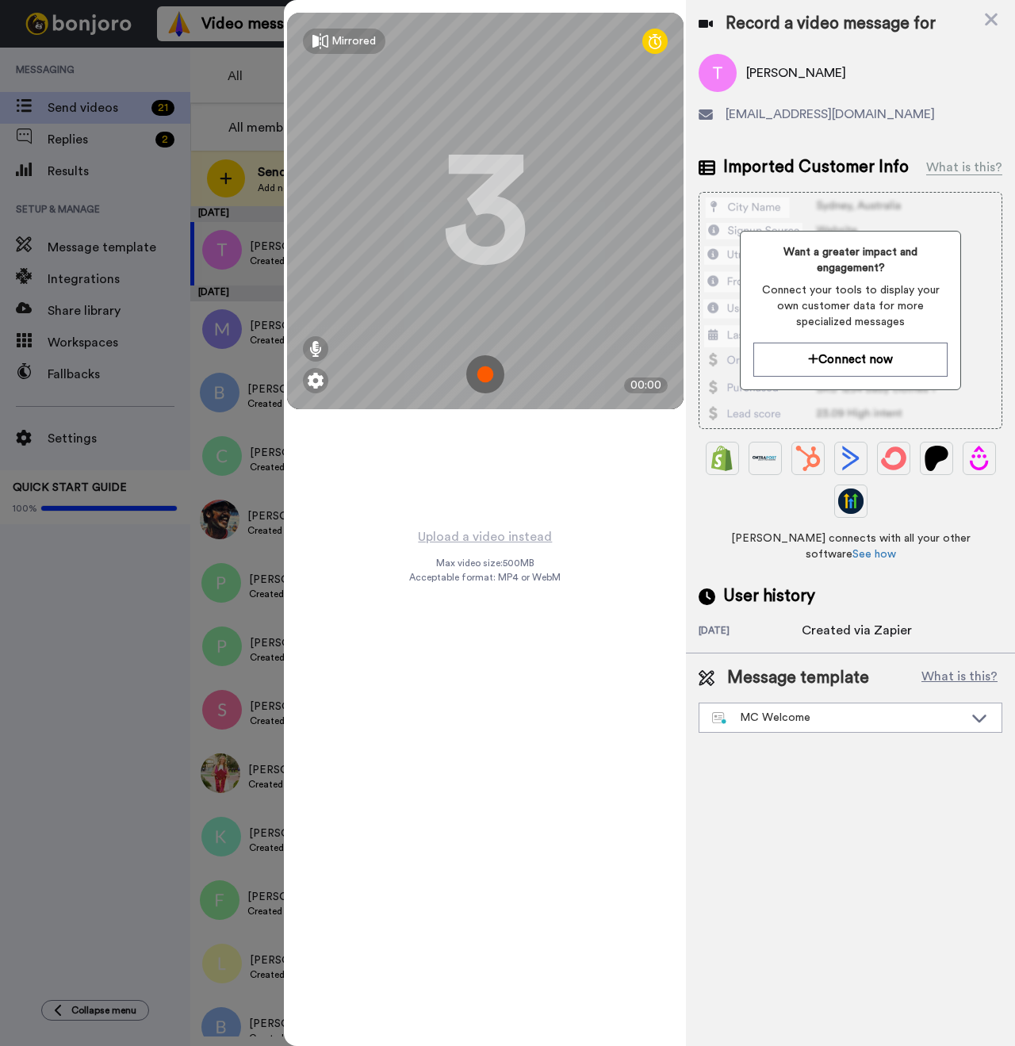
click at [485, 379] on img at bounding box center [485, 374] width 38 height 38
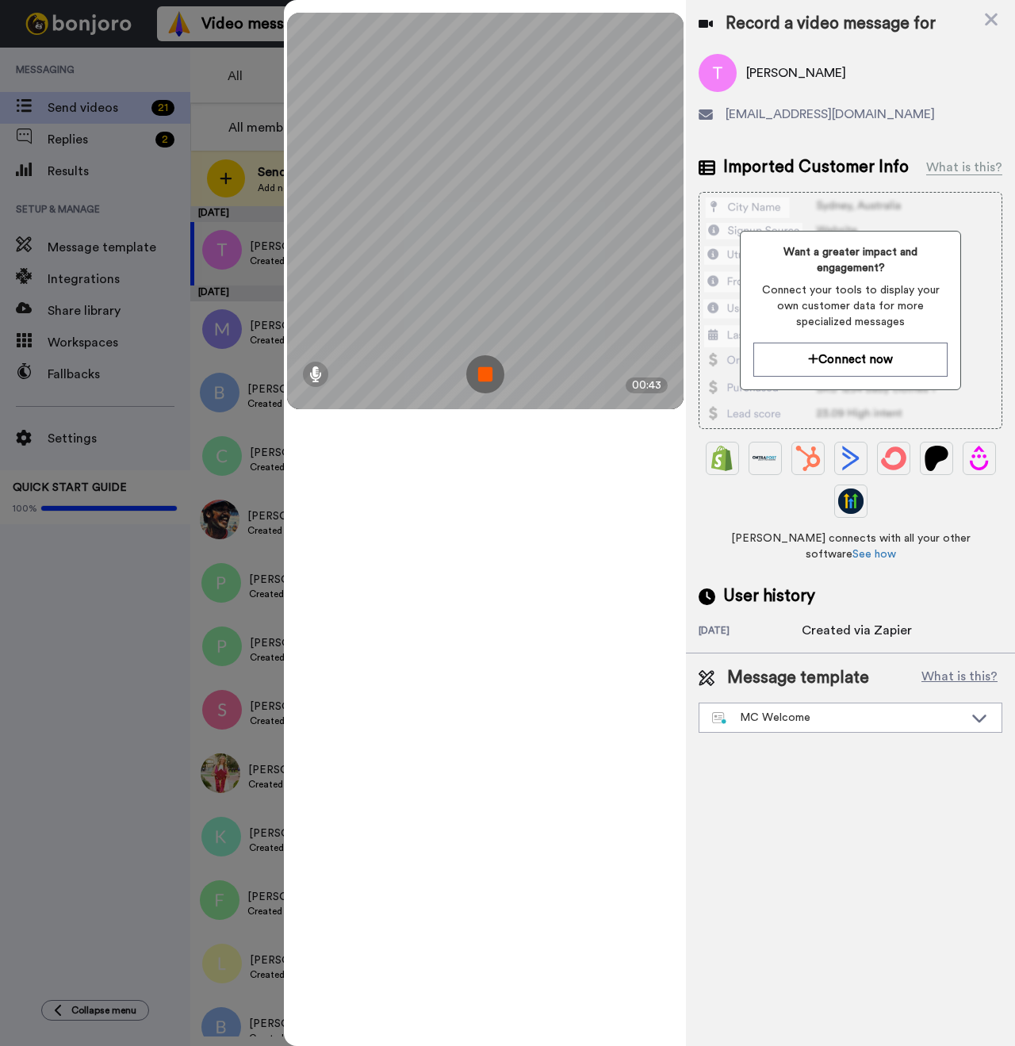
click at [477, 369] on img at bounding box center [485, 374] width 38 height 38
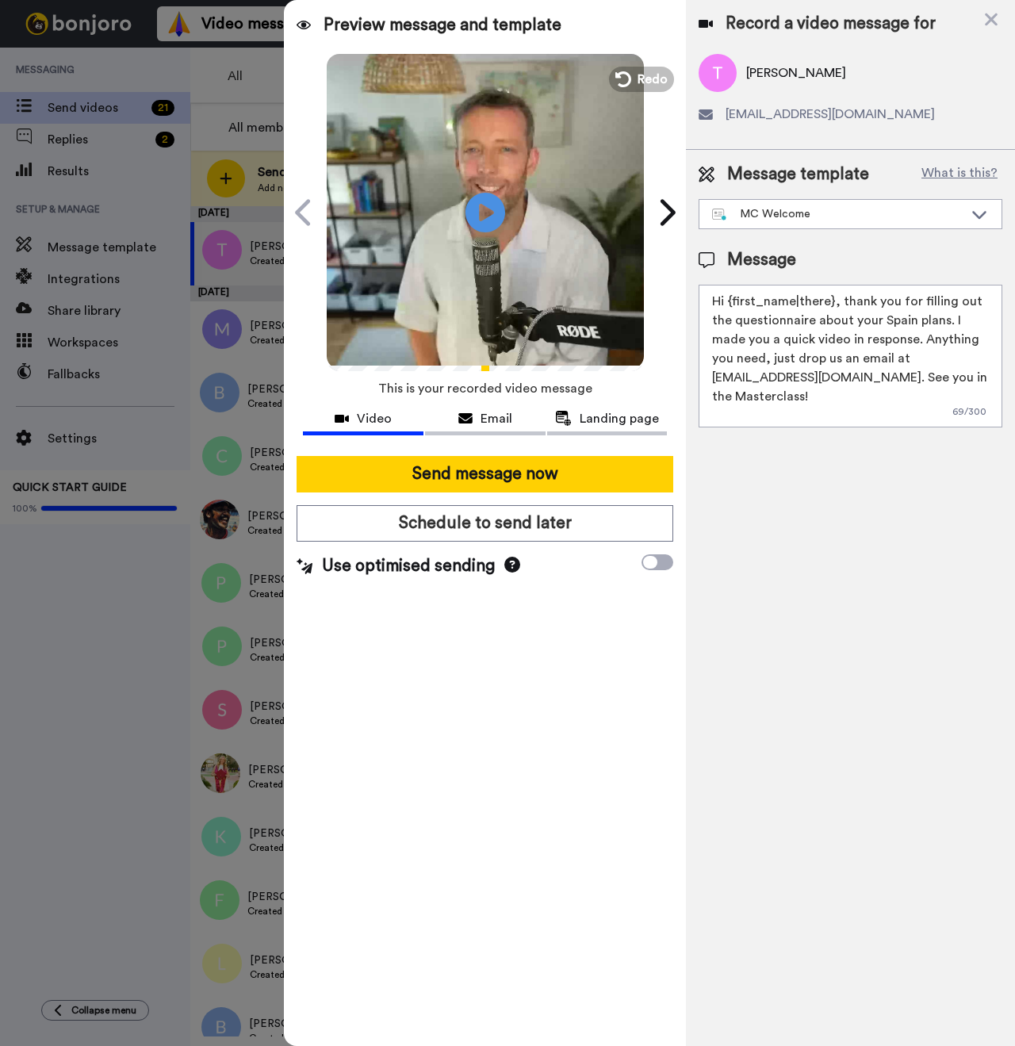
drag, startPoint x: 829, startPoint y: 303, endPoint x: 732, endPoint y: 307, distance: 97.6
click at [732, 307] on textarea "Hi {first_name|there}, thank you for filling out the questionnaire about your S…" at bounding box center [851, 356] width 304 height 143
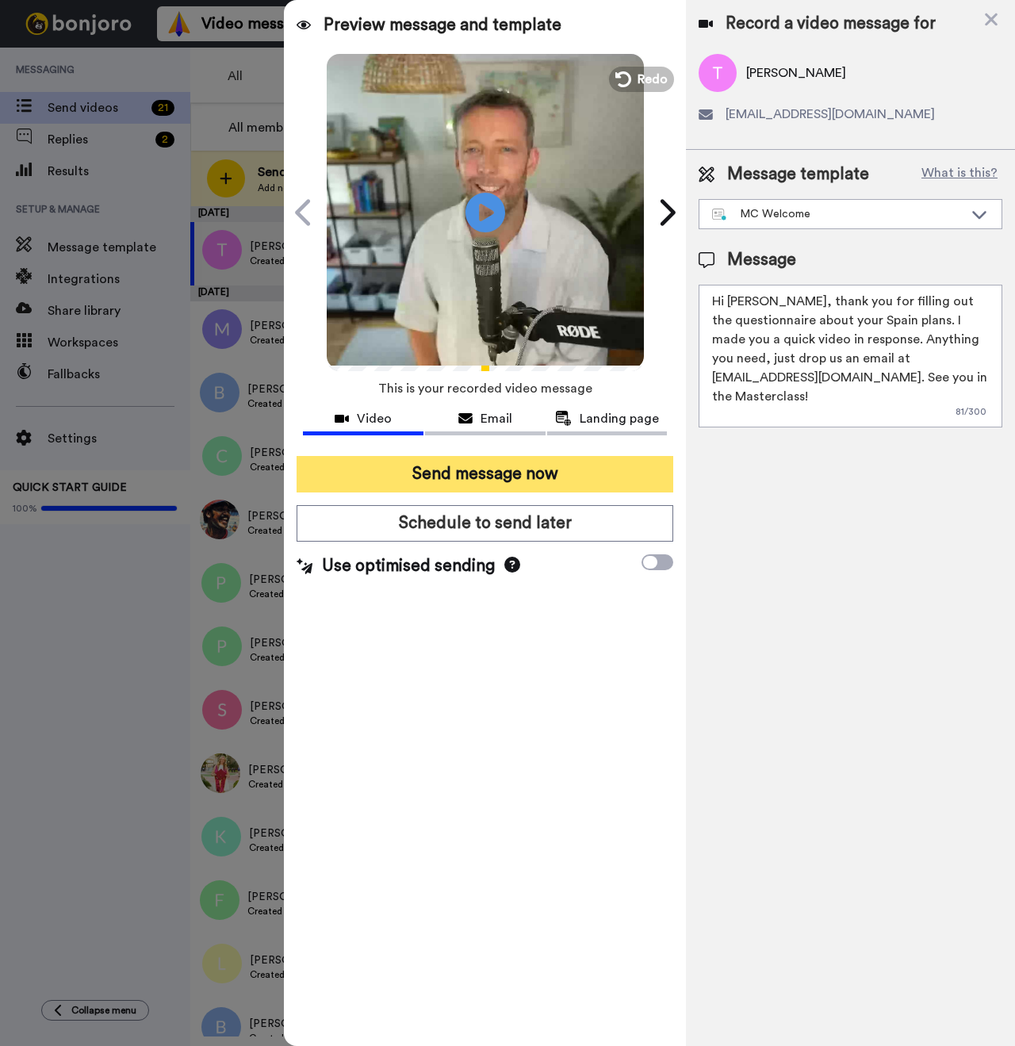
type textarea "Hi Thomas, thank you for filling out the questionnaire about your Spain plans. …"
click at [553, 476] on button "Send message now" at bounding box center [485, 474] width 377 height 36
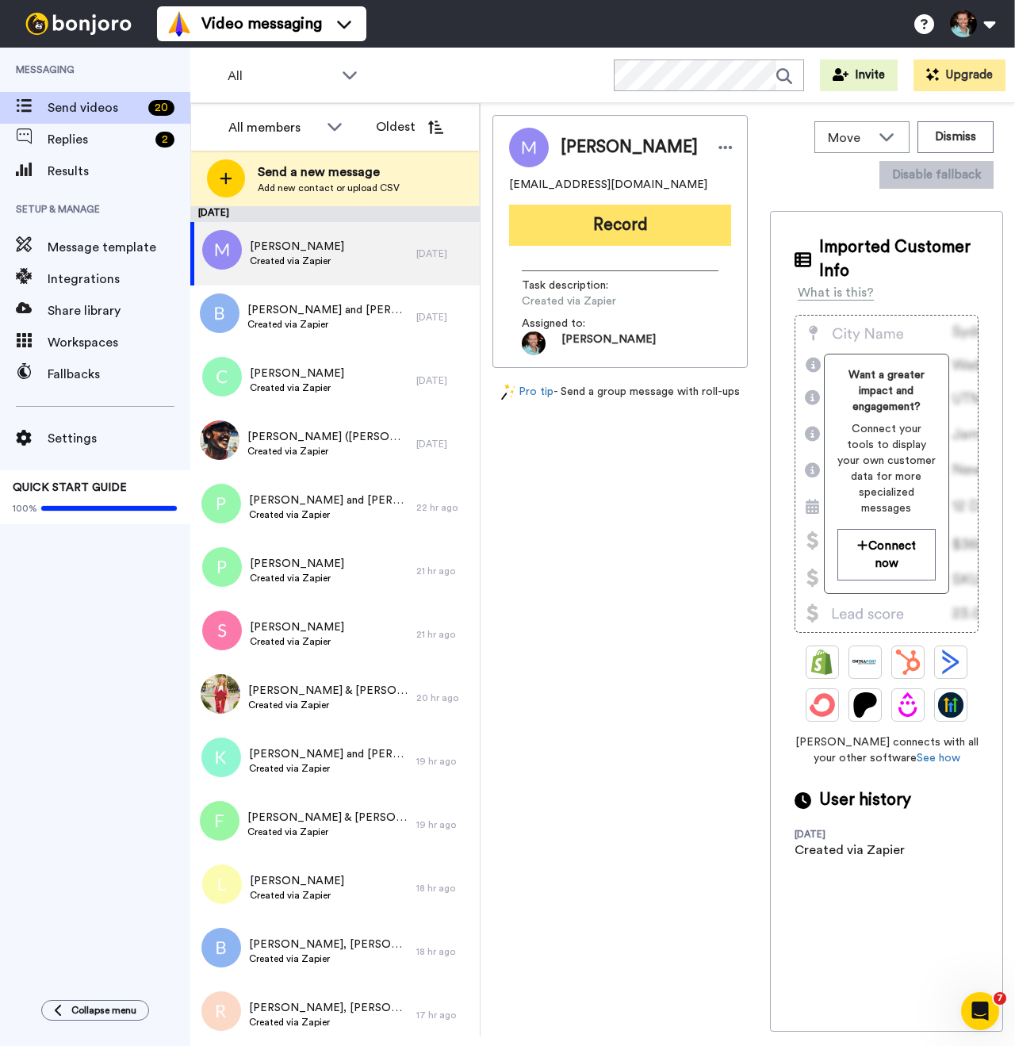
click at [587, 229] on button "Record" at bounding box center [620, 225] width 222 height 41
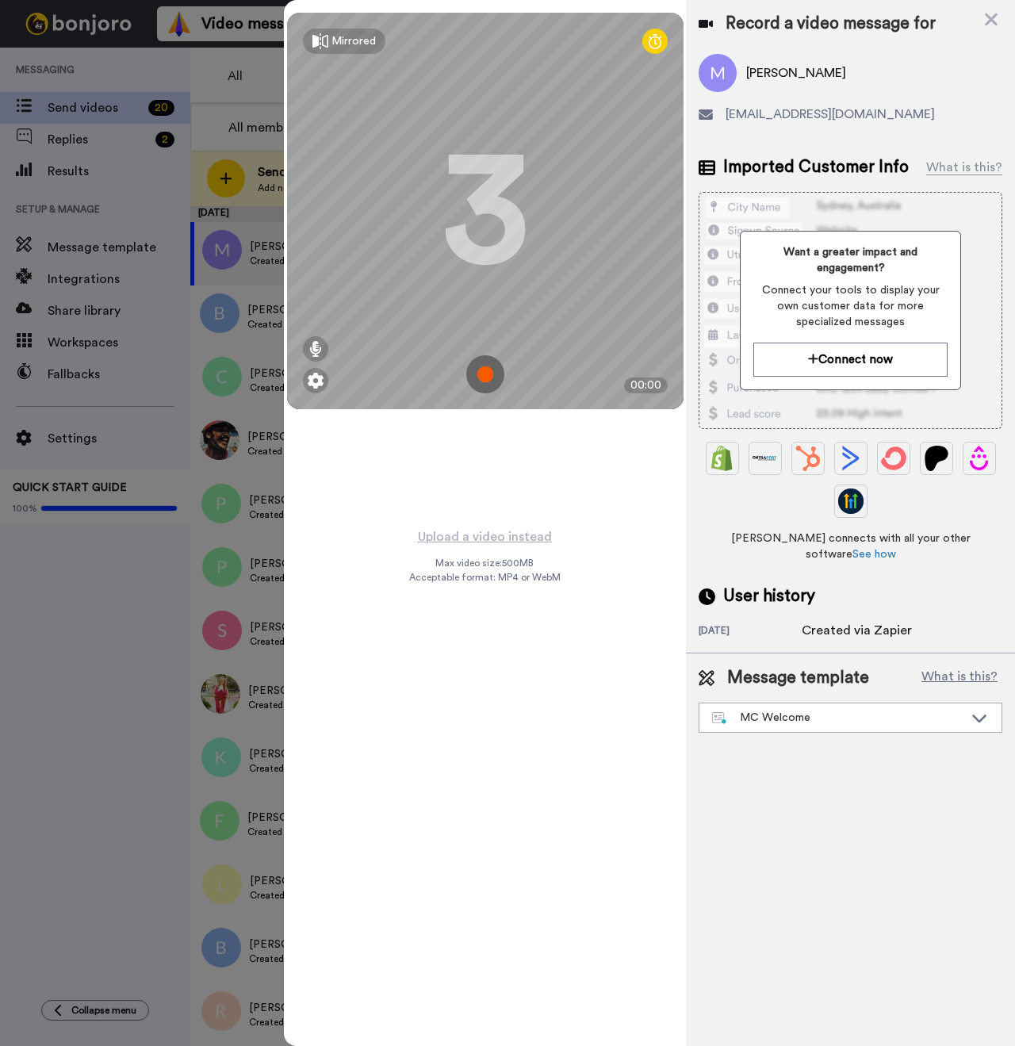
click at [487, 366] on img at bounding box center [485, 374] width 38 height 38
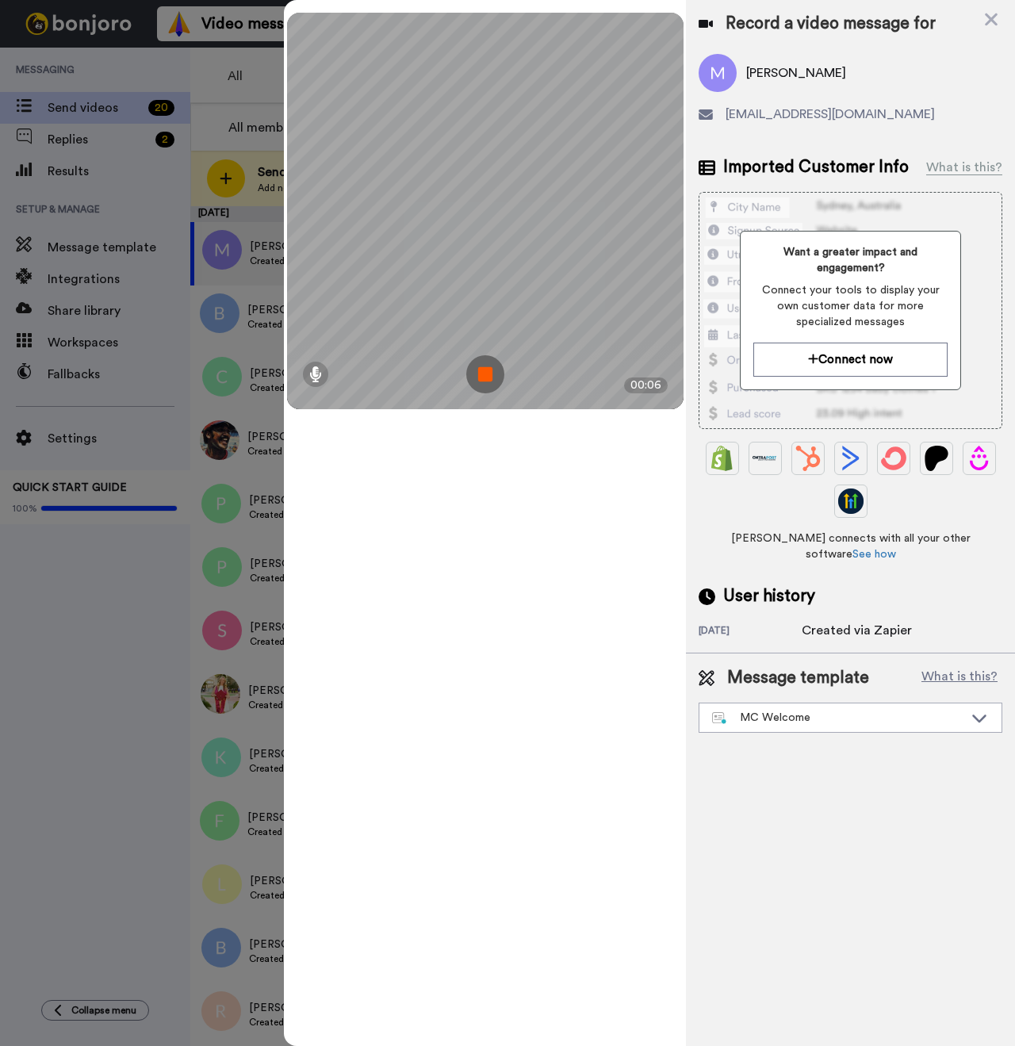
click at [502, 378] on img at bounding box center [485, 374] width 38 height 38
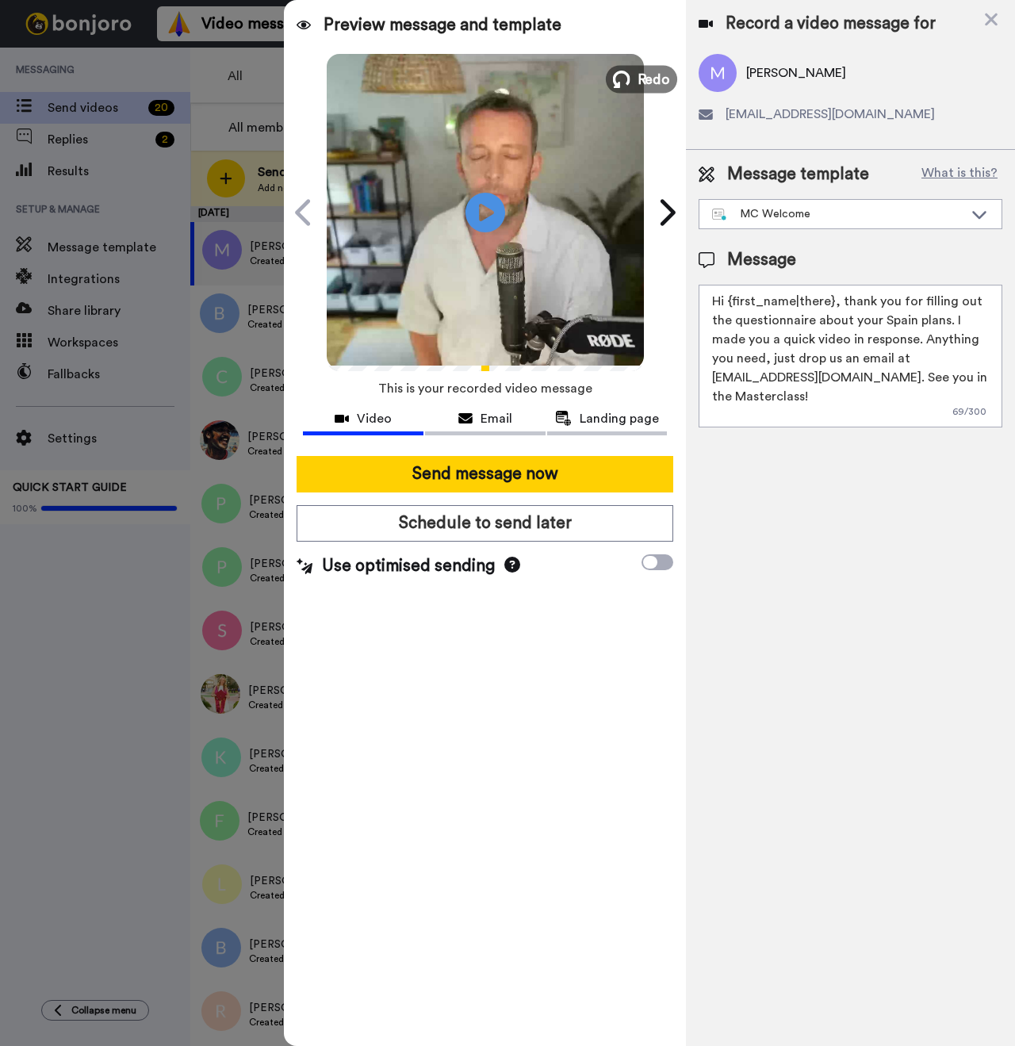
click at [632, 82] on button "Redo" at bounding box center [641, 79] width 71 height 28
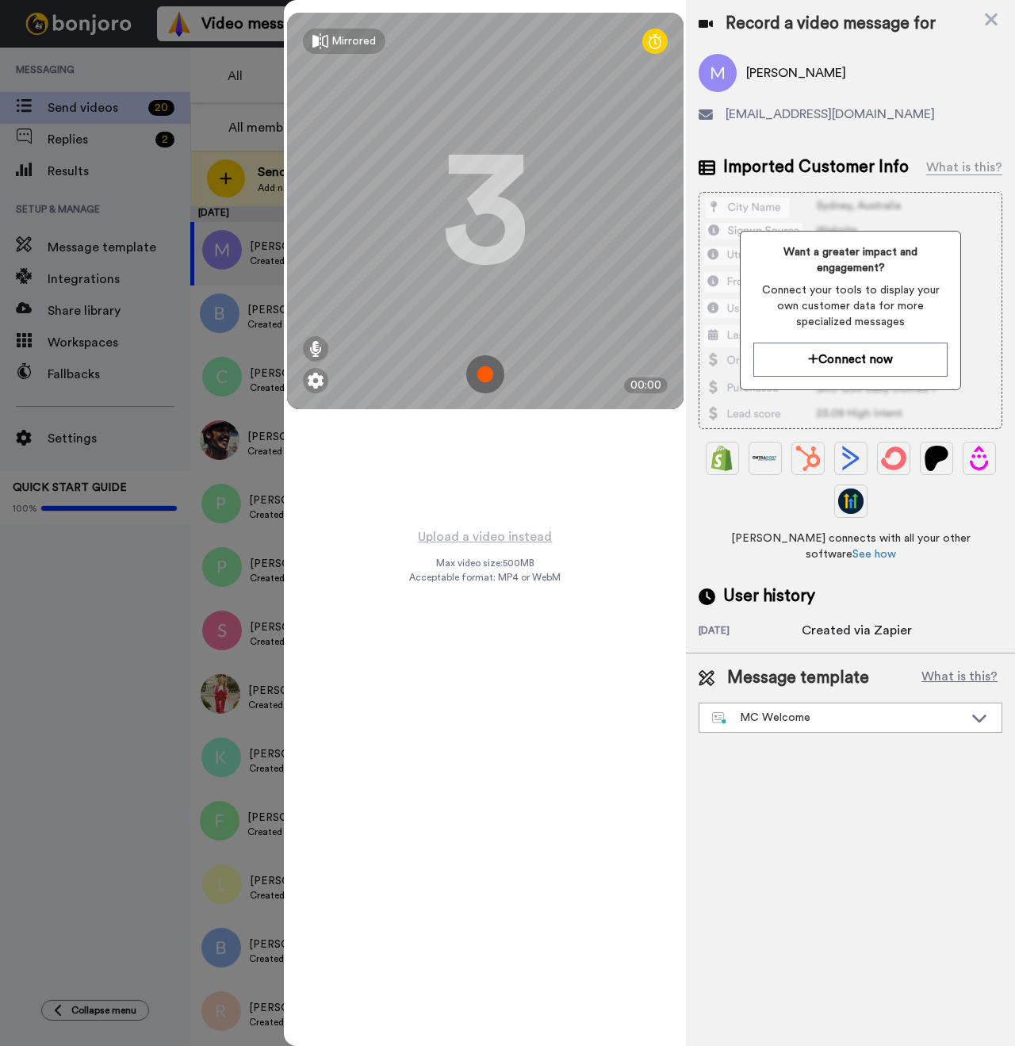
click at [485, 371] on img at bounding box center [485, 374] width 38 height 38
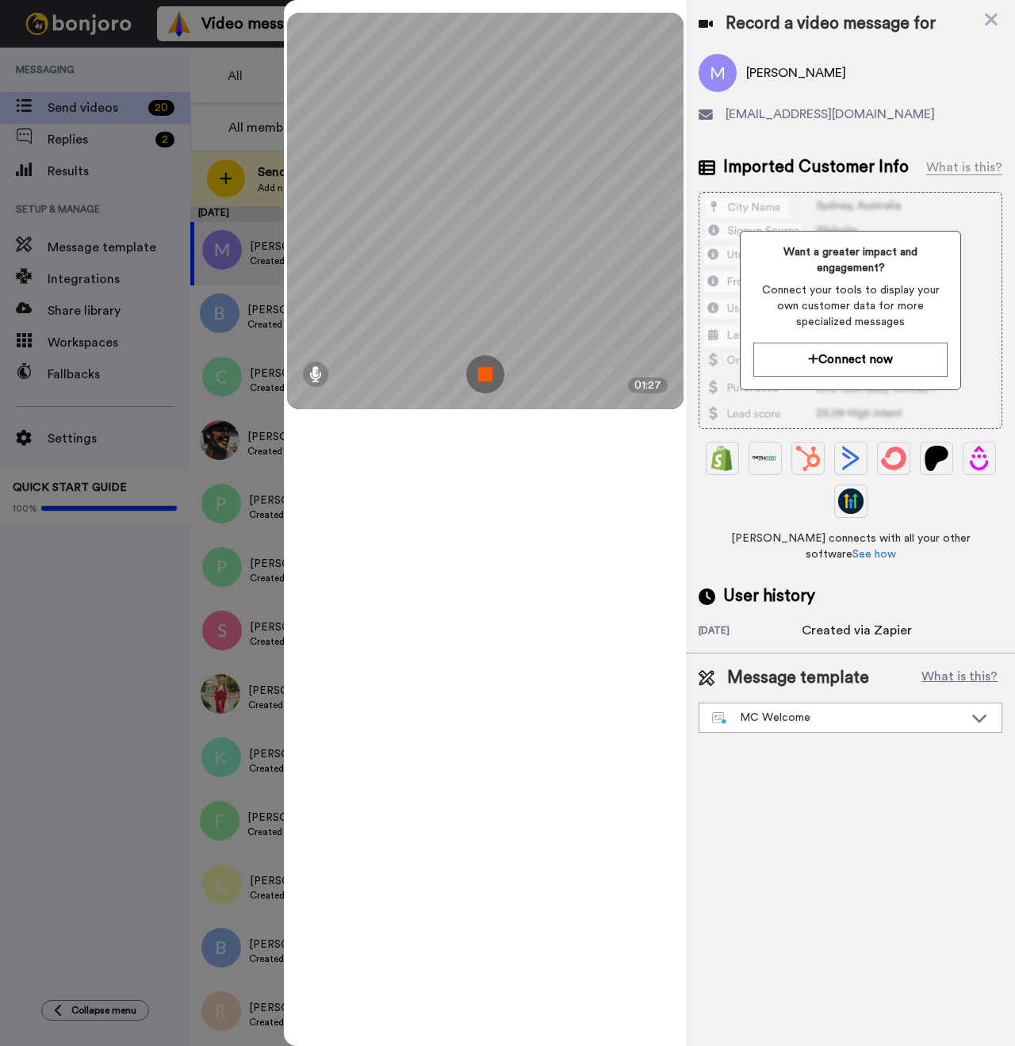
click at [499, 380] on img at bounding box center [485, 374] width 38 height 38
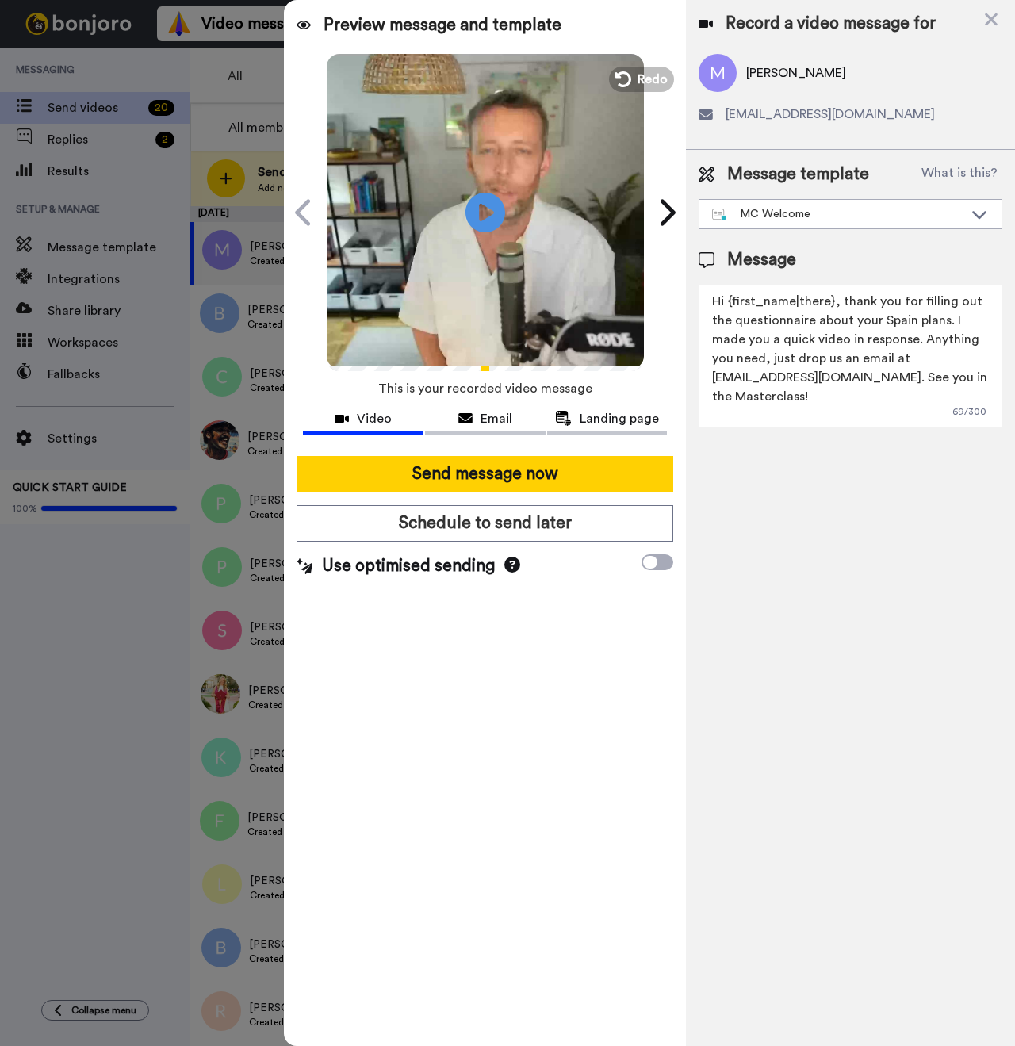
drag, startPoint x: 831, startPoint y: 304, endPoint x: 730, endPoint y: 301, distance: 100.8
click at [730, 301] on textarea "Hi {first_name|there}, thank you for filling out the questionnaire about your S…" at bounding box center [851, 356] width 304 height 143
click at [733, 304] on textarea "Hi {Marjorie, thank you for filling out the questionnaire about your Spain plan…" at bounding box center [851, 356] width 304 height 143
type textarea "Hi Marjorie, thank you for filling out the questionnaire about your Spain plans…"
click at [477, 202] on icon at bounding box center [486, 212] width 42 height 42
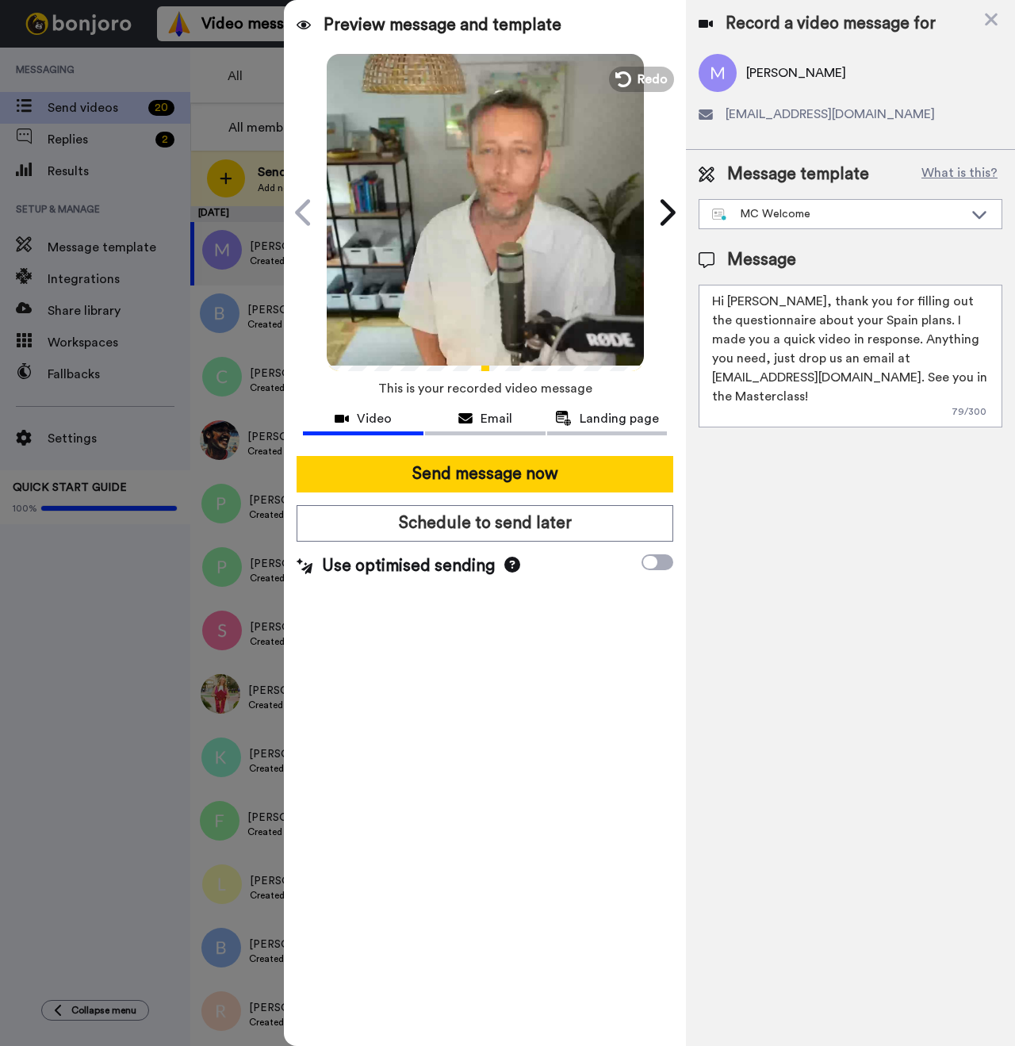
click at [780, 357] on textarea "Hi Marjorie, thank you for filling out the questionnaire about your Spain plans…" at bounding box center [851, 356] width 304 height 143
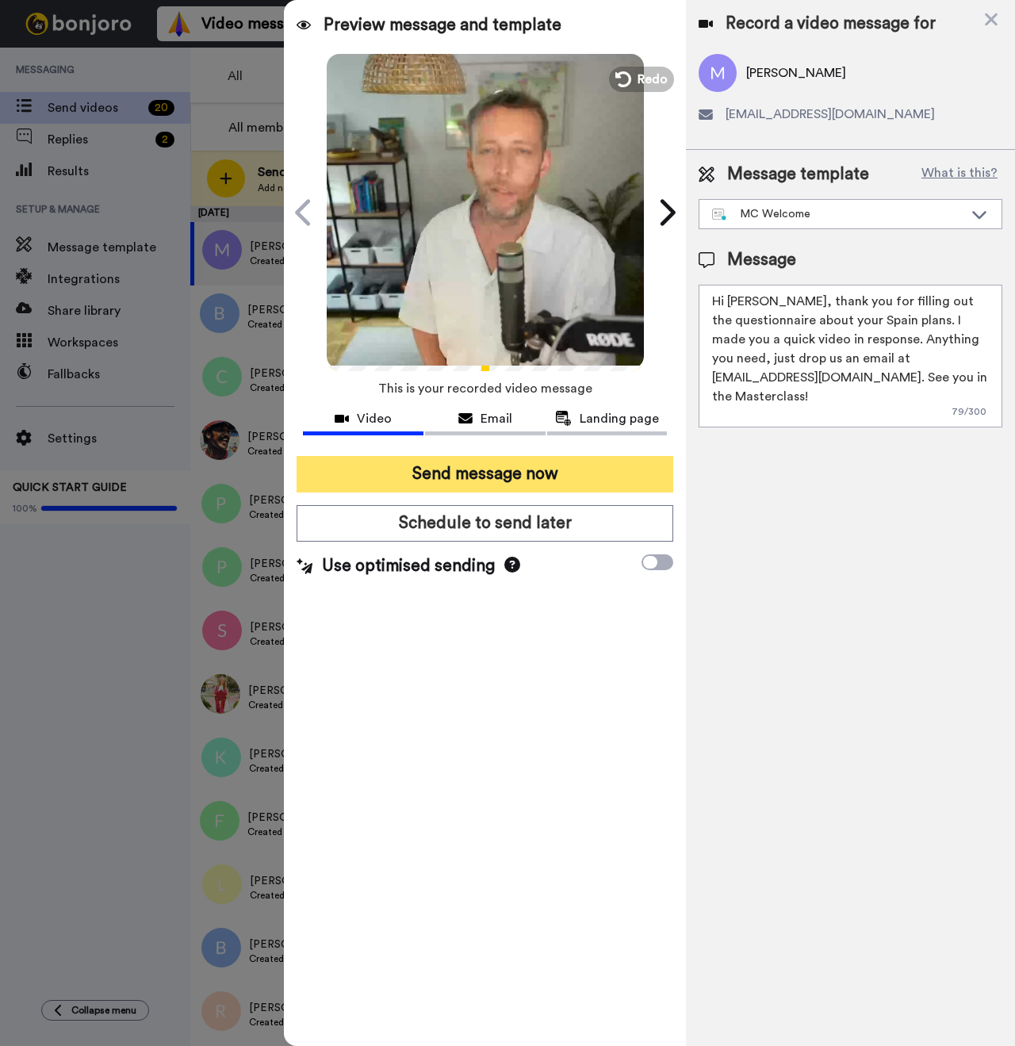
click at [560, 471] on button "Send message now" at bounding box center [485, 474] width 377 height 36
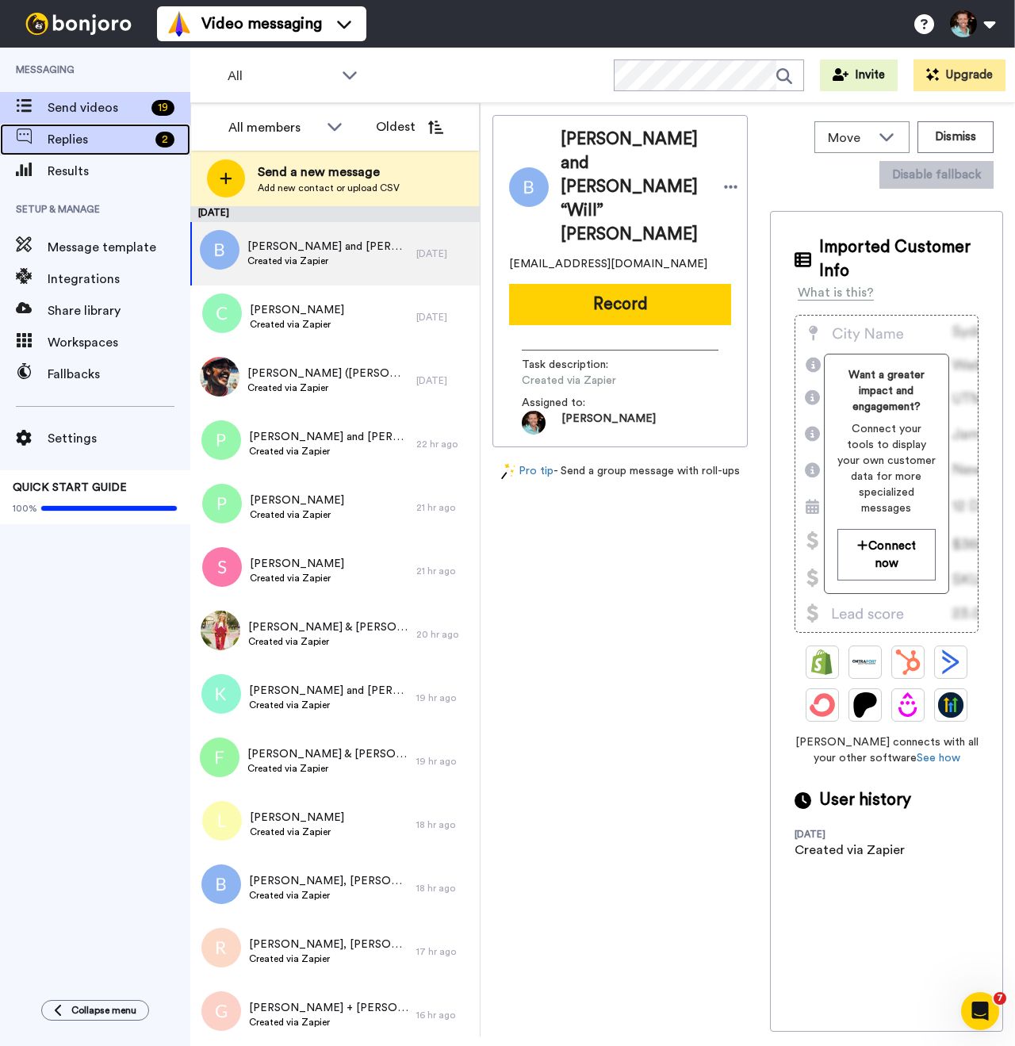
click at [55, 138] on span "Replies" at bounding box center [98, 139] width 101 height 19
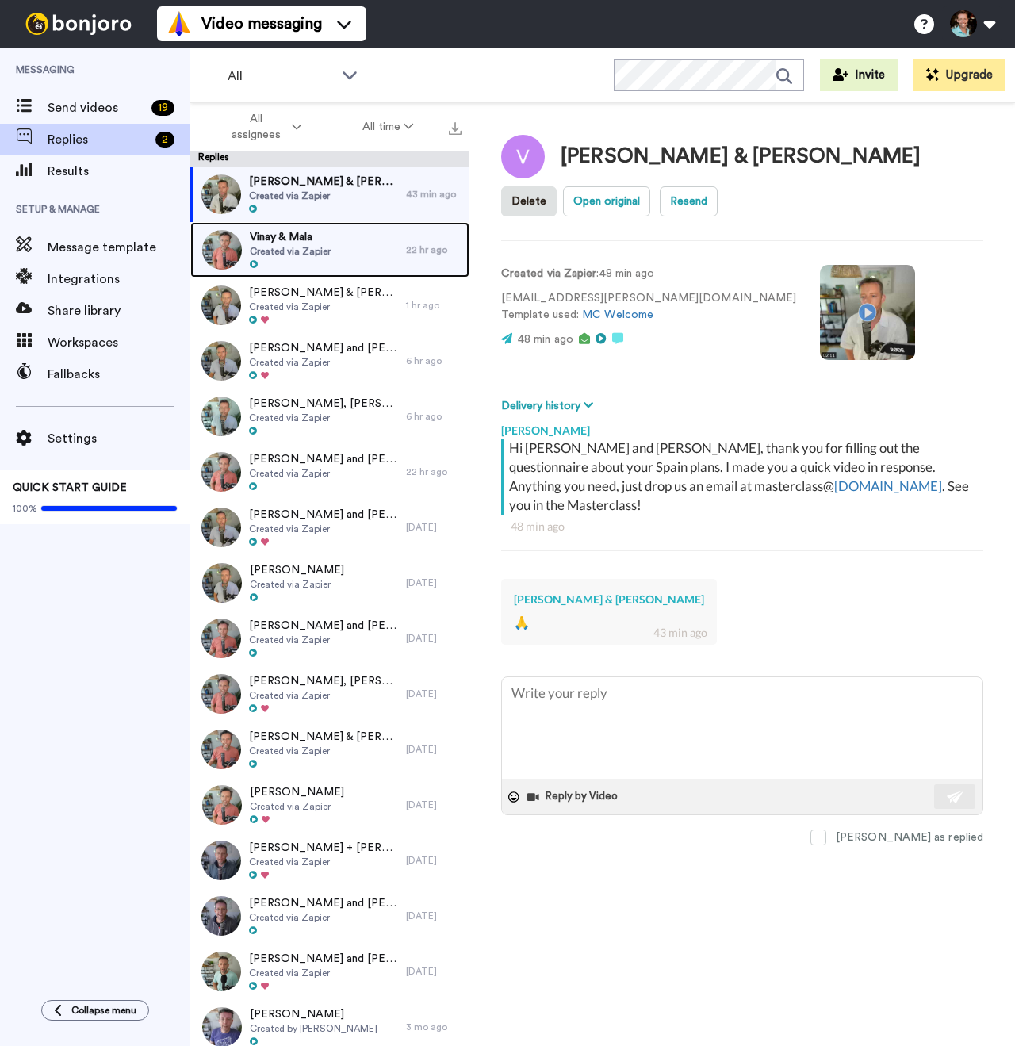
click at [339, 266] on div "Vinay & Mala Created via Zapier" at bounding box center [298, 250] width 216 height 56
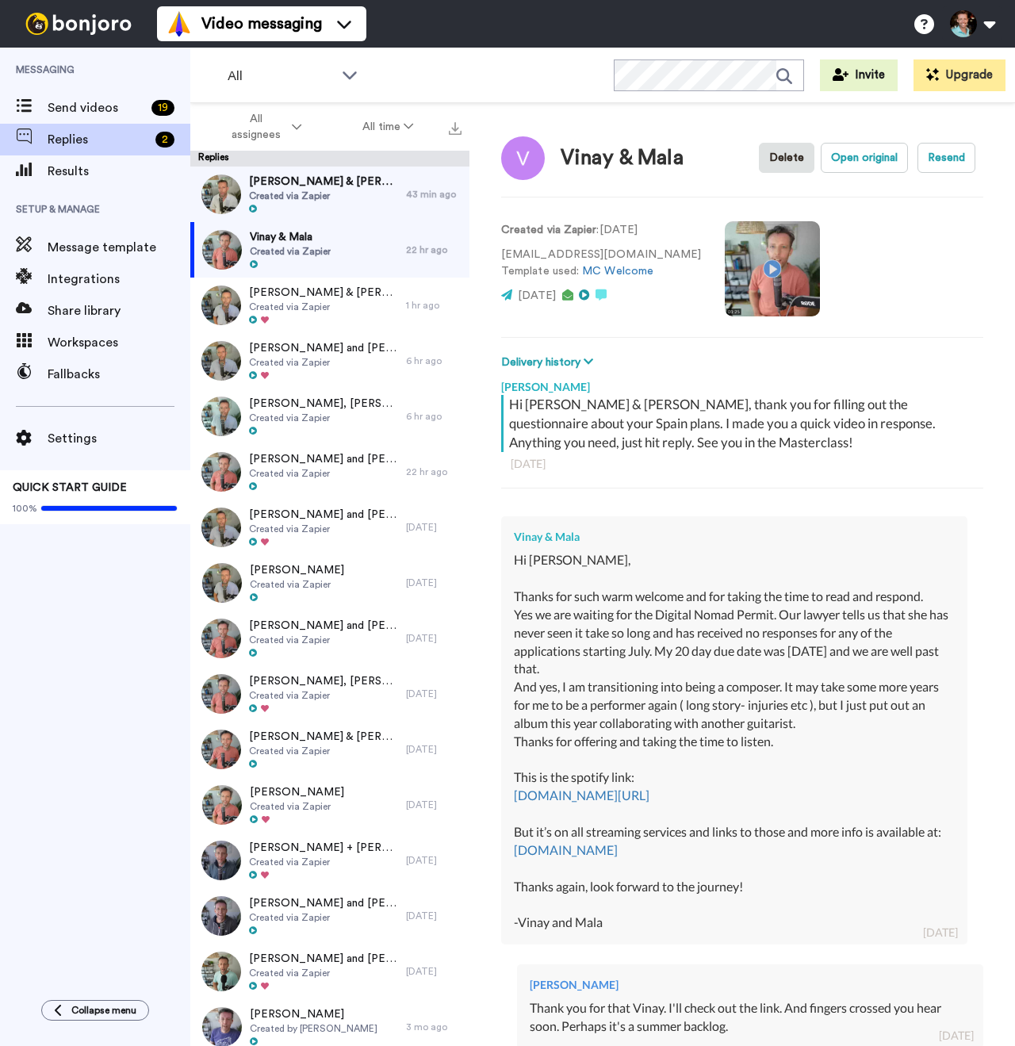
scroll to position [316, 0]
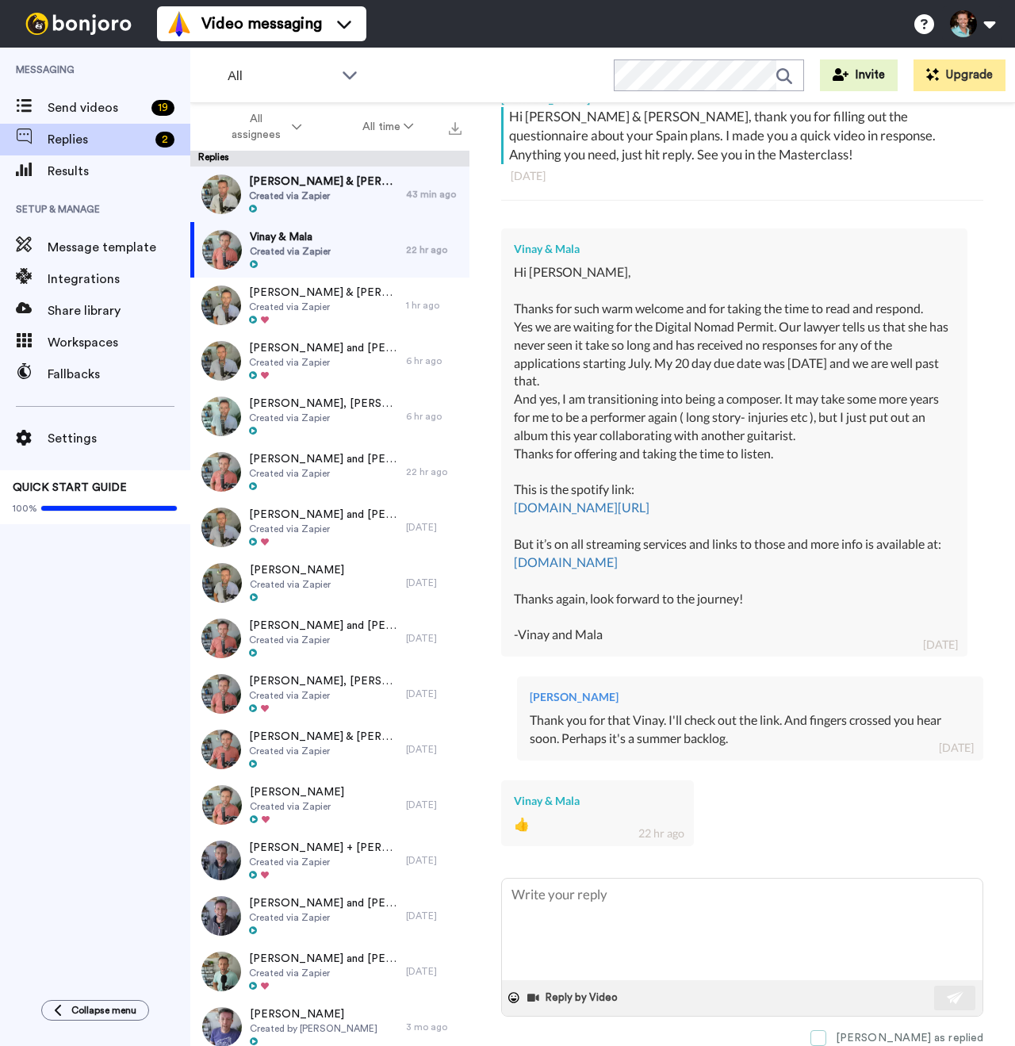
click at [826, 1030] on span at bounding box center [818, 1038] width 16 height 16
click at [328, 183] on span "Victoria Baxter & Chad Metzler" at bounding box center [323, 182] width 149 height 16
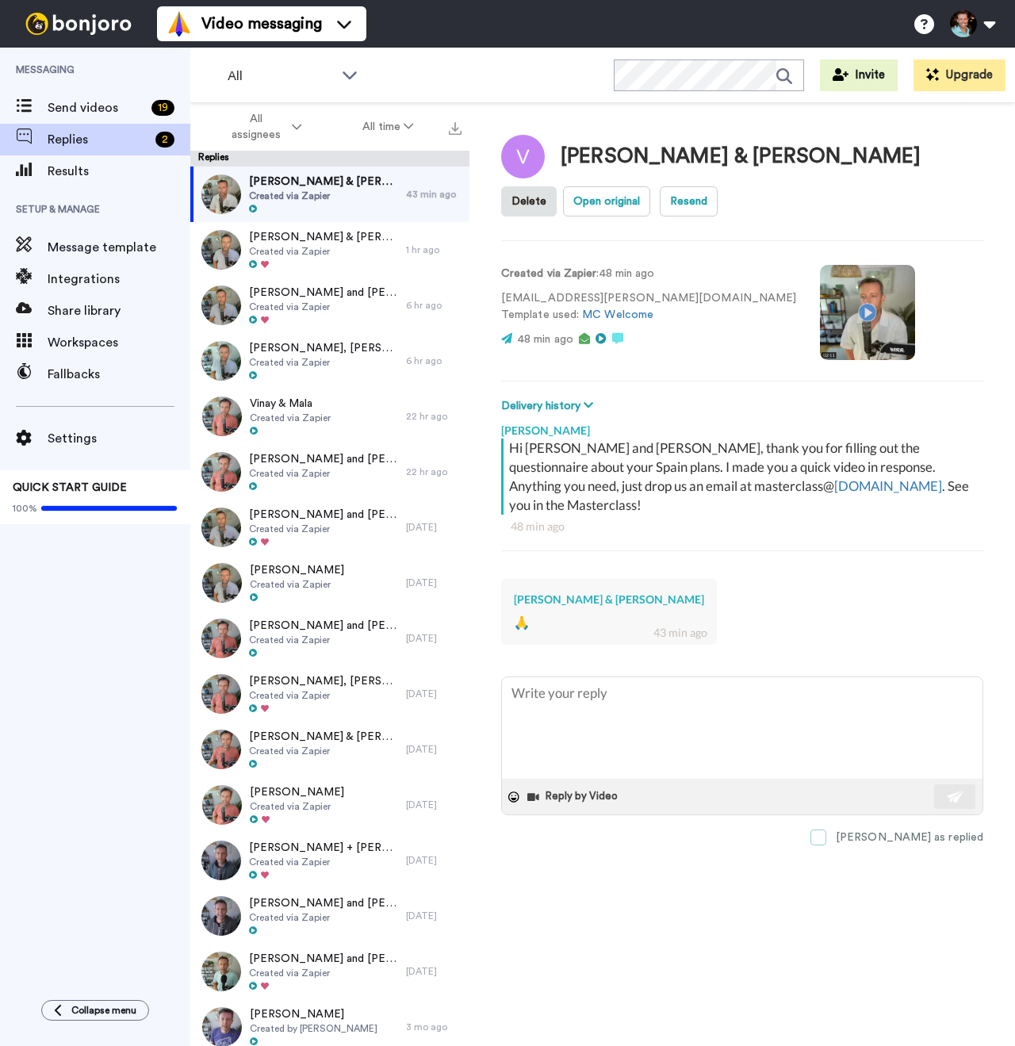
click at [826, 829] on span at bounding box center [818, 837] width 16 height 16
click at [318, 188] on span "Victoria Baxter & Chad Metzler" at bounding box center [323, 182] width 149 height 16
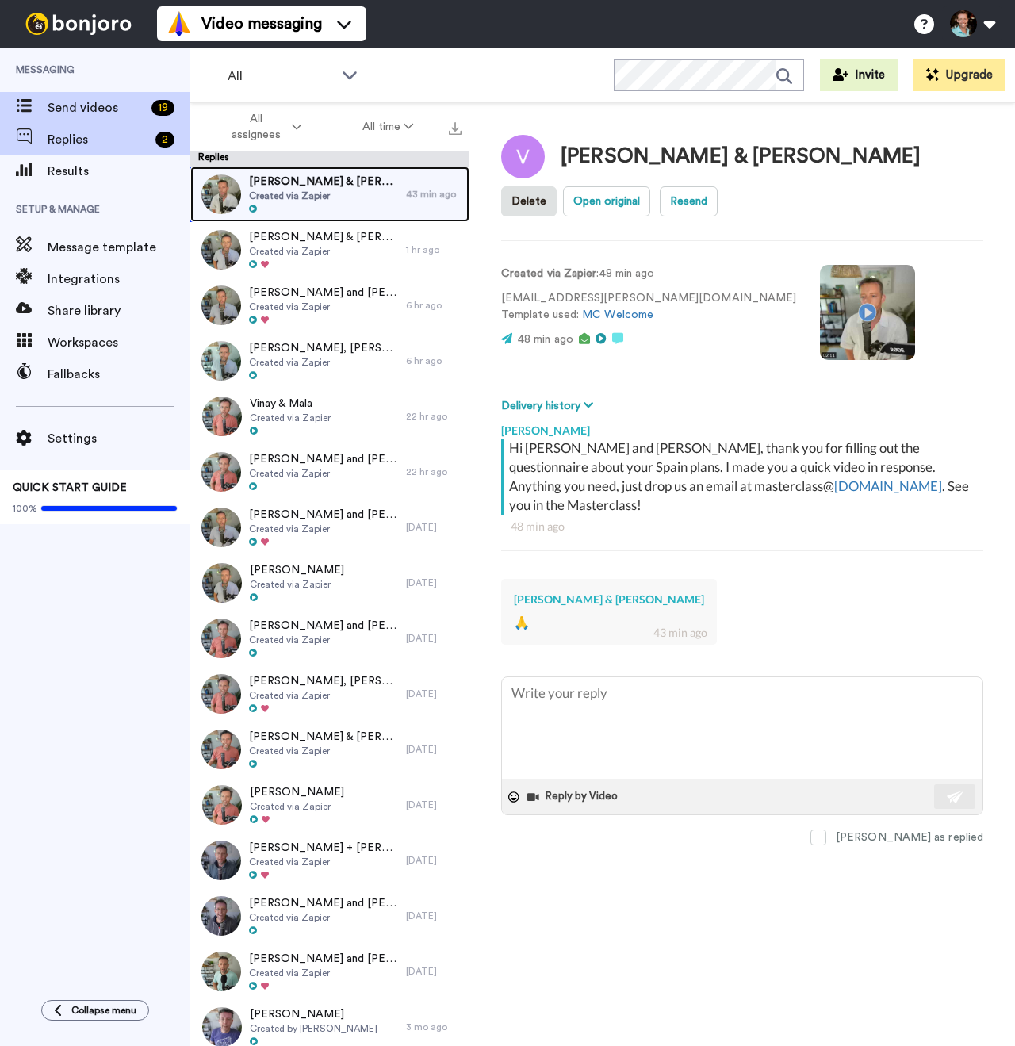
type textarea "x"
click at [97, 110] on span "Send videos" at bounding box center [97, 107] width 98 height 19
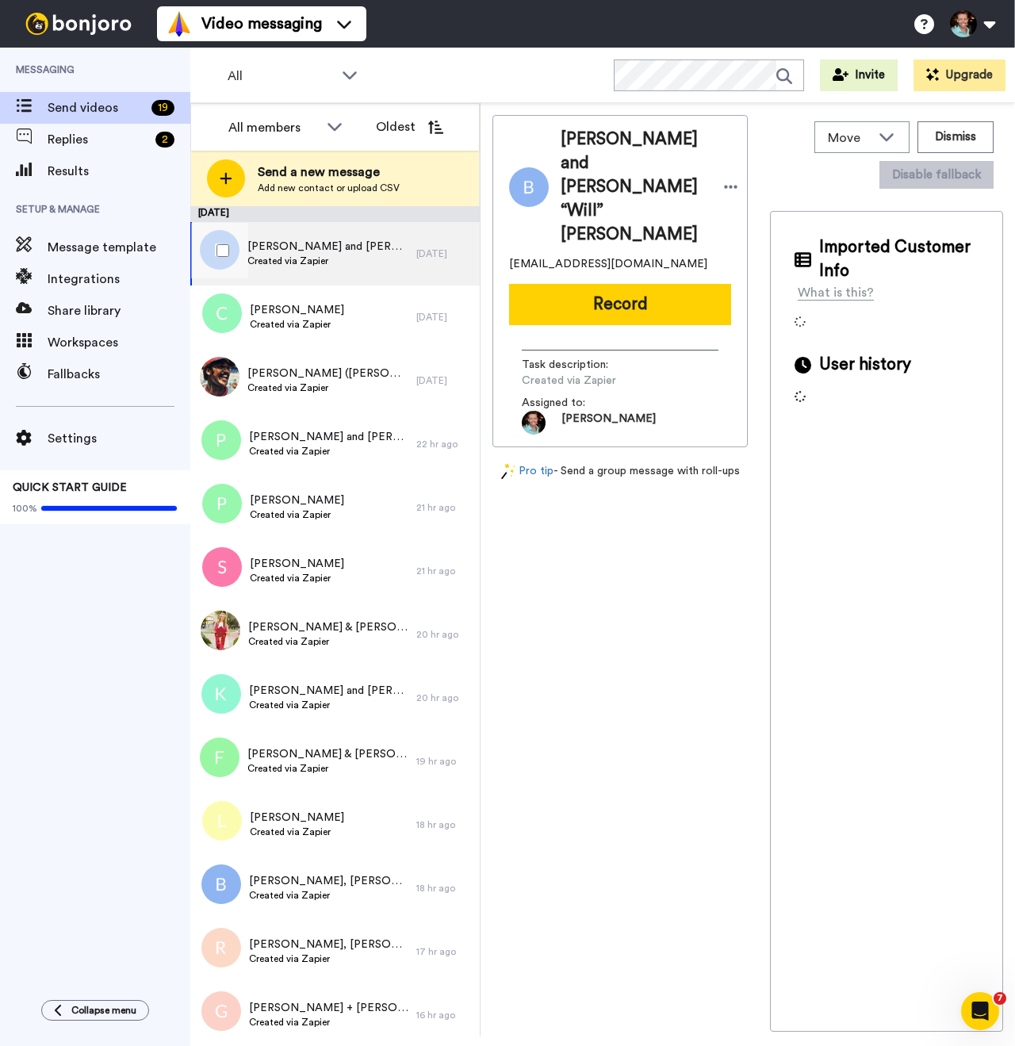
click at [324, 255] on span "Created via Zapier" at bounding box center [327, 261] width 161 height 13
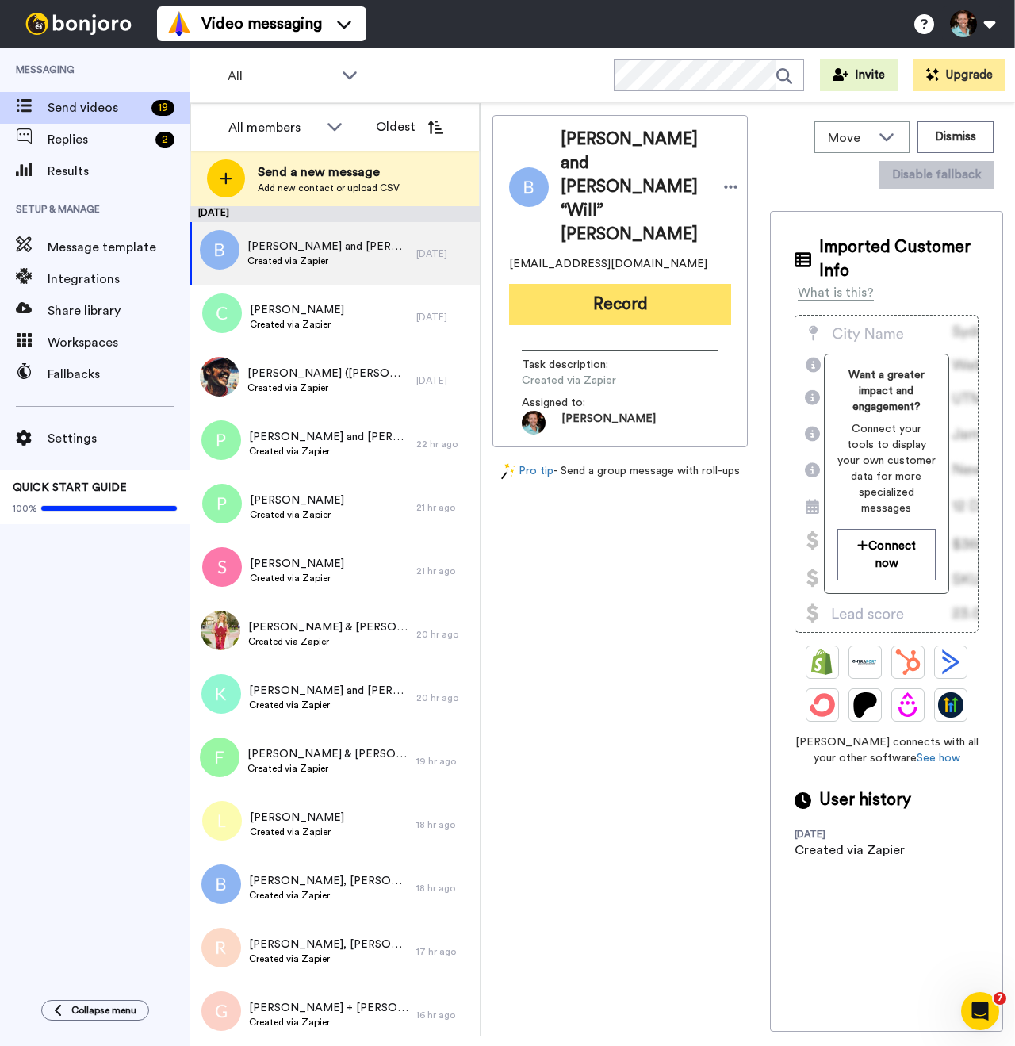
click at [579, 284] on button "Record" at bounding box center [620, 304] width 222 height 41
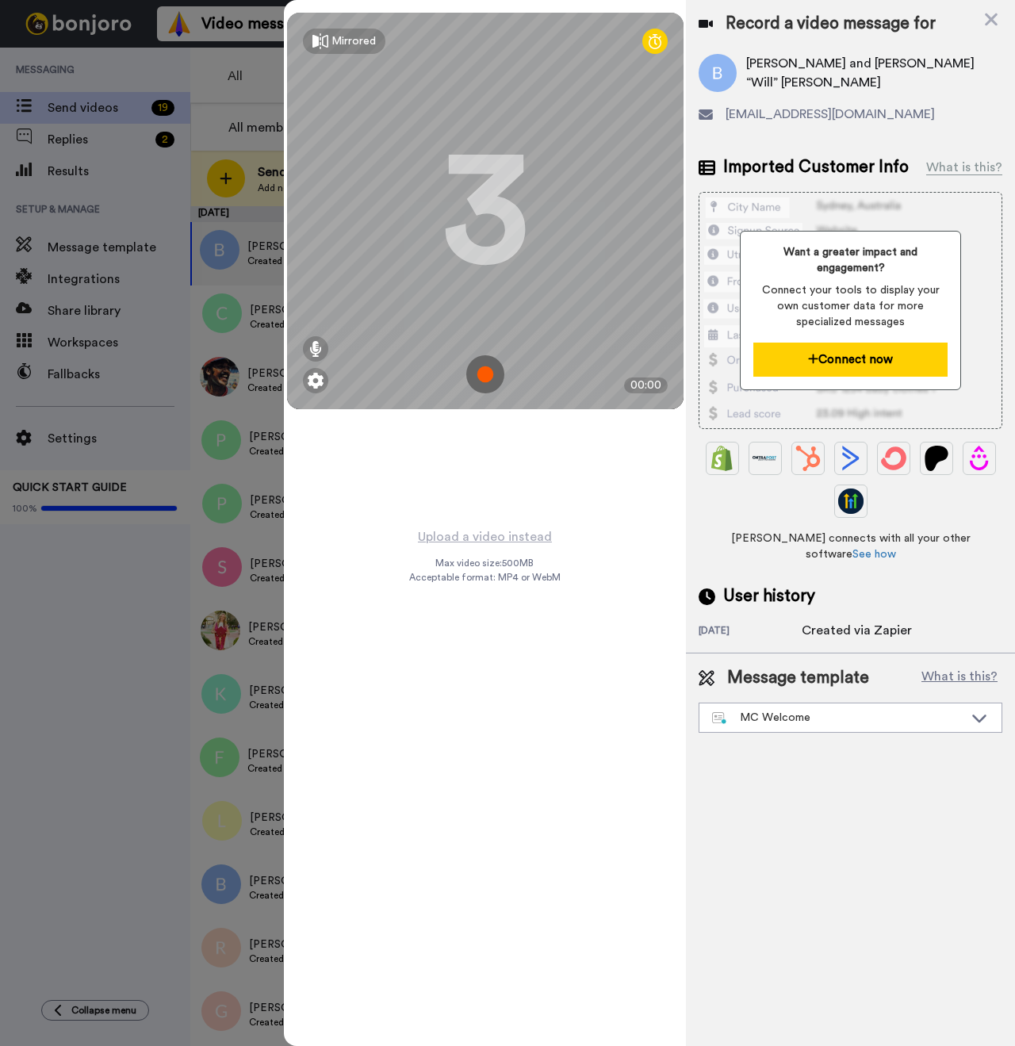
click at [846, 362] on button "Connect now" at bounding box center [850, 360] width 194 height 34
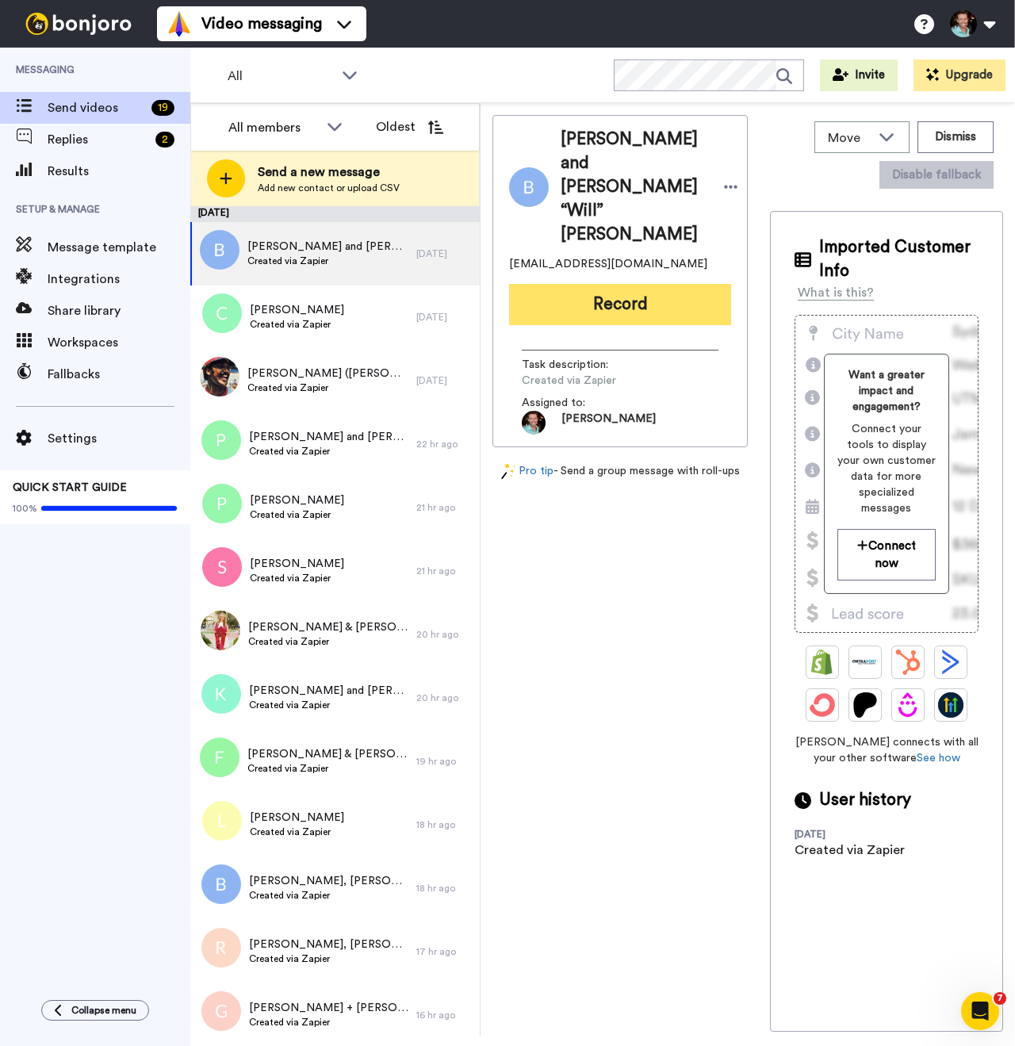
click at [594, 284] on button "Record" at bounding box center [620, 304] width 222 height 41
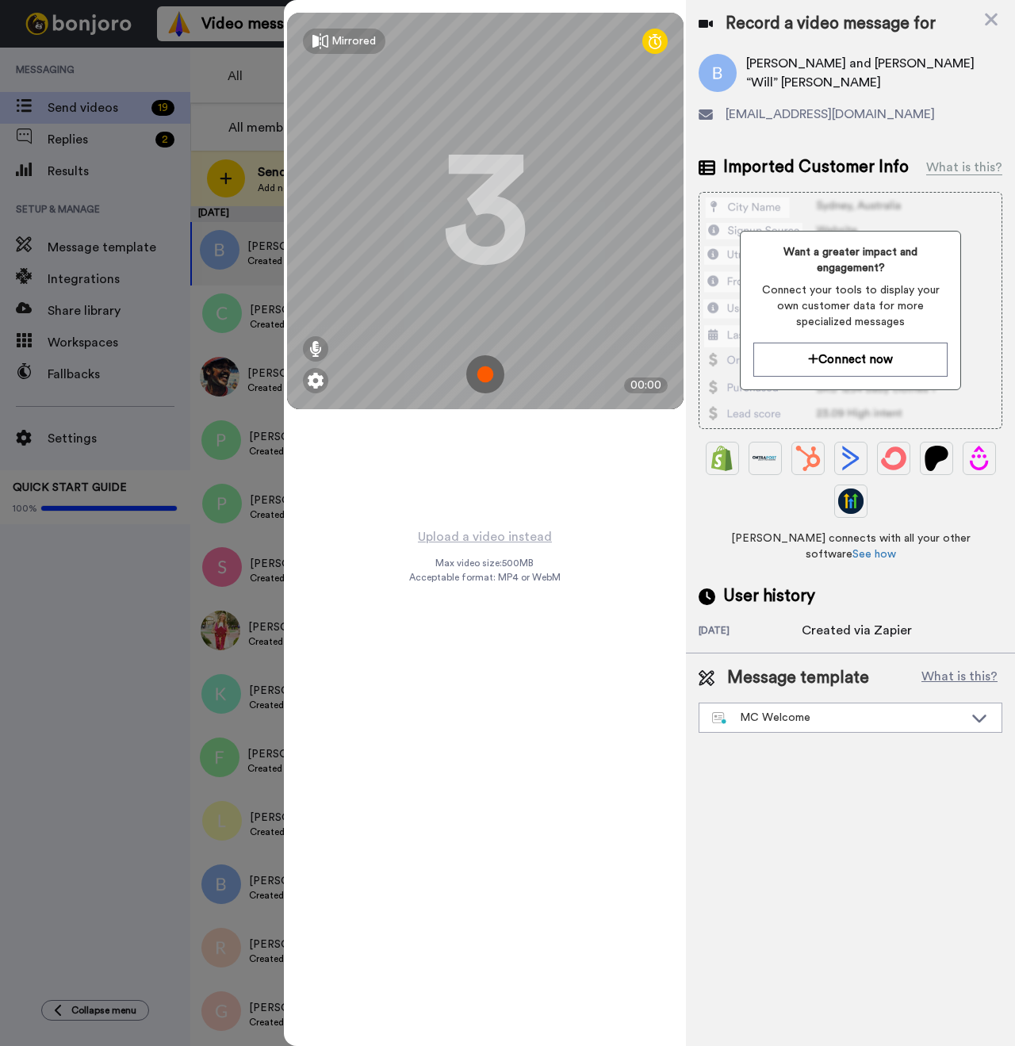
click at [473, 374] on img at bounding box center [485, 374] width 38 height 38
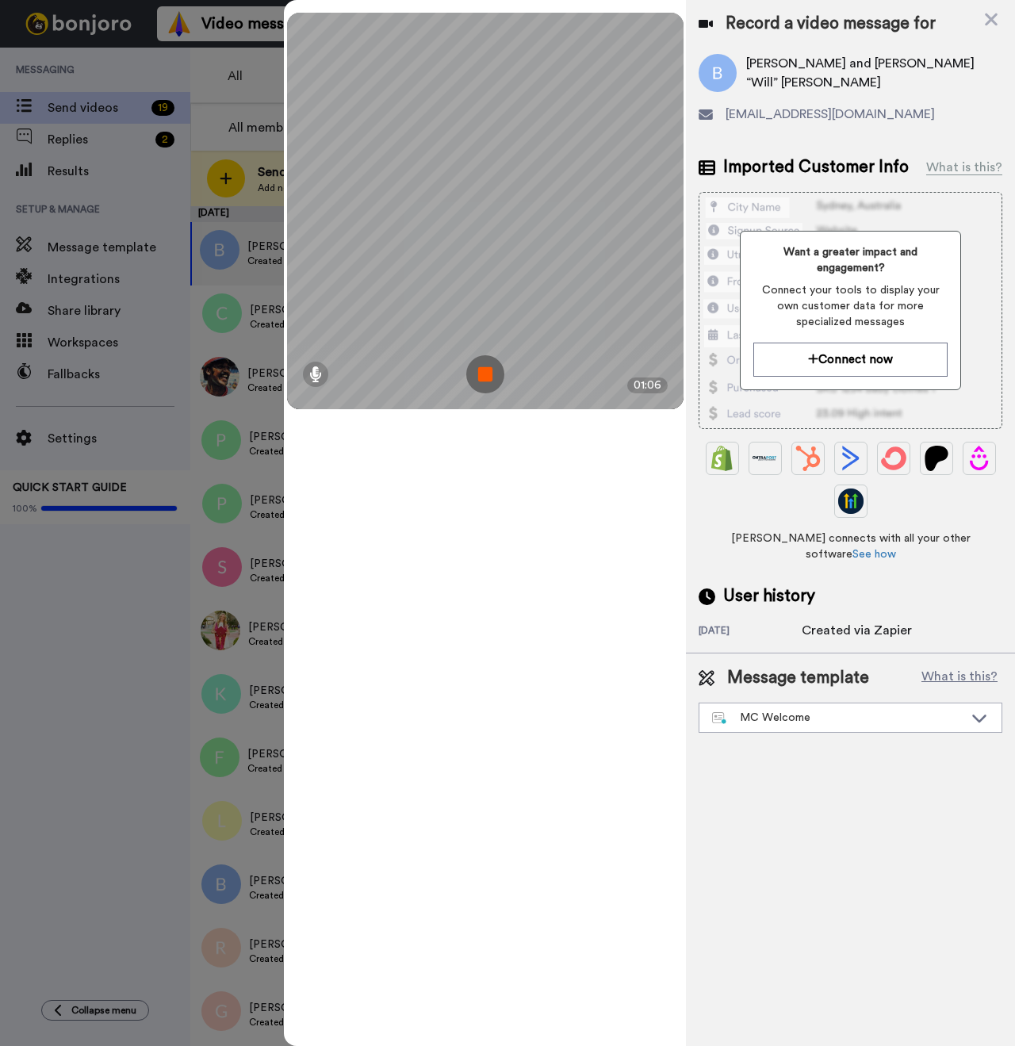
click at [488, 373] on img at bounding box center [485, 374] width 38 height 38
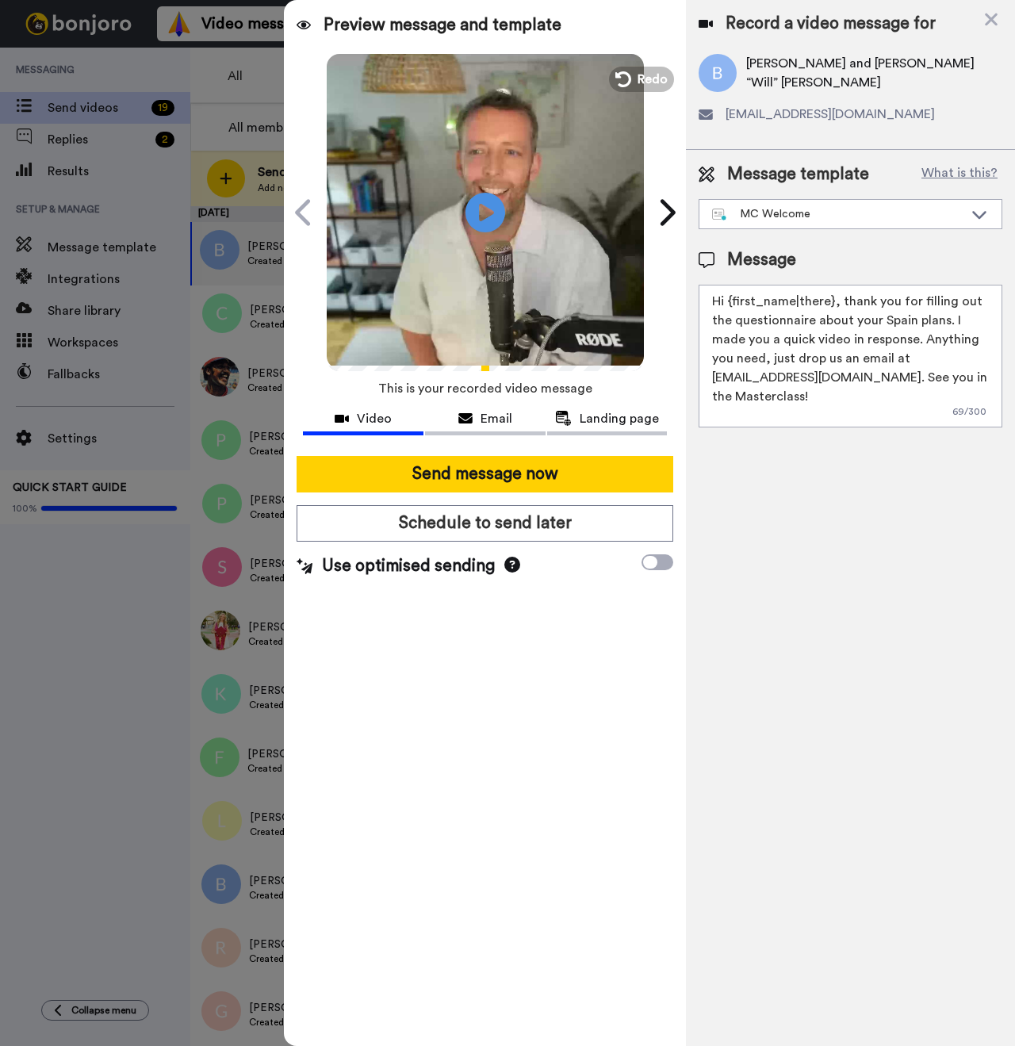
drag, startPoint x: 831, startPoint y: 303, endPoint x: 730, endPoint y: 298, distance: 101.6
click at [730, 298] on textarea "Hi {first_name|there}, thank you for filling out the questionnaire about your S…" at bounding box center [851, 356] width 304 height 143
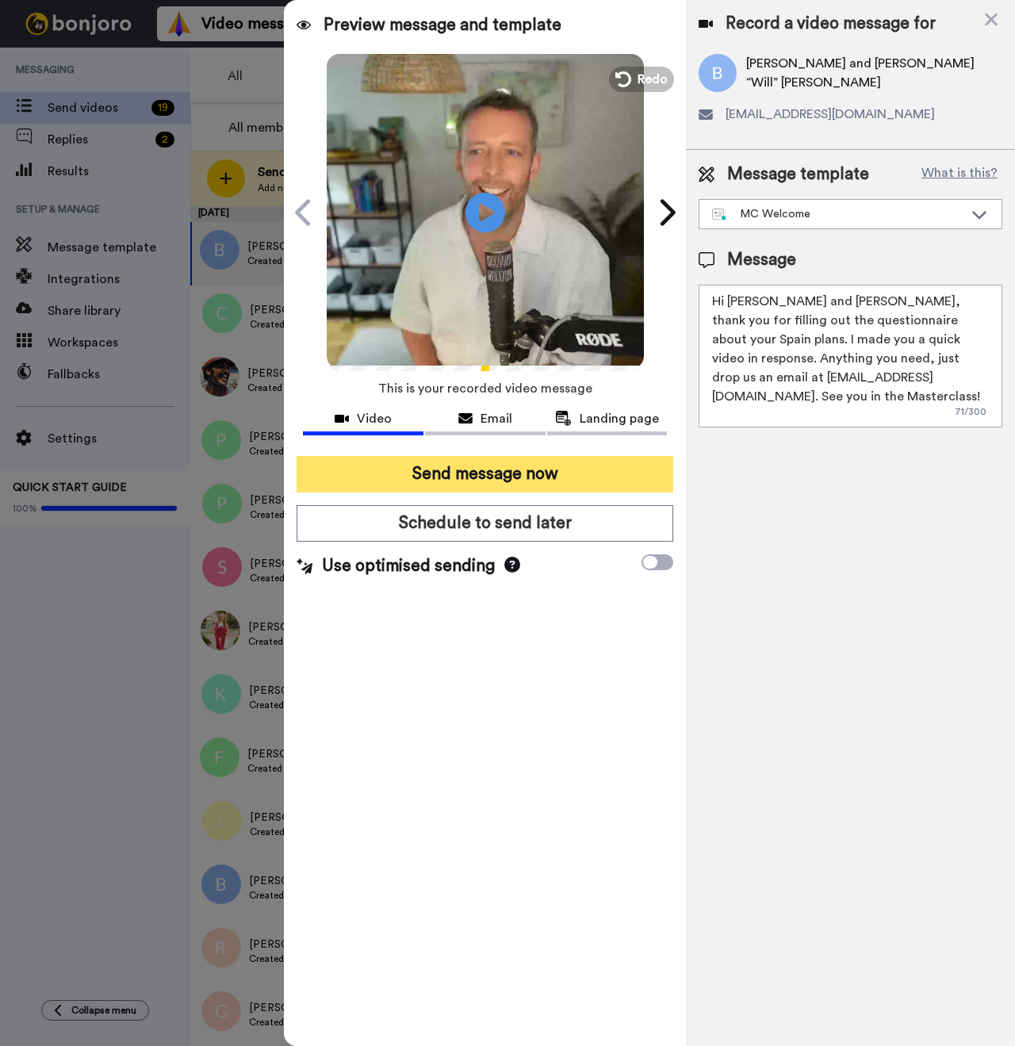
type textarea "Hi [PERSON_NAME] and [PERSON_NAME], thank you for filling out the questionnaire…"
click at [522, 465] on button "Send message now" at bounding box center [485, 474] width 377 height 36
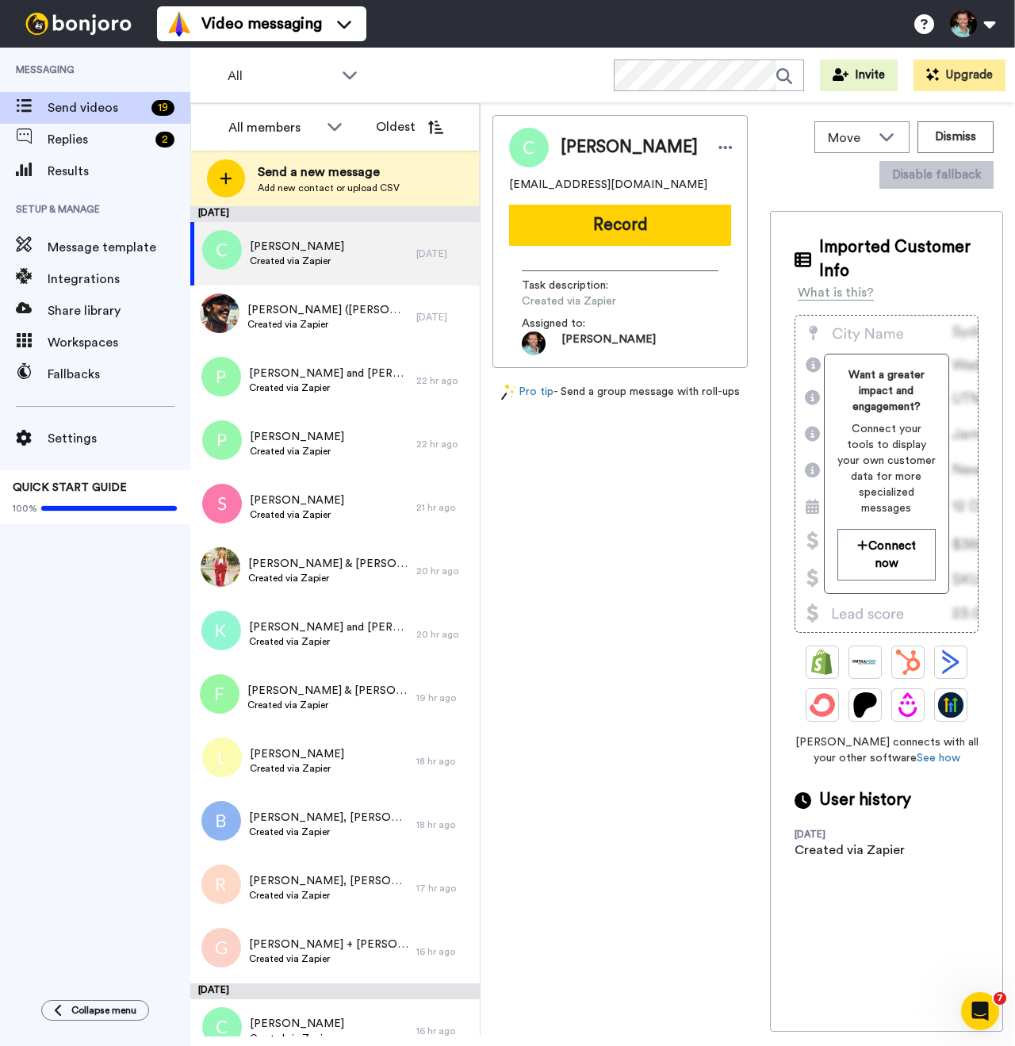
click at [608, 246] on button "Record" at bounding box center [620, 225] width 222 height 41
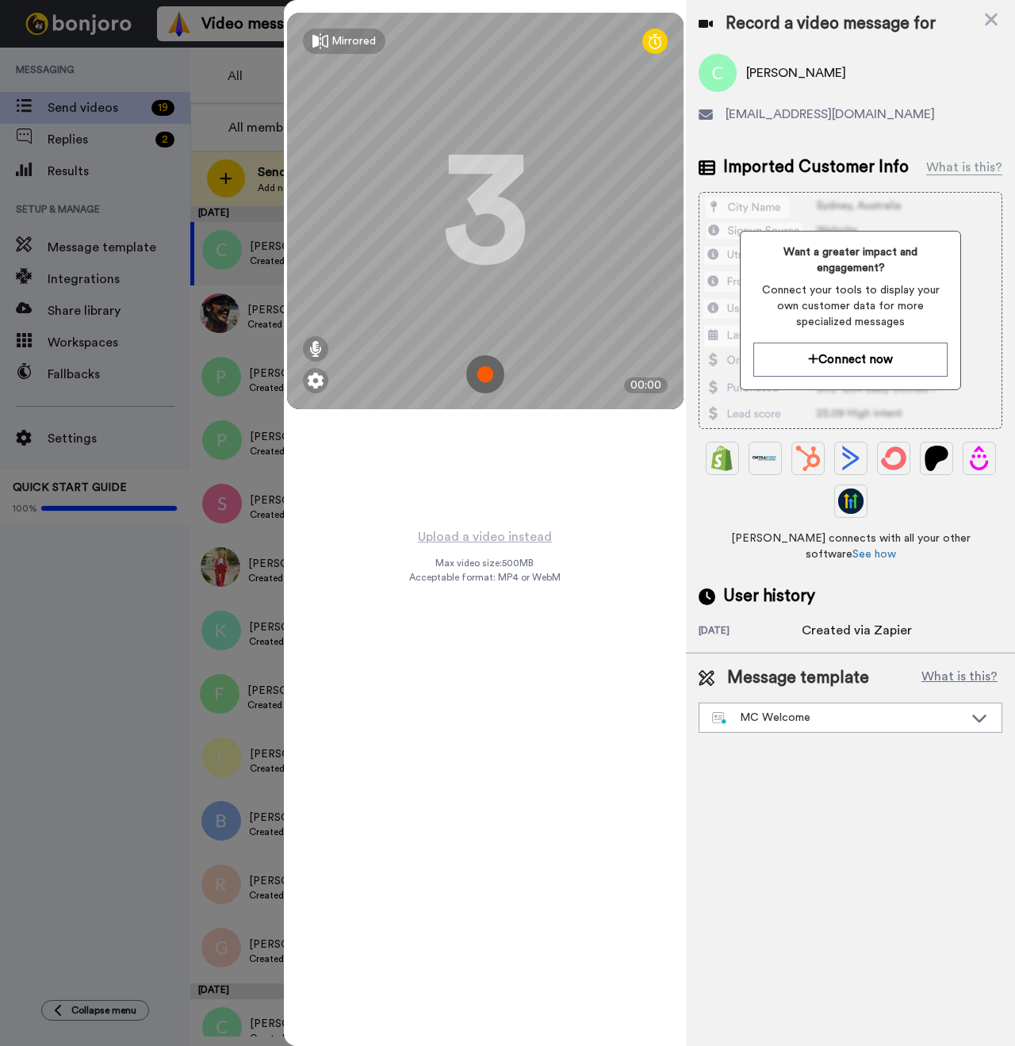
click at [488, 362] on img at bounding box center [485, 374] width 38 height 38
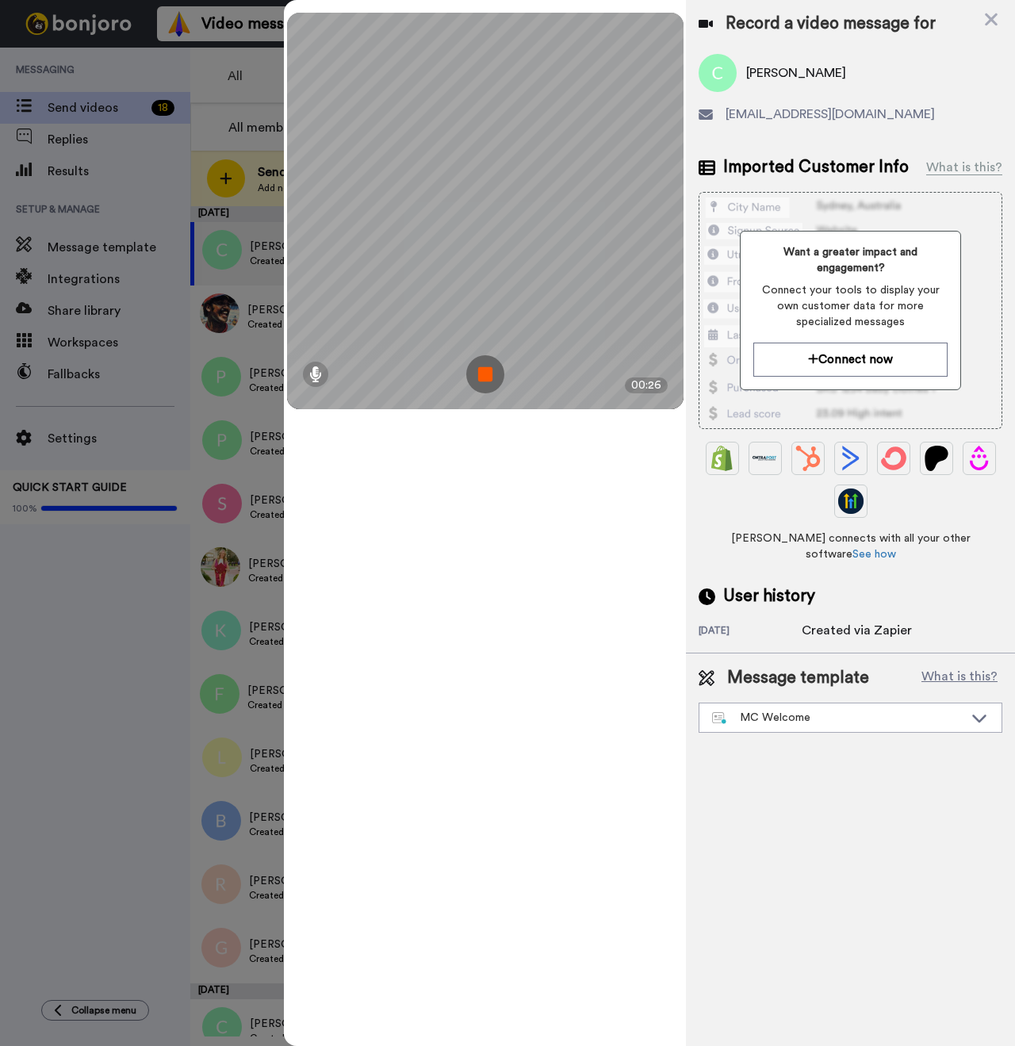
click at [486, 370] on img at bounding box center [485, 374] width 38 height 38
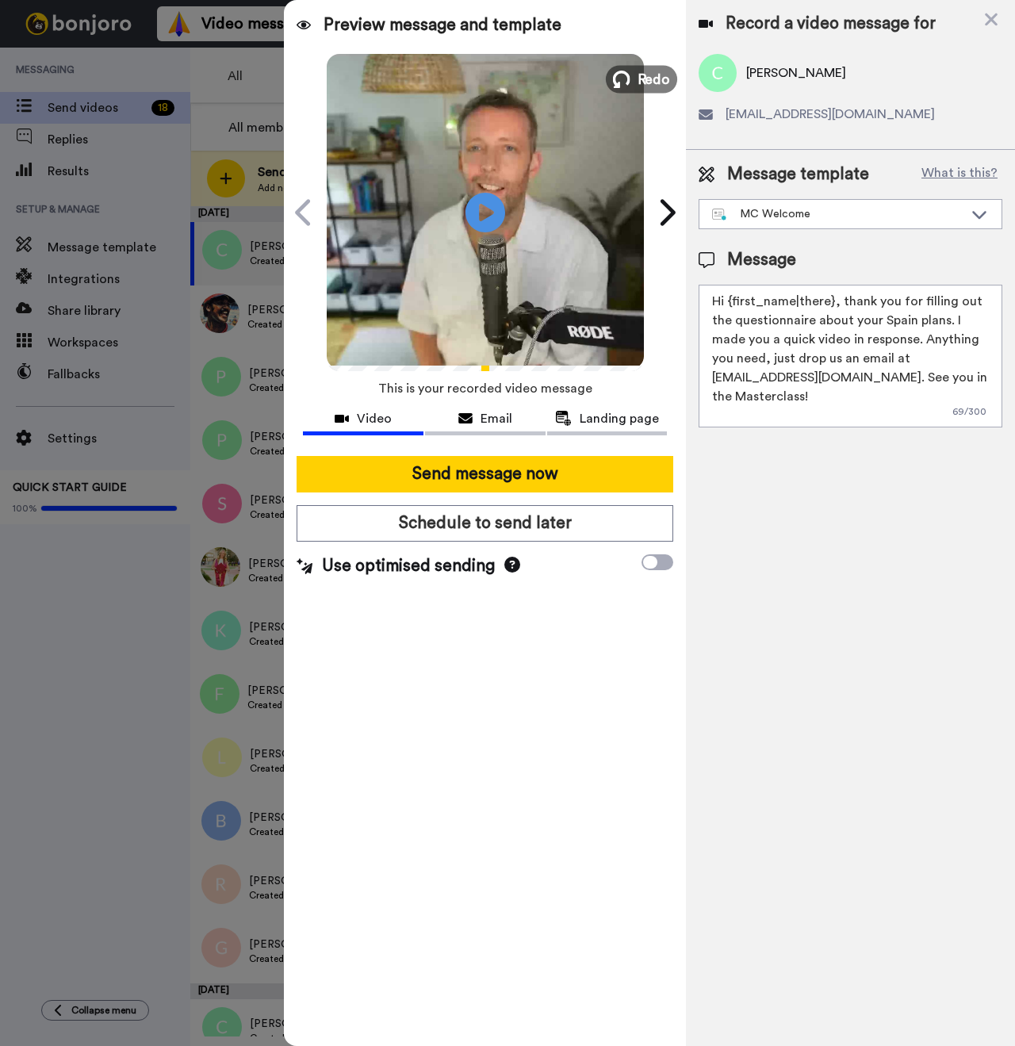
click at [620, 74] on icon at bounding box center [621, 79] width 17 height 17
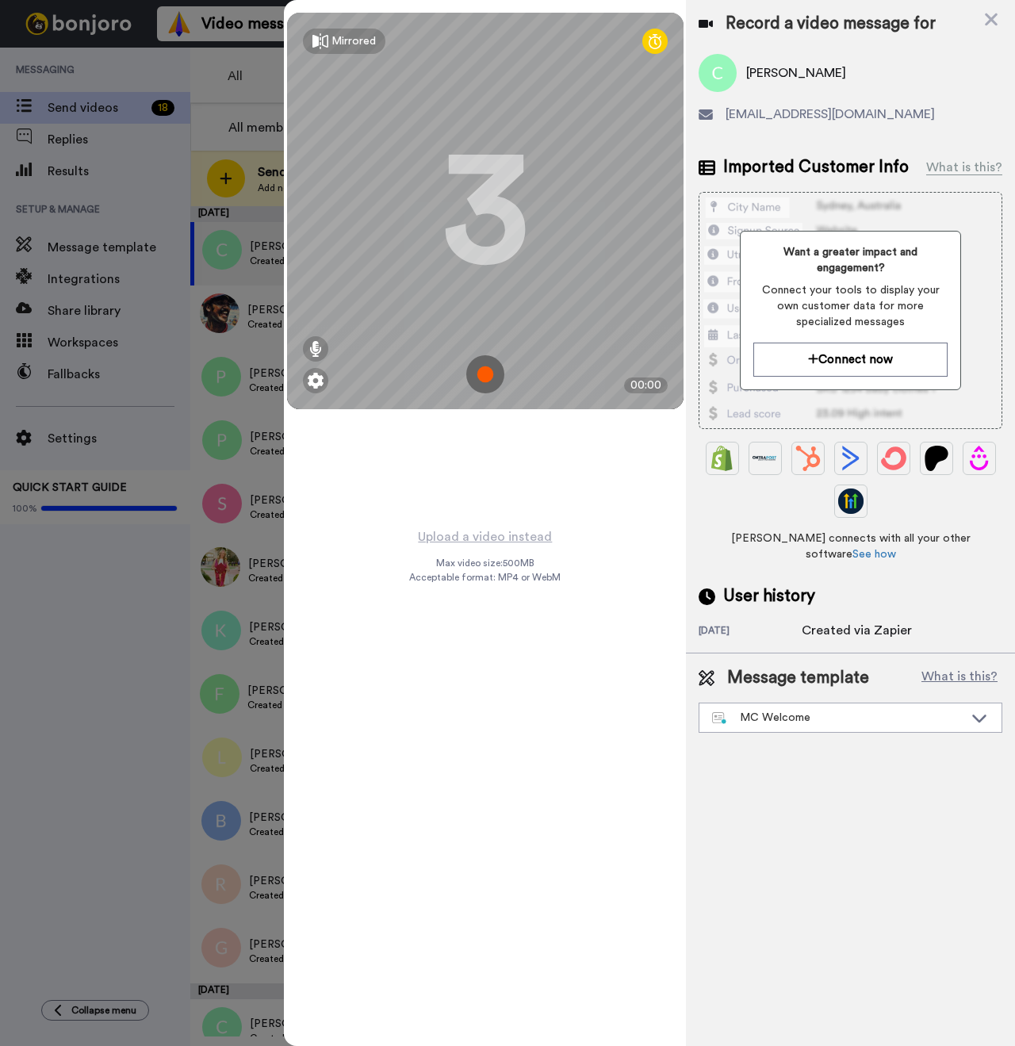
click at [495, 371] on img at bounding box center [485, 374] width 38 height 38
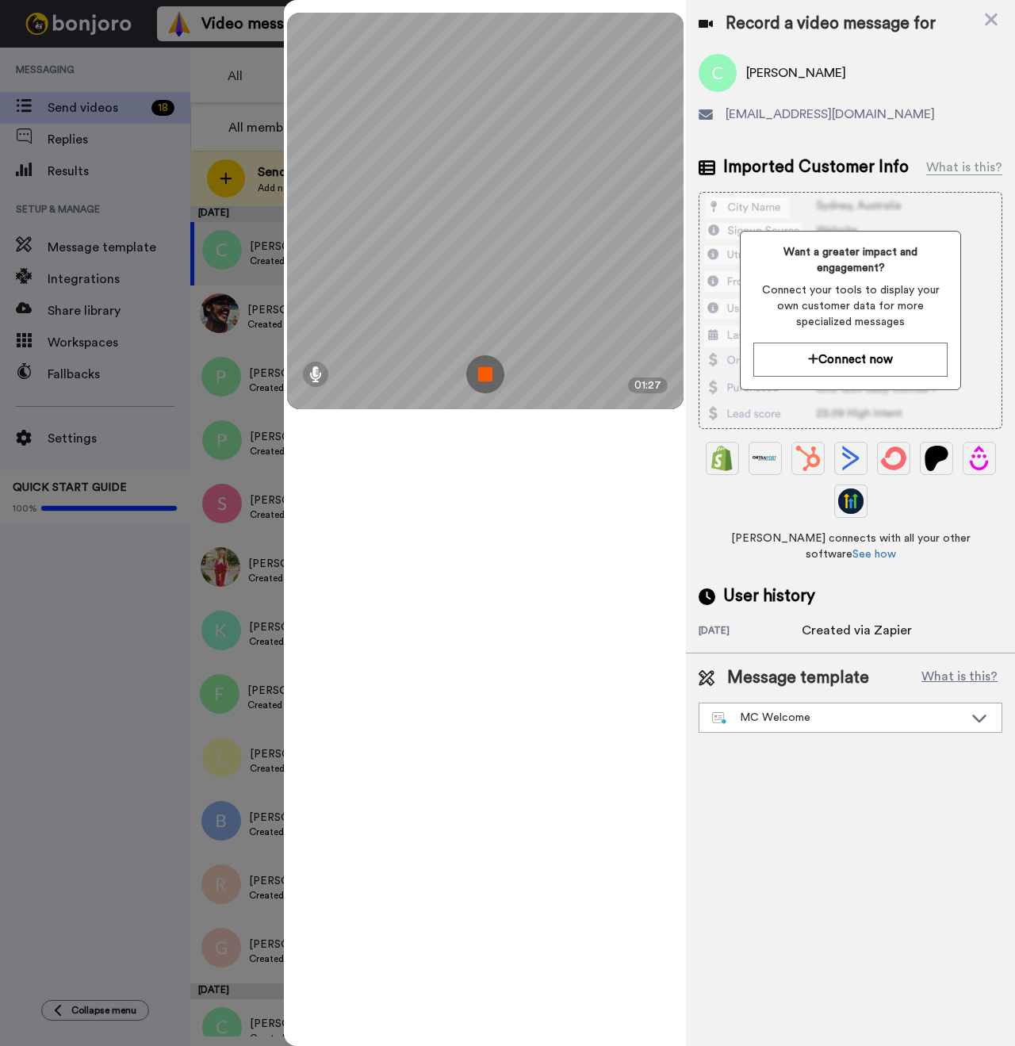
click at [484, 376] on img at bounding box center [485, 374] width 38 height 38
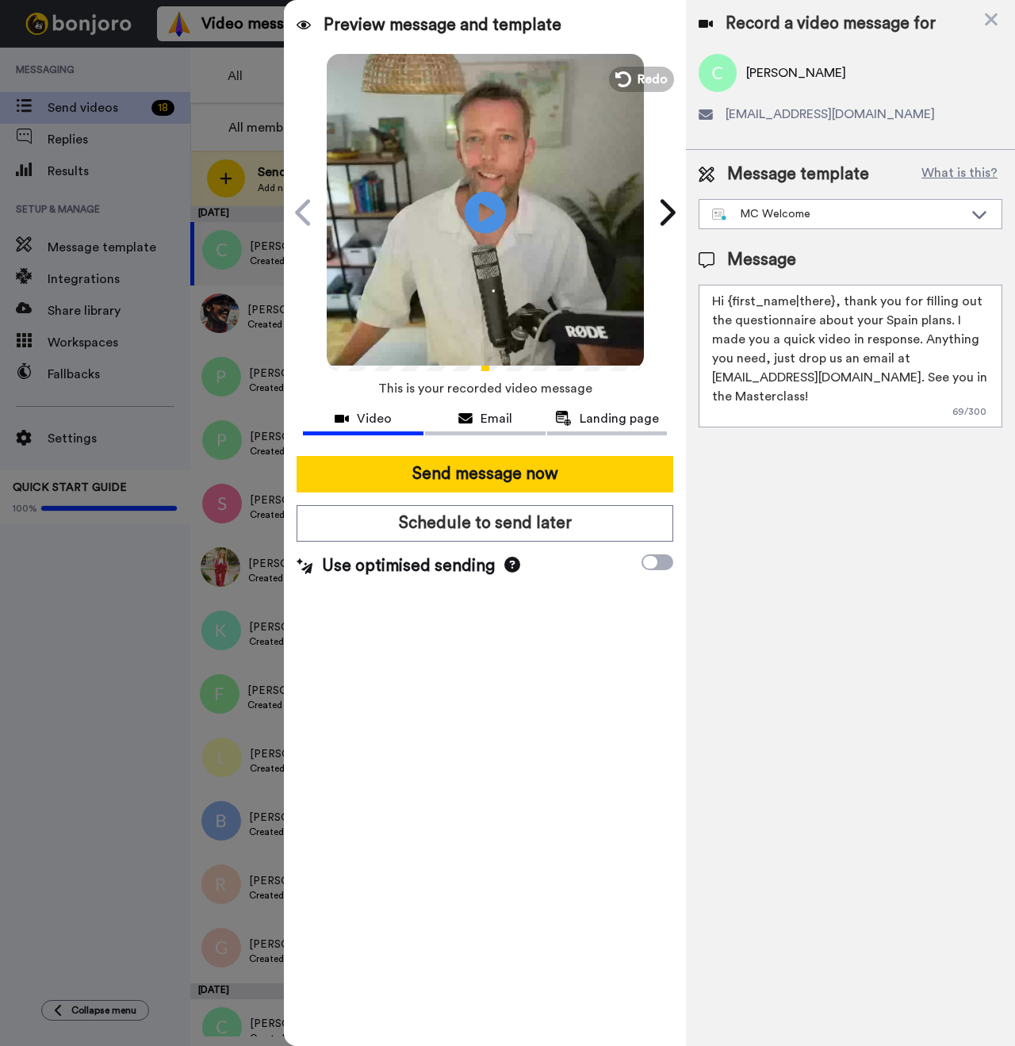
click at [487, 219] on icon at bounding box center [486, 212] width 42 height 42
drag, startPoint x: 830, startPoint y: 302, endPoint x: 732, endPoint y: 301, distance: 98.3
click at [732, 301] on textarea "Hi {first_name|there}, thank you for filling out the questionnaire about your S…" at bounding box center [851, 356] width 304 height 143
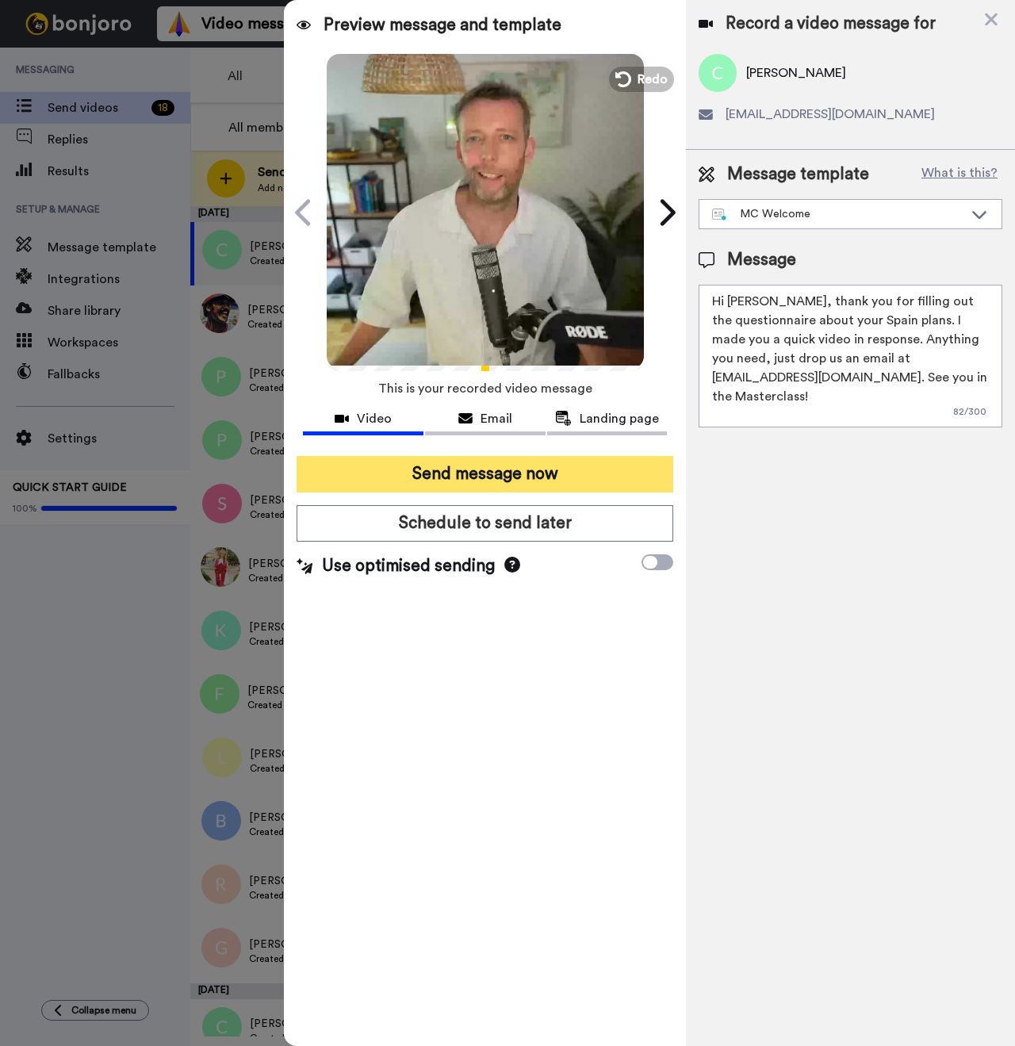
type textarea "Hi Carol, thank you for filling out the questionnaire about your Spain plans. I…"
click at [519, 488] on button "Send message now" at bounding box center [485, 474] width 377 height 36
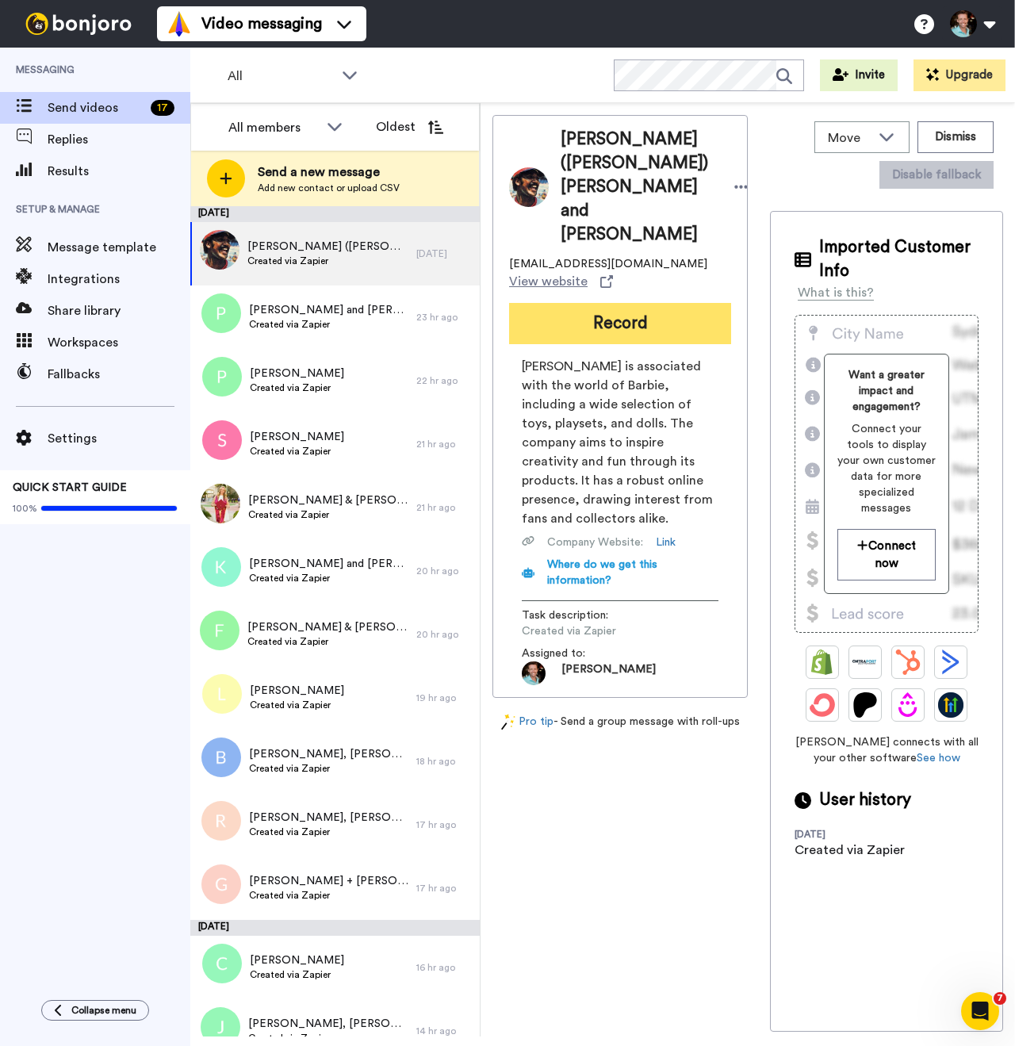
click at [626, 303] on button "Record" at bounding box center [620, 323] width 222 height 41
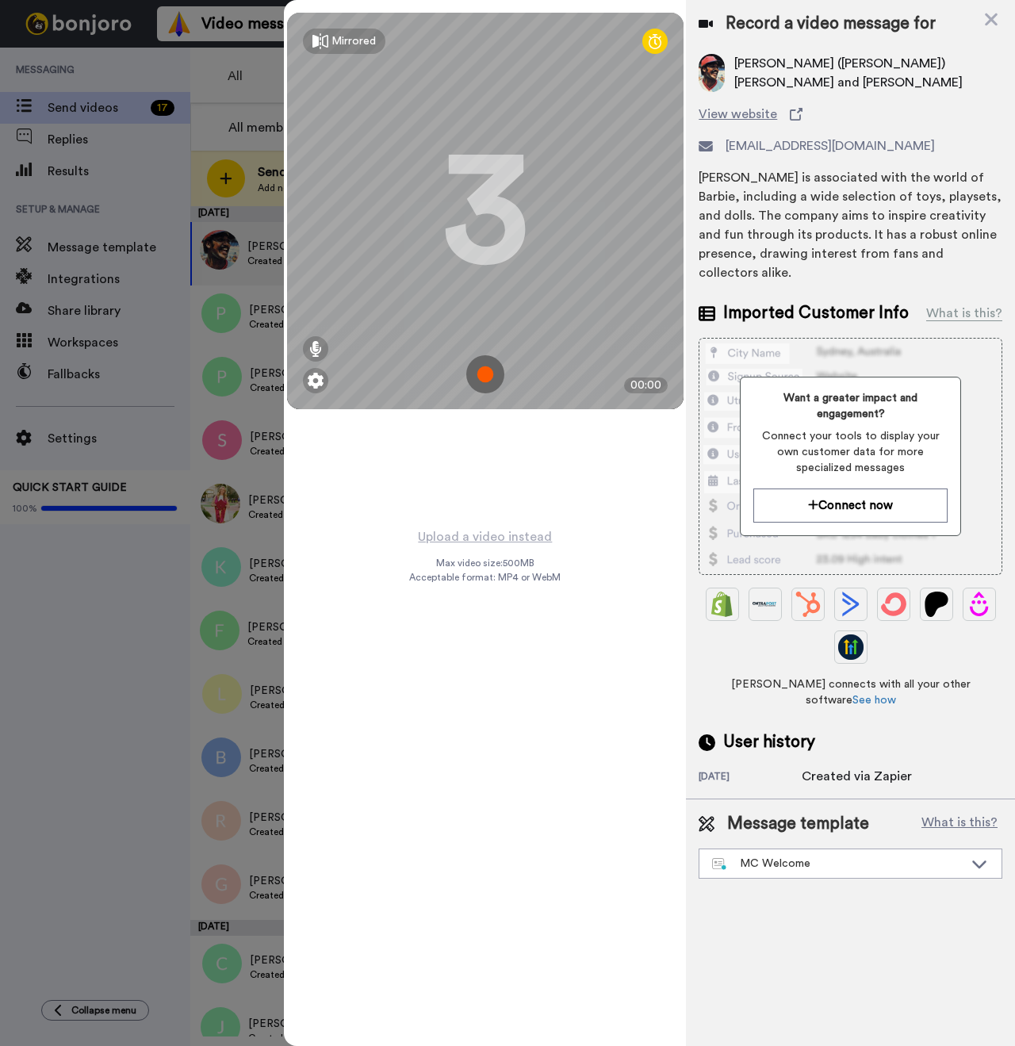
click at [484, 372] on img at bounding box center [485, 374] width 38 height 38
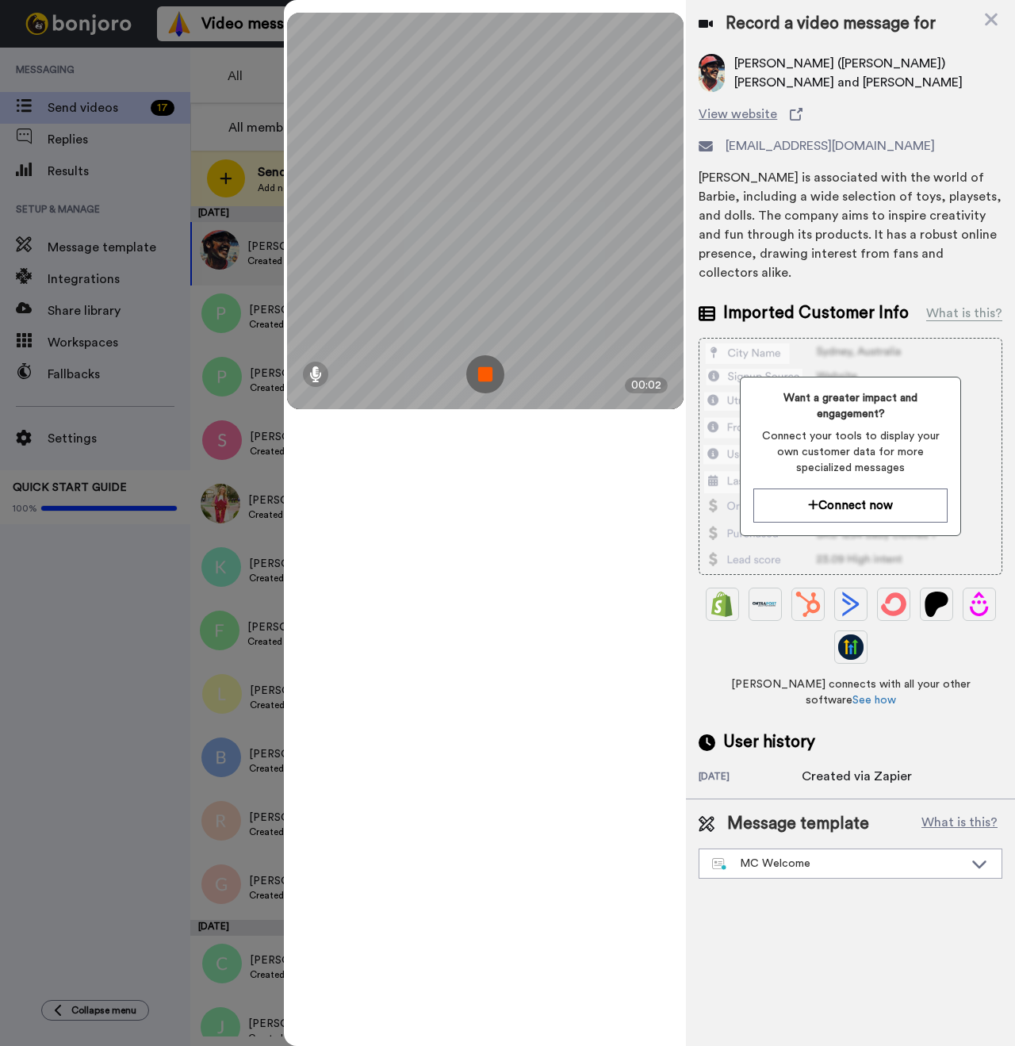
click at [488, 379] on img at bounding box center [485, 374] width 38 height 38
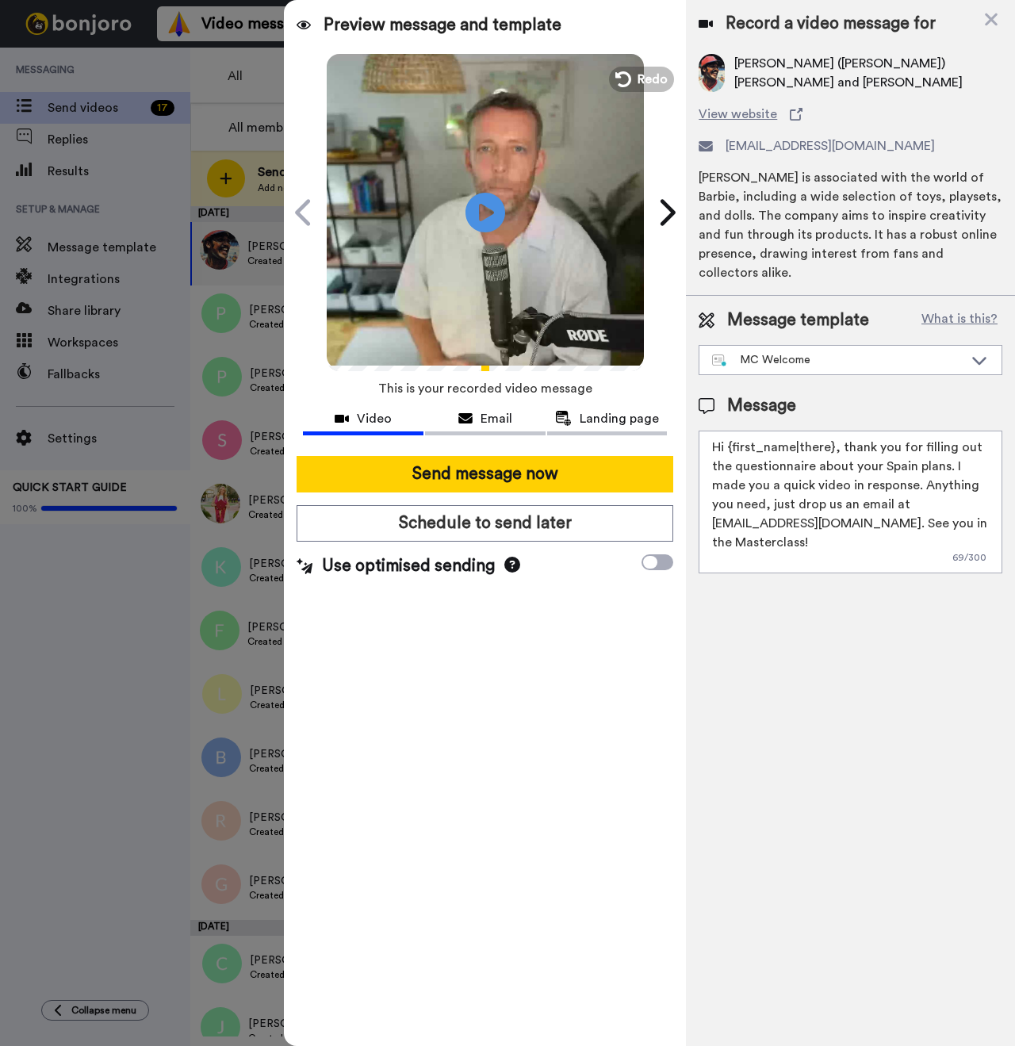
click at [646, 94] on div "Play/Pause" at bounding box center [485, 212] width 396 height 317
click at [649, 74] on span "Redo" at bounding box center [653, 78] width 33 height 21
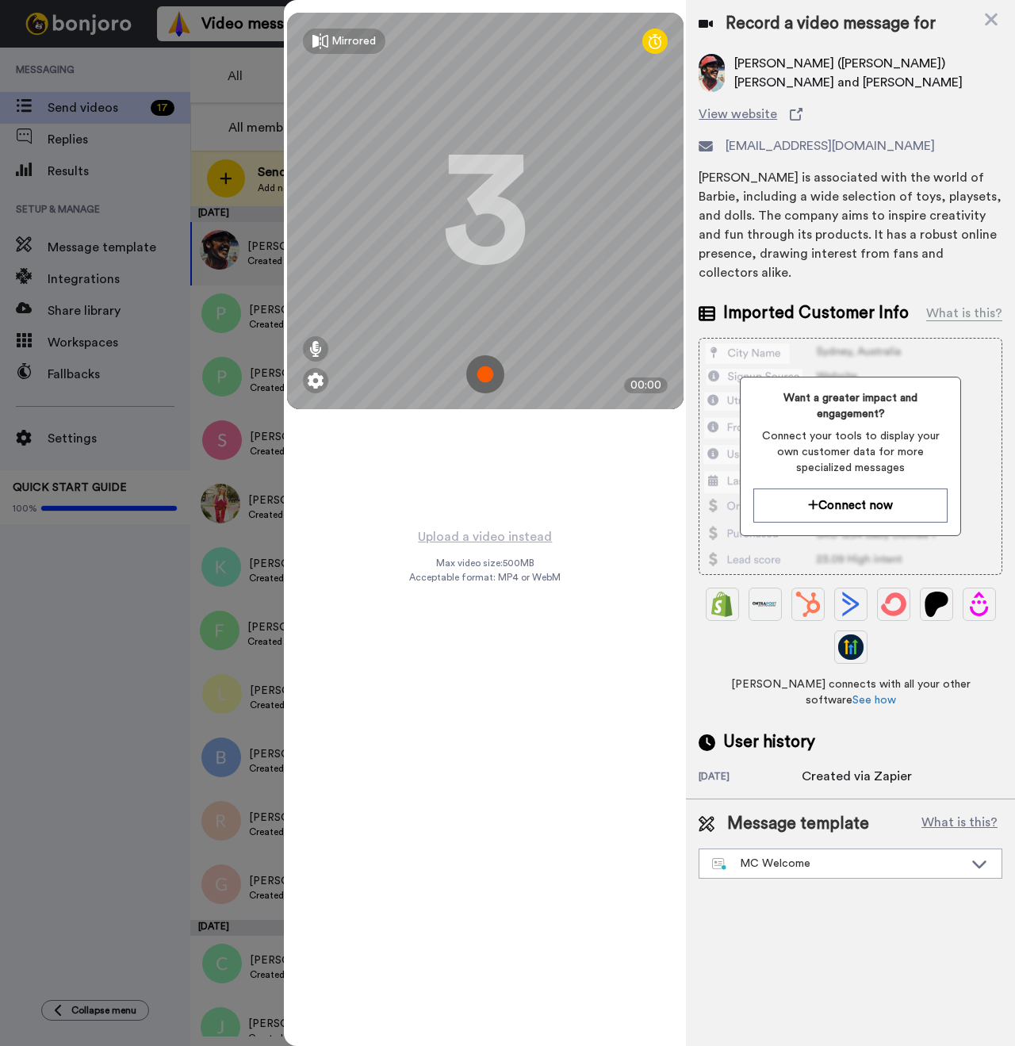
click at [483, 375] on img at bounding box center [485, 374] width 38 height 38
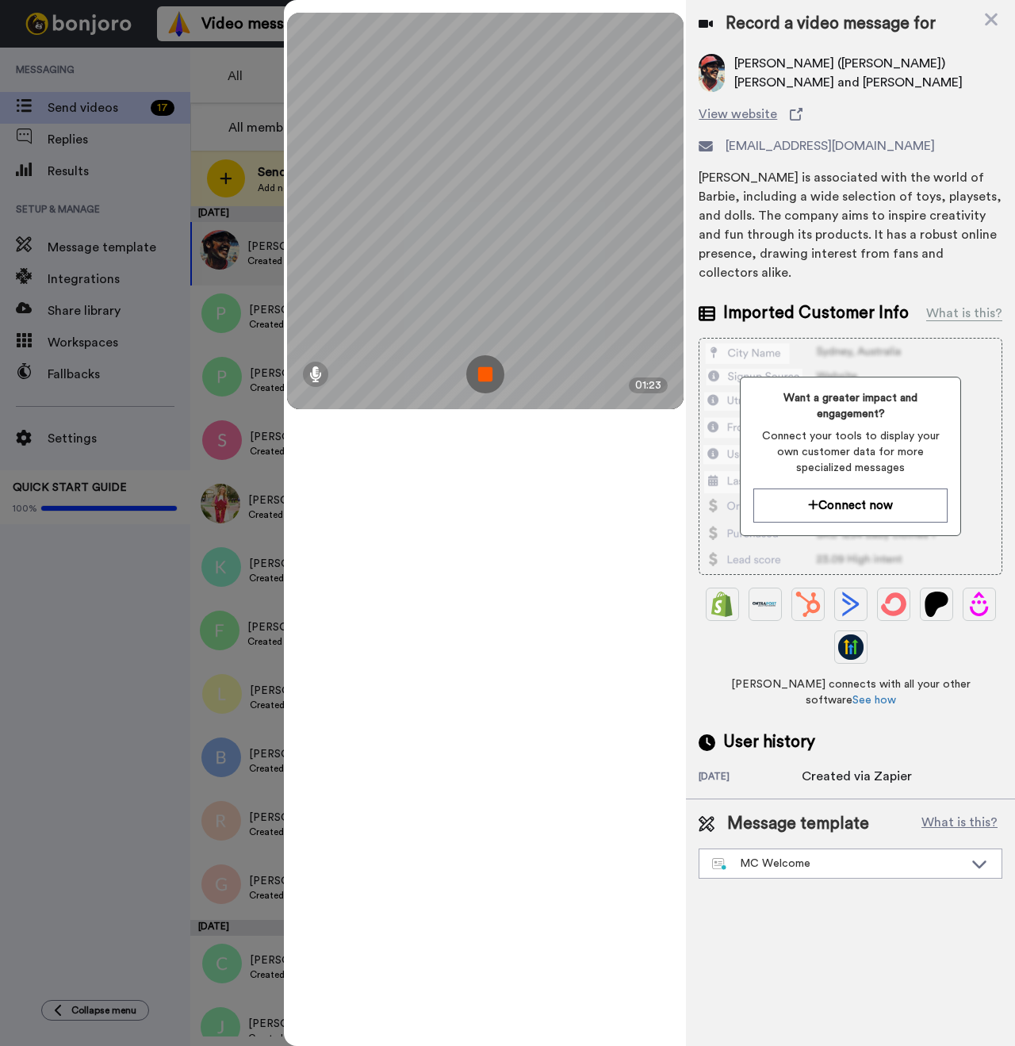
click at [482, 370] on img at bounding box center [485, 374] width 38 height 38
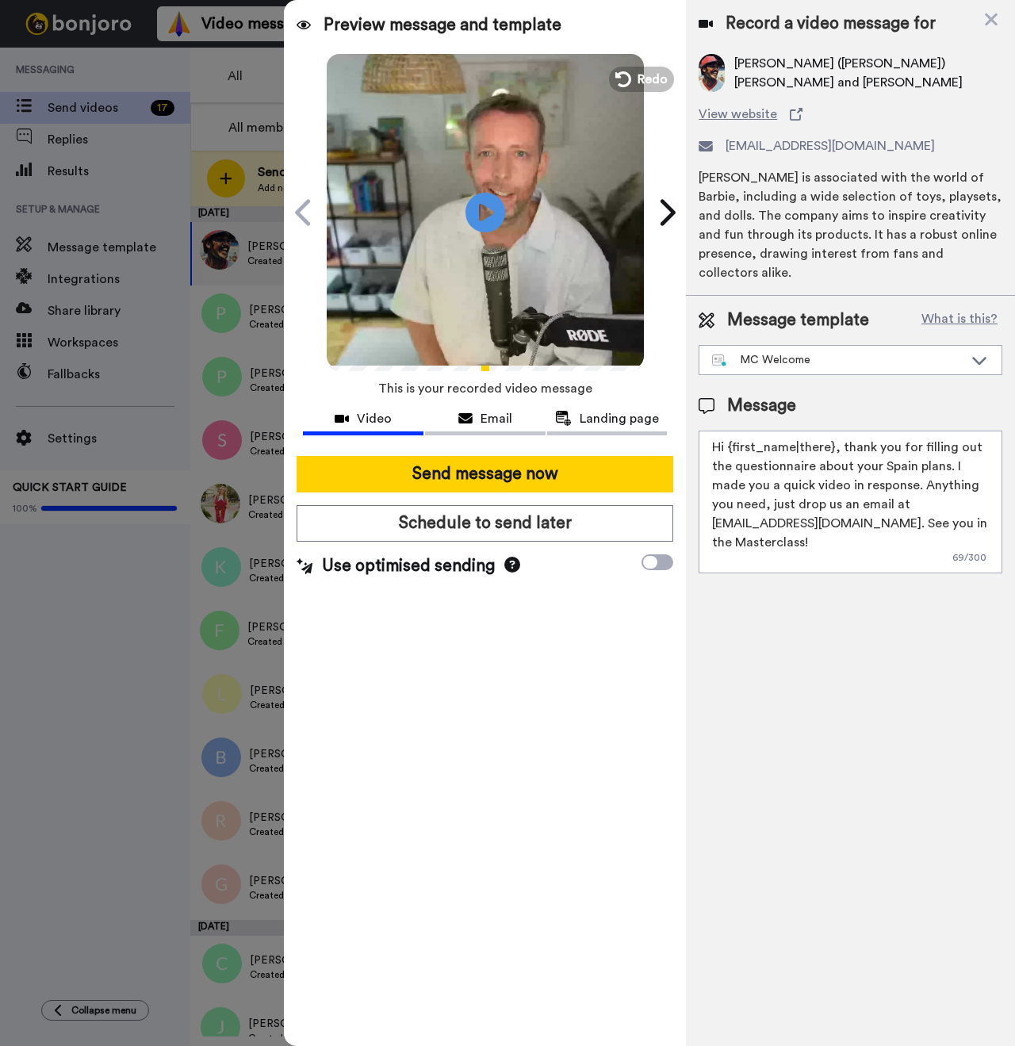
drag, startPoint x: 829, startPoint y: 429, endPoint x: 730, endPoint y: 429, distance: 99.1
click at [730, 431] on textarea "Hi {first_name|there}, thank you for filling out the questionnaire about your S…" at bounding box center [851, 502] width 304 height 143
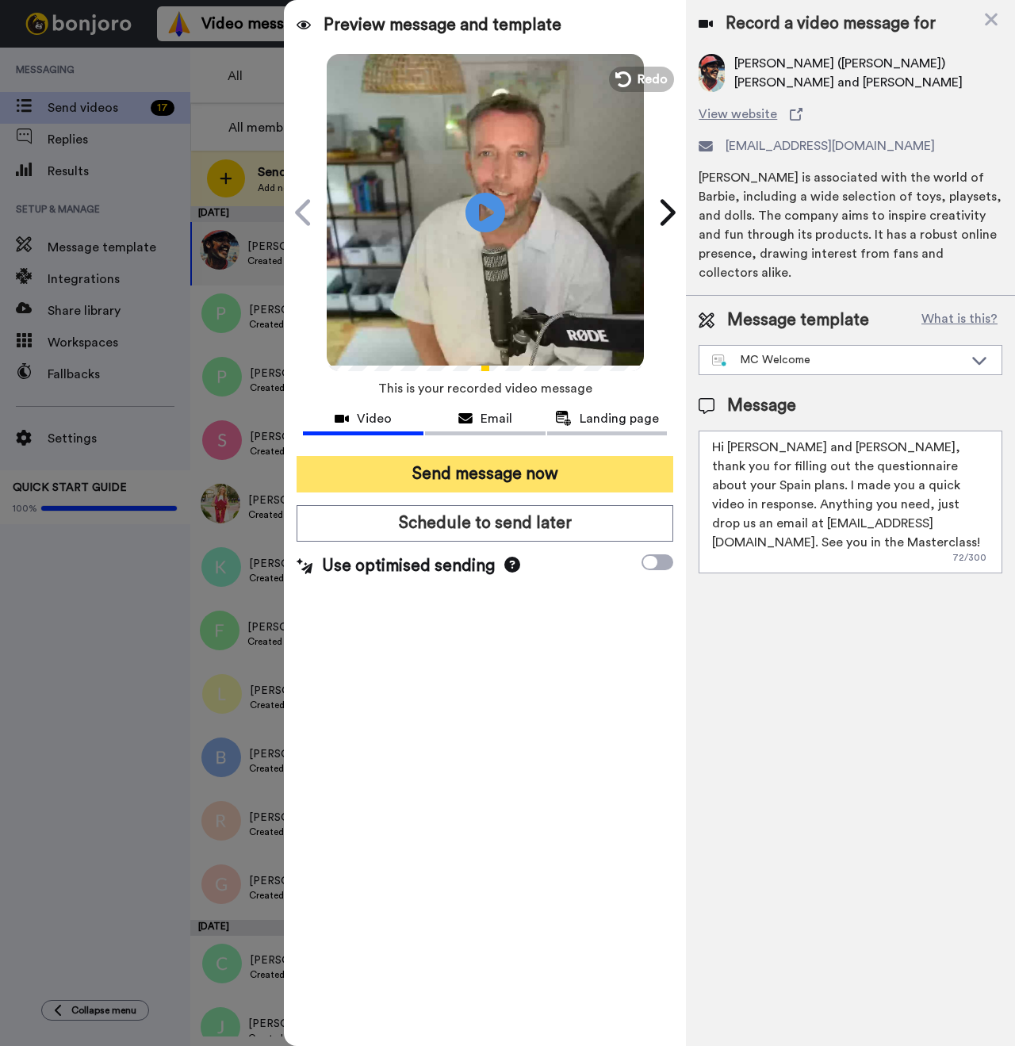
type textarea "Hi Jim and Barbara, thank you for filling out the questionnaire about your Spai…"
click at [431, 481] on button "Send message now" at bounding box center [485, 474] width 377 height 36
